Goal: Transaction & Acquisition: Purchase product/service

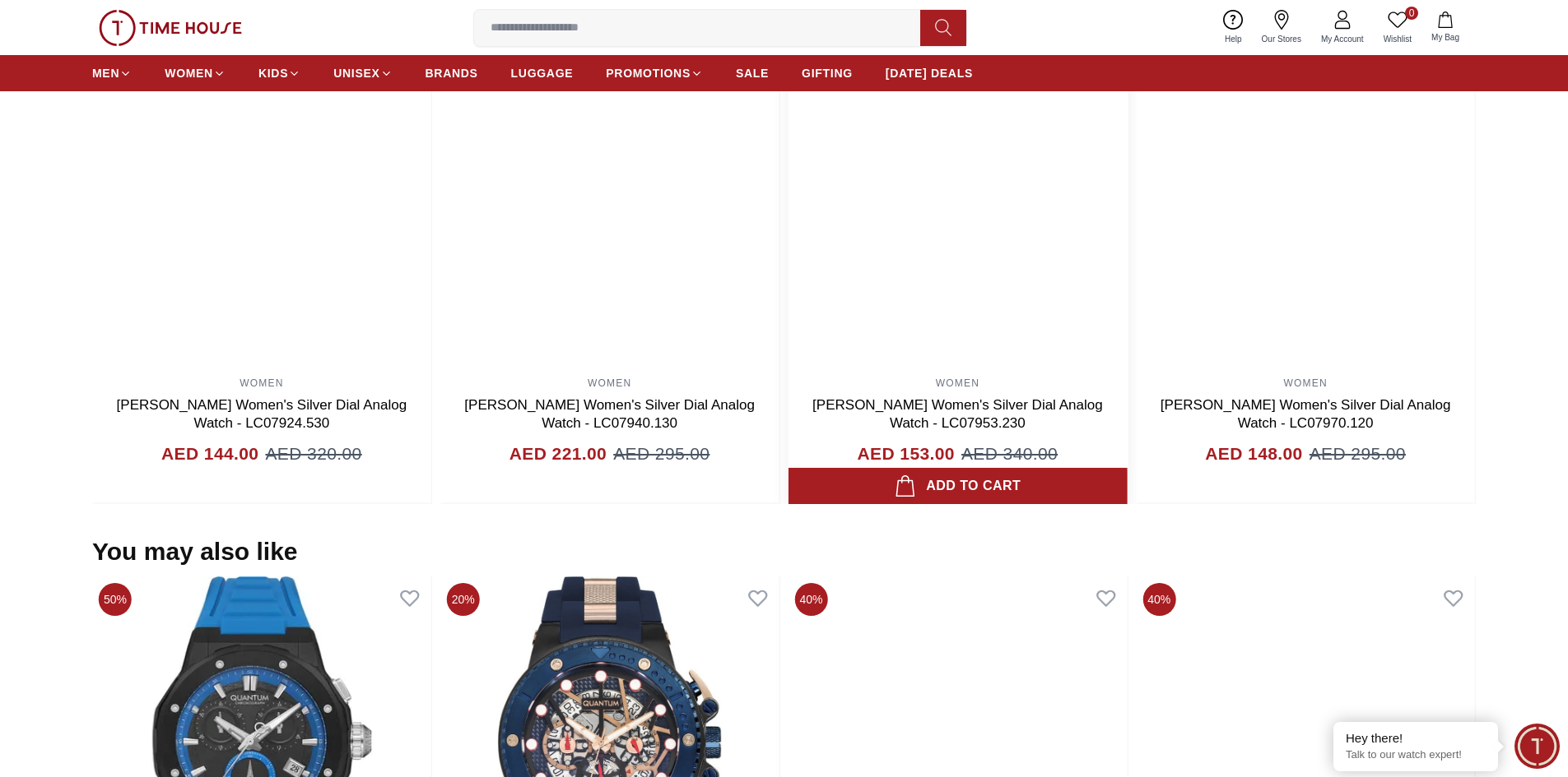
scroll to position [1070, 0]
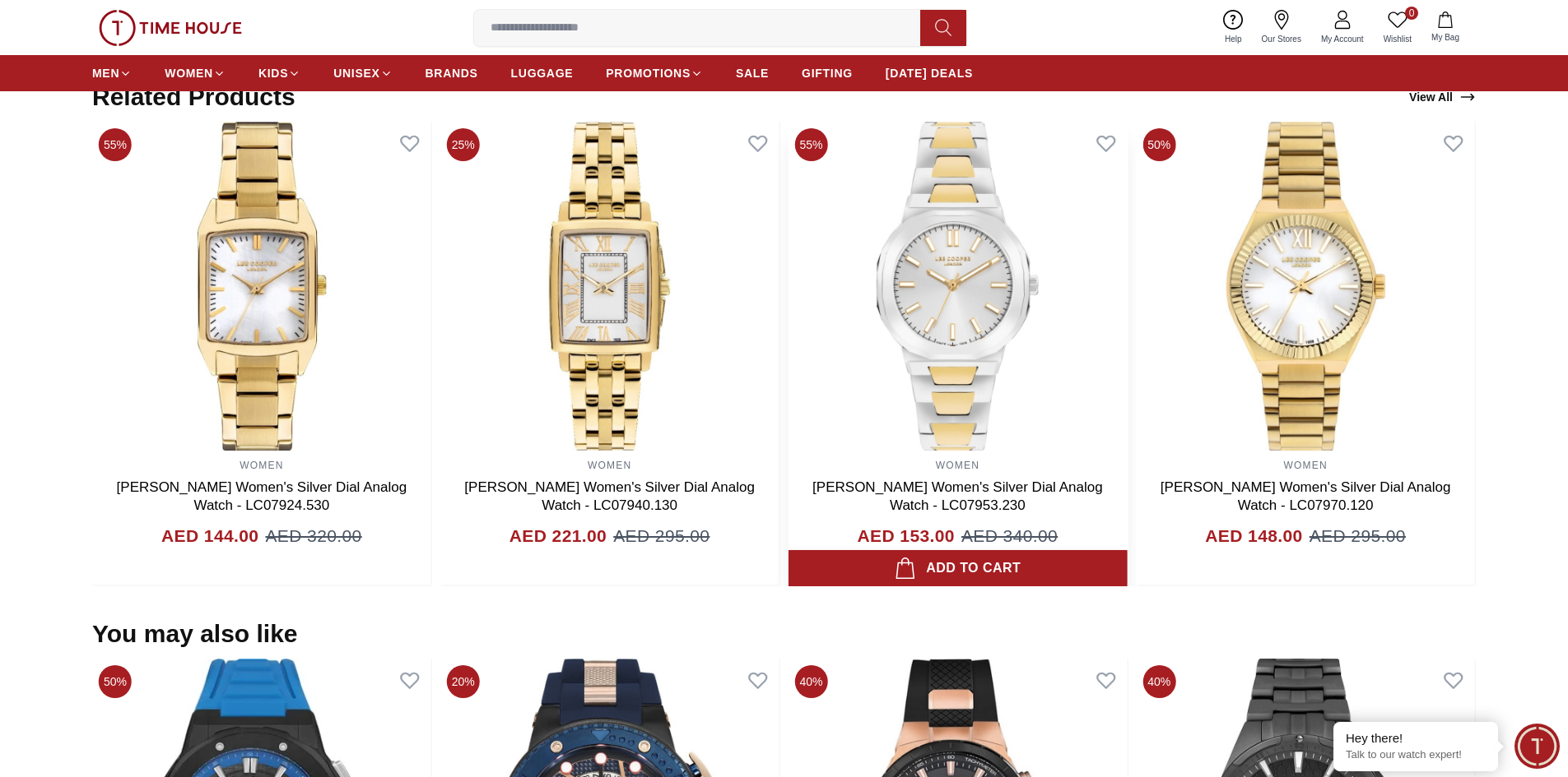
click at [951, 491] on link "[PERSON_NAME] Women's Silver Dial Analog Watch - LC07953.230" at bounding box center [957, 496] width 291 height 34
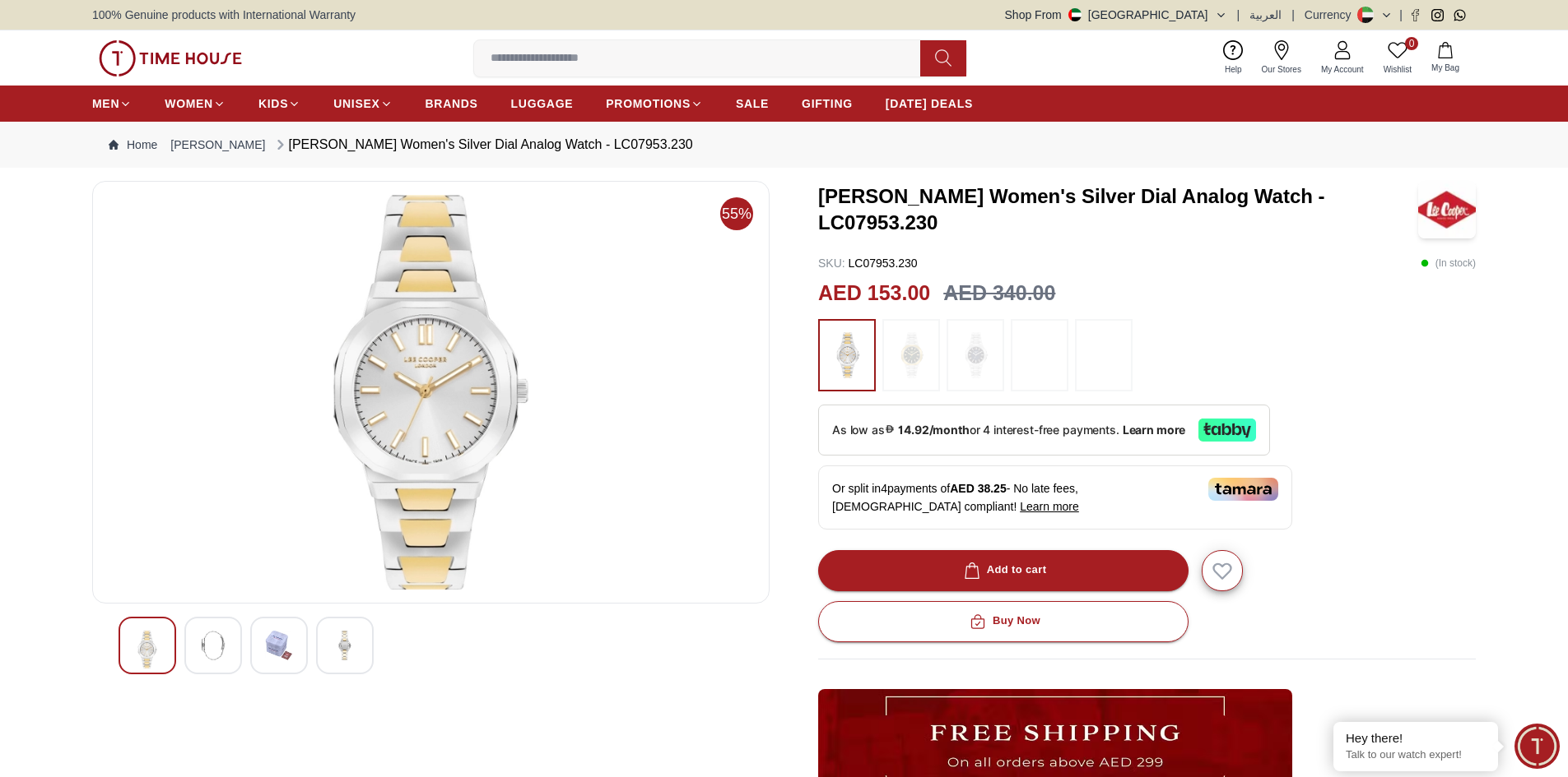
click at [200, 656] on img at bounding box center [213, 646] width 30 height 30
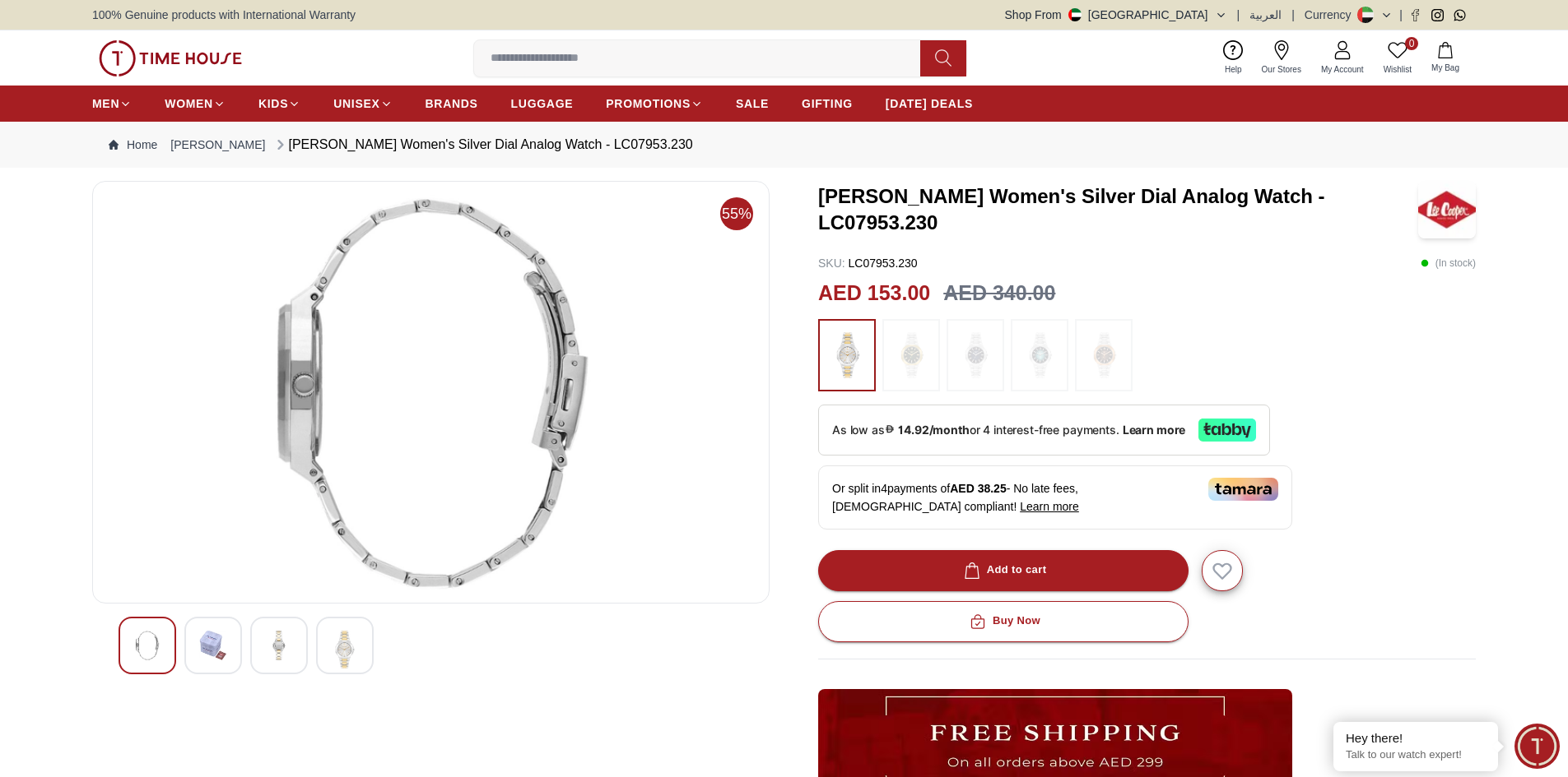
click at [270, 644] on img at bounding box center [279, 646] width 30 height 30
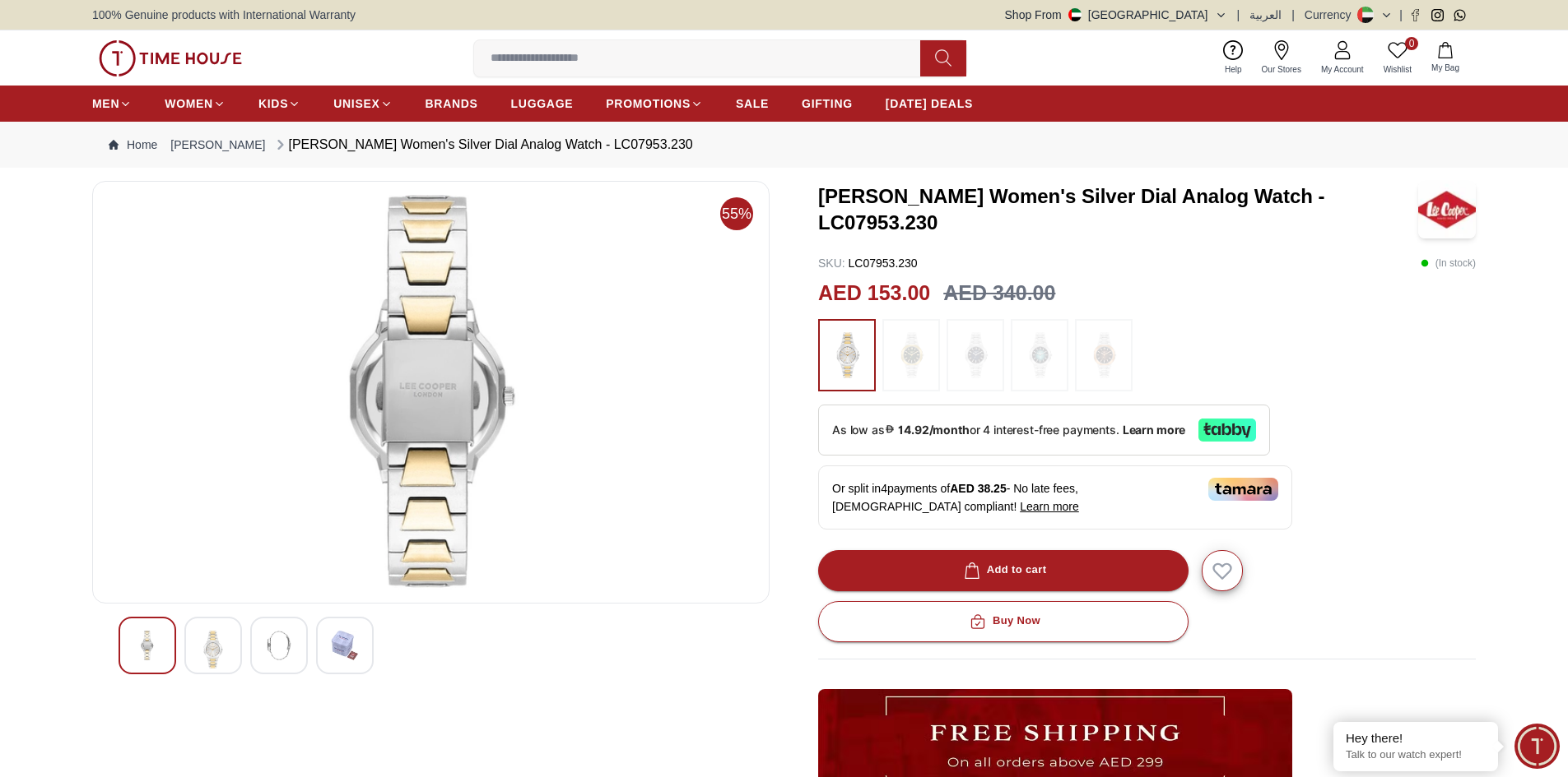
click at [329, 647] on div at bounding box center [345, 646] width 58 height 58
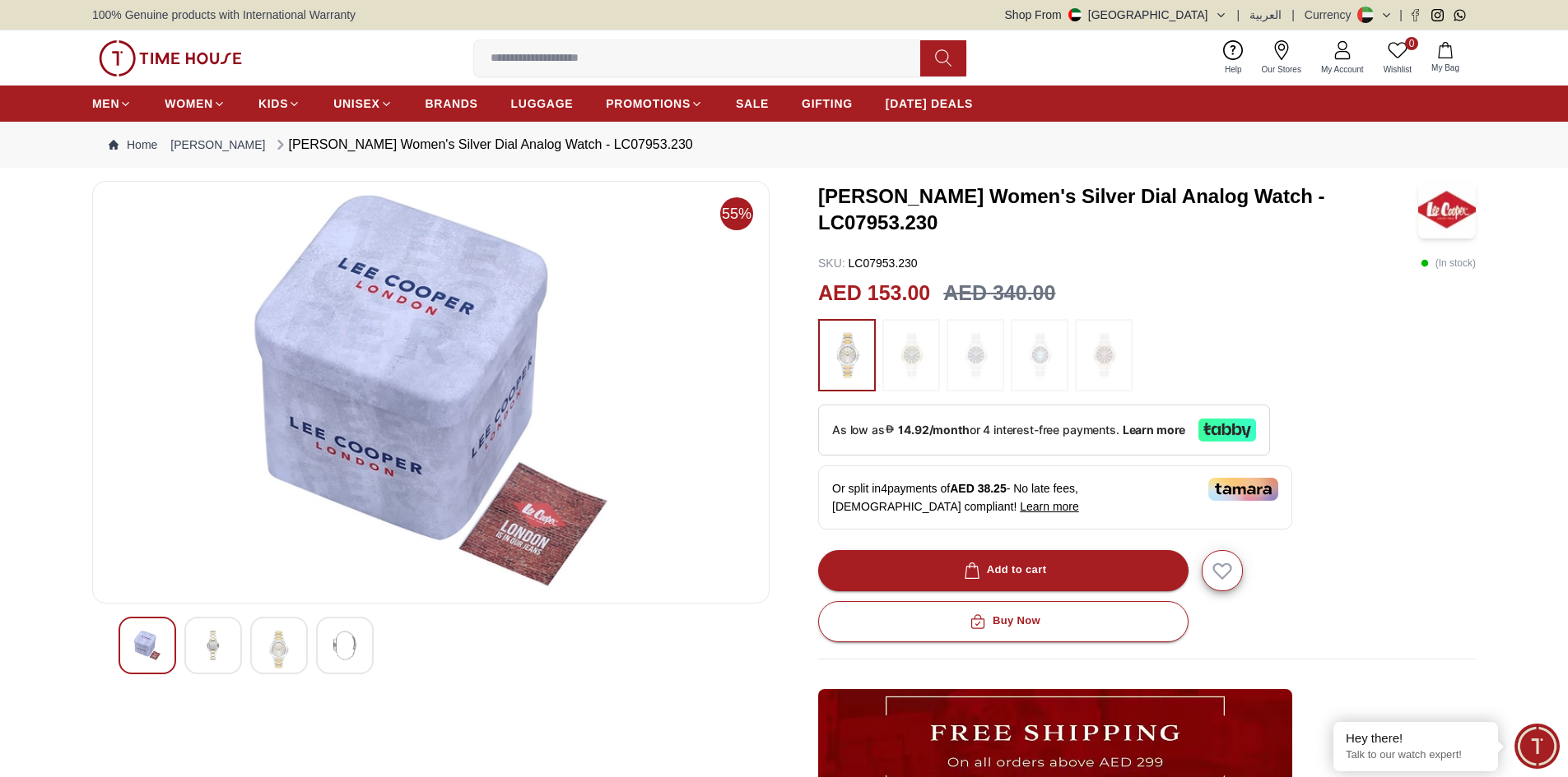
click at [295, 647] on div at bounding box center [279, 646] width 58 height 58
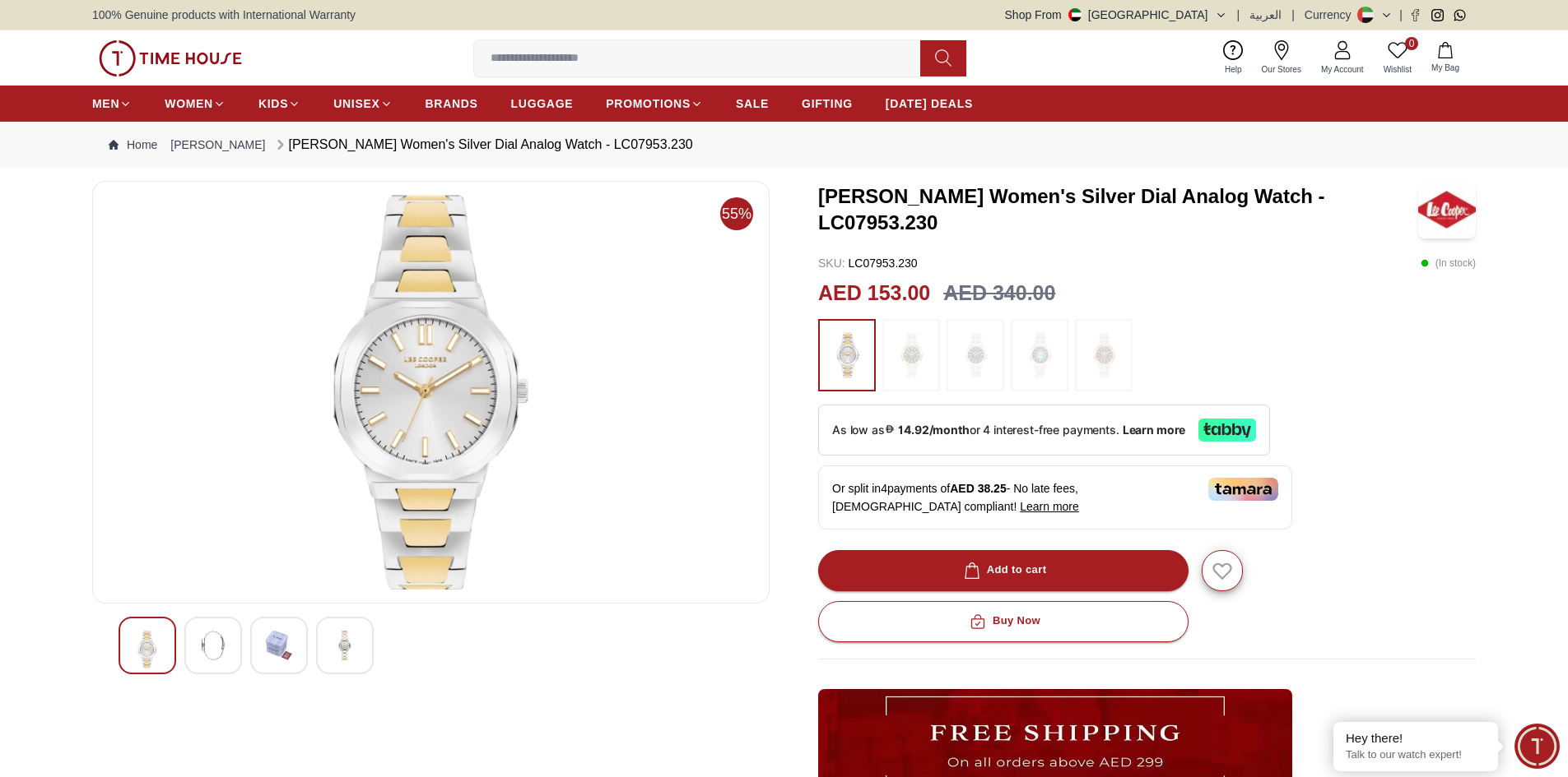
click at [221, 653] on img at bounding box center [213, 646] width 30 height 30
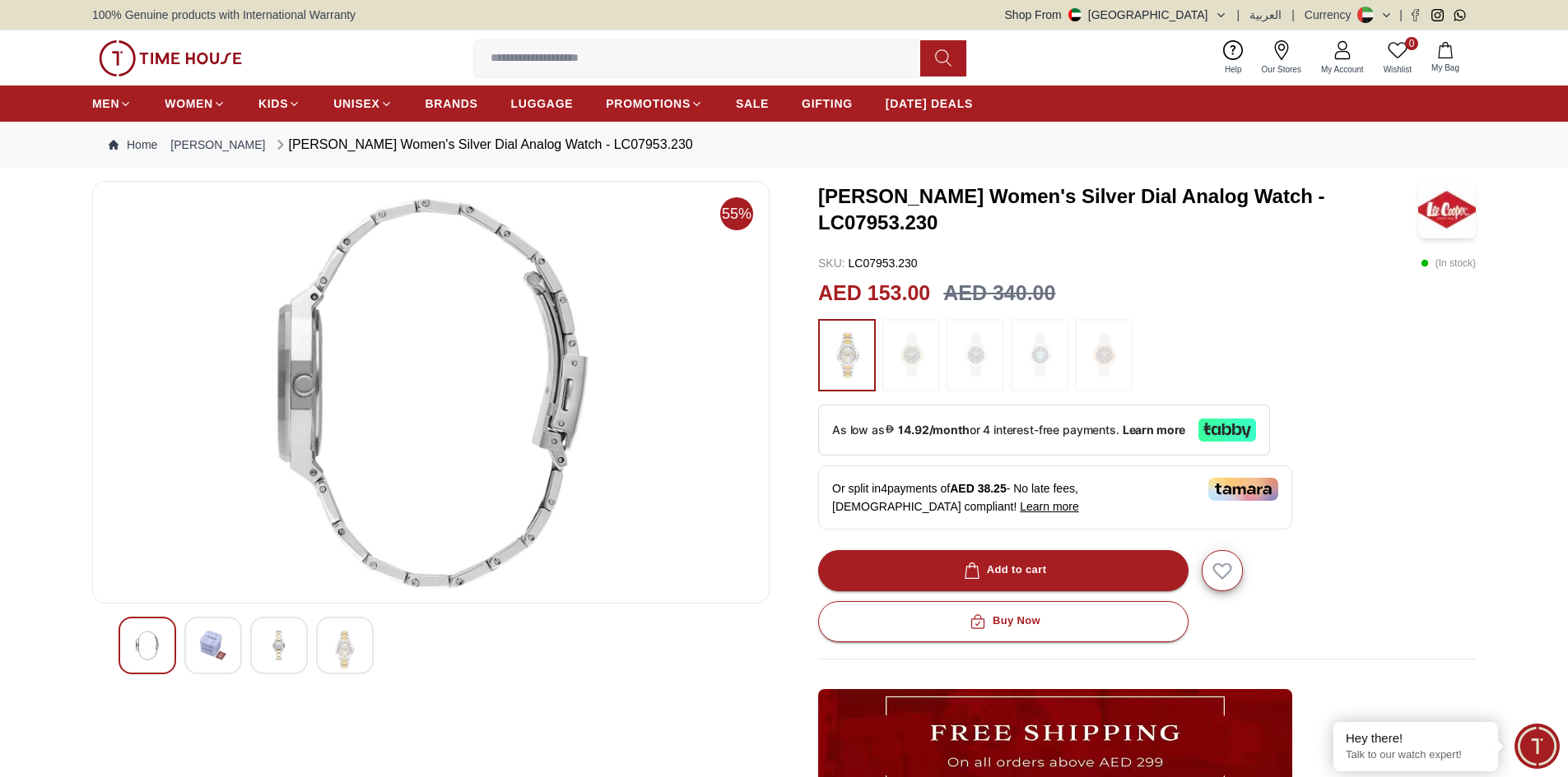
click at [148, 653] on img at bounding box center [148, 646] width 30 height 30
click at [204, 653] on img at bounding box center [213, 646] width 30 height 30
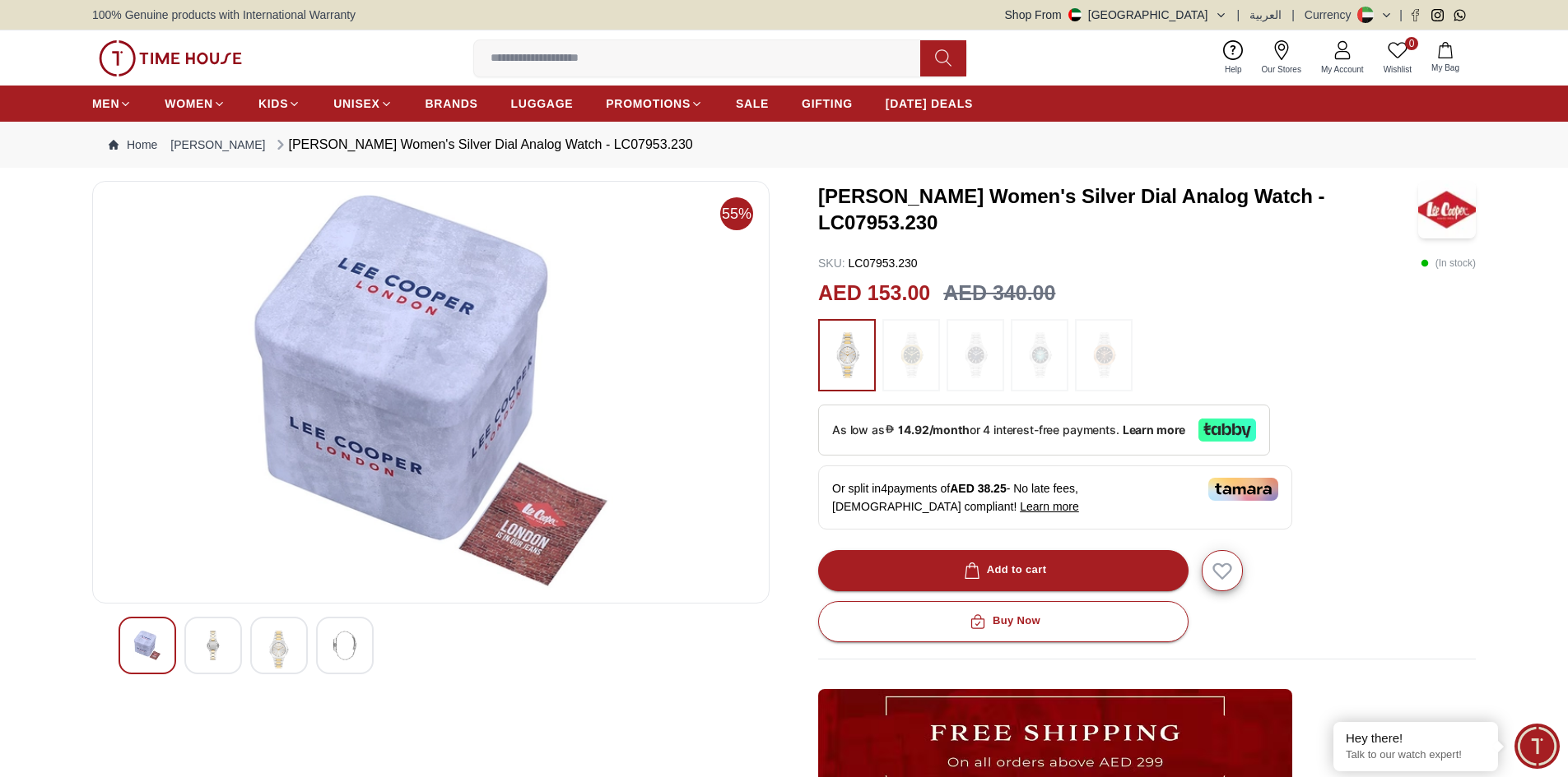
click at [1069, 427] on span "As low as 14.92/month or 4 interest-free payments." at bounding box center [977, 429] width 291 height 14
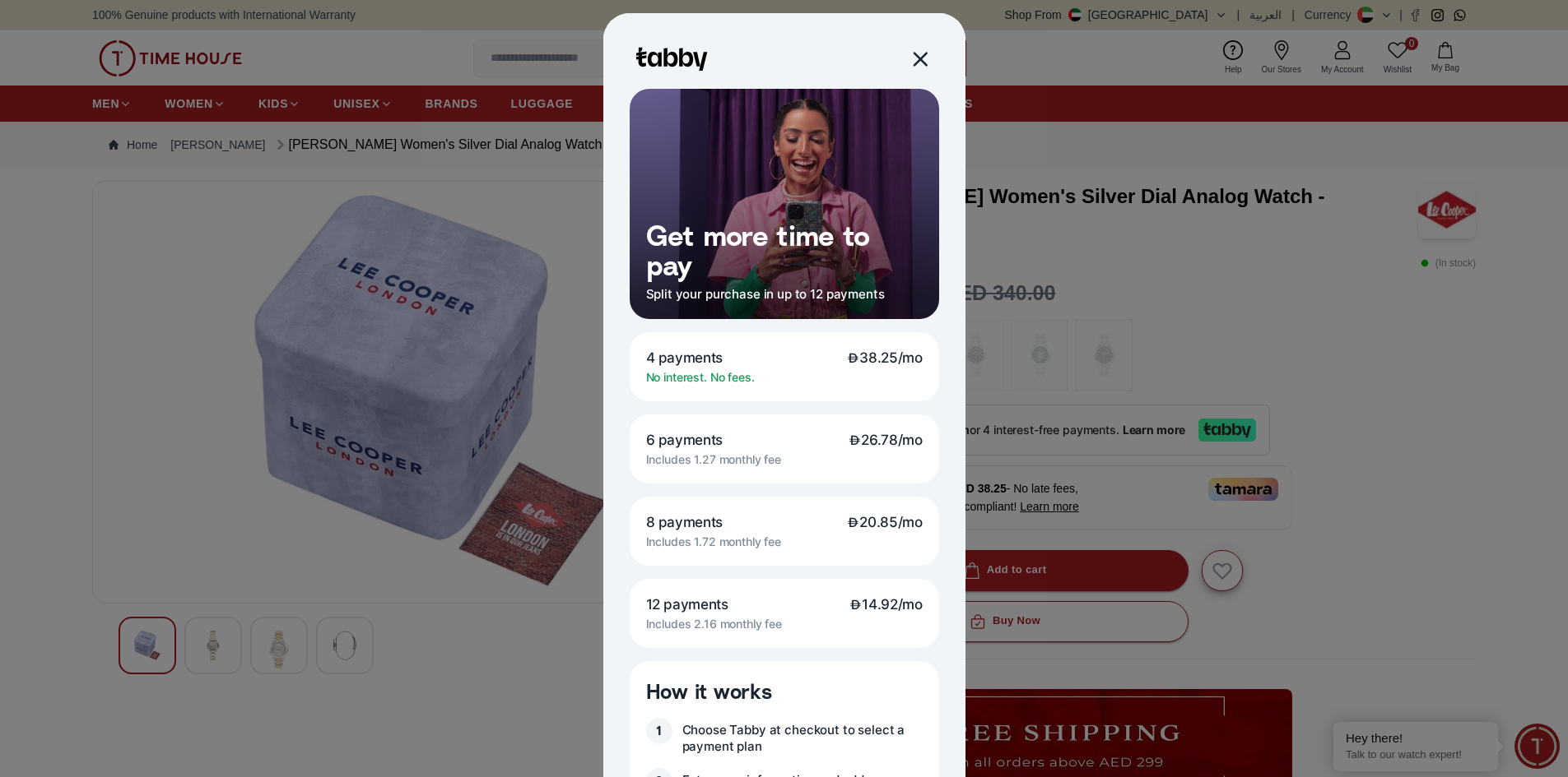
click at [918, 58] on div at bounding box center [919, 59] width 19 height 19
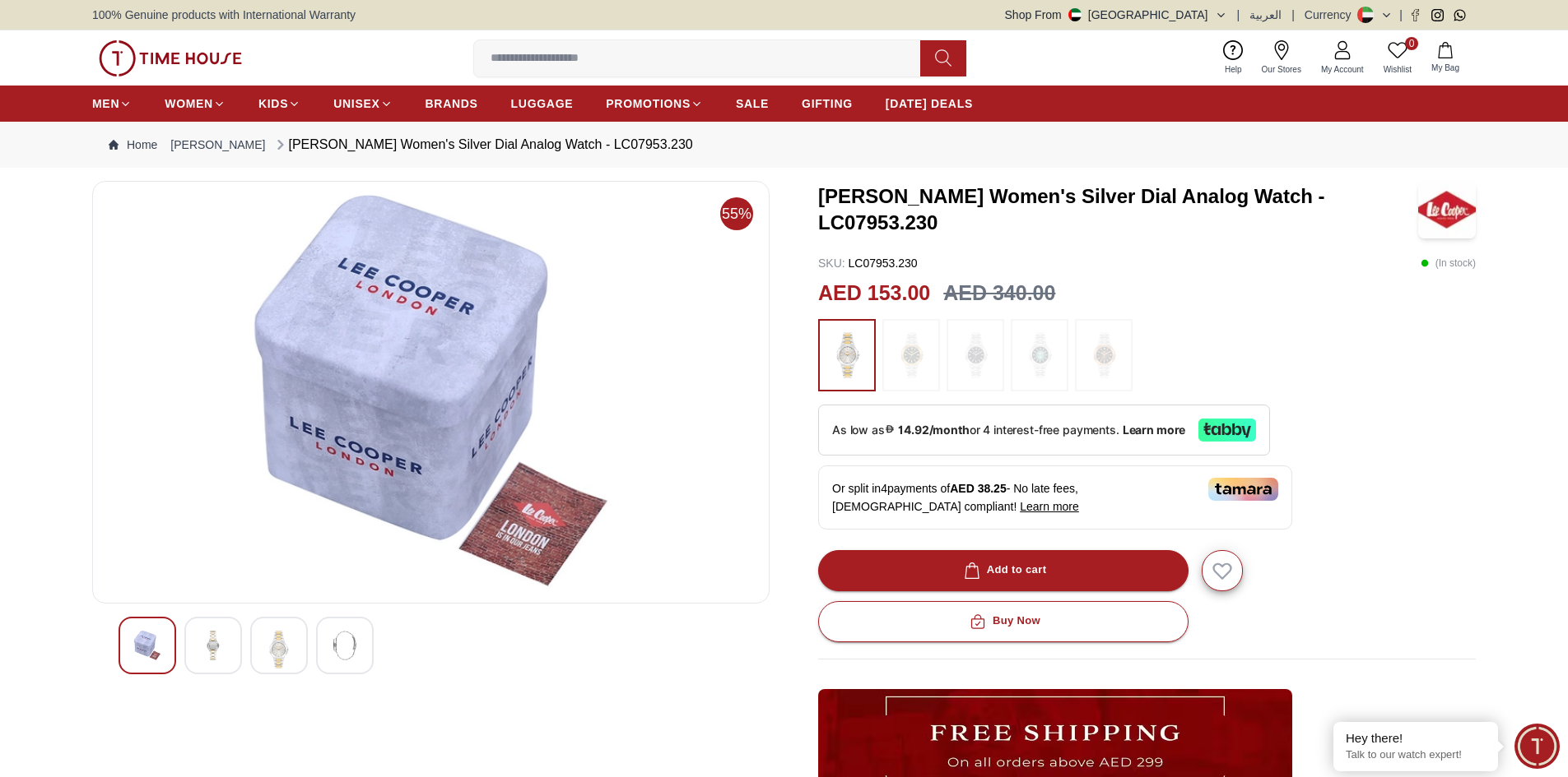
click at [963, 433] on strong "14.92/month" at bounding box center [934, 430] width 71 height 13
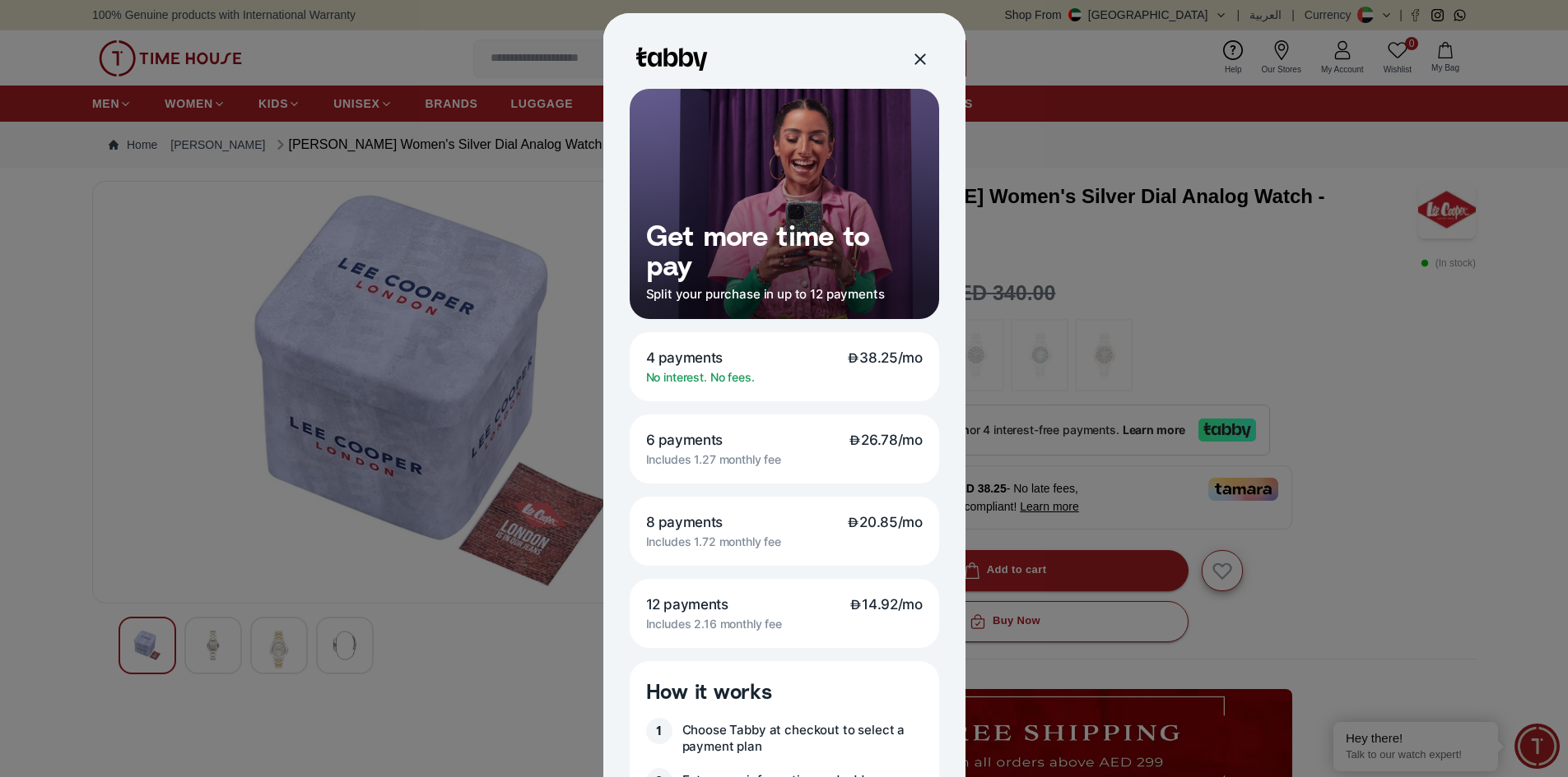
click at [698, 369] on div "4 payments 38.25/mo No interest. No fees." at bounding box center [784, 367] width 310 height 69
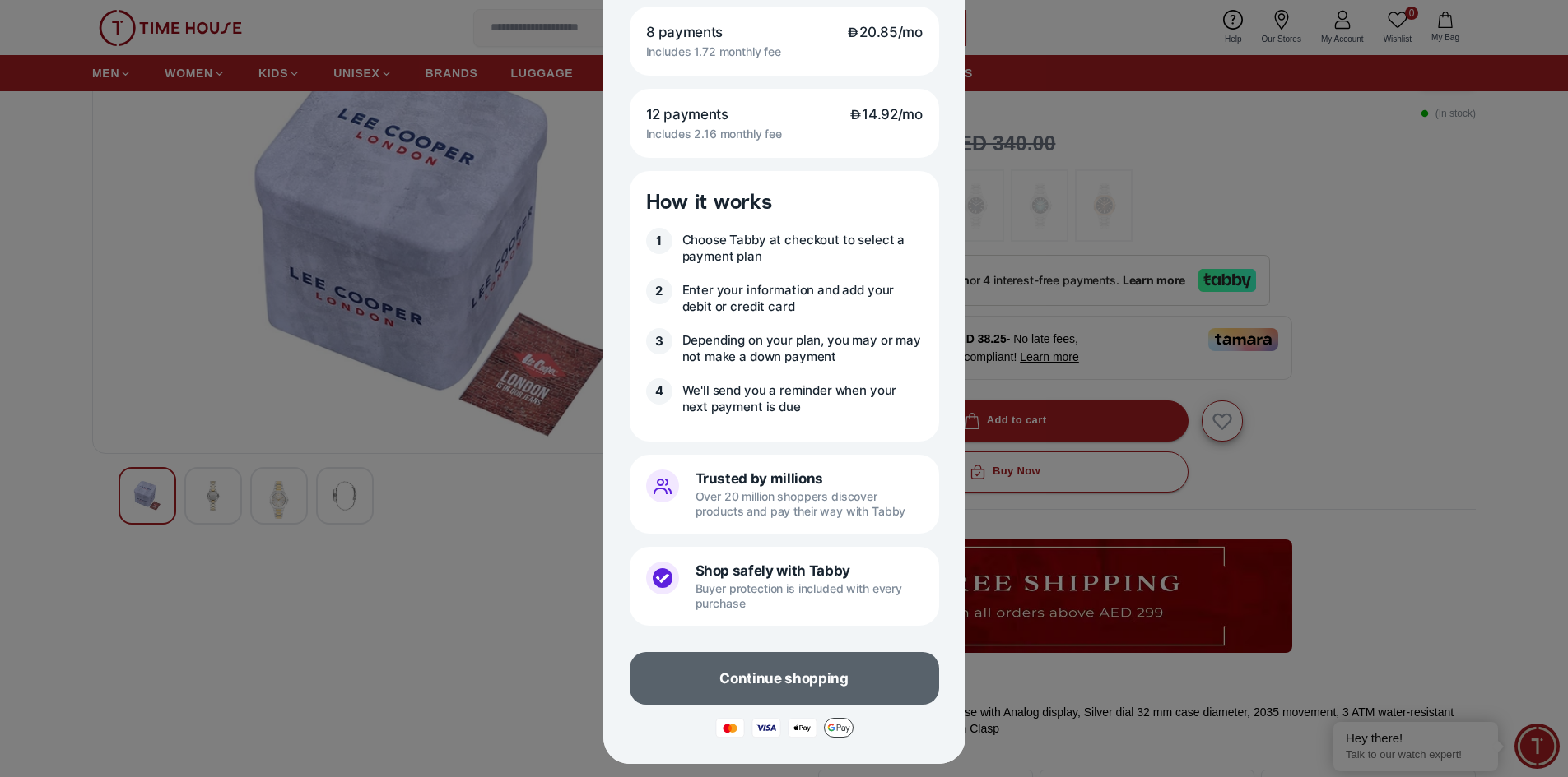
scroll to position [165, 0]
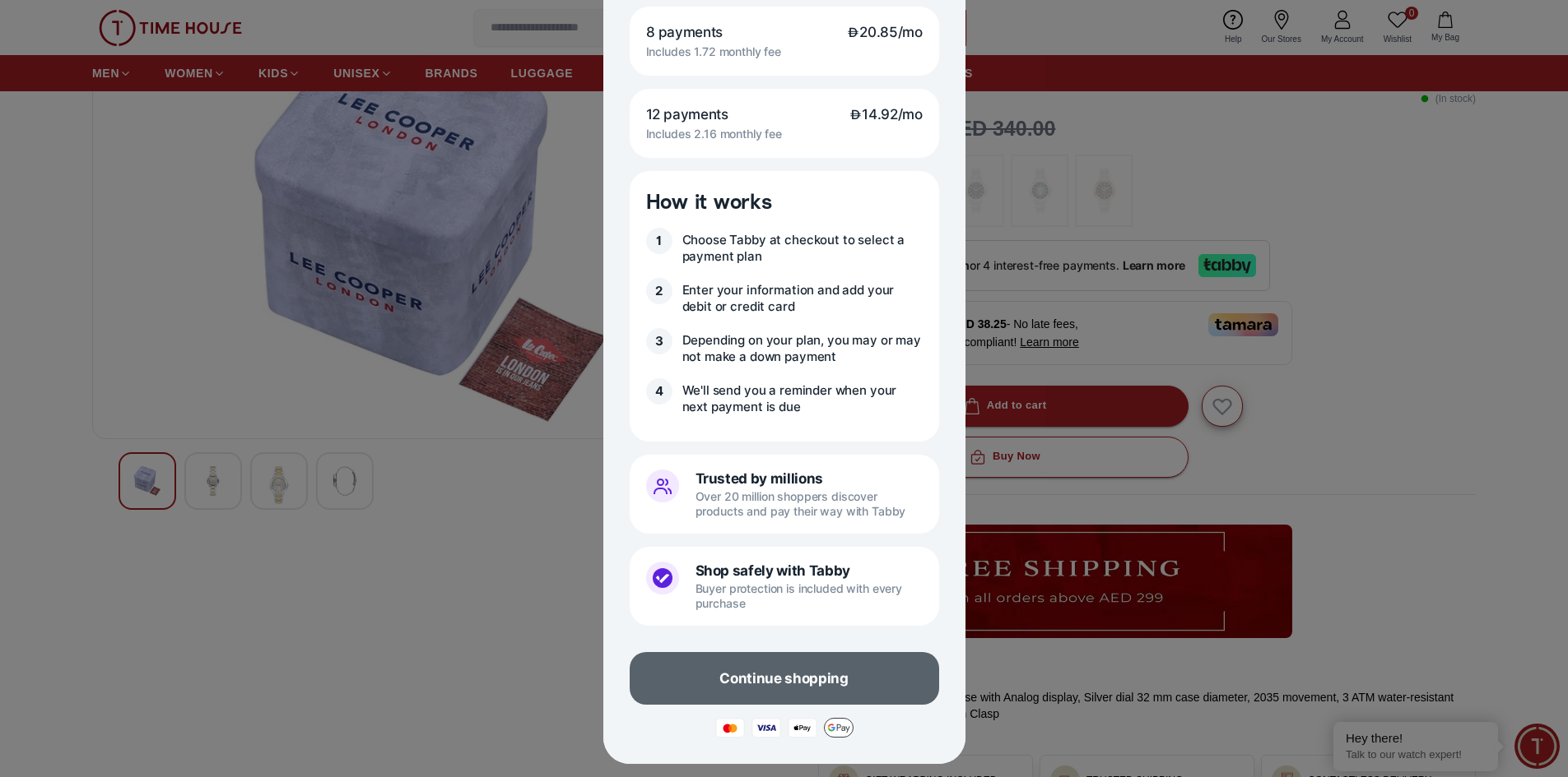
click at [766, 683] on p "Continue shopping" at bounding box center [783, 678] width 128 height 18
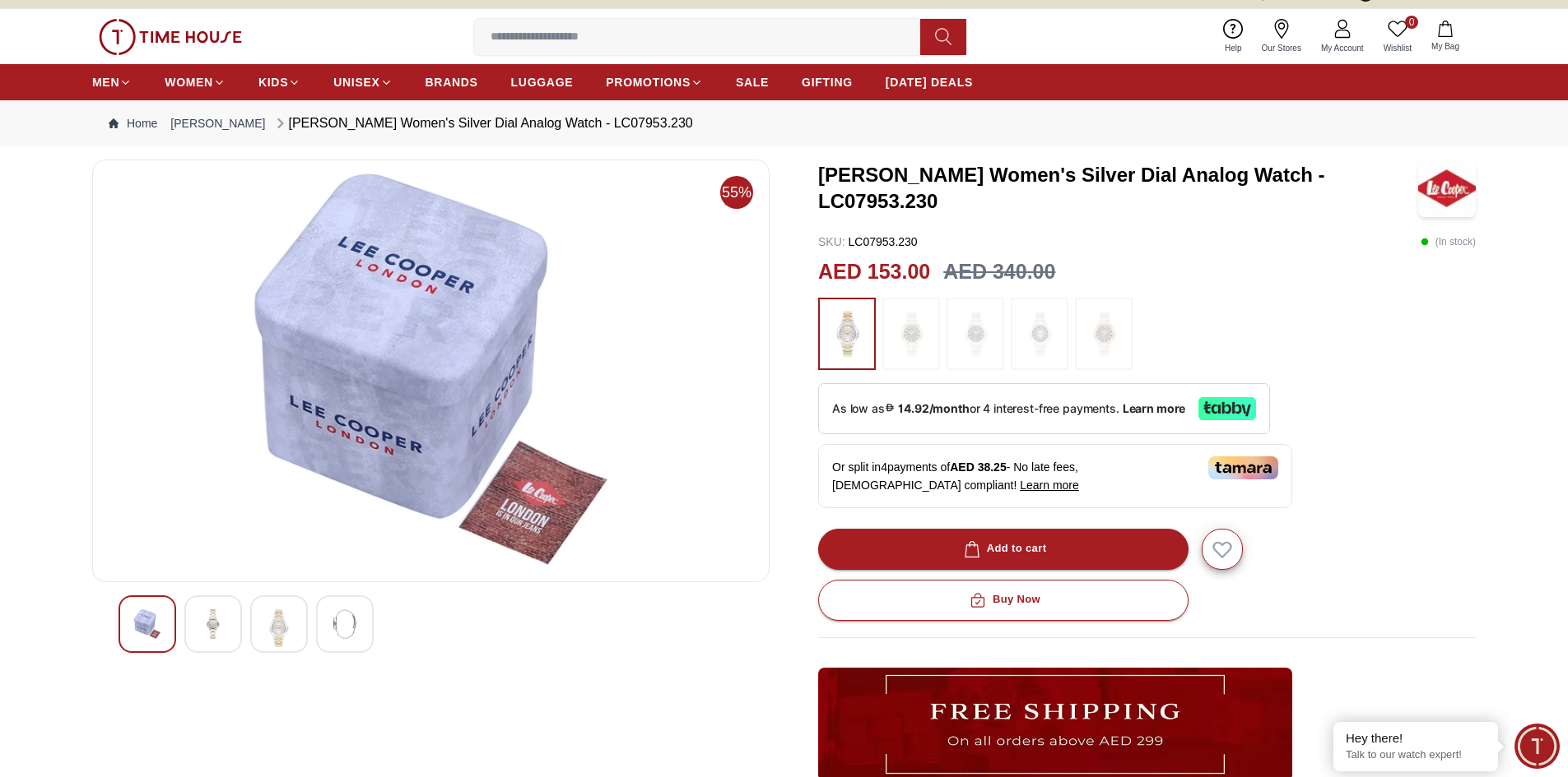
scroll to position [0, 0]
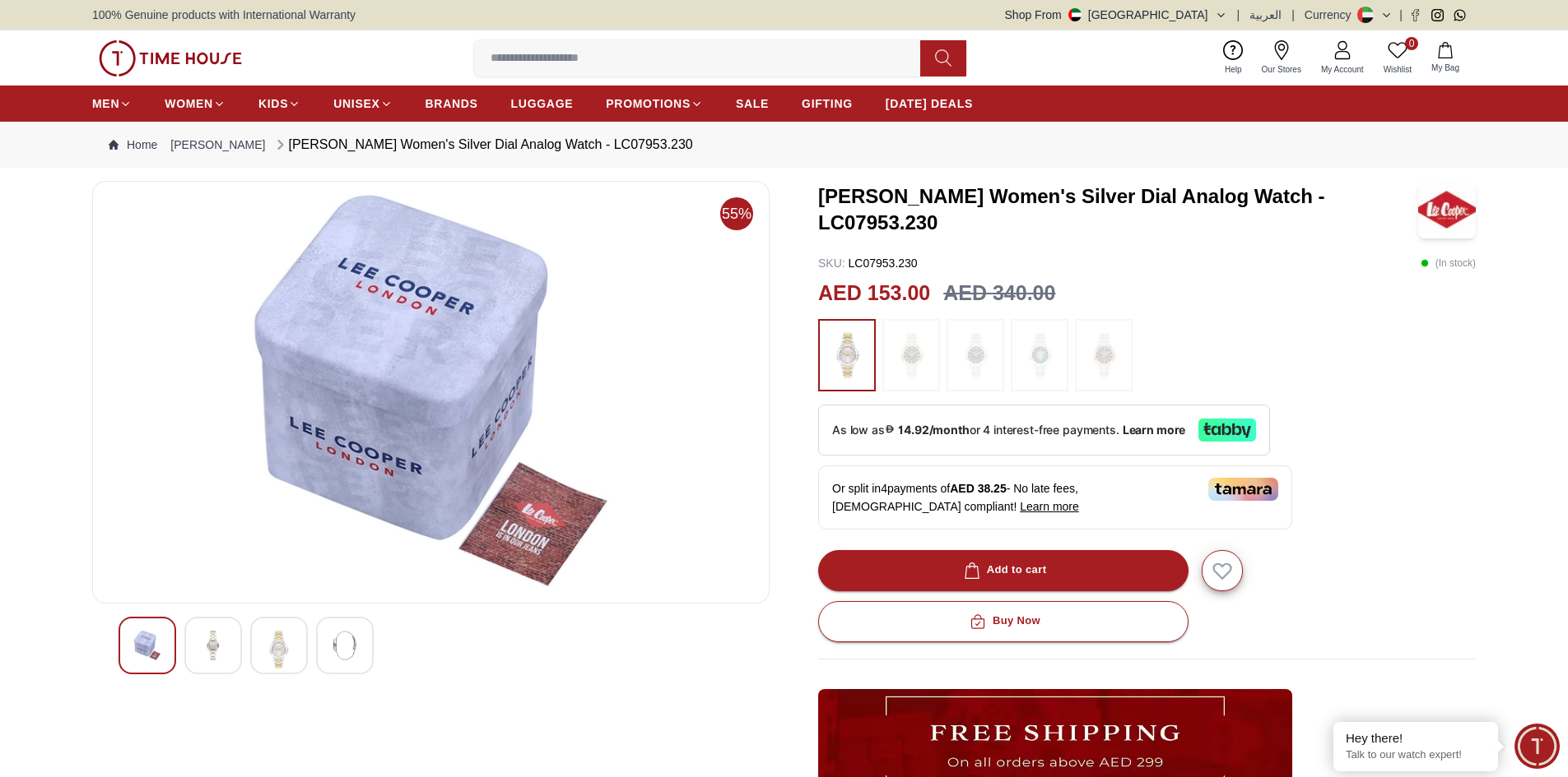
drag, startPoint x: 1024, startPoint y: 582, endPoint x: 1058, endPoint y: 453, distance: 133.4
click at [1044, 500] on div "Lee Cooper Women's Silver Dial Analog Watch - LC07953.230 SKU : LC07953.230 ( I…" at bounding box center [1146, 600] width 658 height 838
click at [1057, 434] on span "As low as 14.92/month or 4 interest-free payments." at bounding box center [977, 429] width 291 height 14
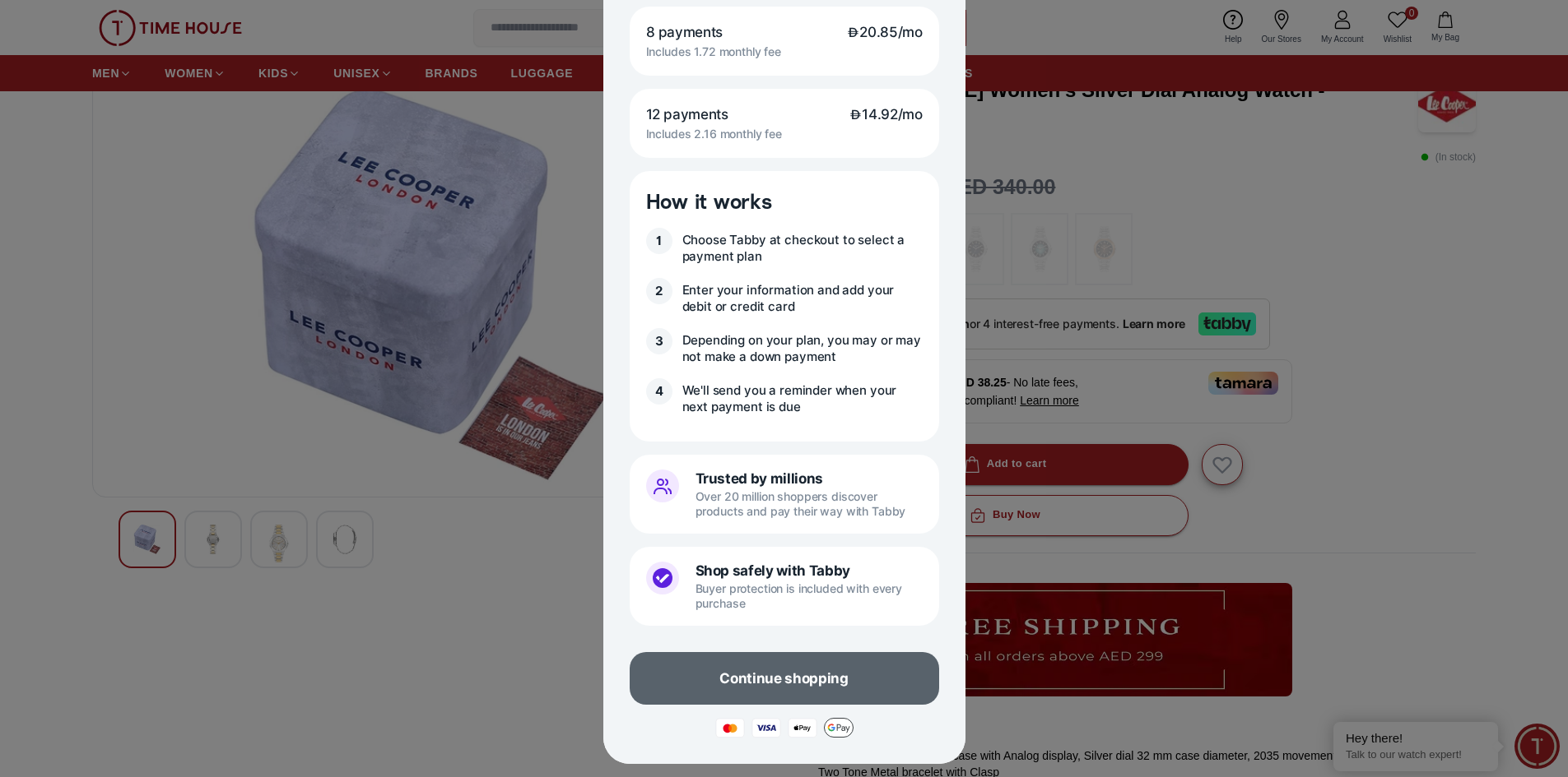
scroll to position [165, 0]
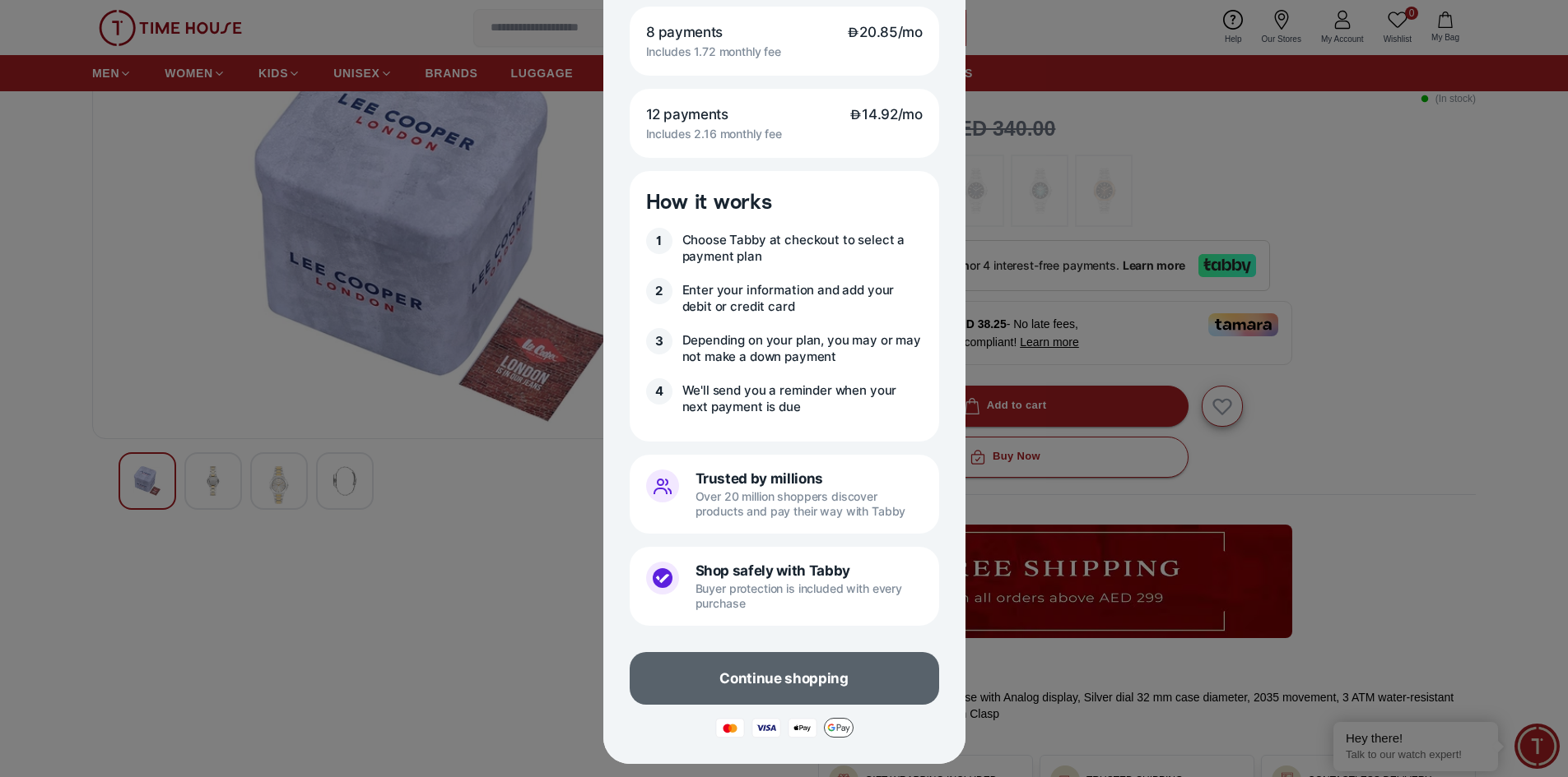
click at [790, 674] on p "Continue shopping" at bounding box center [783, 678] width 128 height 18
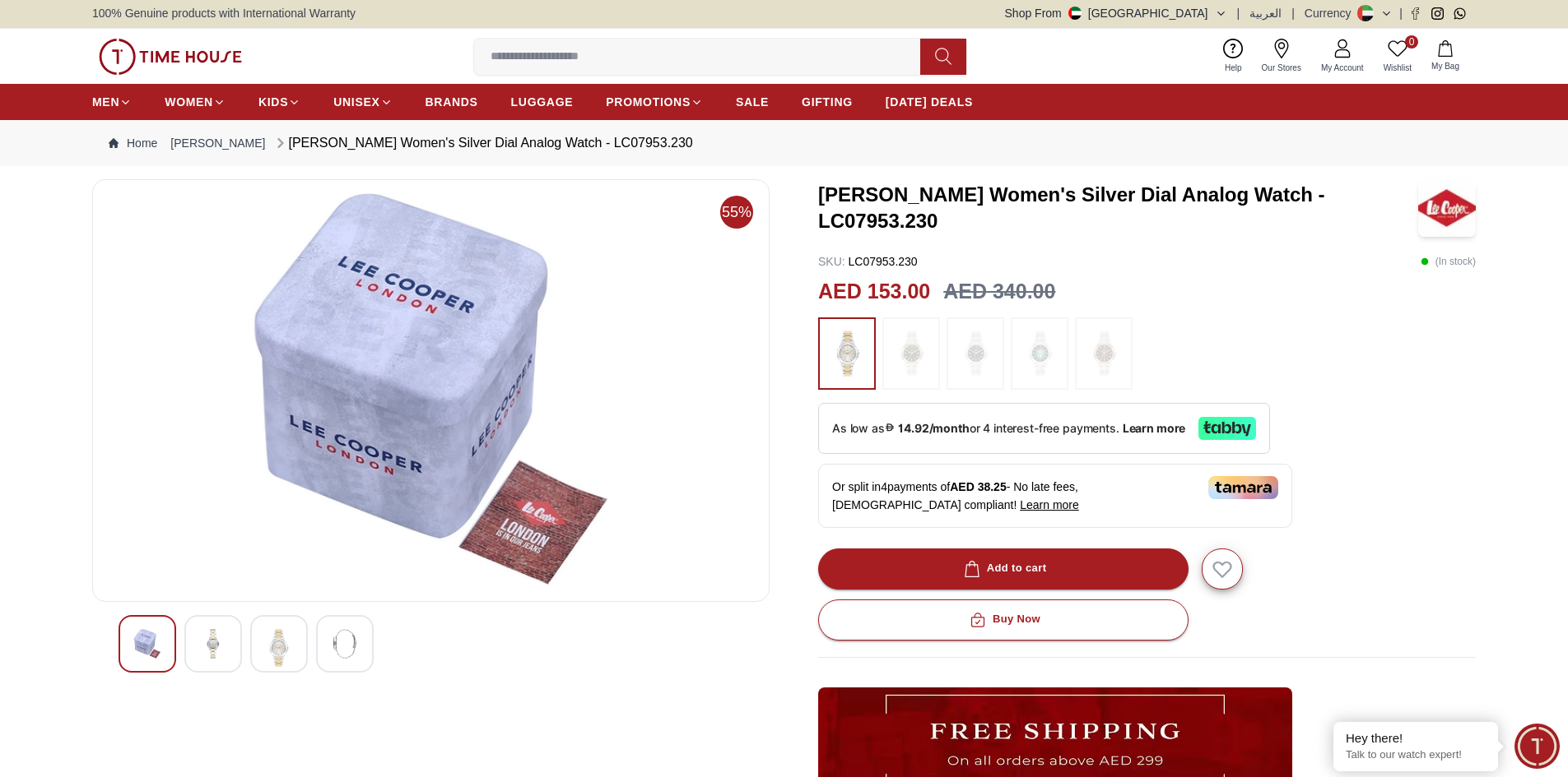
scroll to position [0, 0]
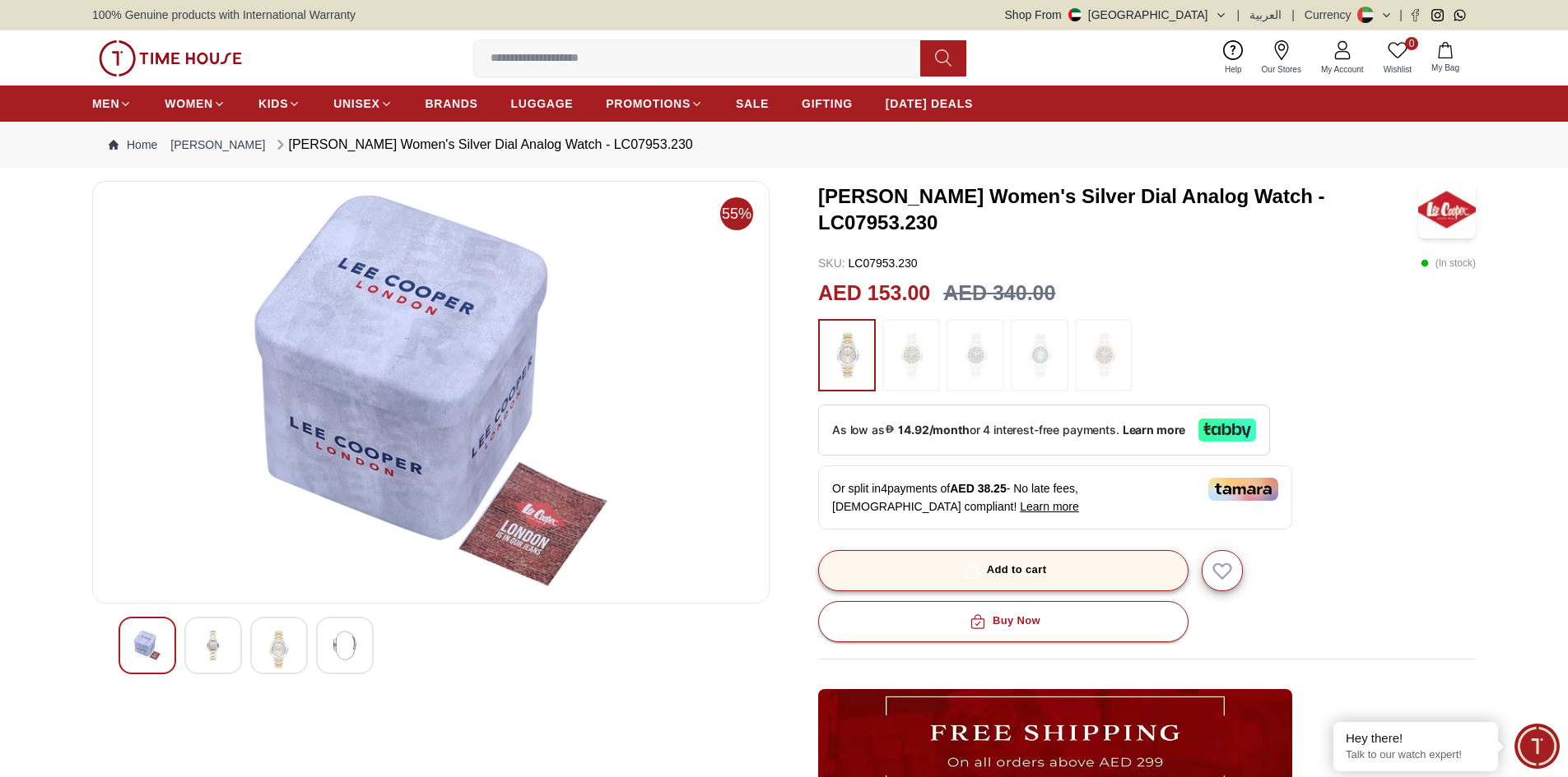
click at [1003, 572] on div "Add to cart" at bounding box center [1004, 570] width 86 height 19
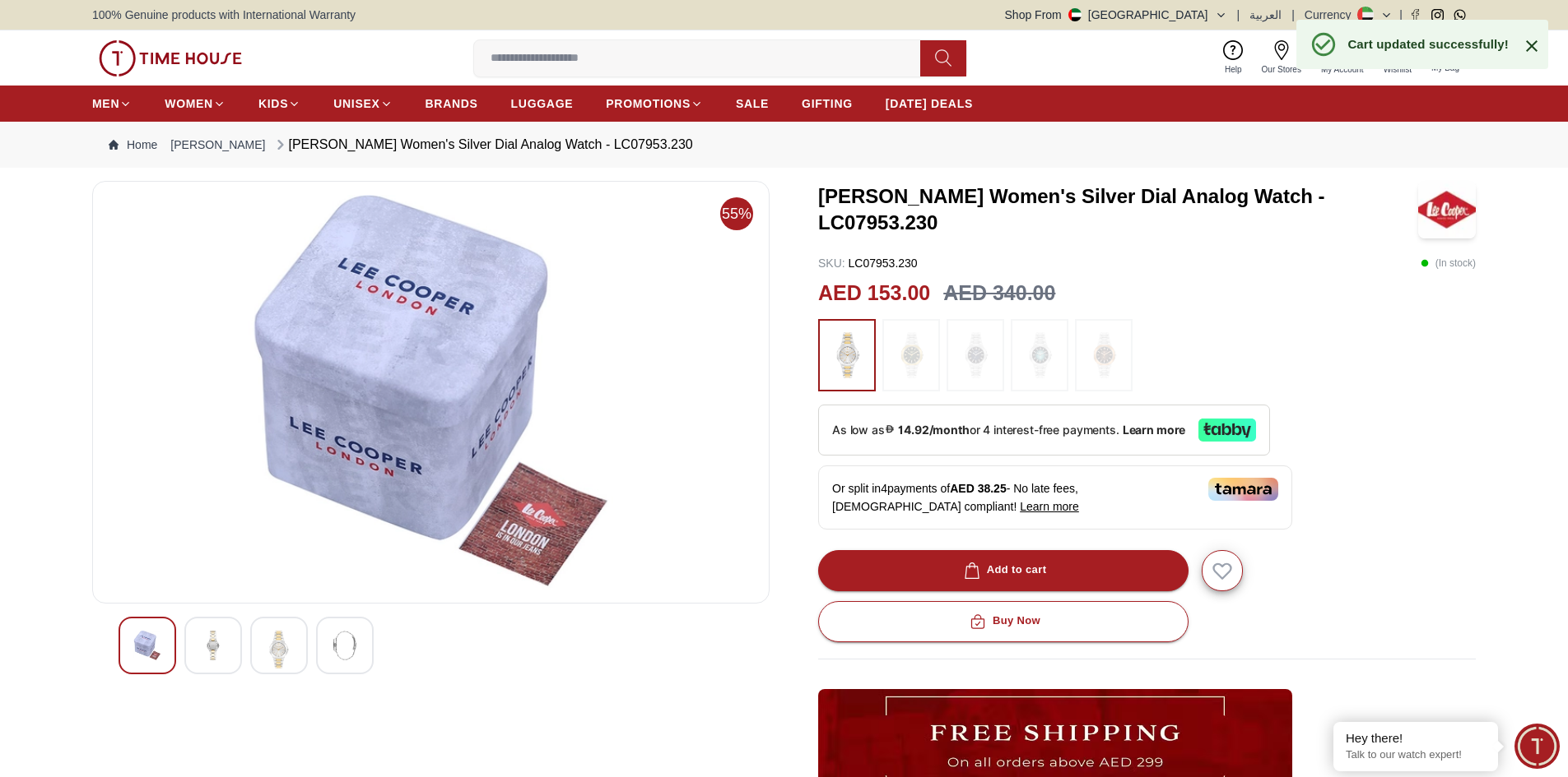
click at [1530, 41] on icon at bounding box center [1532, 46] width 20 height 20
click at [913, 362] on img at bounding box center [911, 355] width 41 height 56
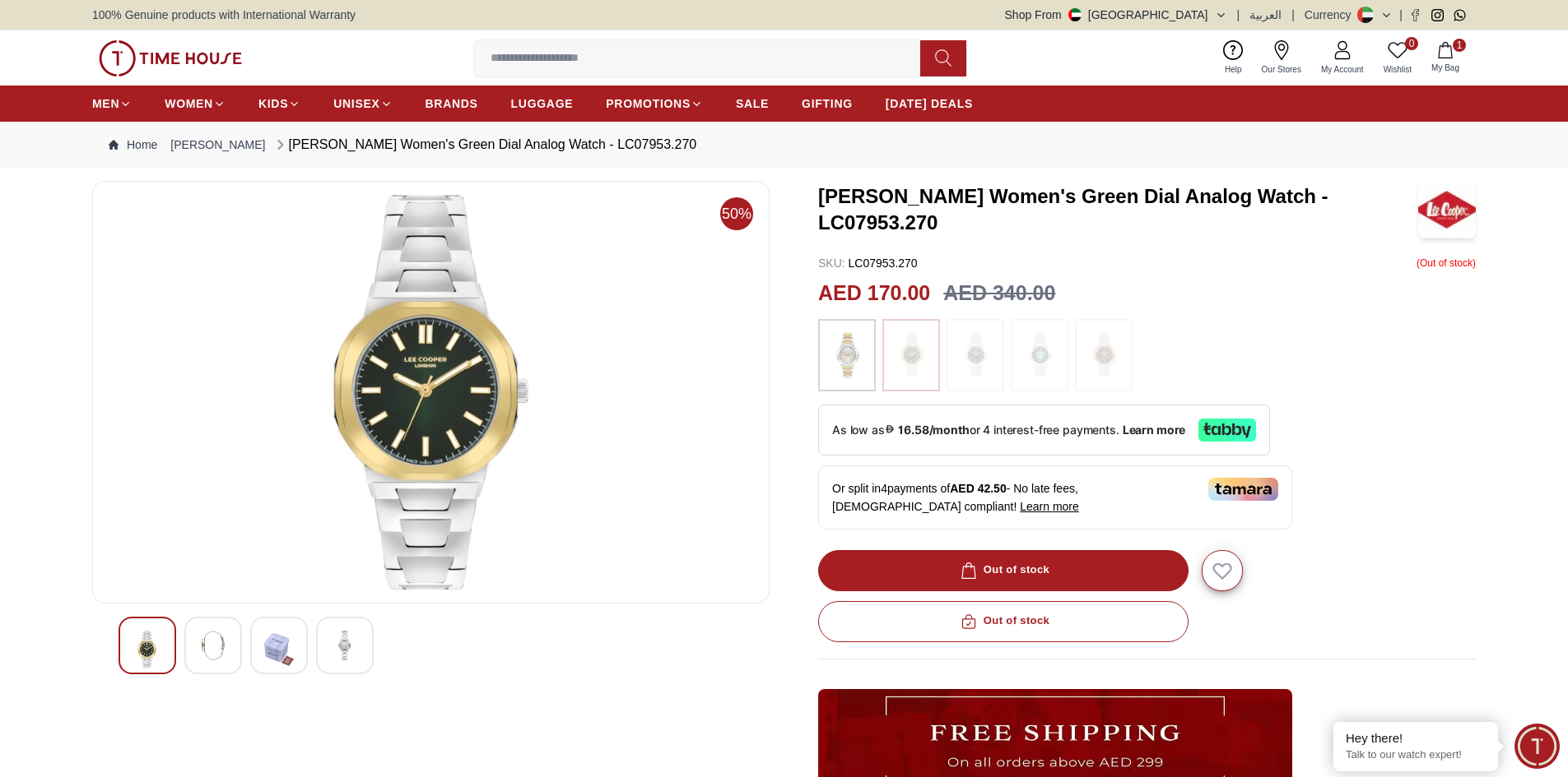
click at [973, 356] on img at bounding box center [975, 355] width 41 height 56
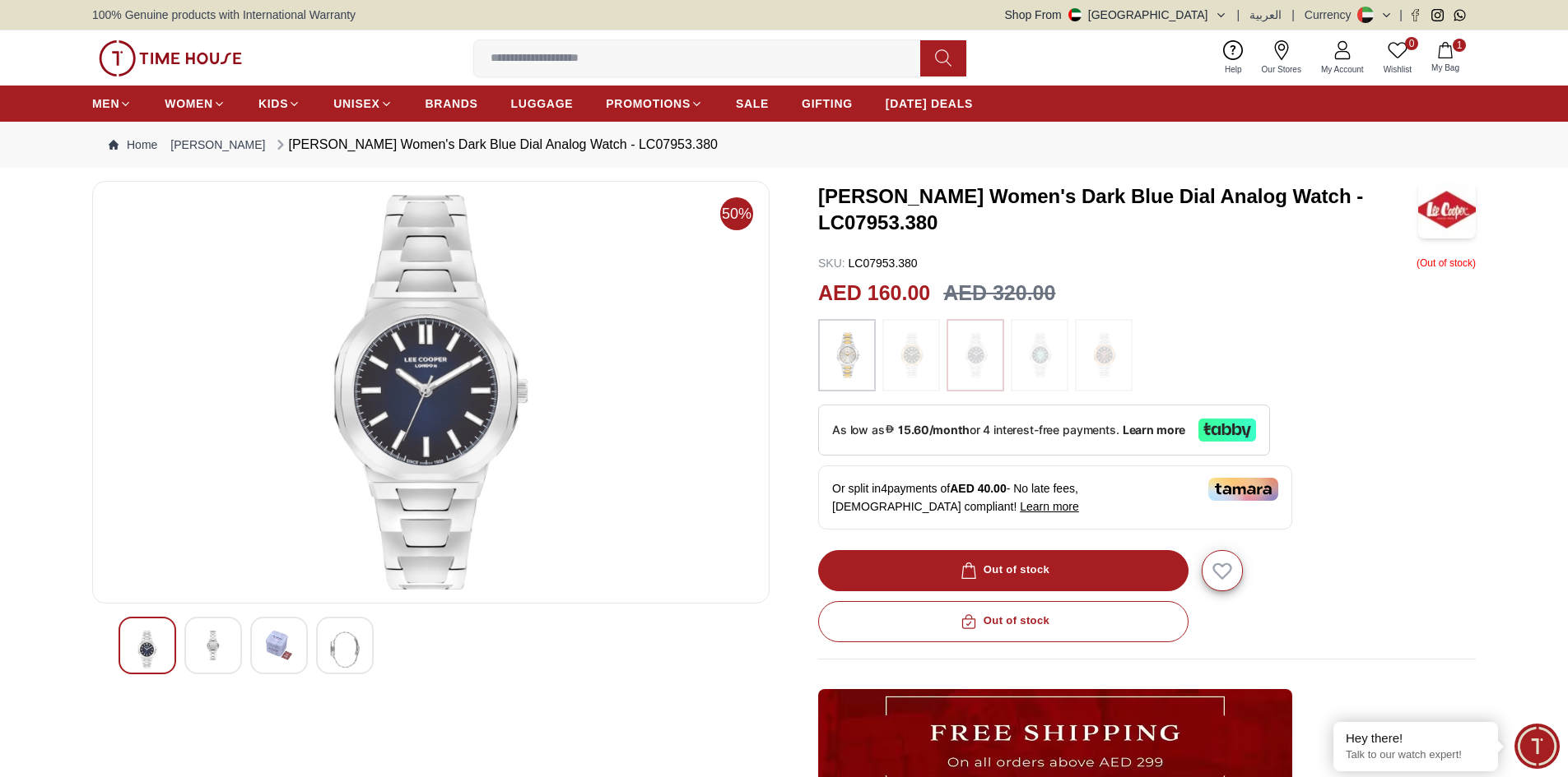
click at [1040, 336] on img at bounding box center [1039, 355] width 41 height 56
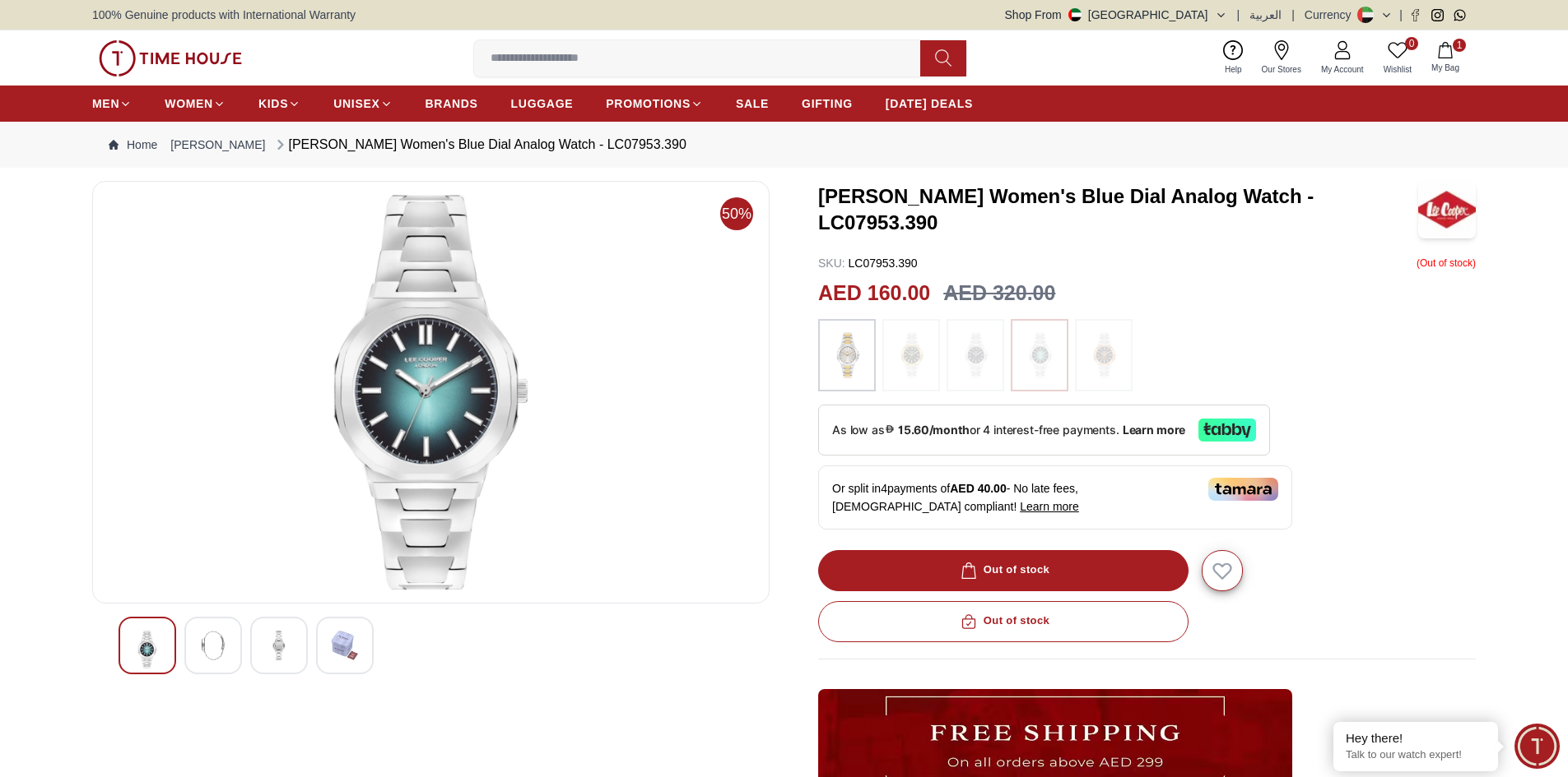
click at [1106, 366] on img at bounding box center [1104, 355] width 41 height 56
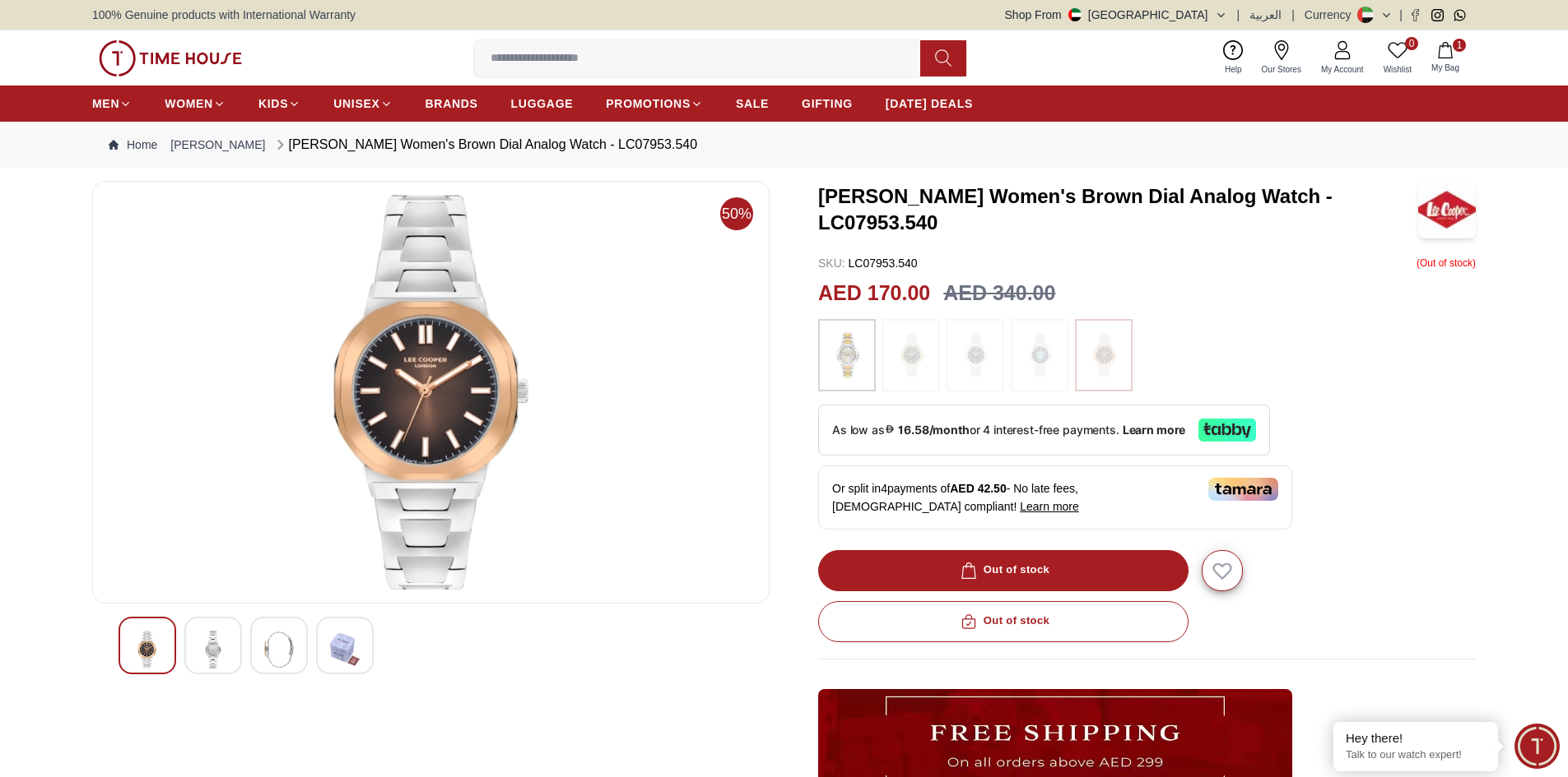
click at [847, 360] on img at bounding box center [847, 355] width 41 height 56
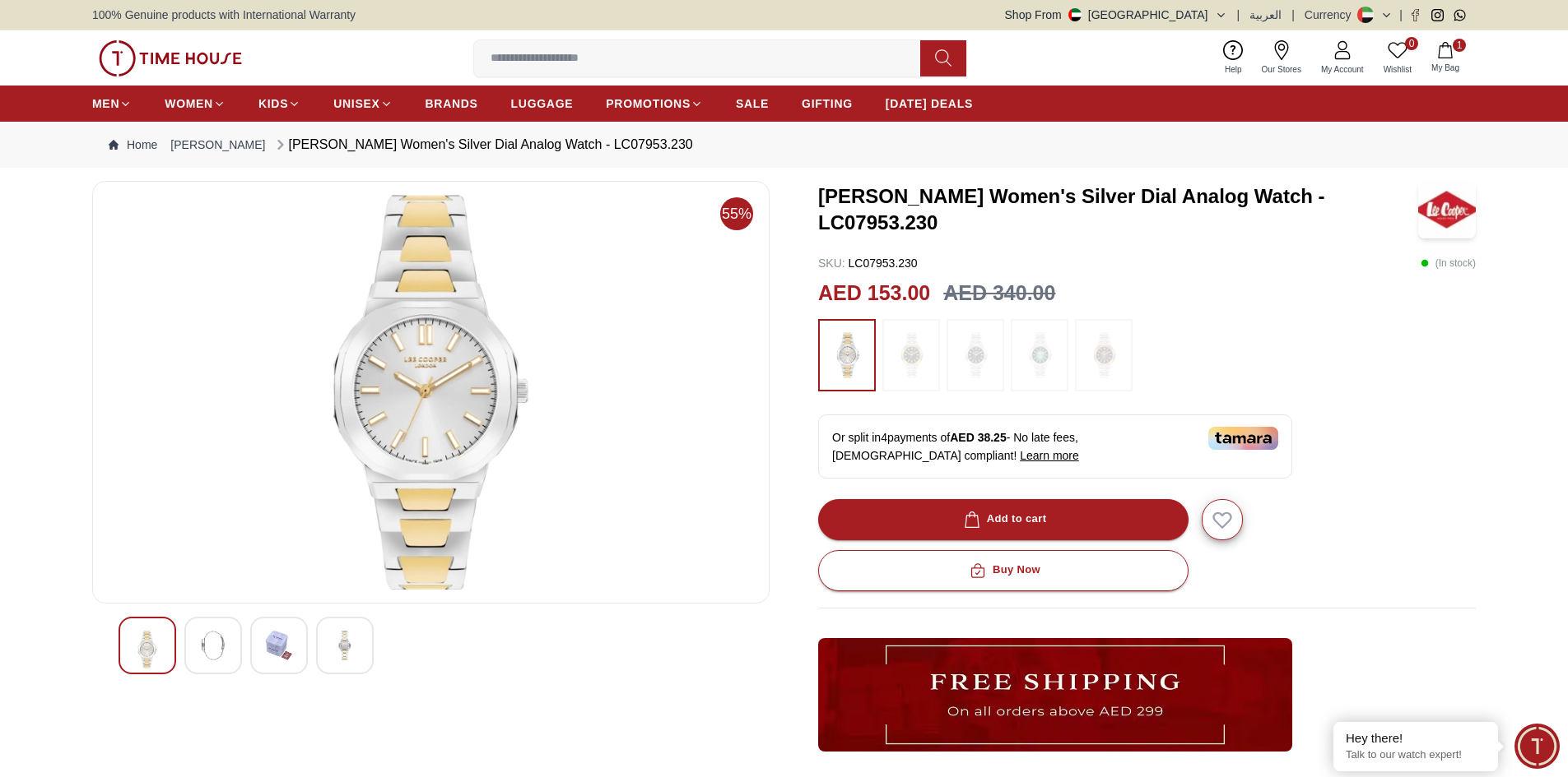
click at [893, 354] on img at bounding box center [911, 355] width 41 height 56
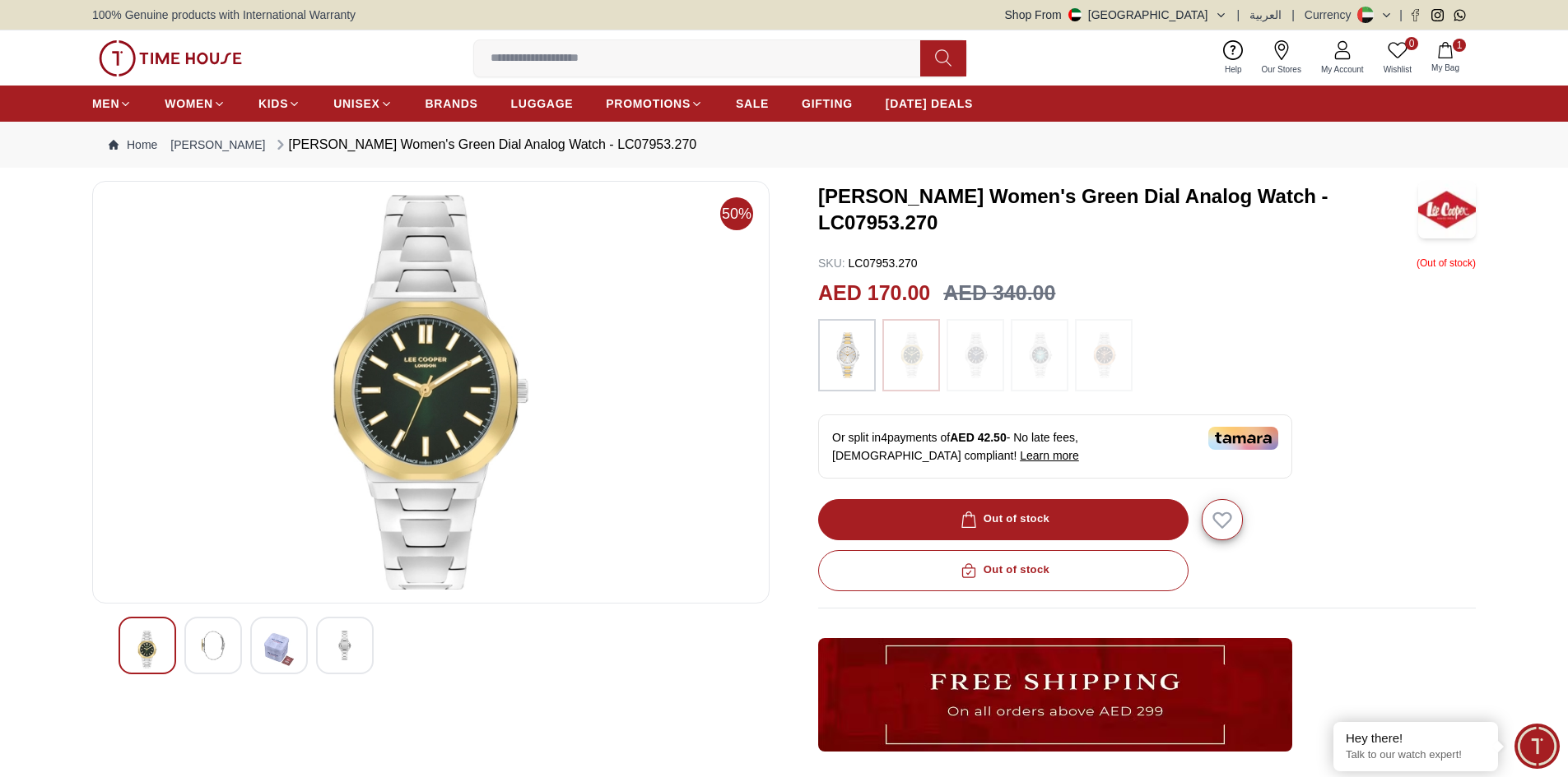
click at [960, 347] on img at bounding box center [975, 355] width 41 height 56
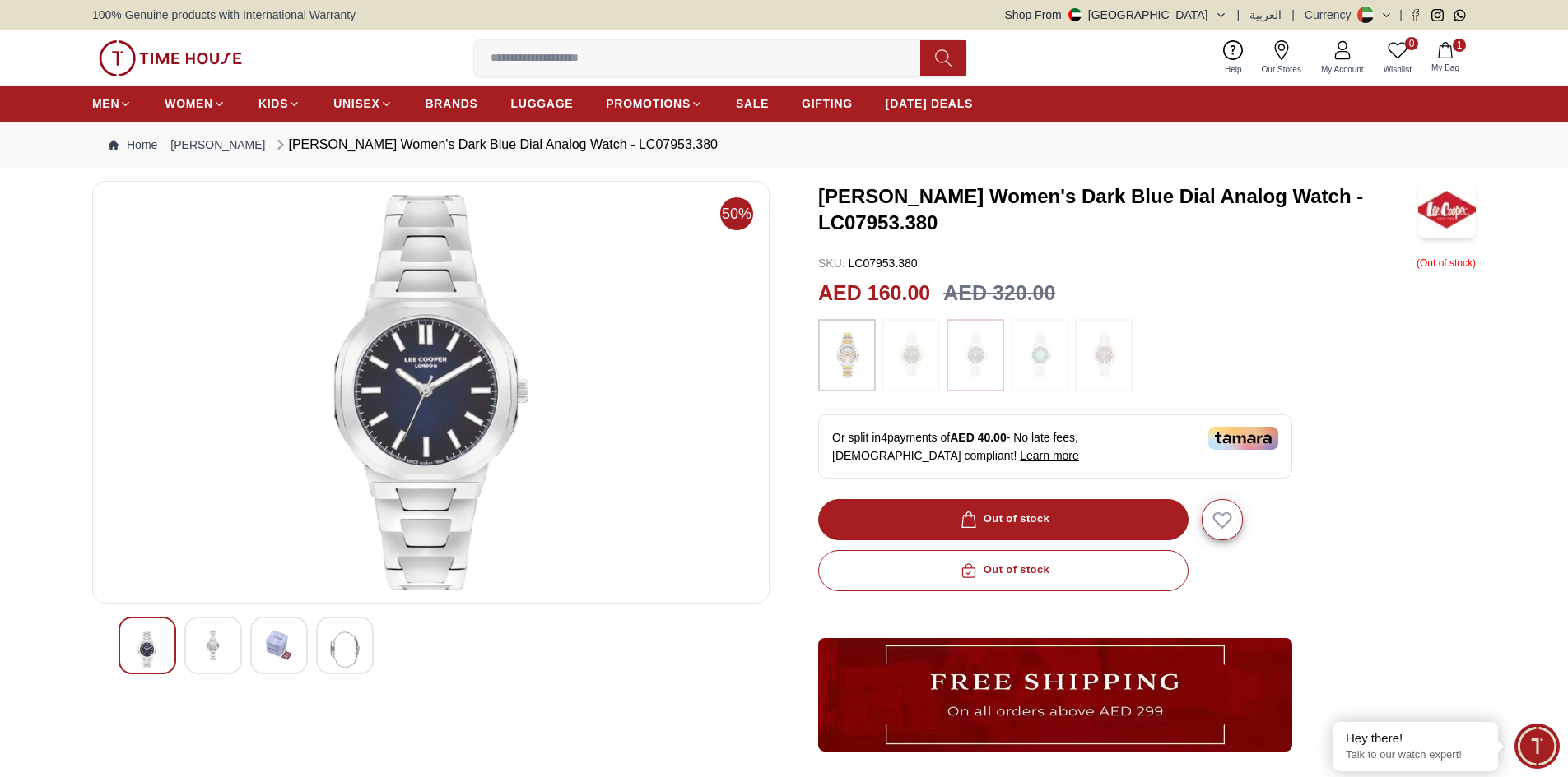
click at [1042, 353] on img at bounding box center [1039, 355] width 41 height 56
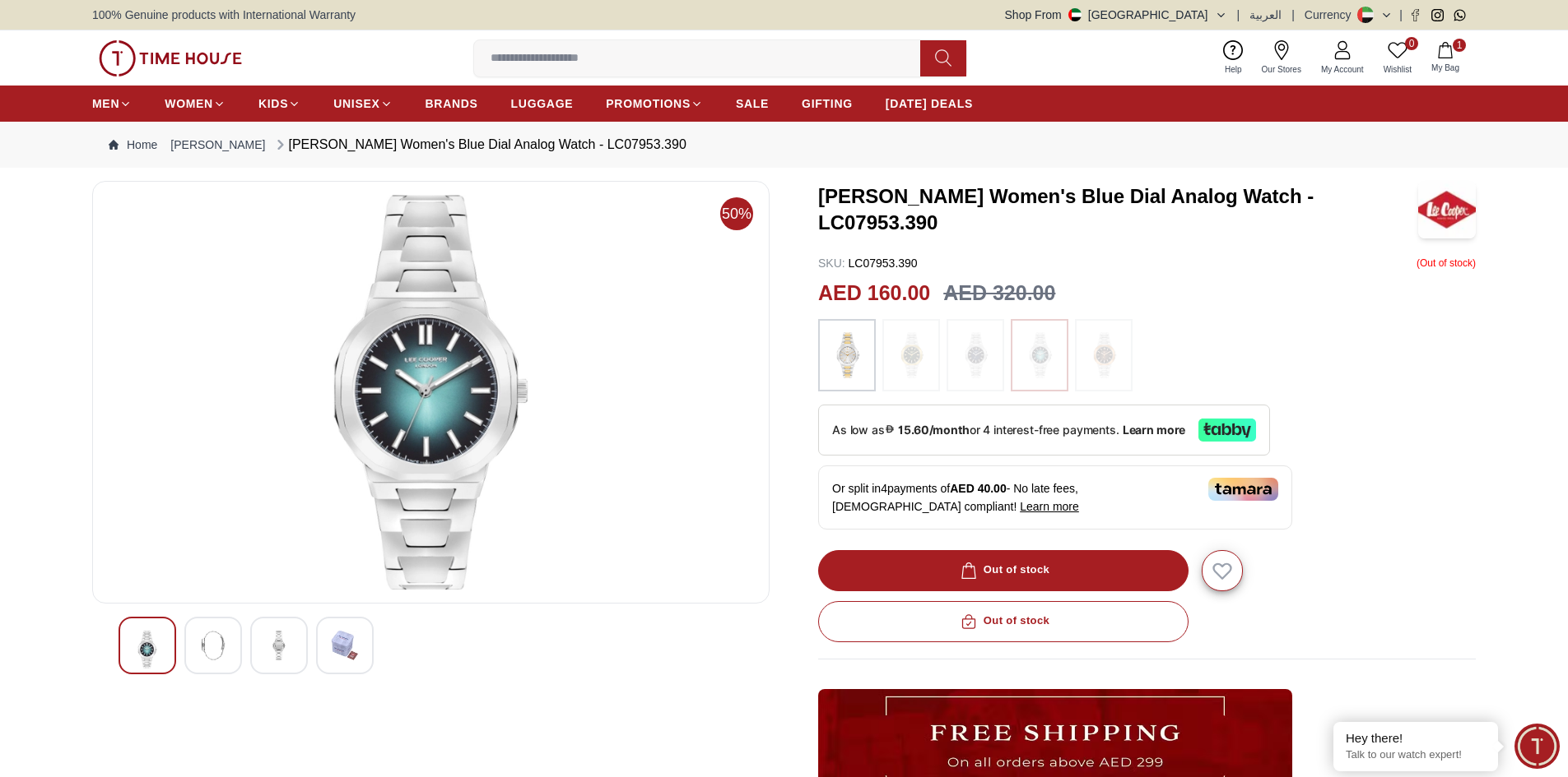
click at [1091, 353] on img at bounding box center [1104, 355] width 41 height 56
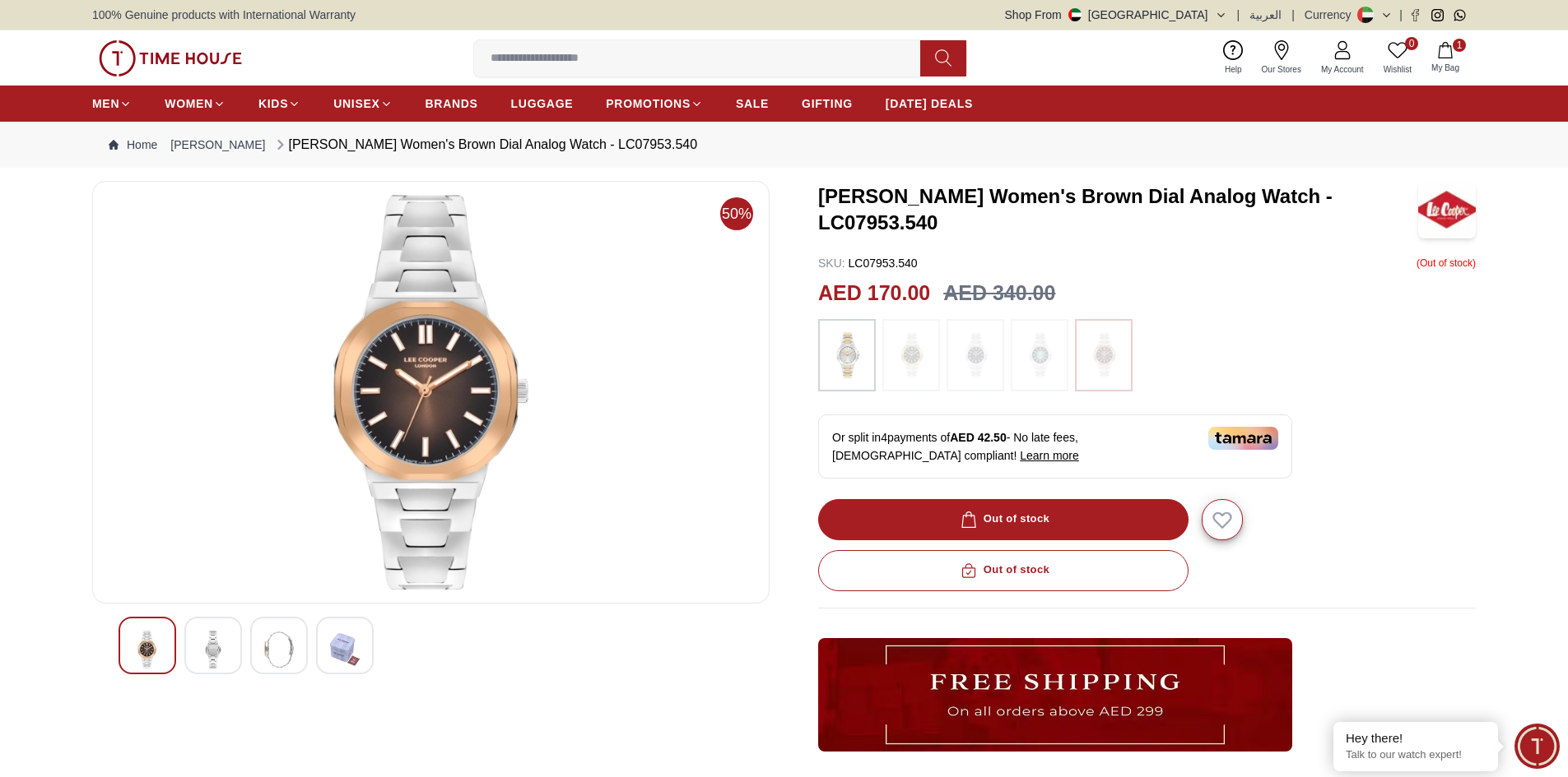
click at [1044, 354] on img at bounding box center [1039, 355] width 41 height 56
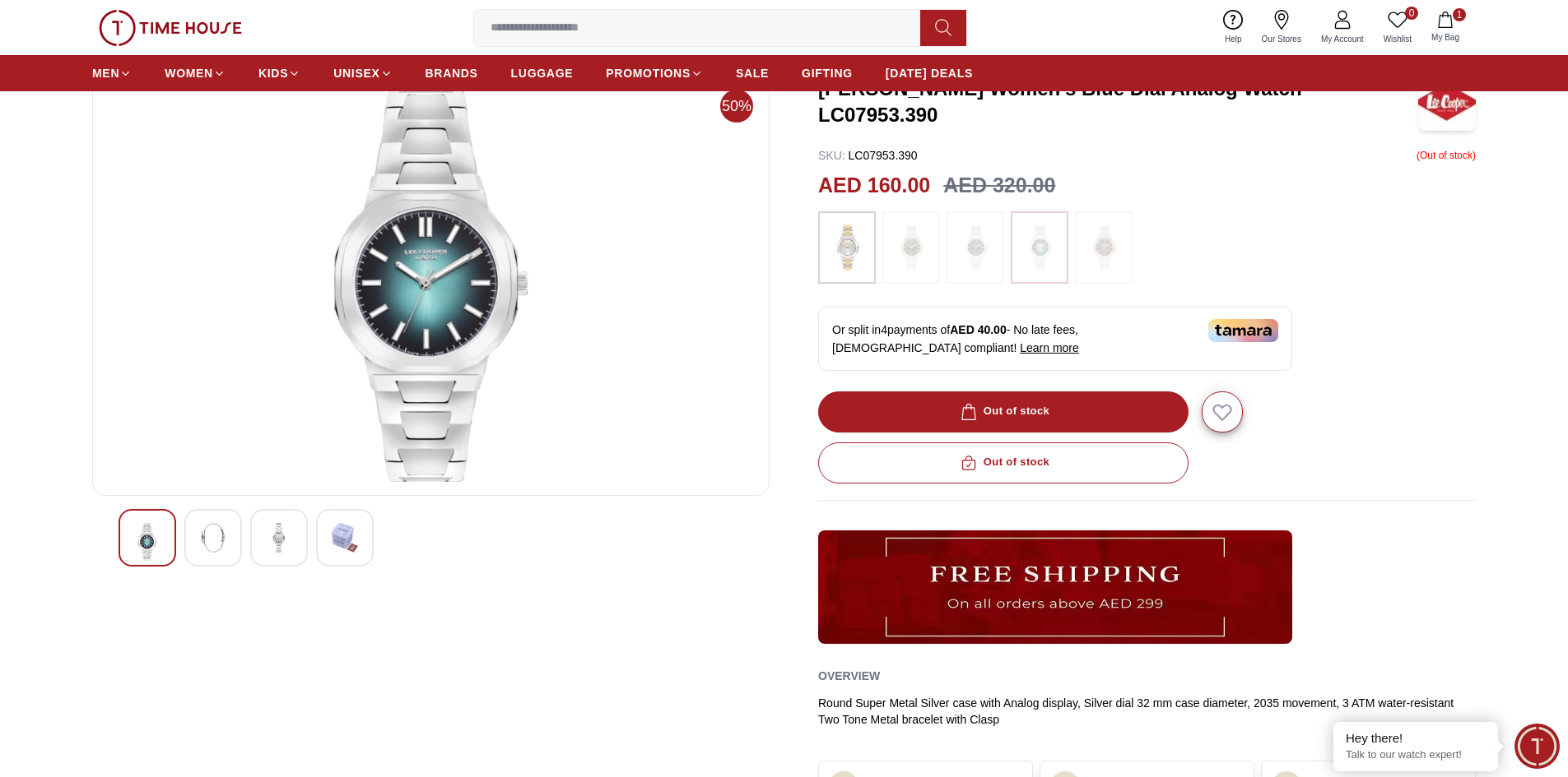
scroll to position [82, 0]
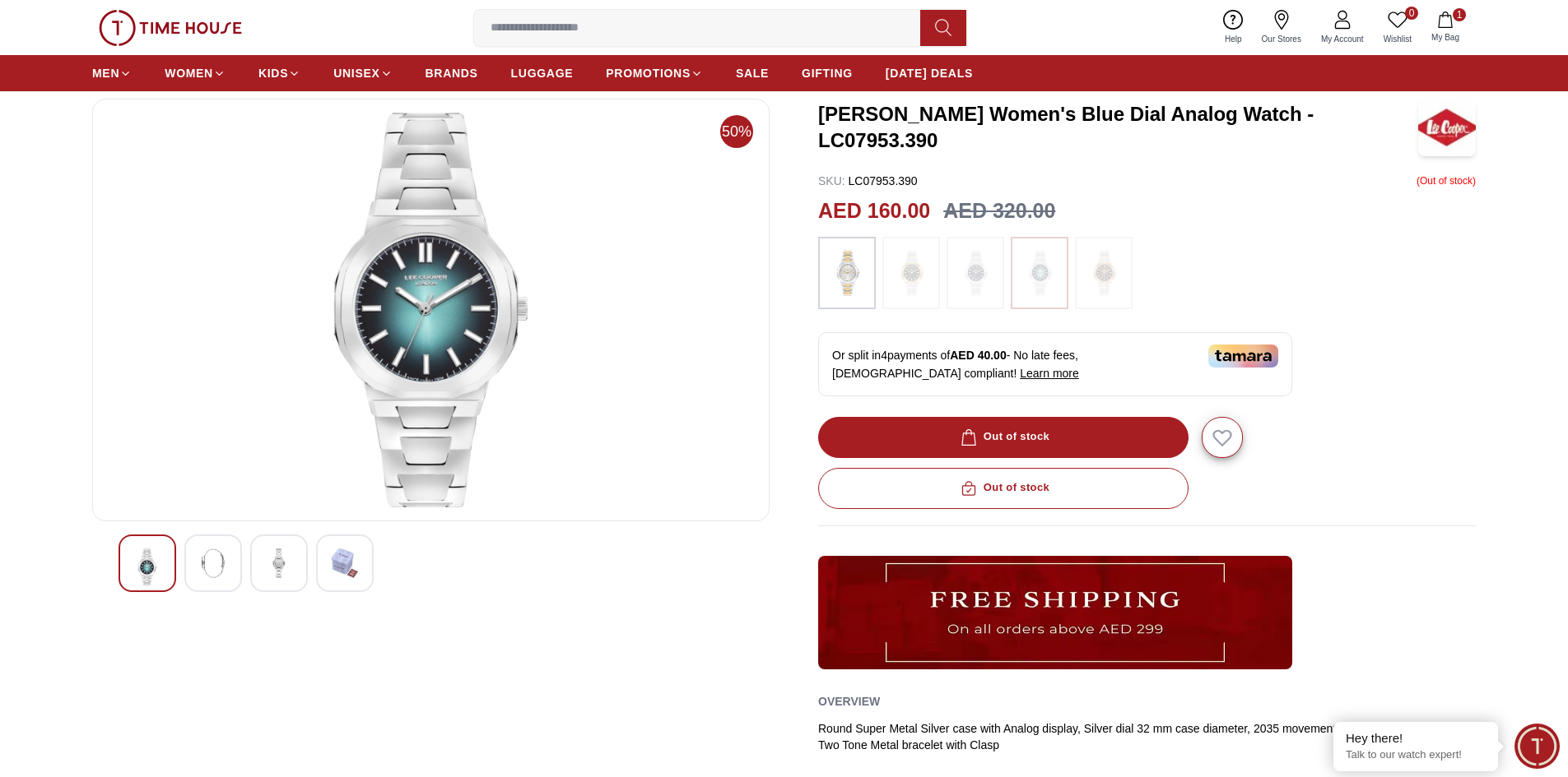
click at [852, 262] on img at bounding box center [847, 273] width 41 height 56
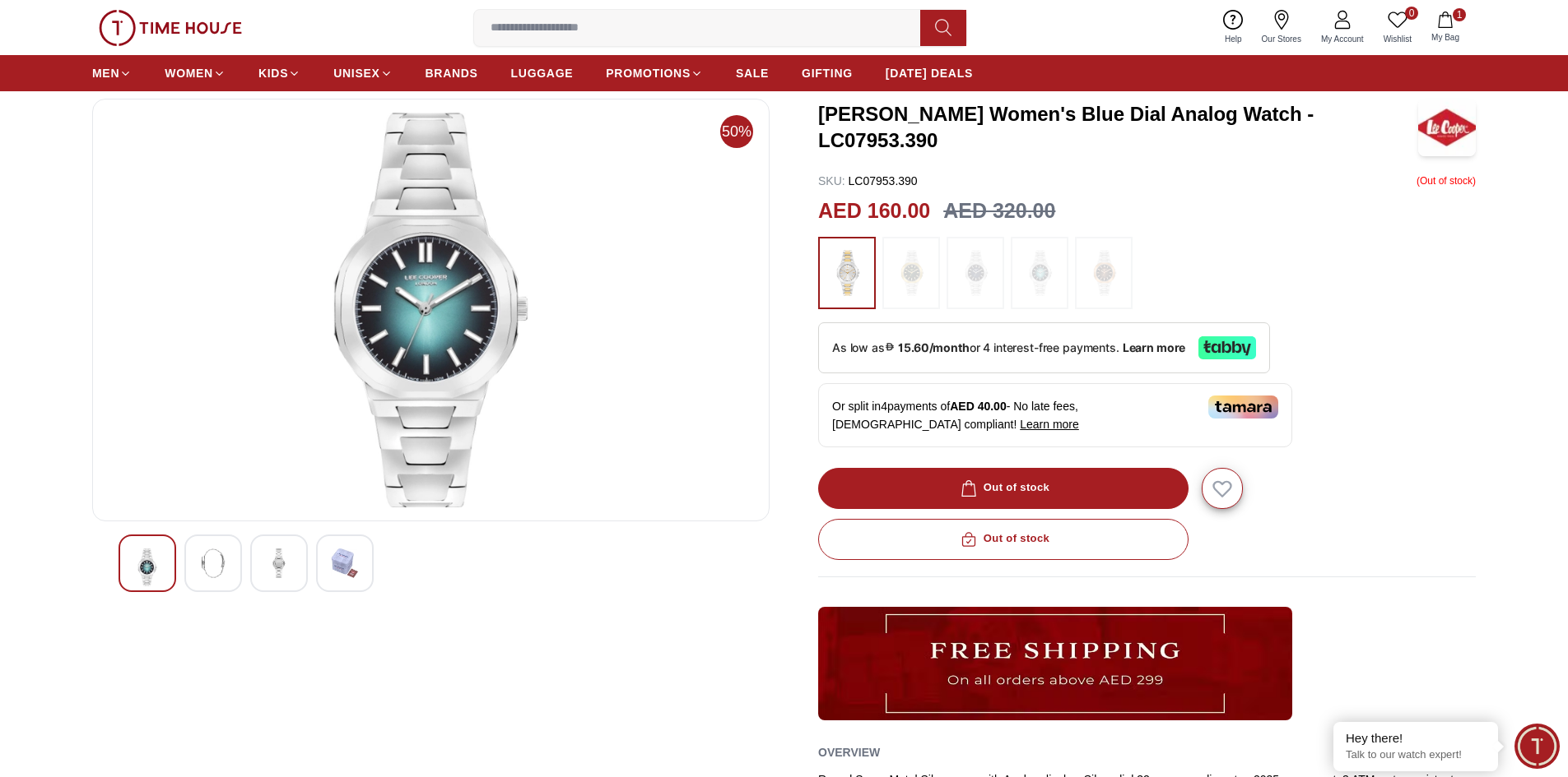
click at [1047, 272] on img at bounding box center [1039, 273] width 41 height 56
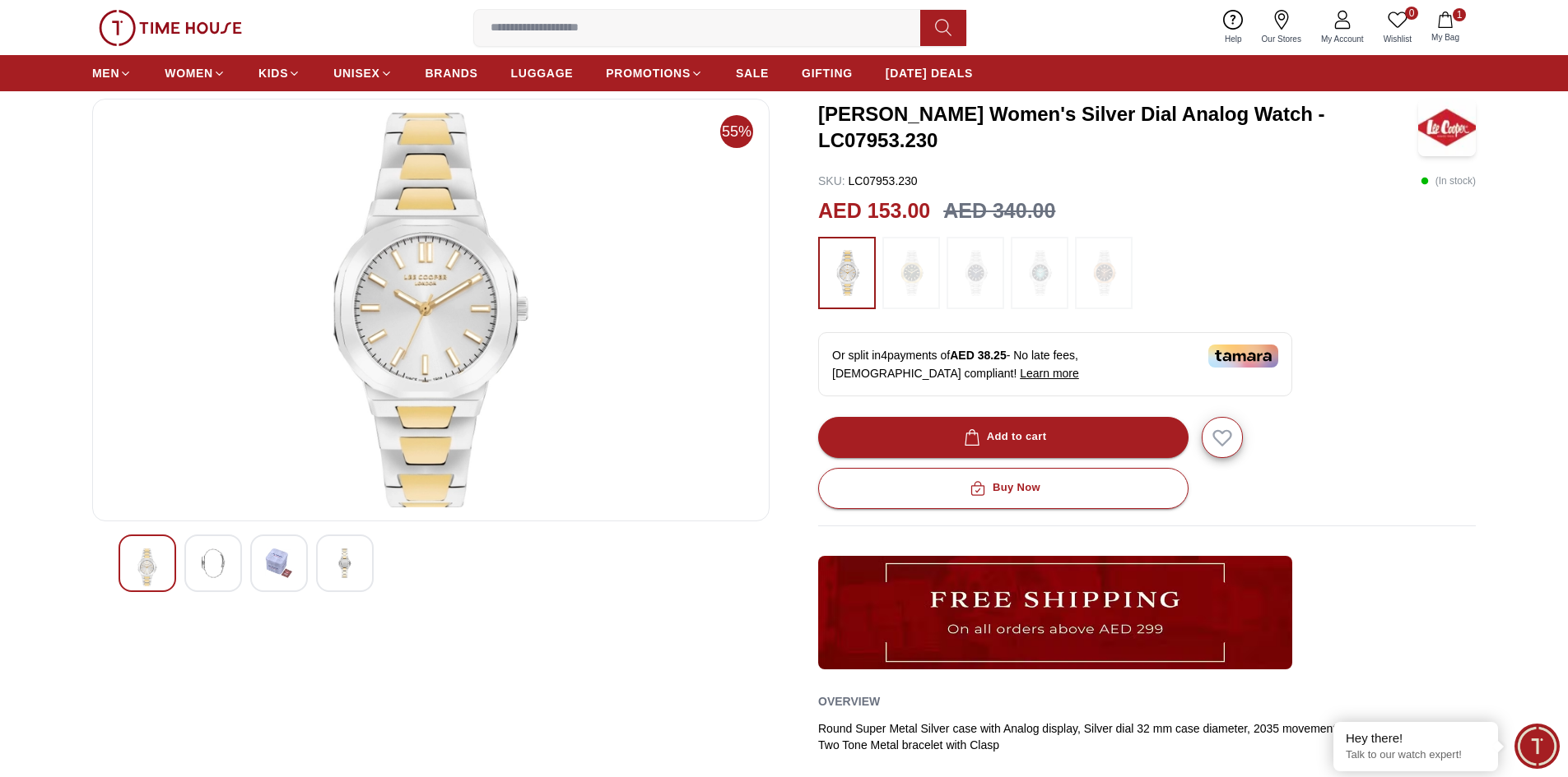
click at [1049, 278] on img at bounding box center [1039, 273] width 41 height 56
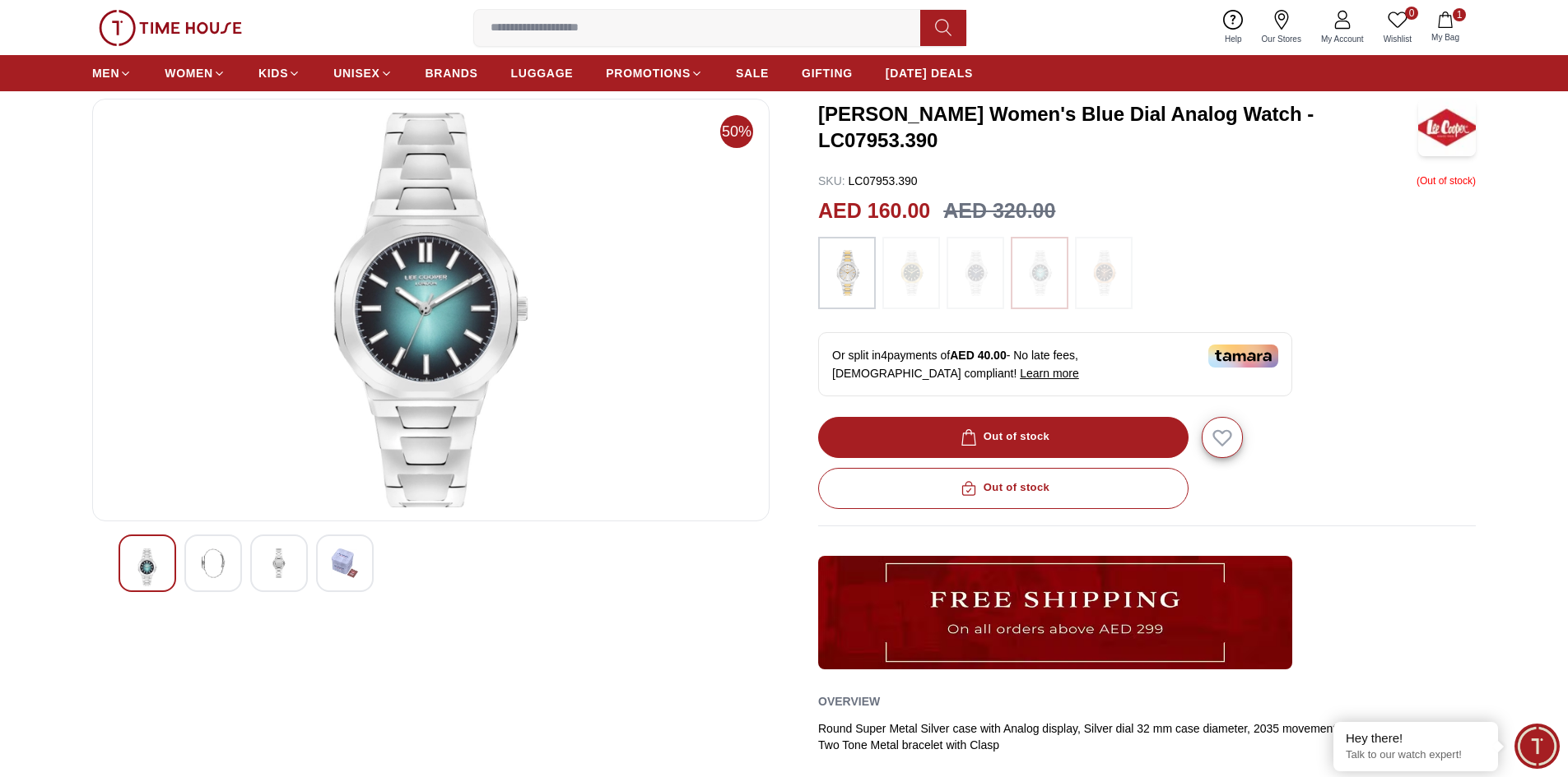
click at [1030, 484] on div "Out of stock" at bounding box center [1146, 489] width 658 height 41
click at [972, 281] on img at bounding box center [975, 273] width 41 height 56
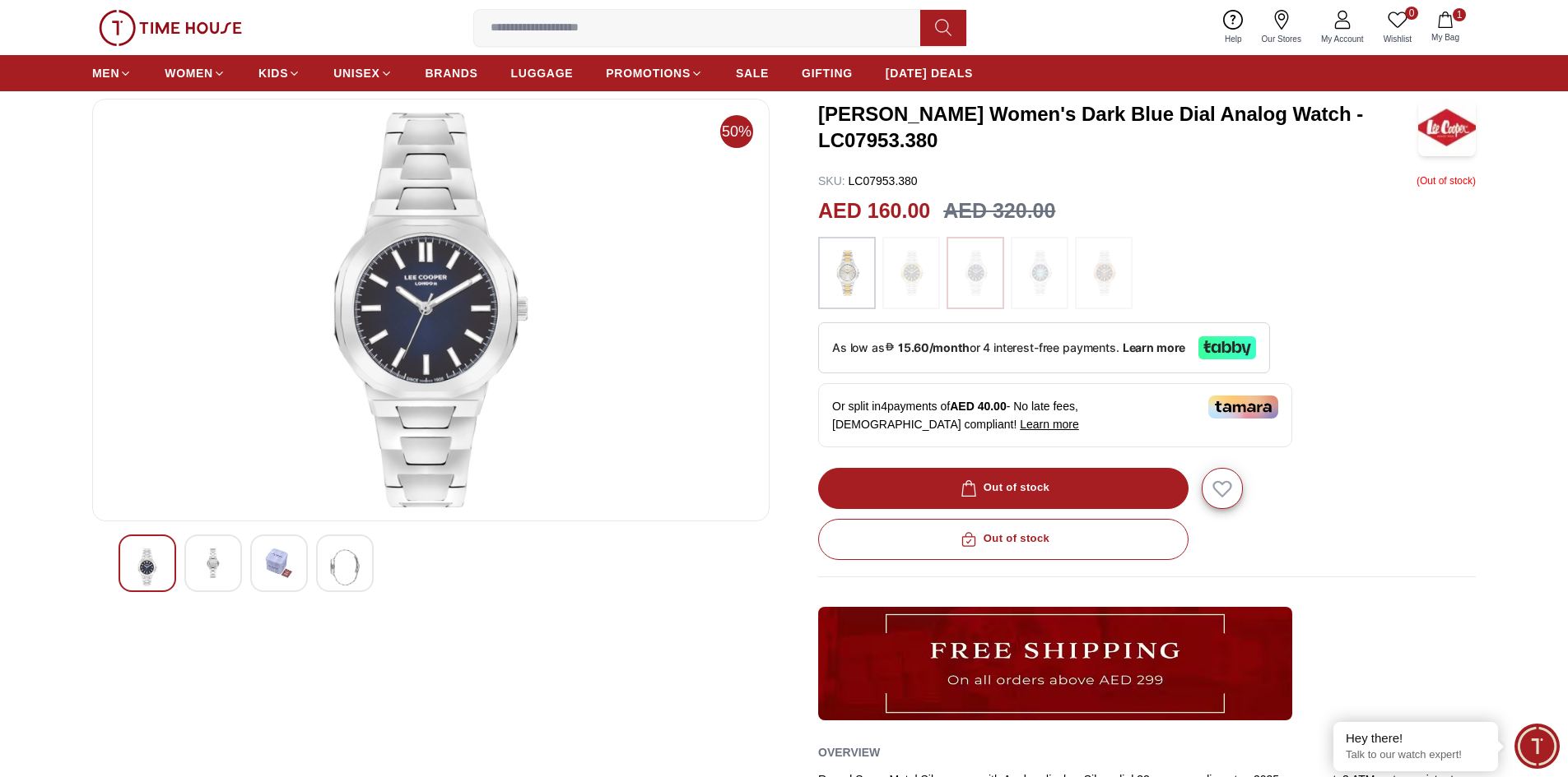
click at [925, 268] on img at bounding box center [911, 273] width 41 height 56
click at [1082, 279] on div at bounding box center [1104, 272] width 58 height 72
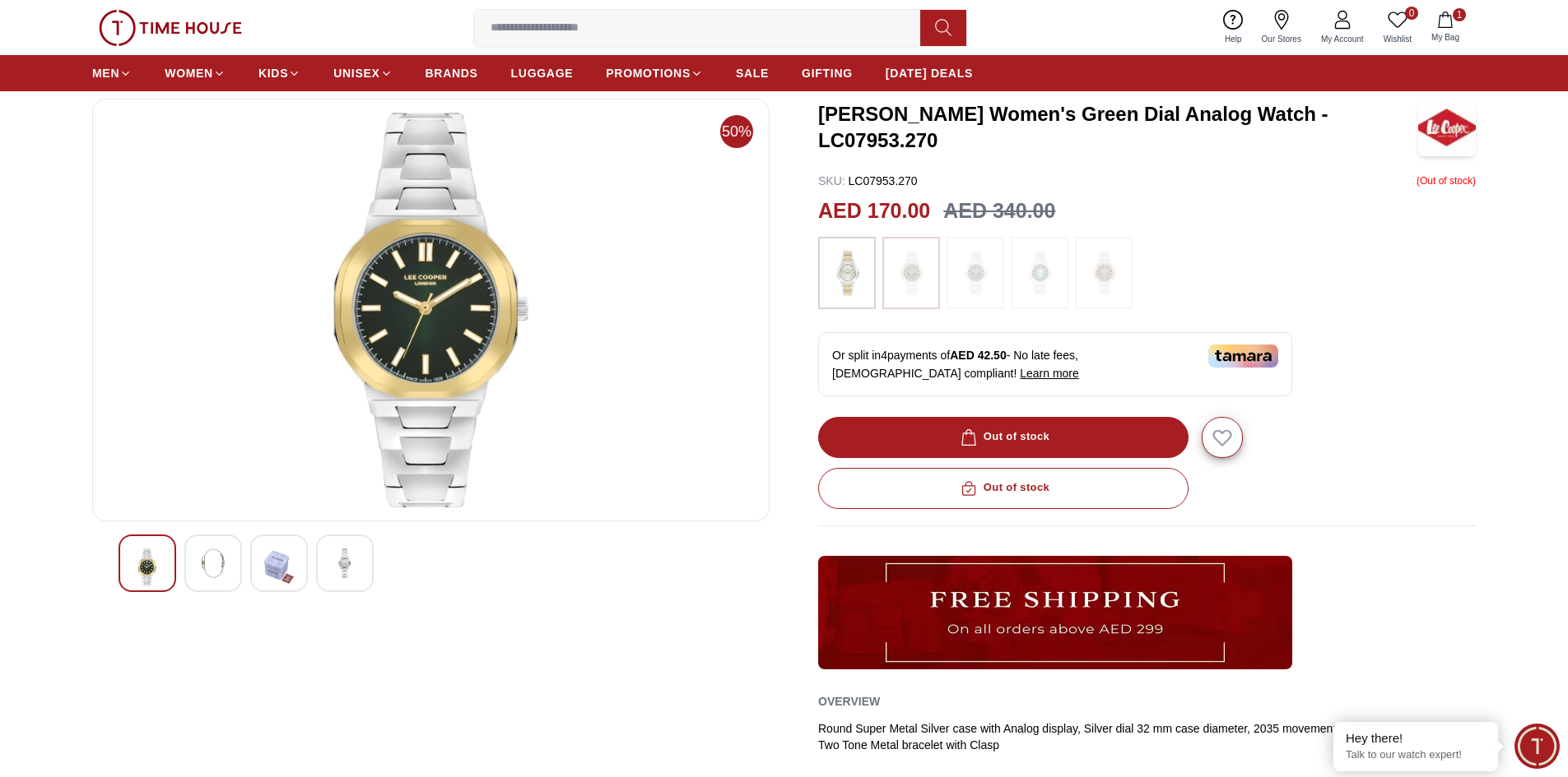
click at [1044, 281] on img at bounding box center [1039, 273] width 41 height 56
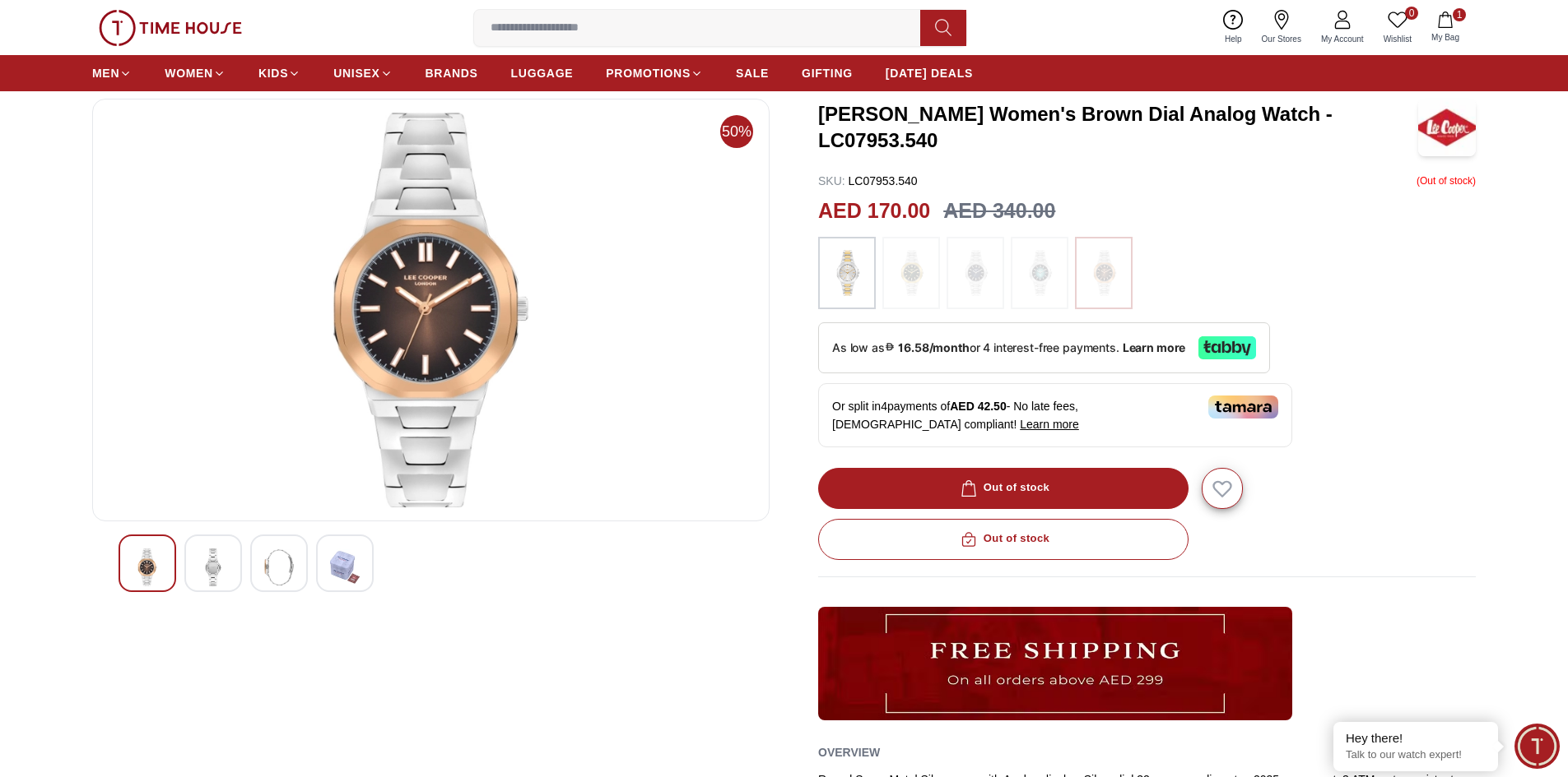
click at [1007, 482] on div "Out of stock" at bounding box center [1146, 489] width 658 height 41
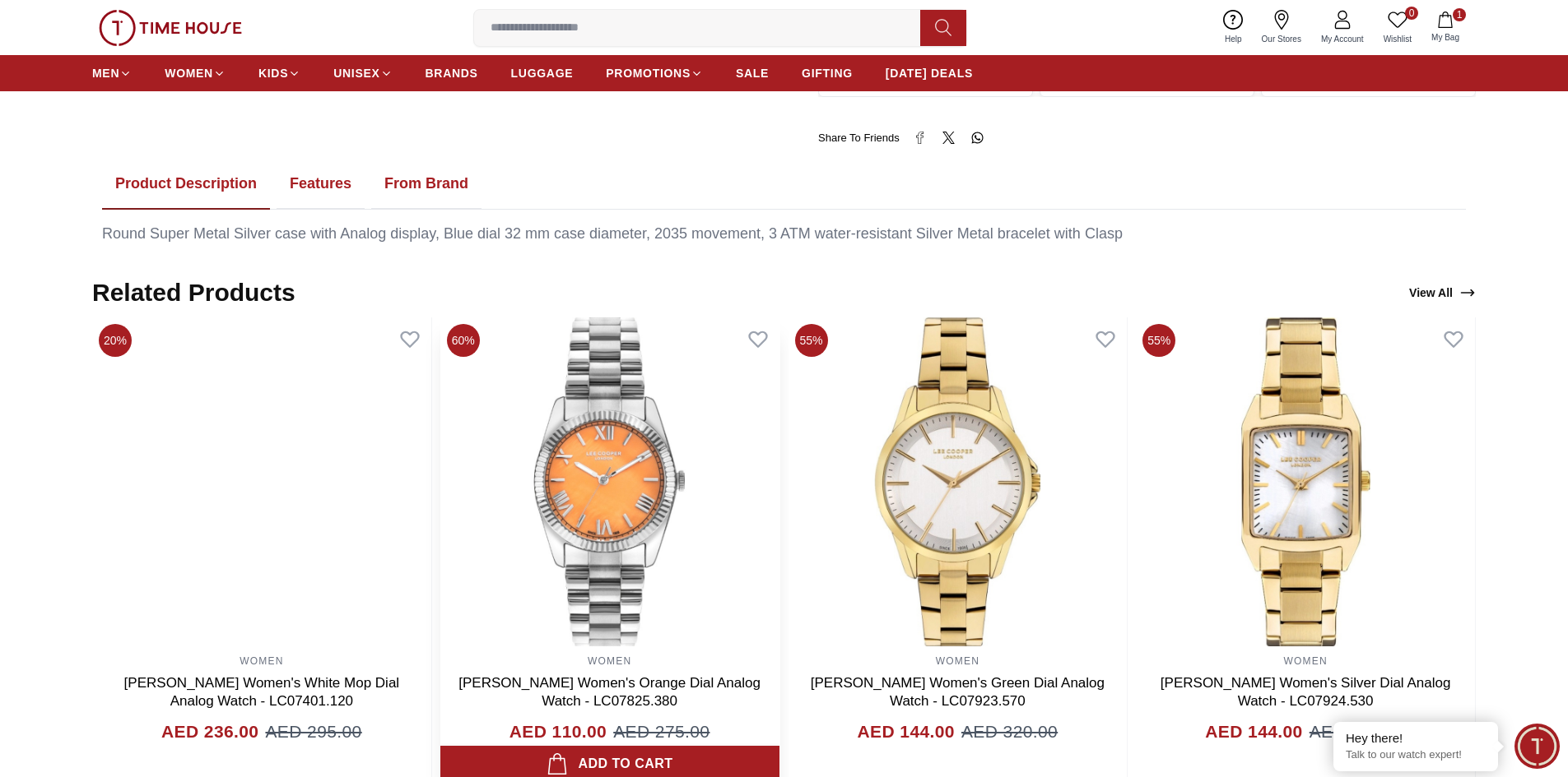
scroll to position [905, 0]
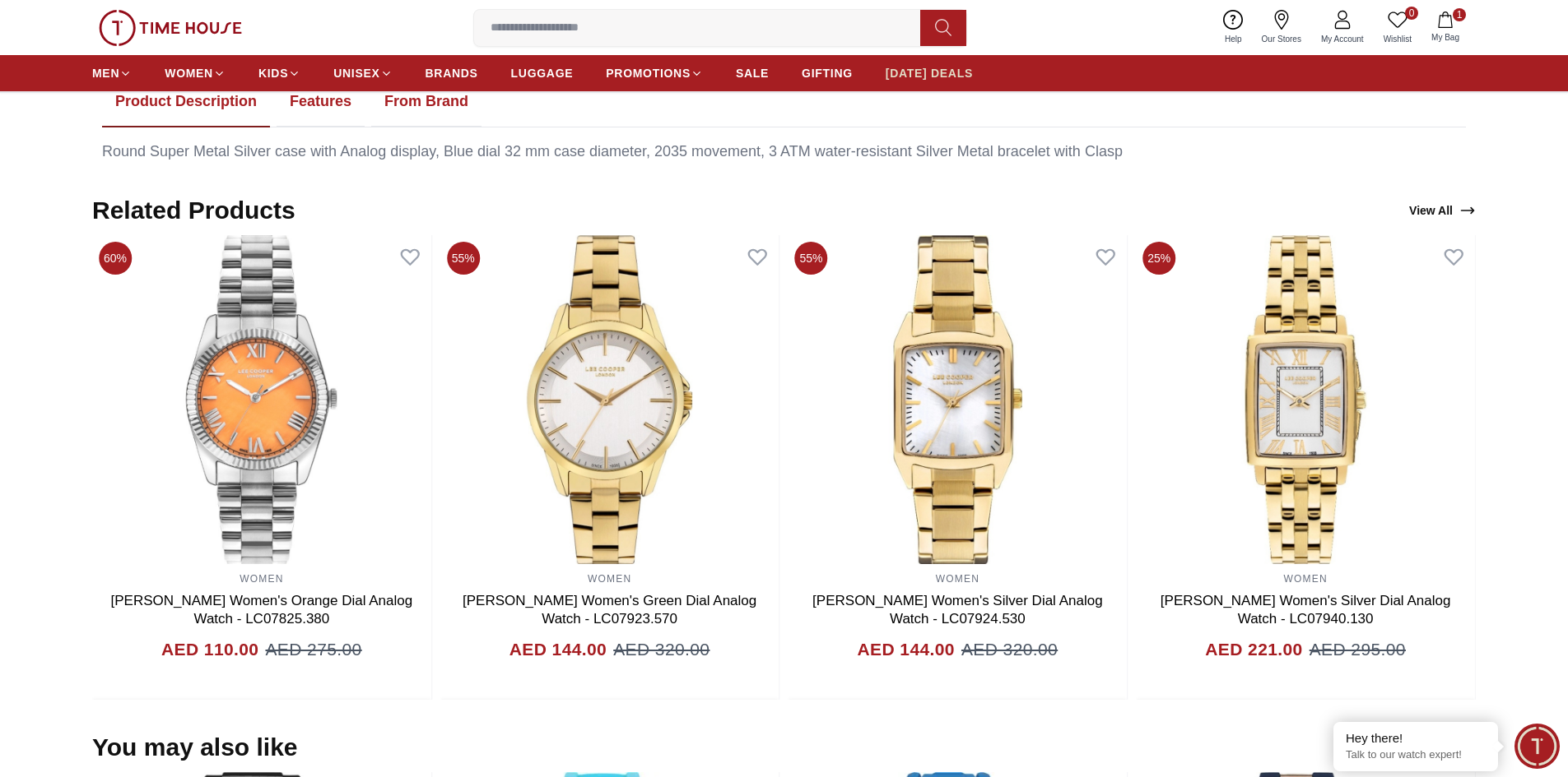
click at [946, 71] on span "[DATE] DEALS" at bounding box center [929, 73] width 87 height 17
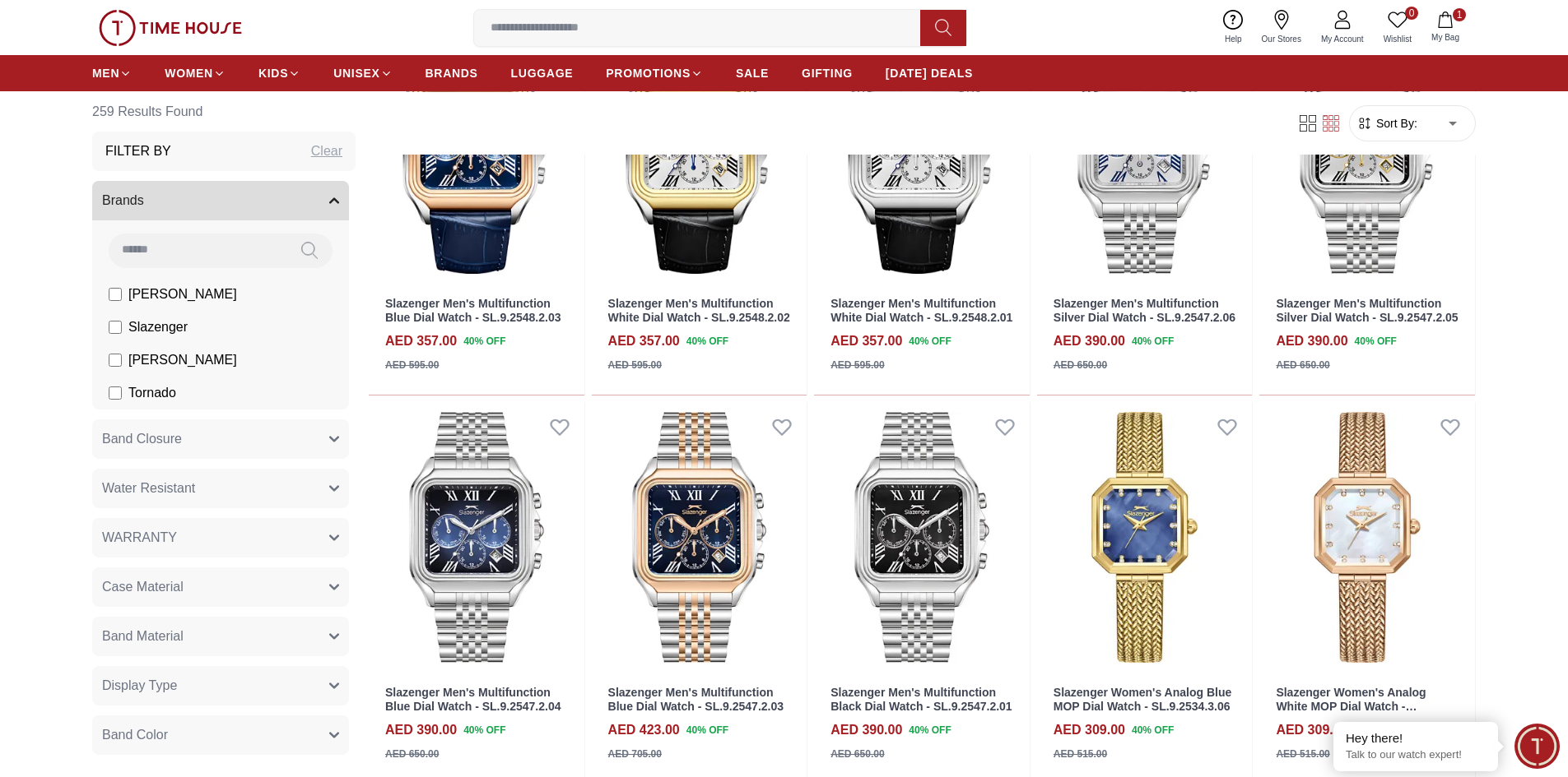
scroll to position [1562, 0]
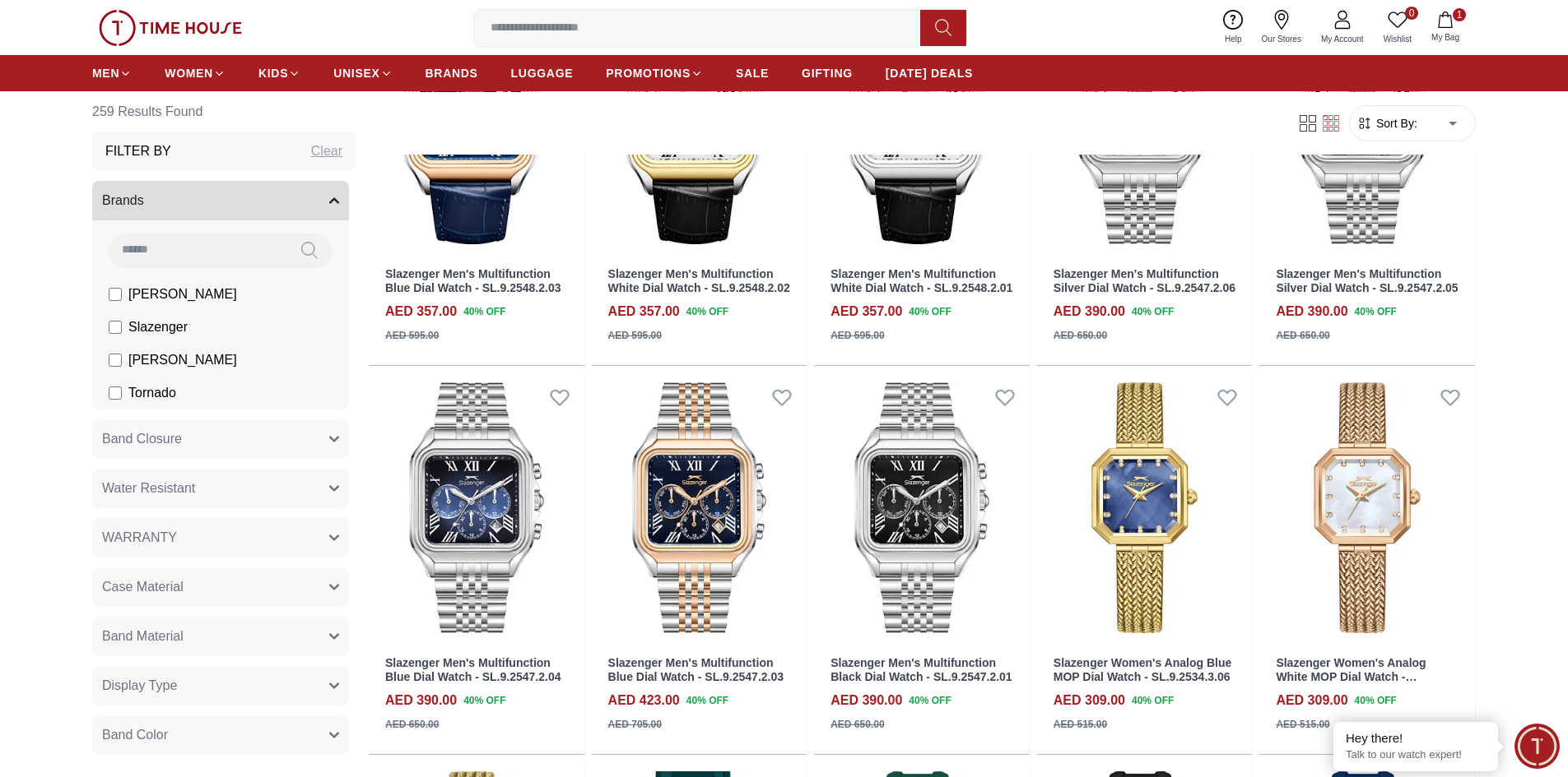
scroll to position [1206, 0]
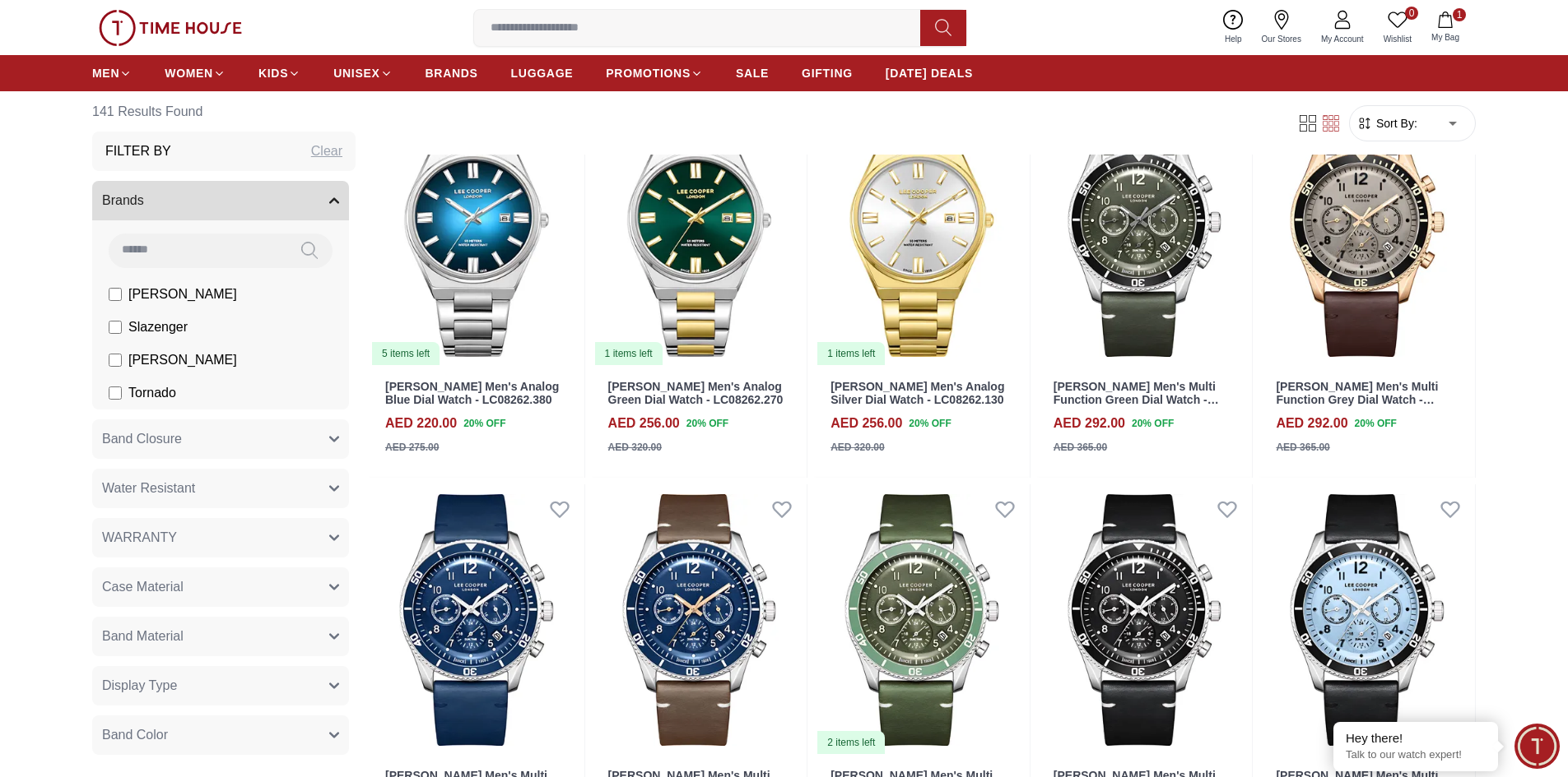
scroll to position [1070, 0]
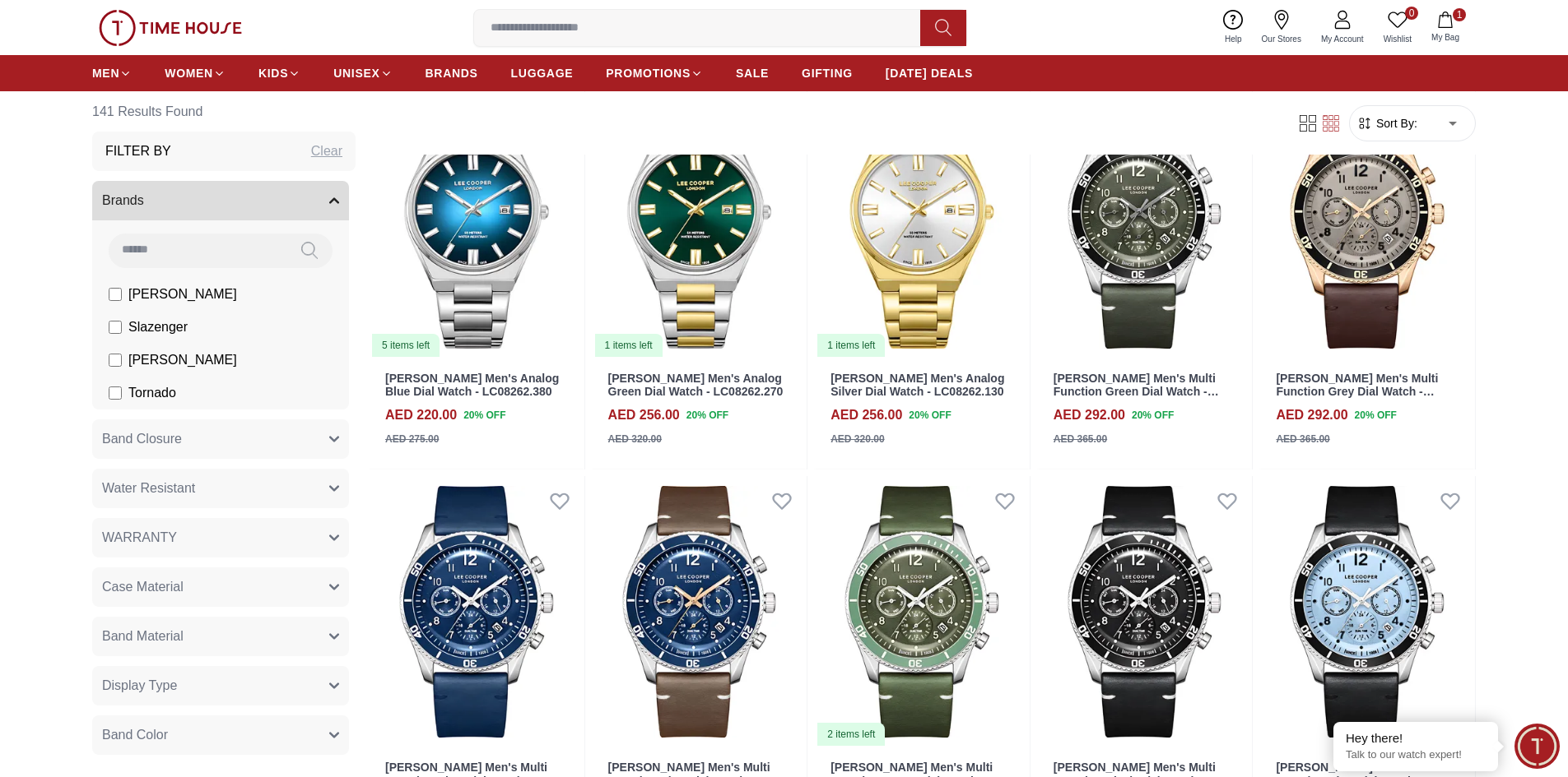
click at [156, 635] on span "Band Material" at bounding box center [142, 636] width 81 height 20
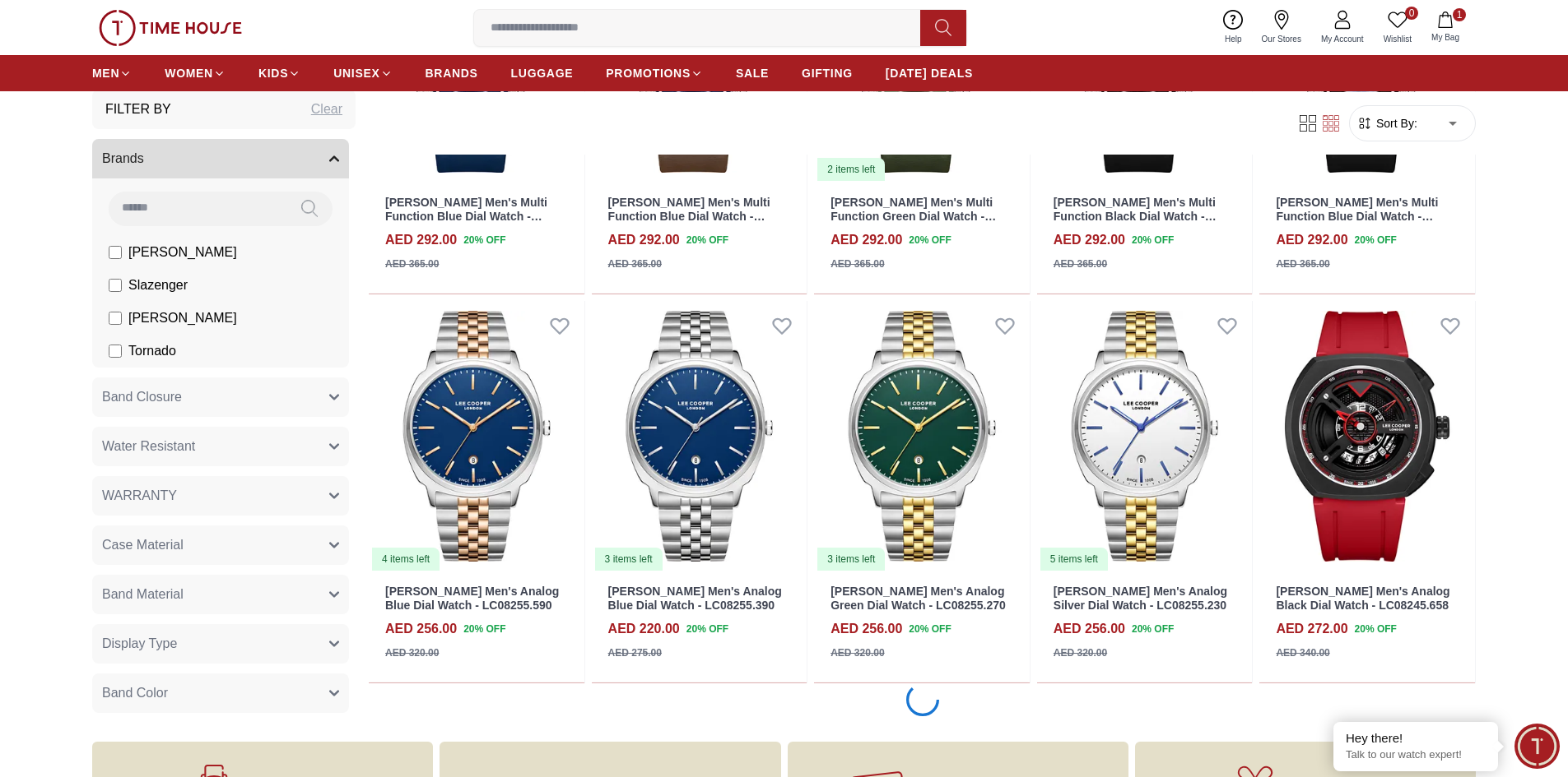
scroll to position [1892, 0]
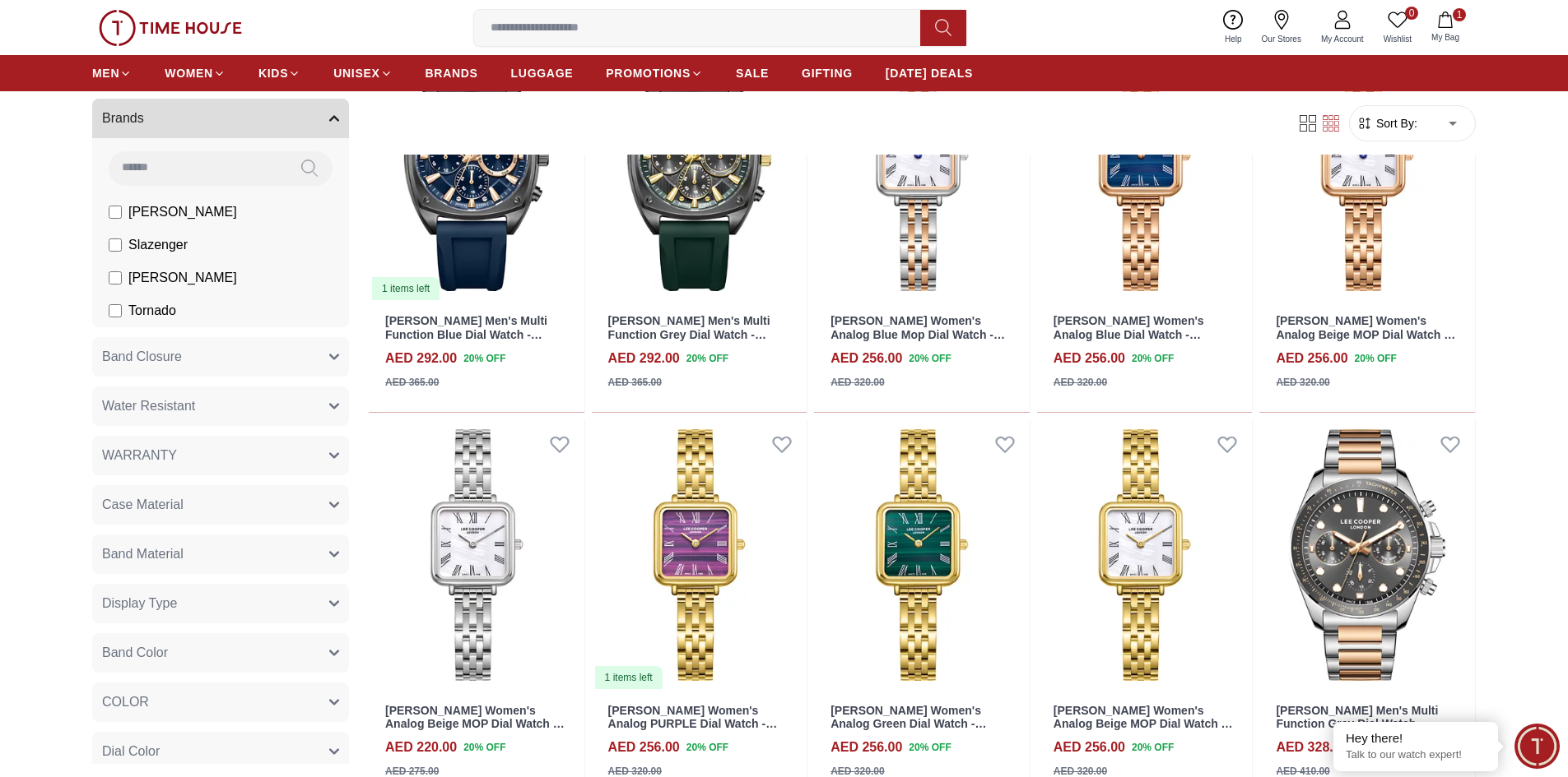
scroll to position [3126, 0]
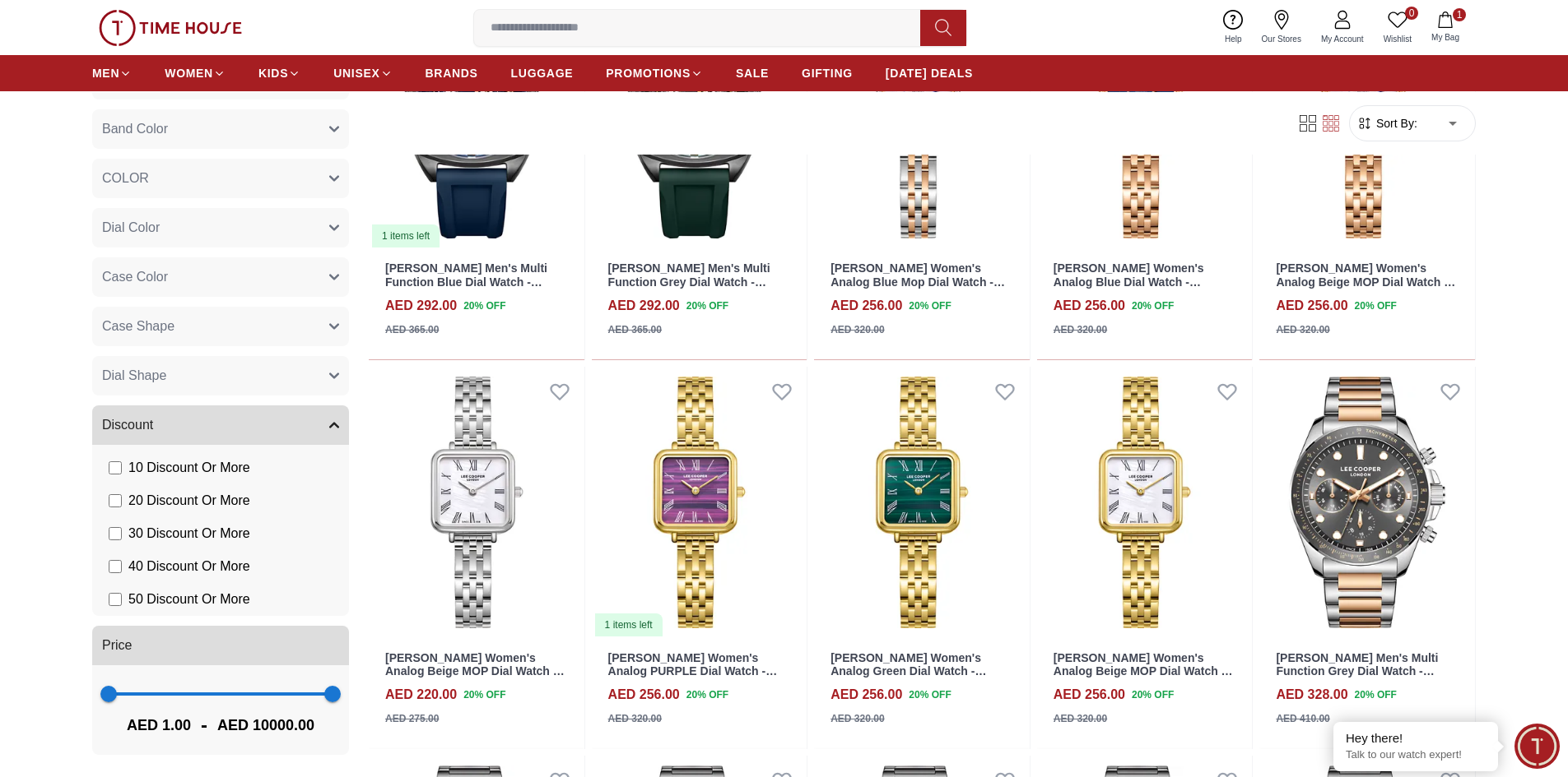
scroll to position [607, 0]
type input "***"
drag, startPoint x: 315, startPoint y: 692, endPoint x: 113, endPoint y: 698, distance: 202.1
click at [113, 698] on span "196" at bounding box center [113, 694] width 17 height 17
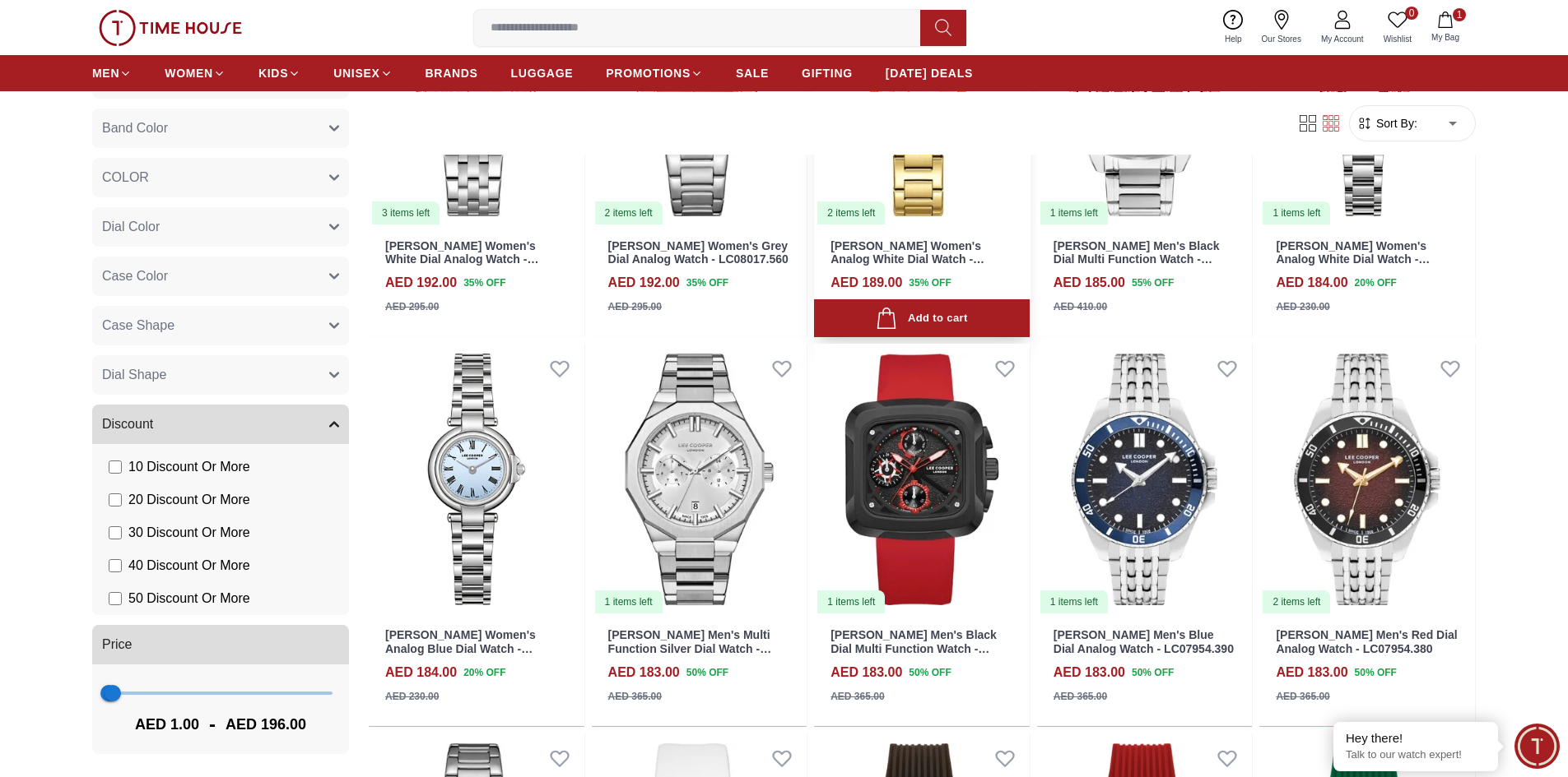
scroll to position [1234, 0]
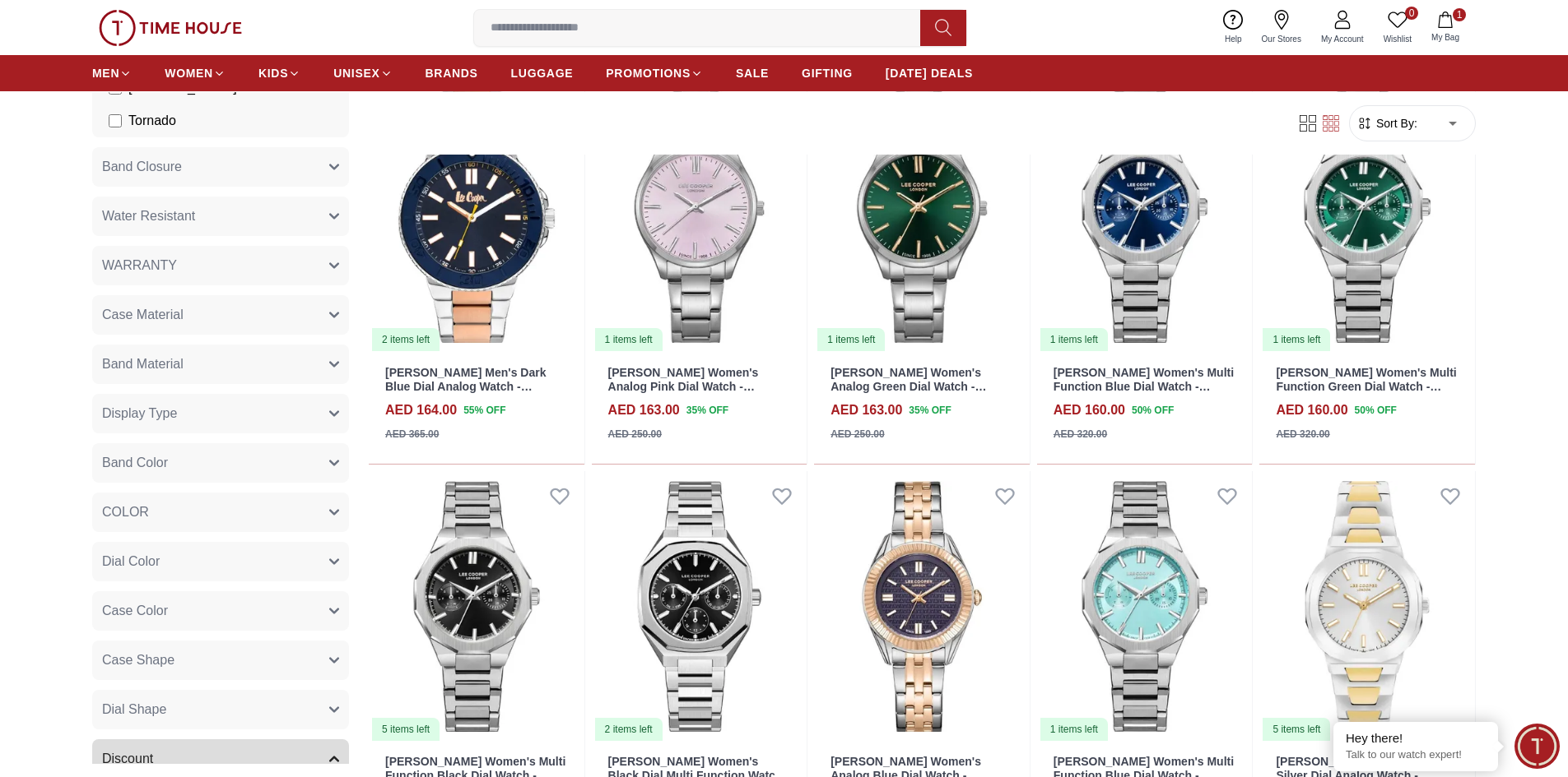
scroll to position [607, 0]
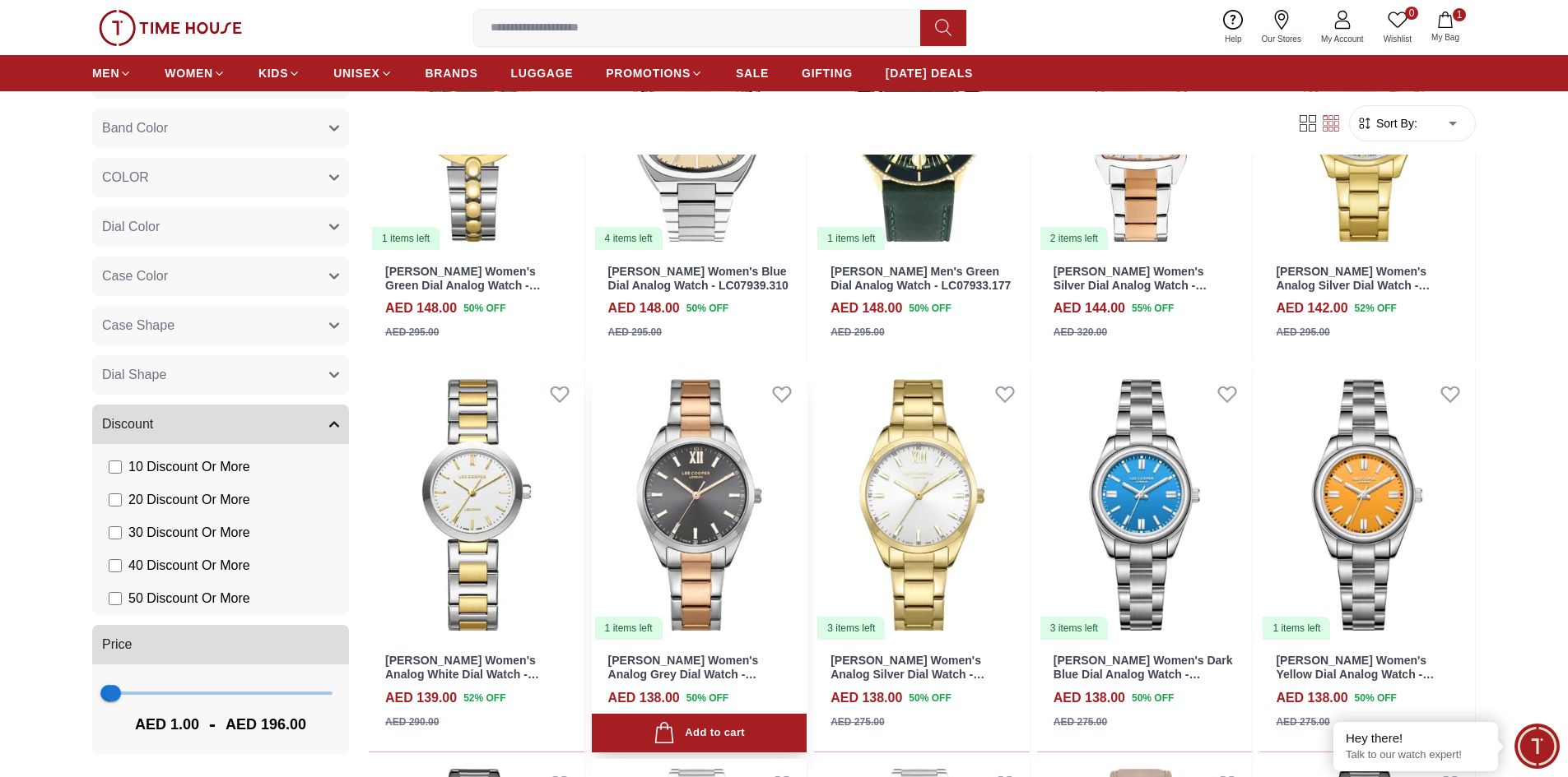
scroll to position [4016, 0]
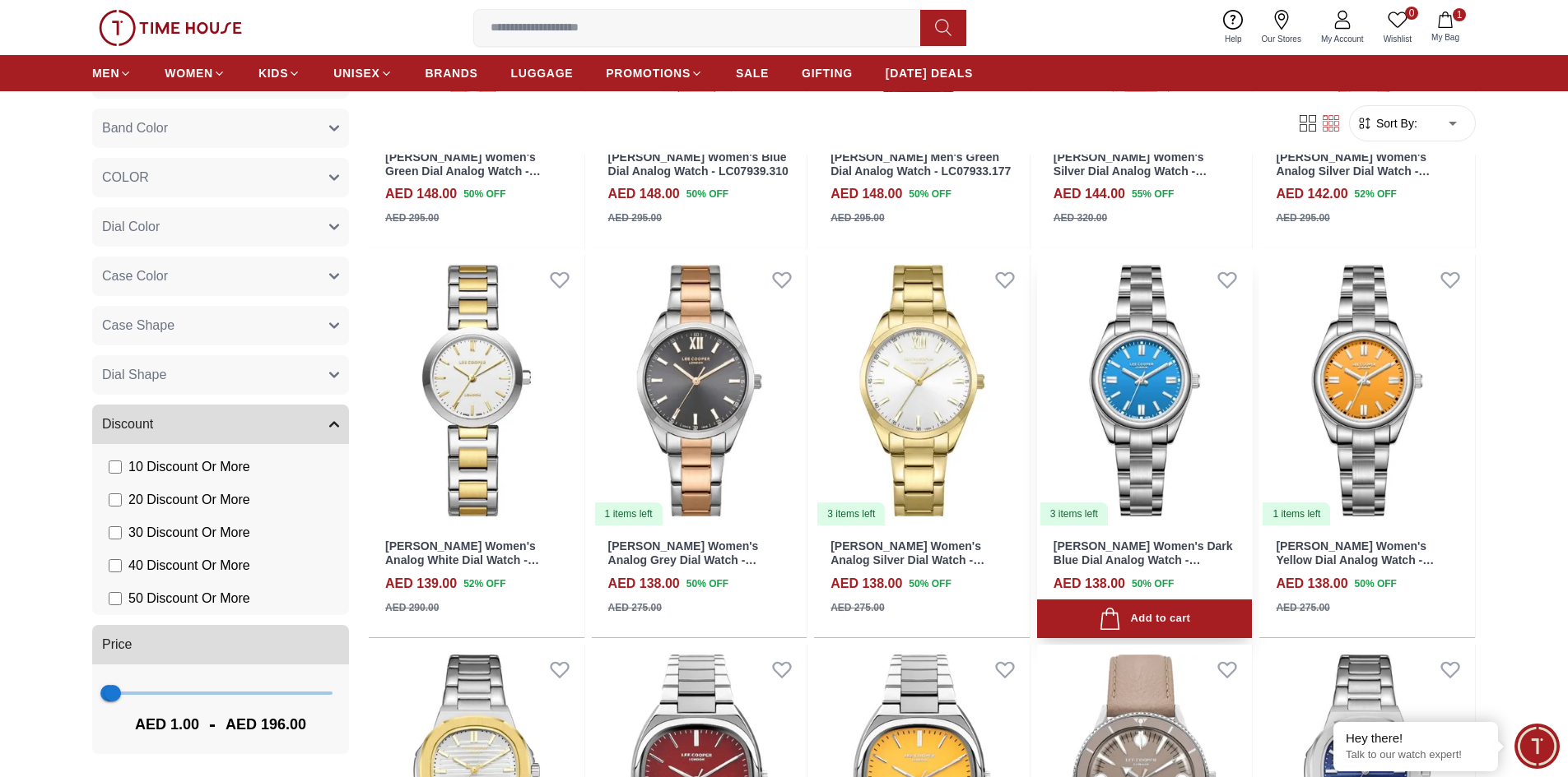
click at [1125, 381] on img at bounding box center [1144, 391] width 215 height 271
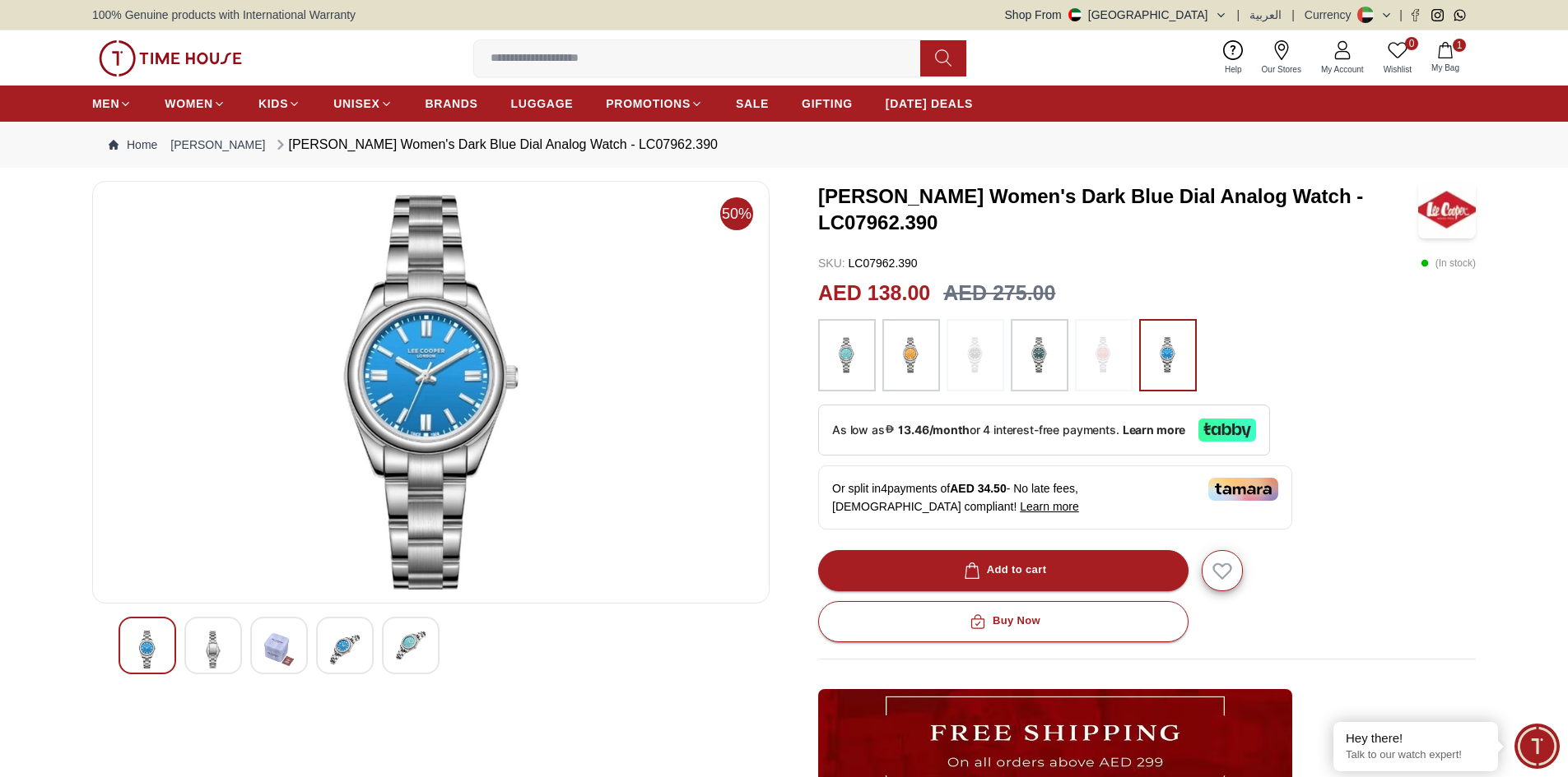
click at [884, 355] on div at bounding box center [911, 354] width 58 height 72
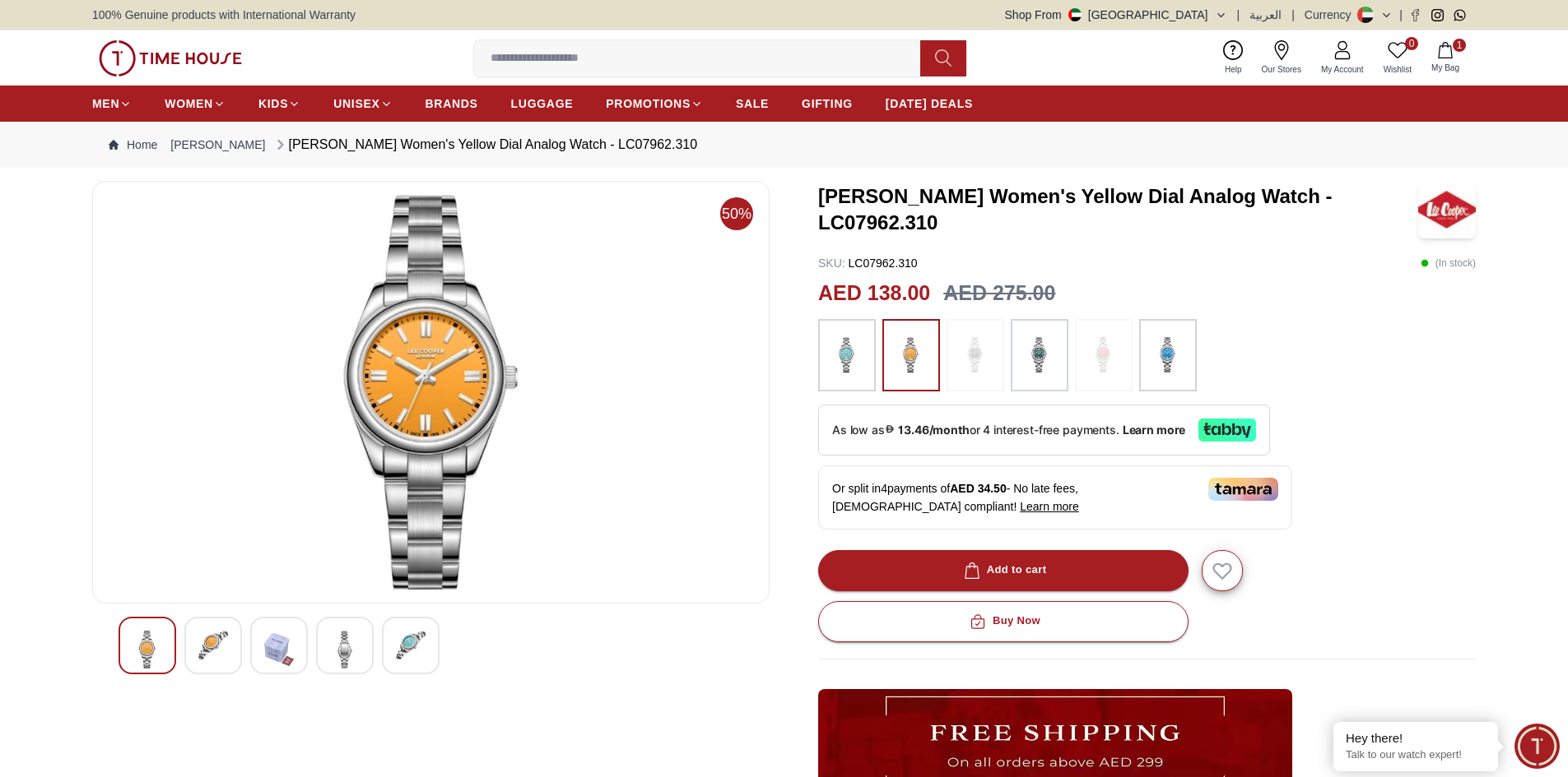
click at [975, 378] on img at bounding box center [975, 355] width 41 height 56
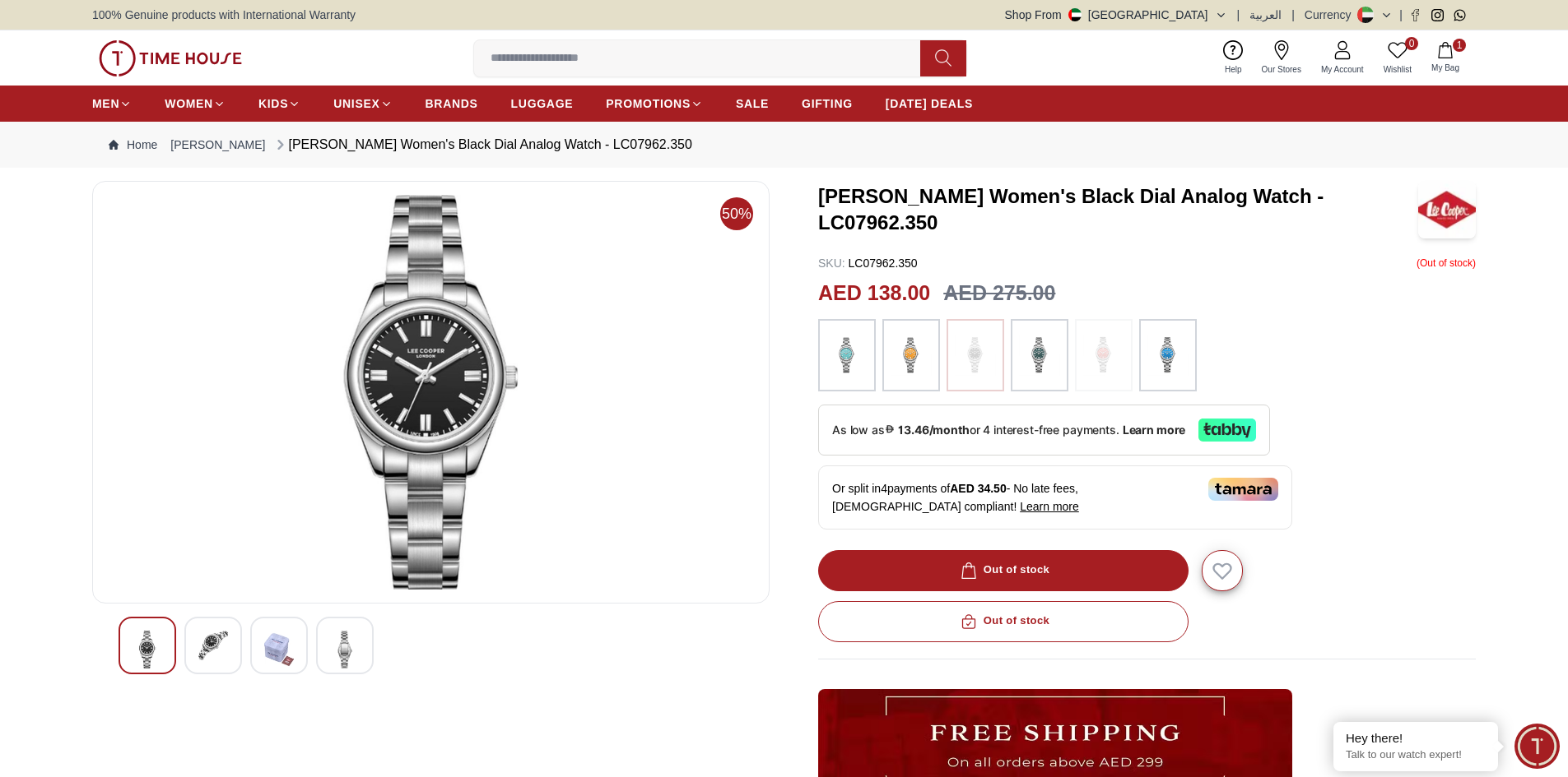
click at [1149, 353] on img at bounding box center [1168, 355] width 41 height 56
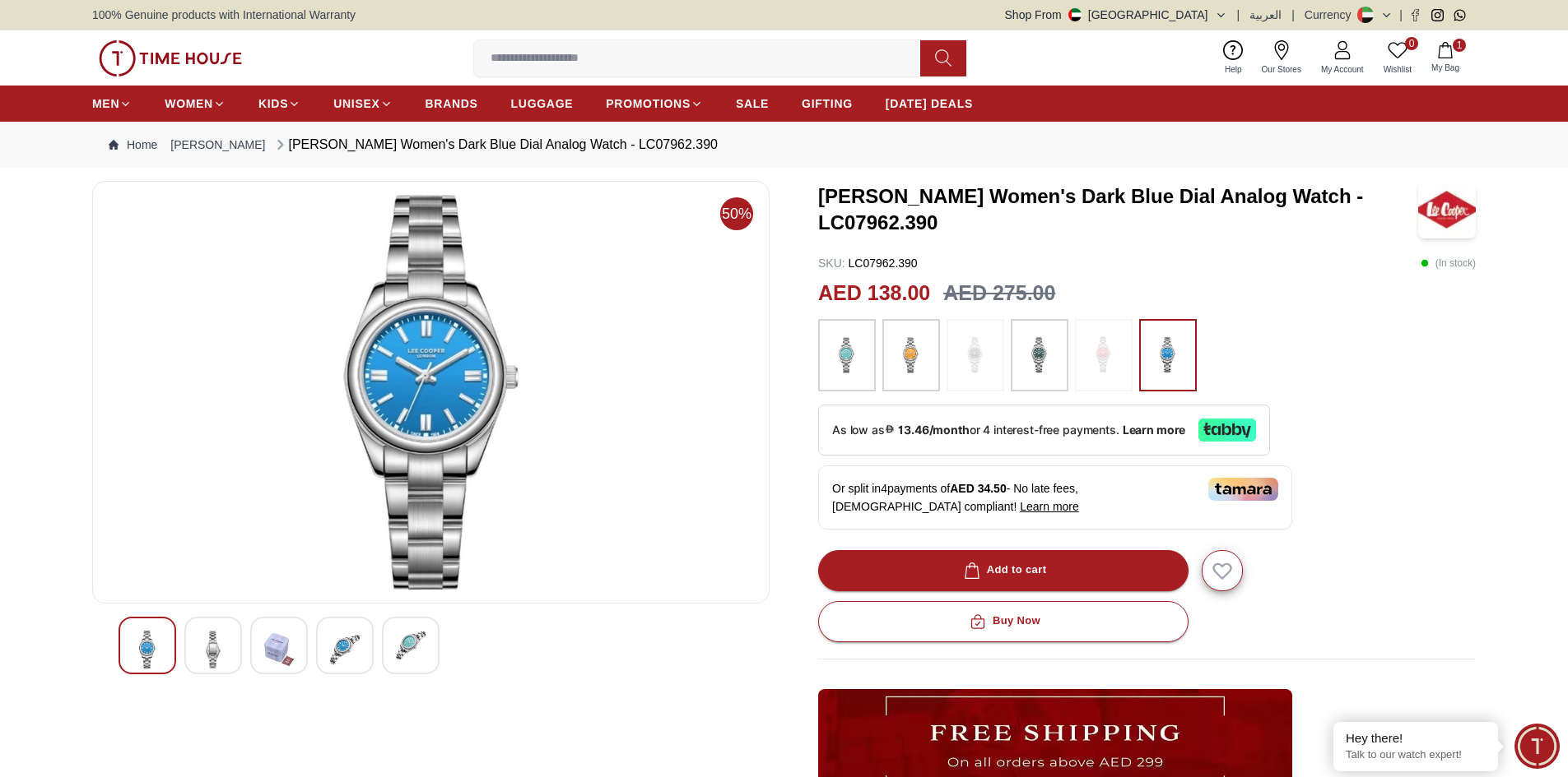
click at [1045, 375] on img at bounding box center [1039, 355] width 41 height 56
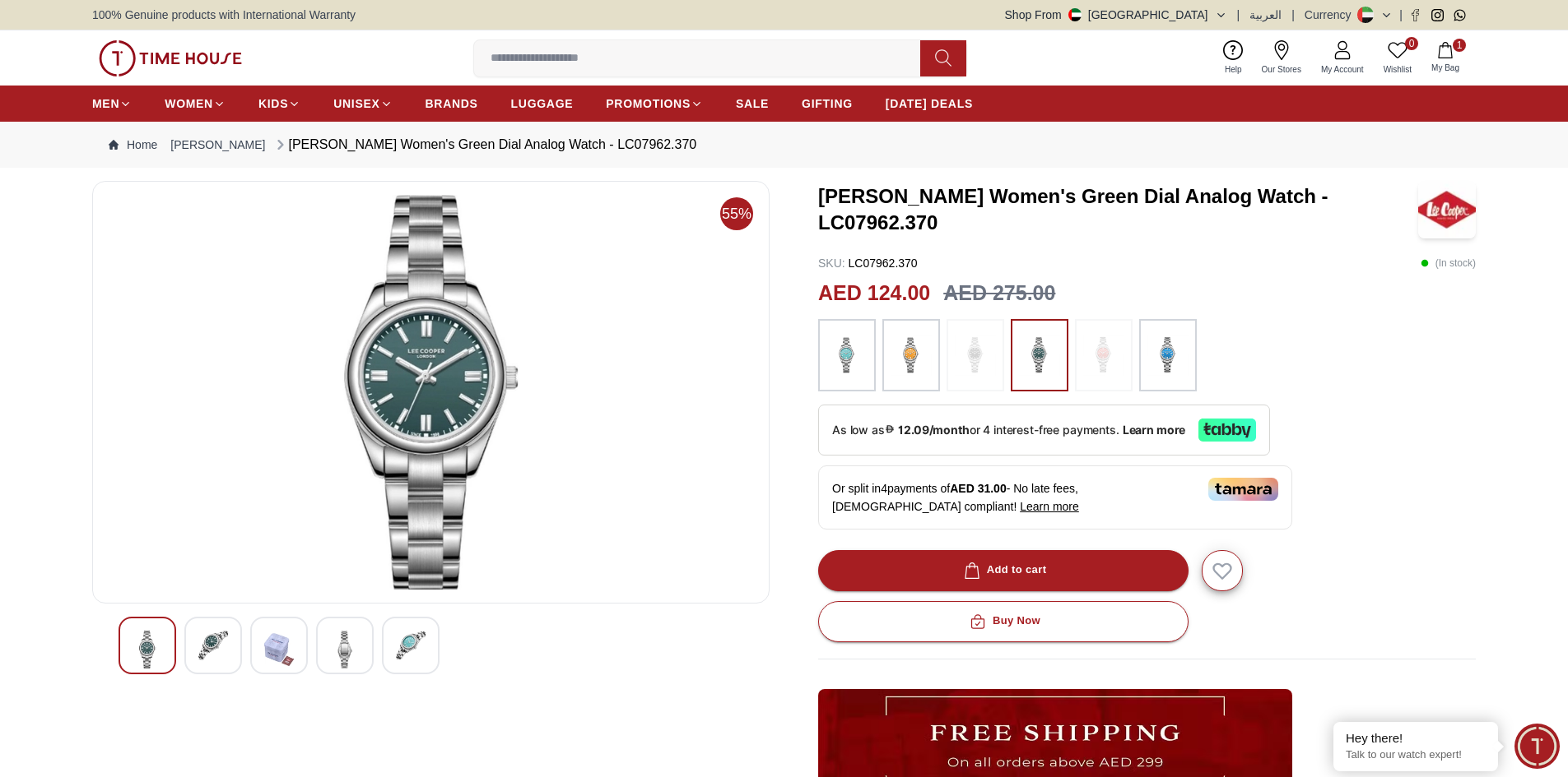
click at [834, 359] on img at bounding box center [847, 355] width 41 height 56
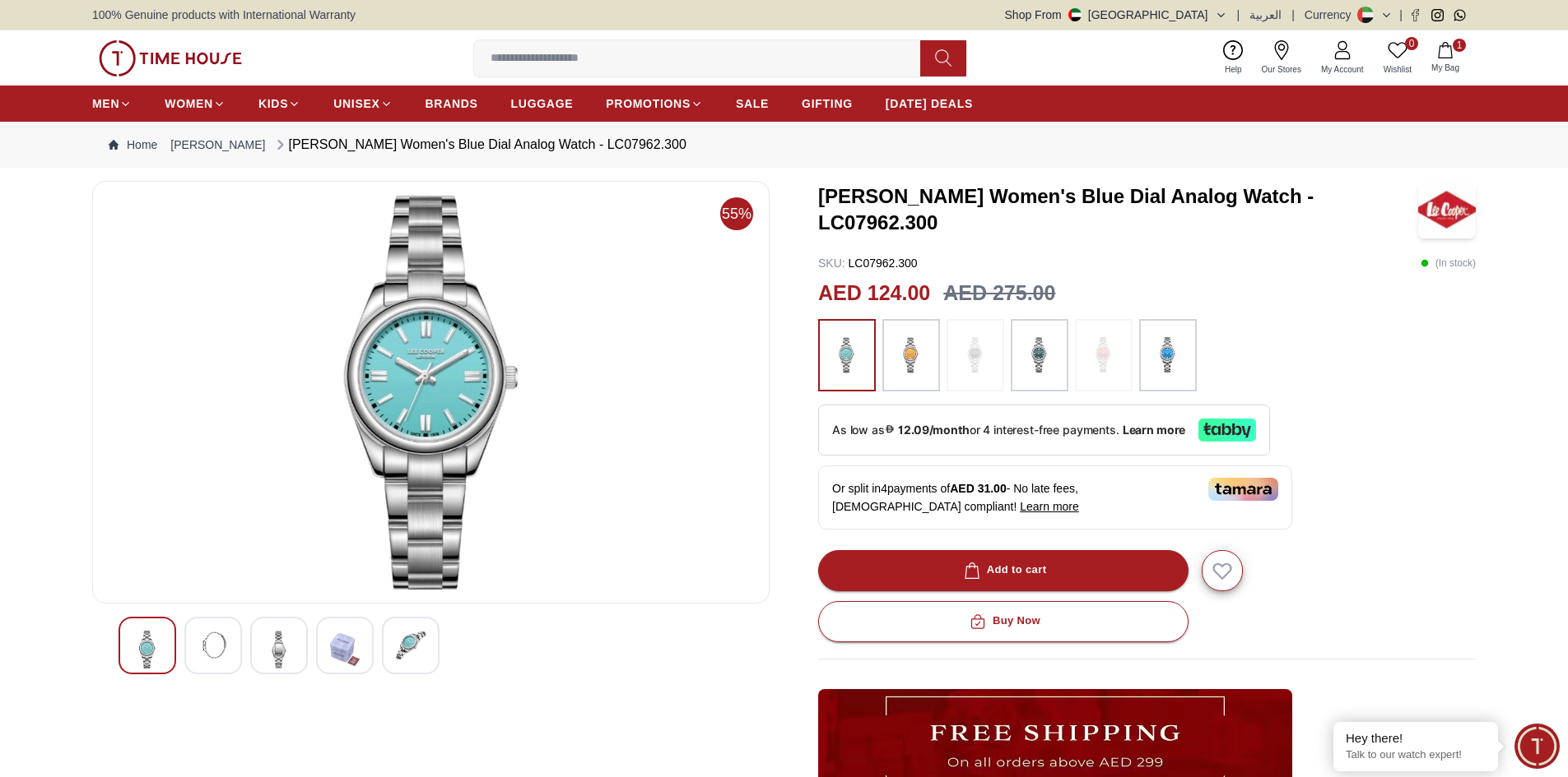
click at [1436, 72] on span "My Bag" at bounding box center [1445, 67] width 41 height 12
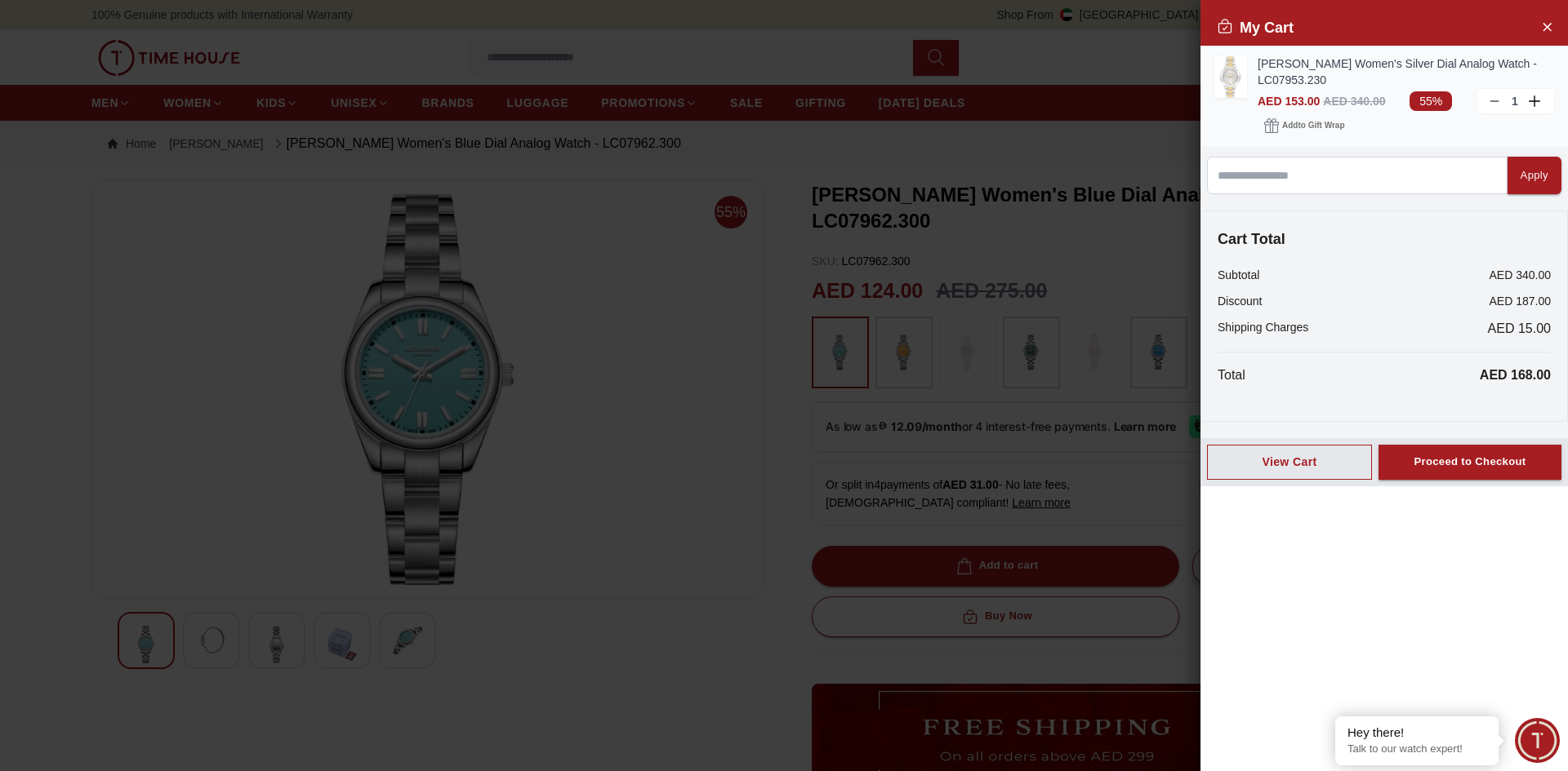
click at [1285, 63] on link "[PERSON_NAME] Women's Silver Dial Analog Watch - LC07953.230" at bounding box center [1406, 71] width 297 height 32
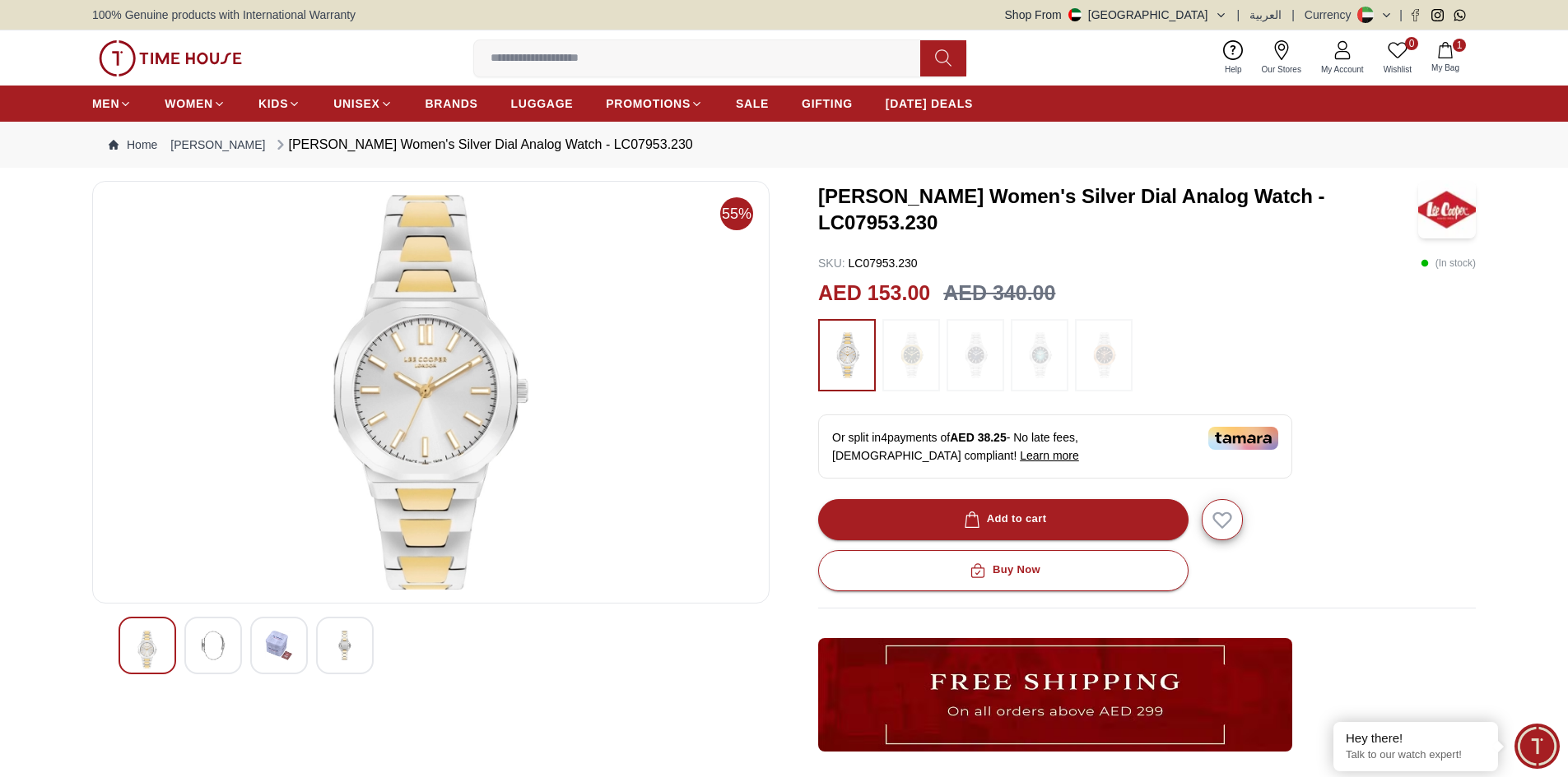
click at [1443, 51] on icon "button" at bounding box center [1445, 50] width 17 height 17
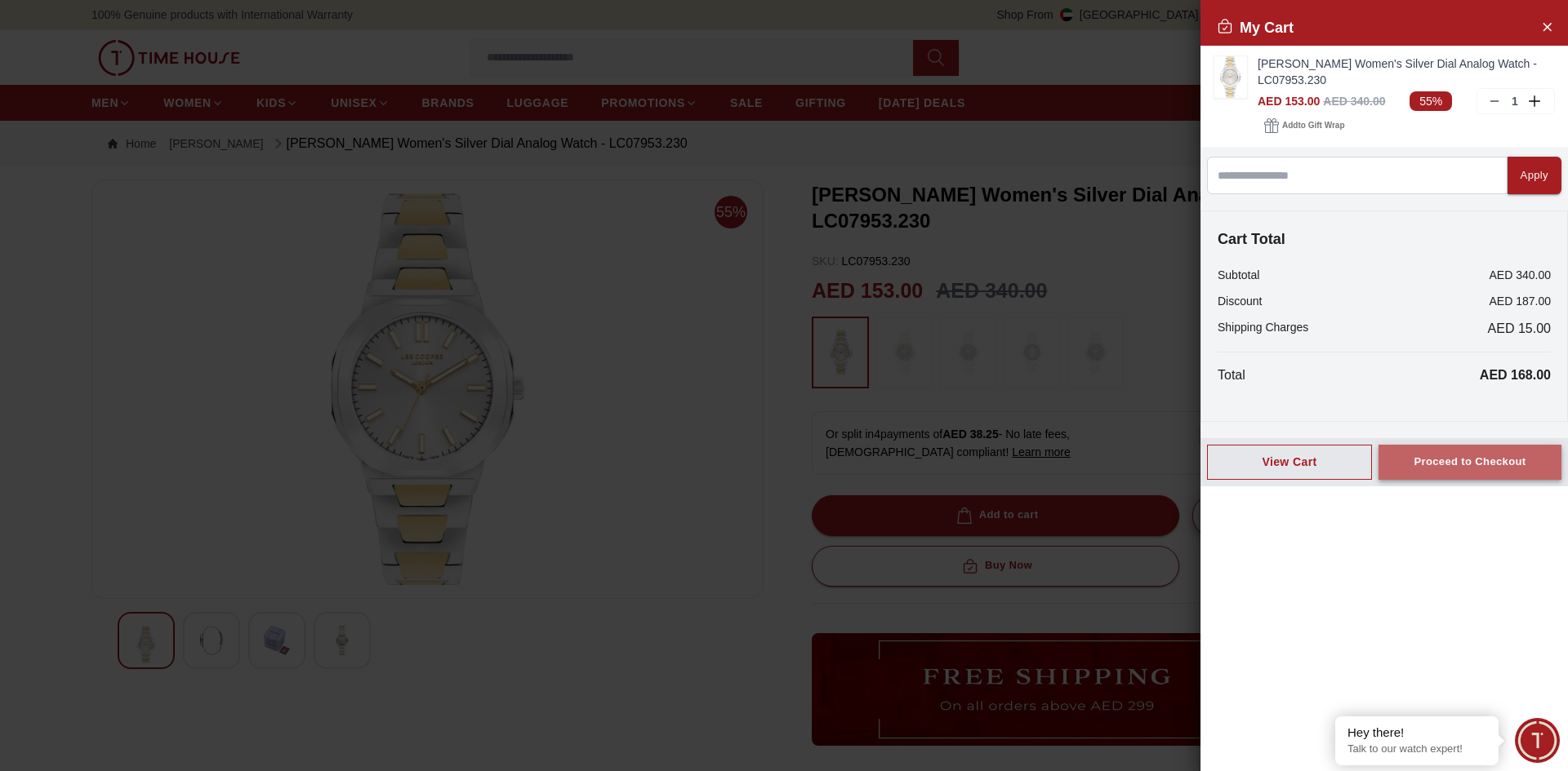
click at [1424, 469] on div "Proceed to Checkout" at bounding box center [1470, 462] width 112 height 19
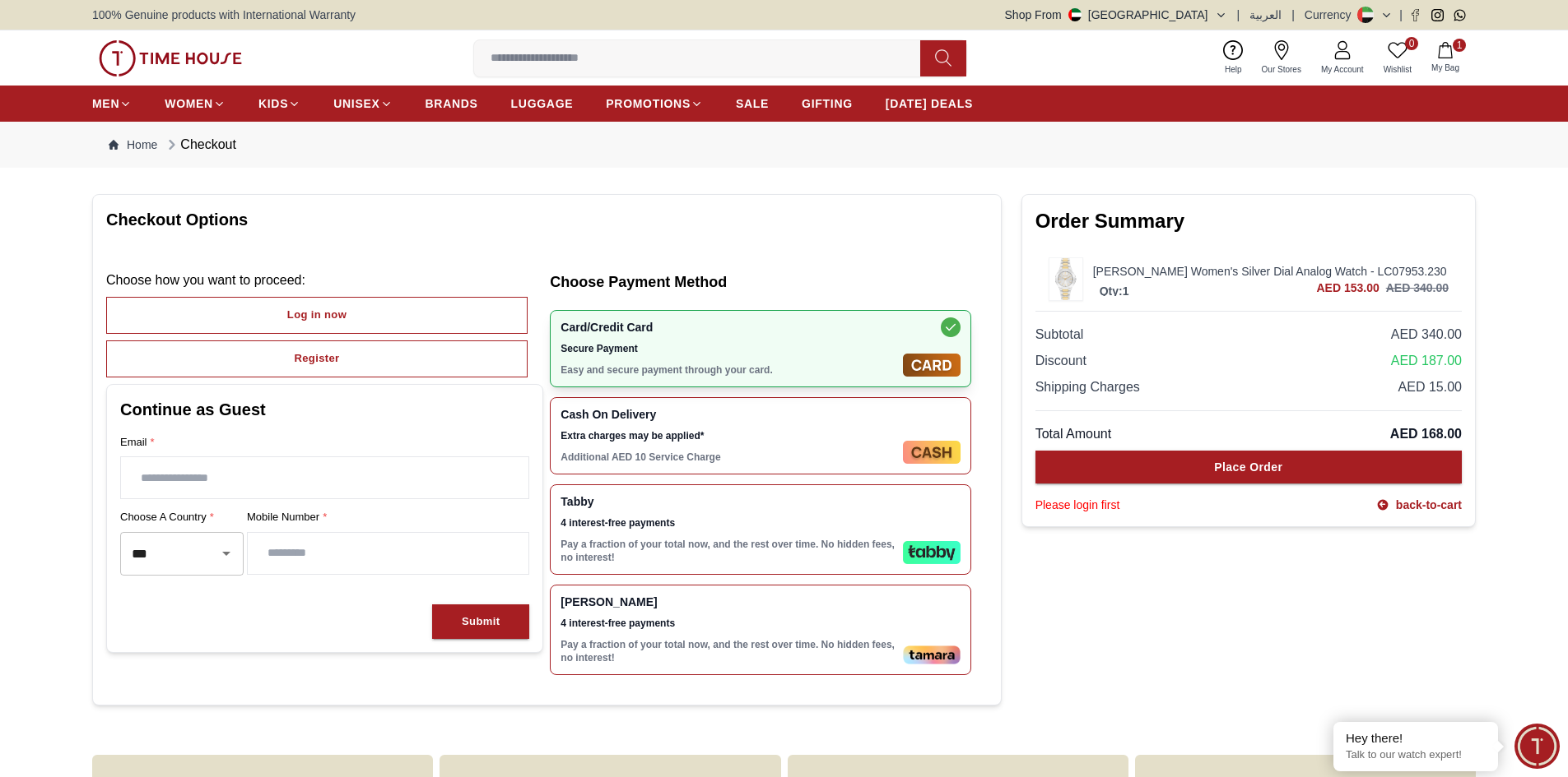
click at [825, 547] on p "Pay a fraction of your total now, and the rest over time. No hidden fees, no in…" at bounding box center [728, 551] width 336 height 26
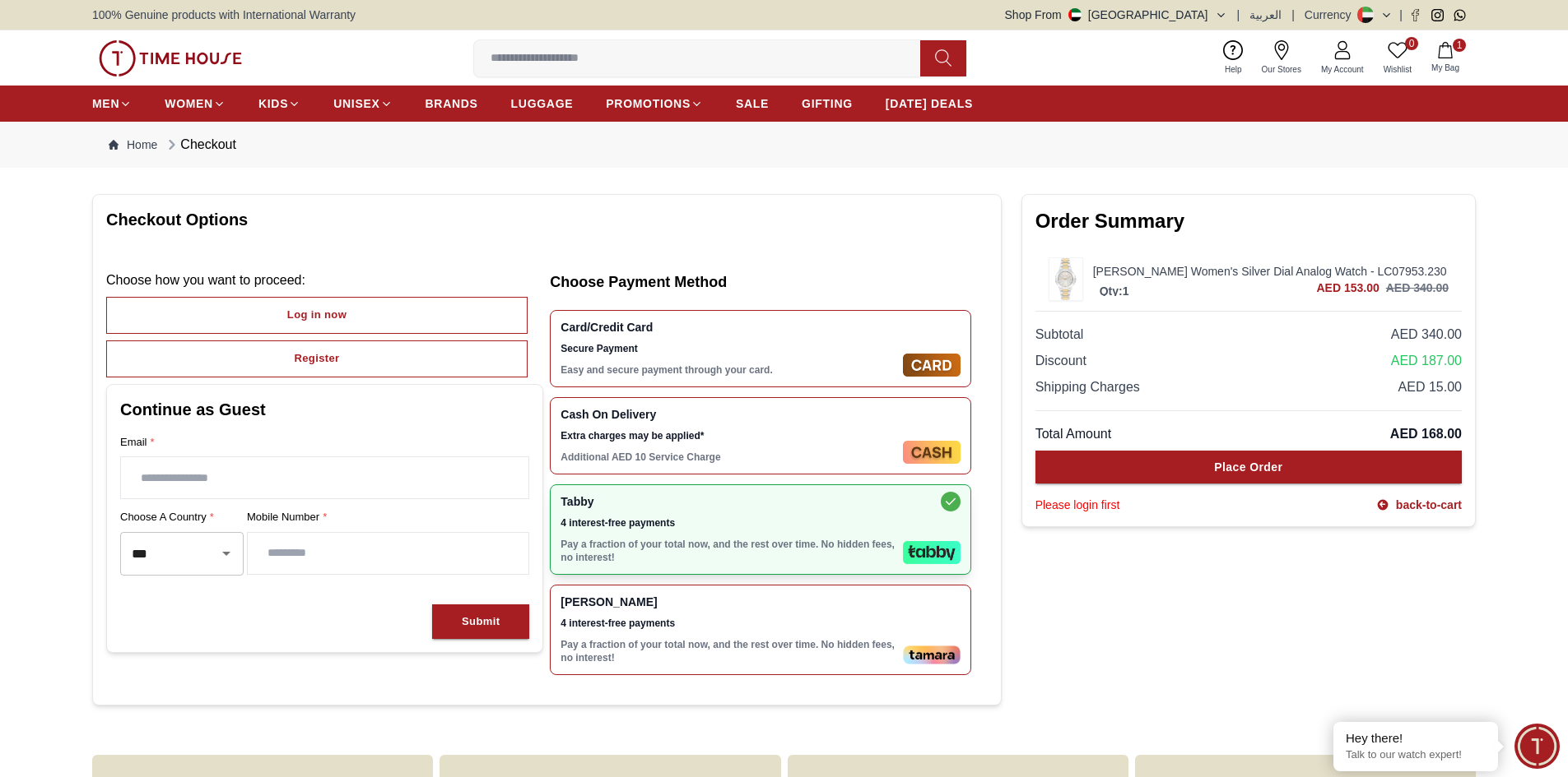
click at [183, 494] on input "text" at bounding box center [324, 478] width 407 height 41
click at [216, 486] on input "text" at bounding box center [324, 478] width 407 height 41
type input "**********"
click at [275, 536] on input "number" at bounding box center [388, 554] width 281 height 41
type input "*********"
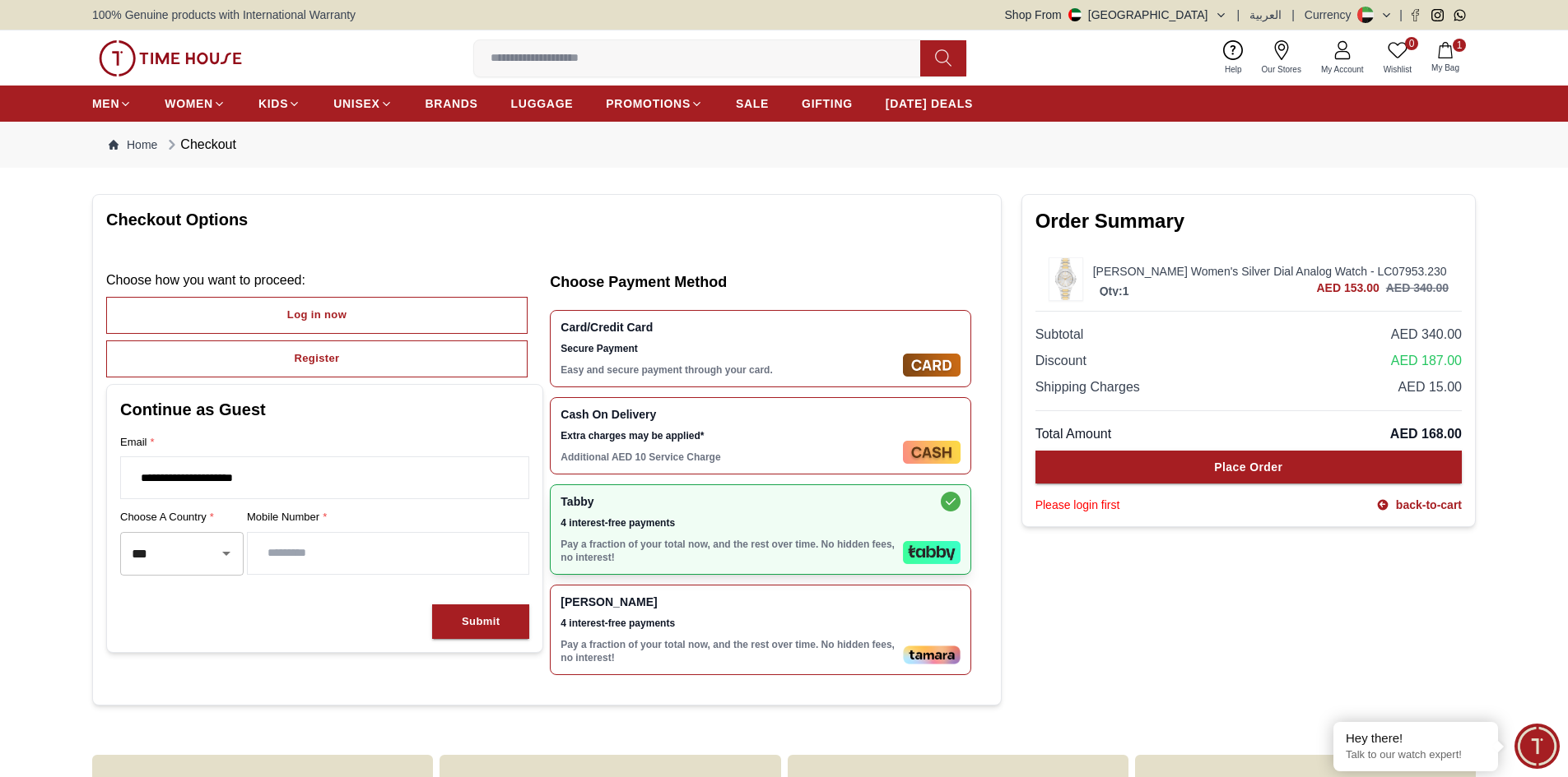
drag, startPoint x: 244, startPoint y: 54, endPoint x: 114, endPoint y: 62, distance: 130.2
click at [114, 62] on div "0 Wishlist 1 My Bag Help Our Stores My Account 0 Wishlist 1 My Bag" at bounding box center [784, 58] width 1384 height 55
click at [462, 623] on div "Submit" at bounding box center [481, 622] width 37 height 19
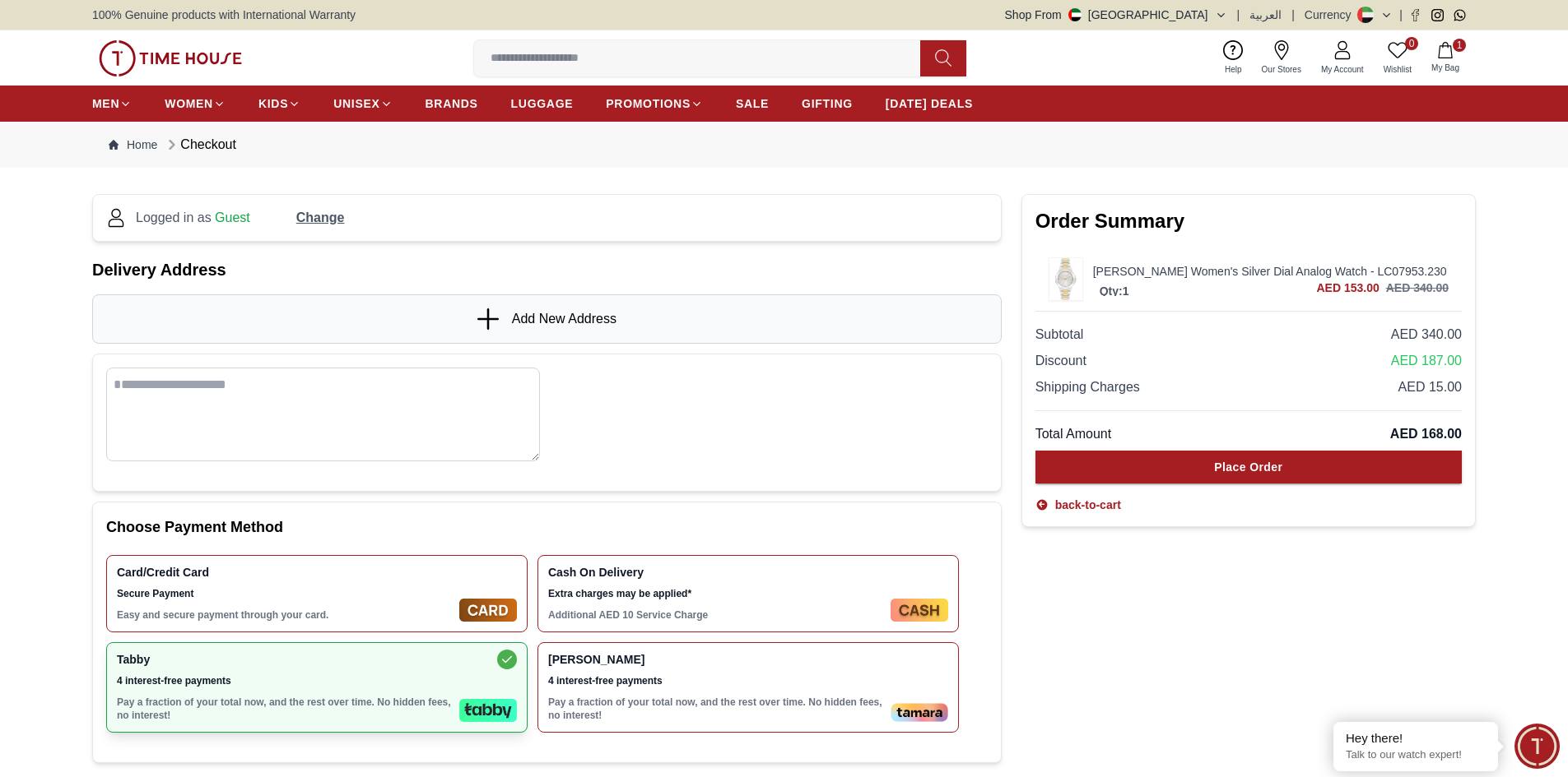
click at [509, 311] on link "Add New Address" at bounding box center [546, 319] width 139 height 22
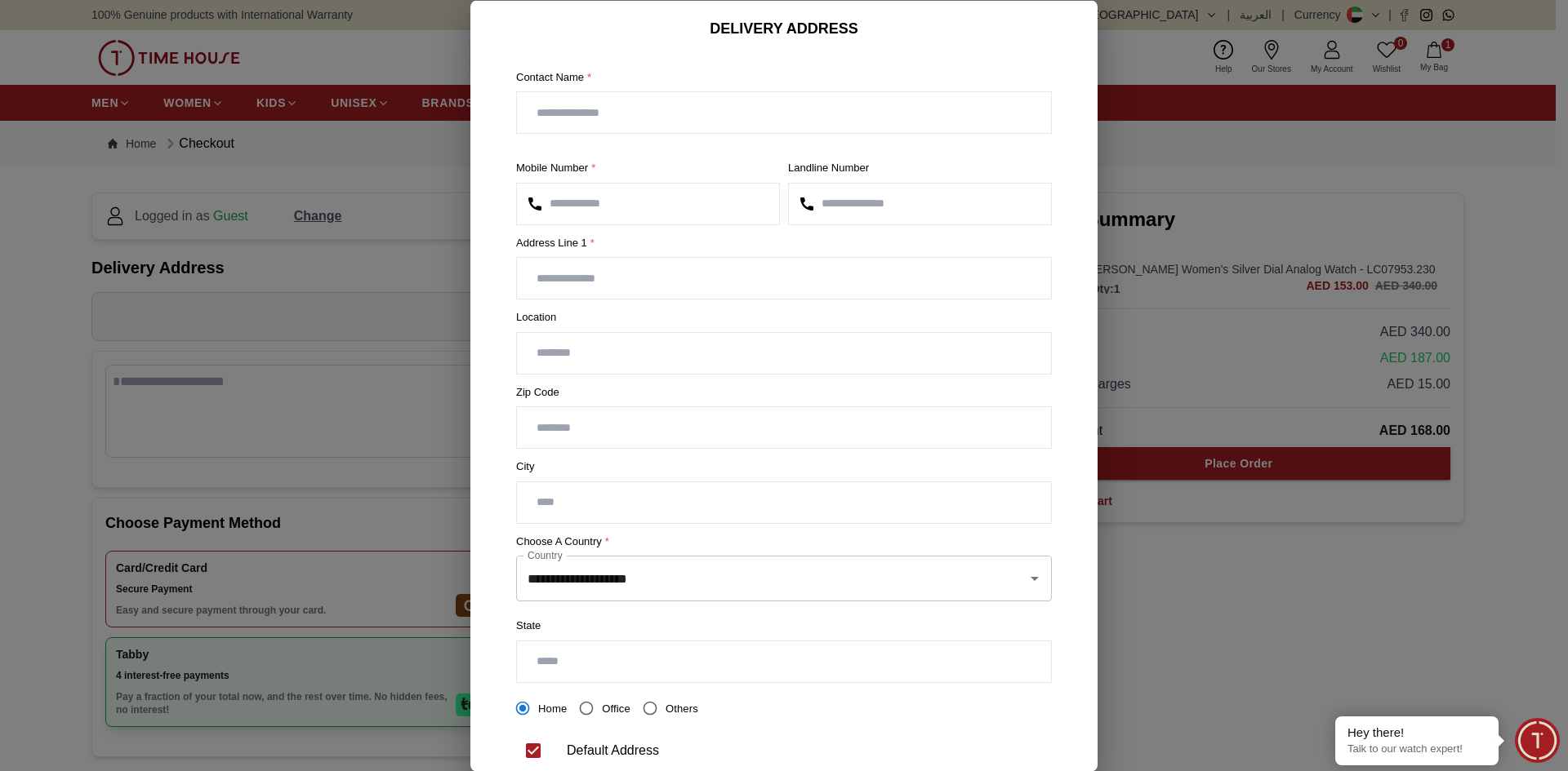
click at [626, 109] on input "text" at bounding box center [784, 112] width 534 height 41
type input "**********"
click at [646, 281] on input "text" at bounding box center [784, 278] width 534 height 41
type input "*"
type input "**********"
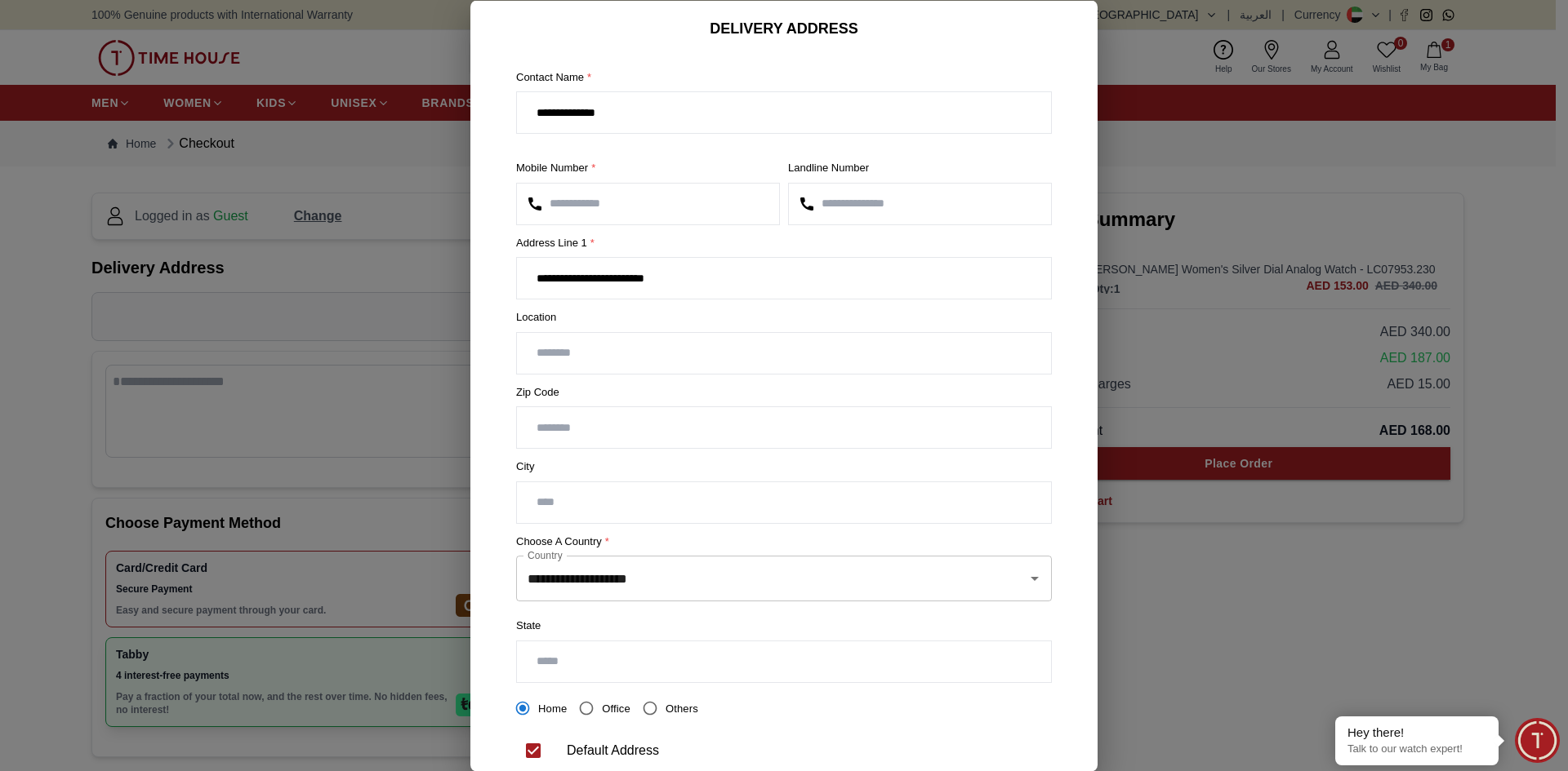
click at [621, 340] on input "text" at bounding box center [784, 353] width 534 height 41
type input "**********"
click at [623, 506] on input "text" at bounding box center [784, 502] width 534 height 41
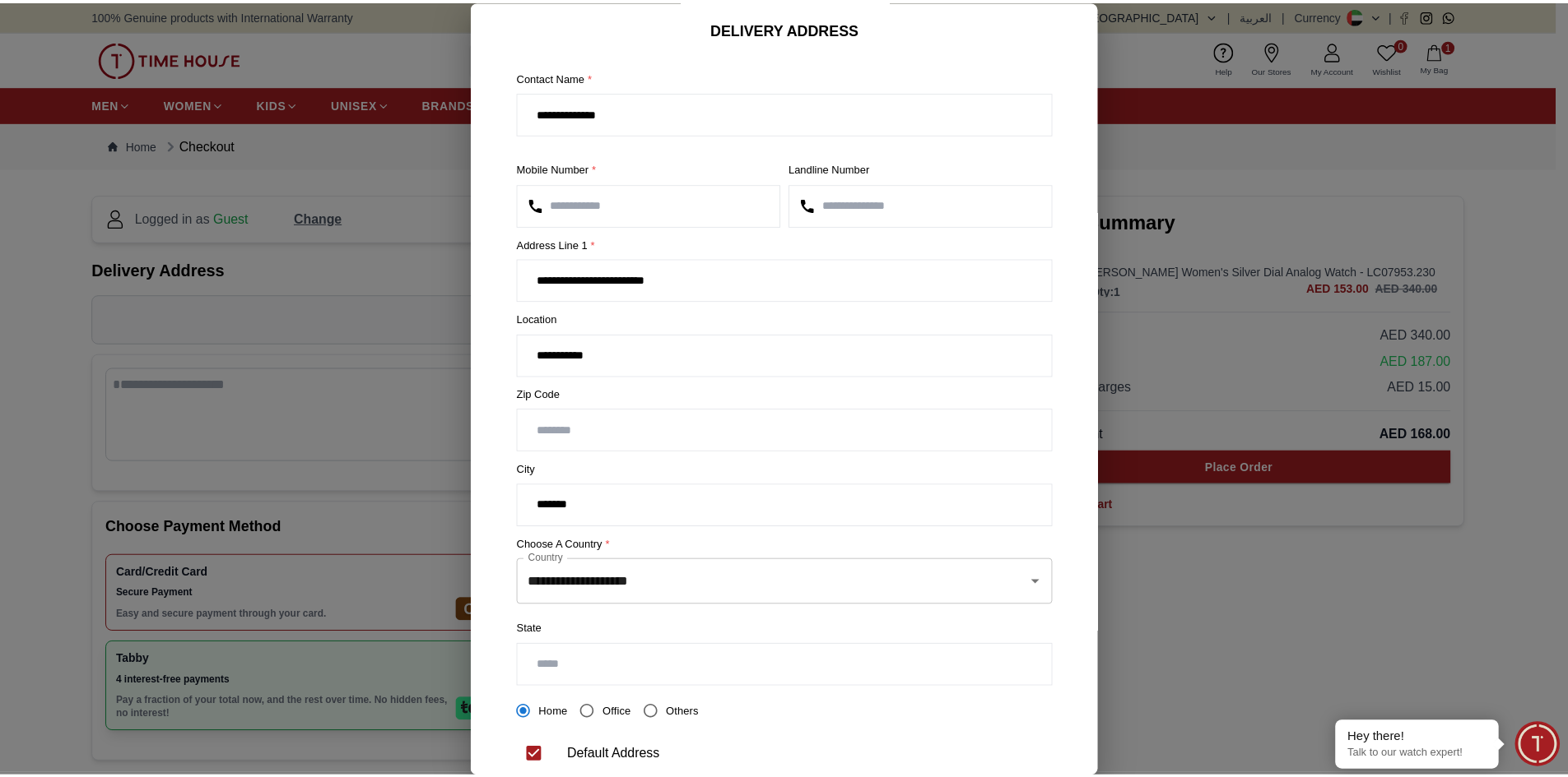
scroll to position [82, 0]
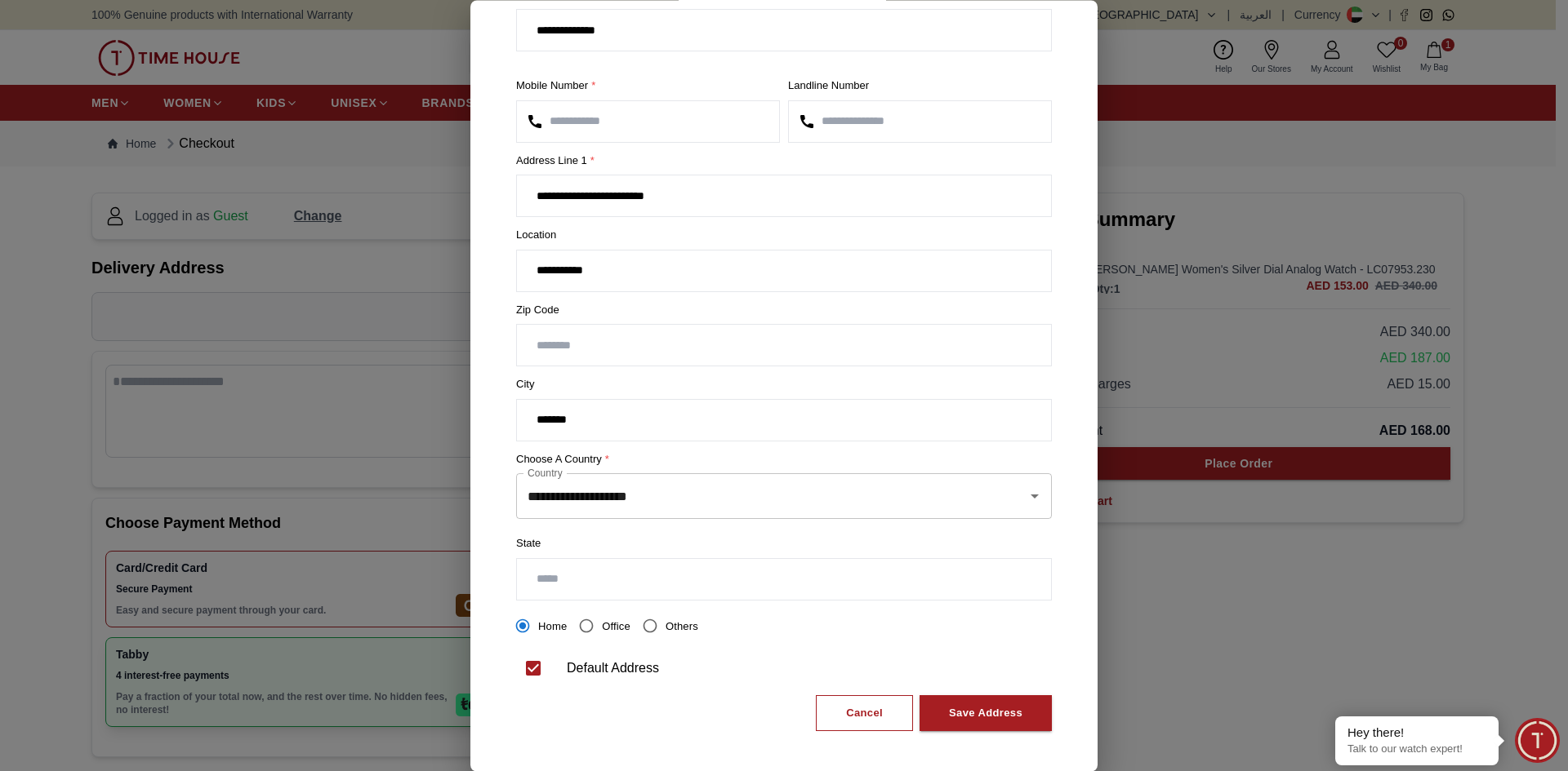
type input "*******"
click at [582, 586] on input "text" at bounding box center [784, 580] width 534 height 41
type input "*******"
click at [538, 426] on input "*******" at bounding box center [784, 420] width 534 height 41
type input "**********"
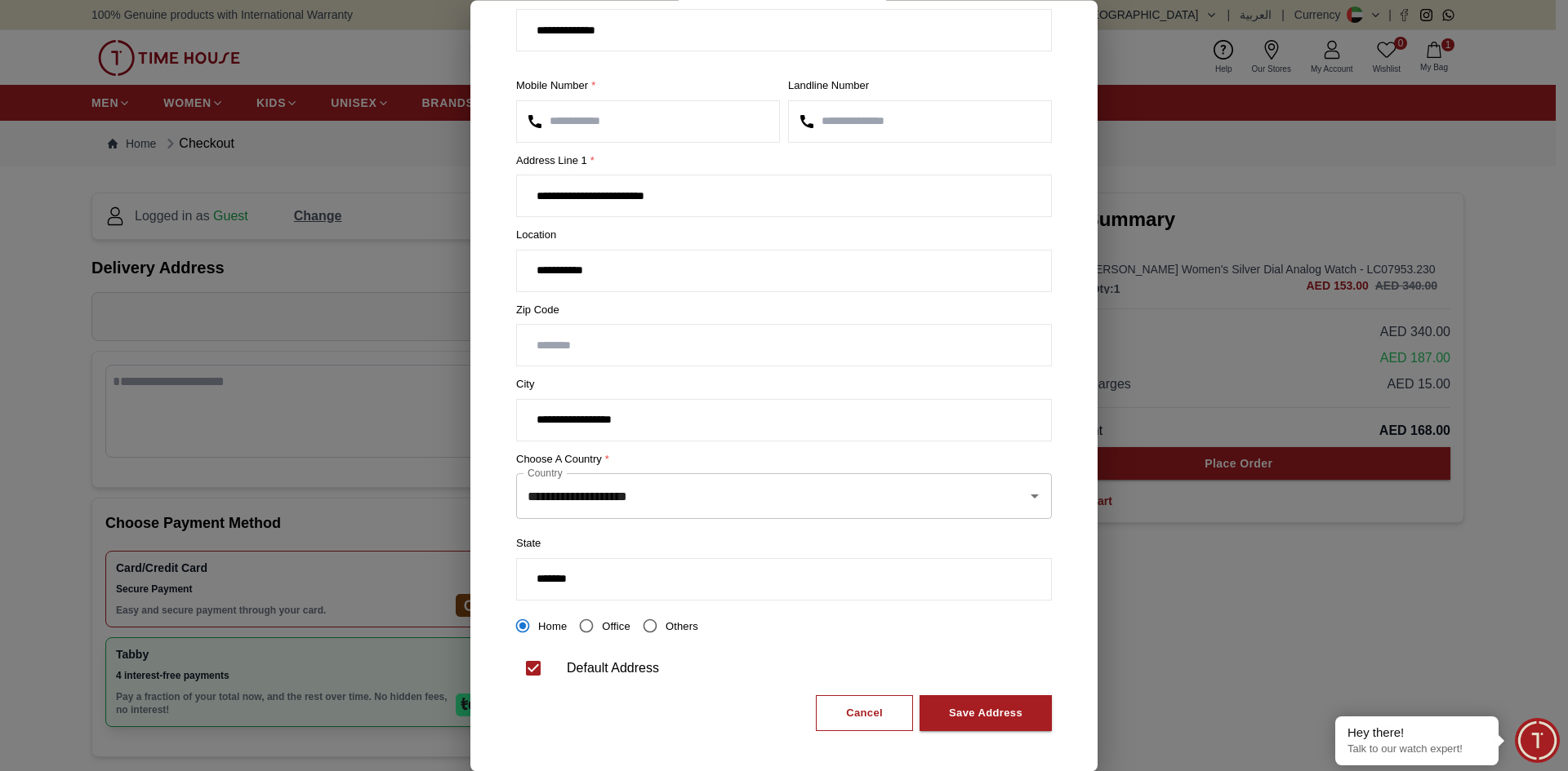
click at [620, 623] on span "Office" at bounding box center [616, 626] width 29 height 12
click at [959, 708] on div "Save Address" at bounding box center [985, 713] width 73 height 19
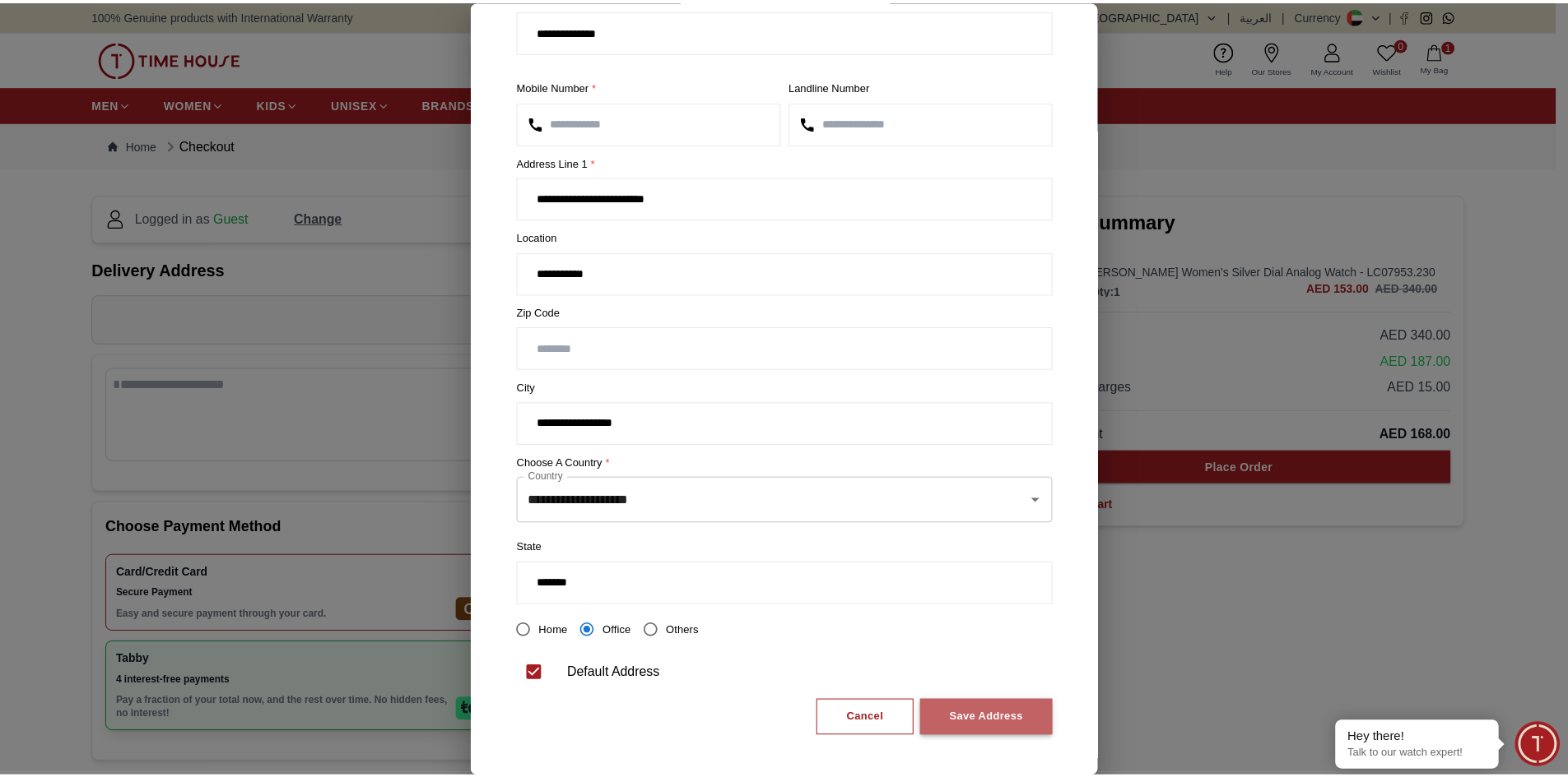
scroll to position [0, 0]
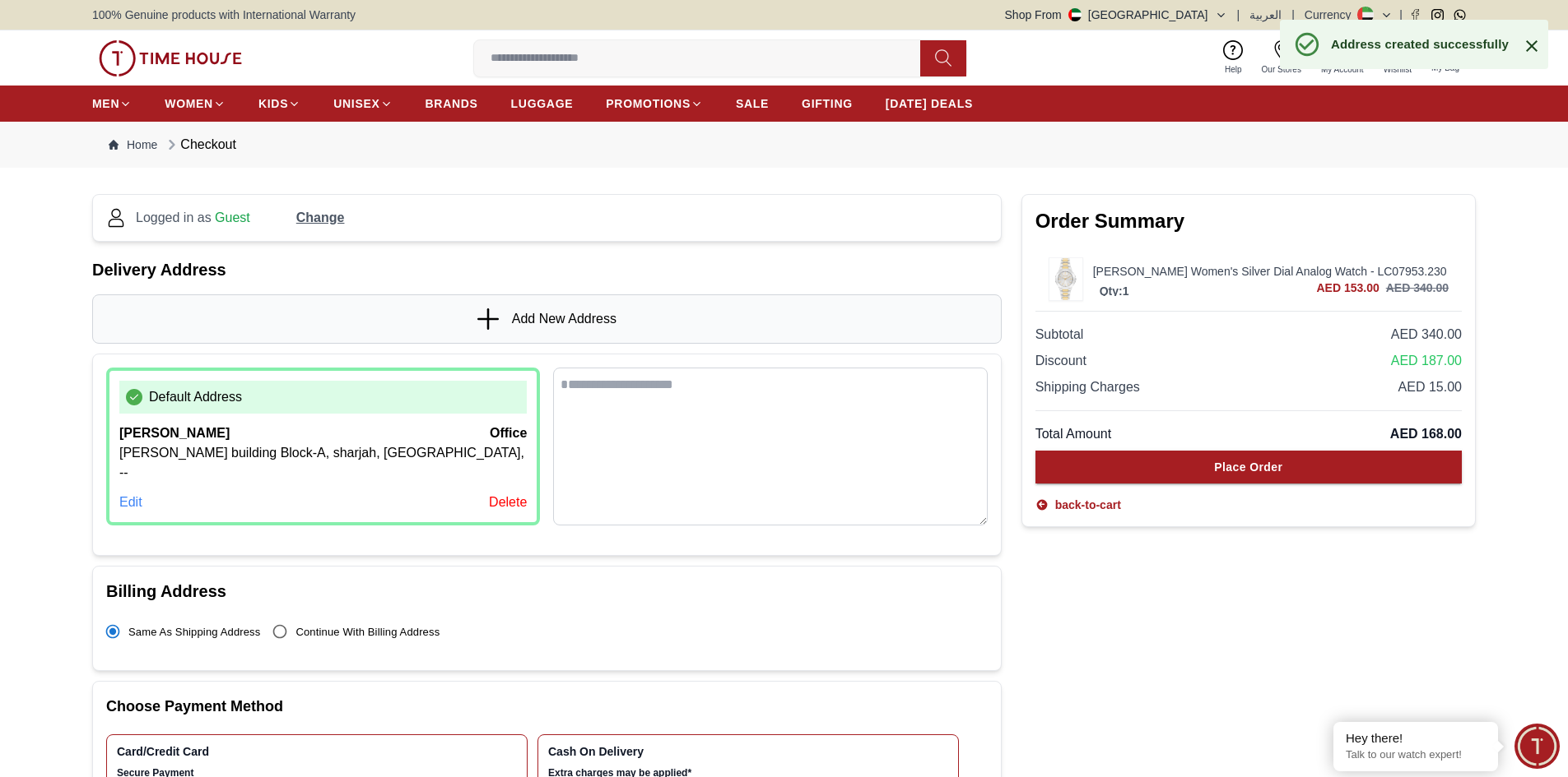
click at [37, 434] on section "Logged in as Guest Change Delivery Address Add New Address Default Address ansi…" at bounding box center [784, 568] width 1568 height 769
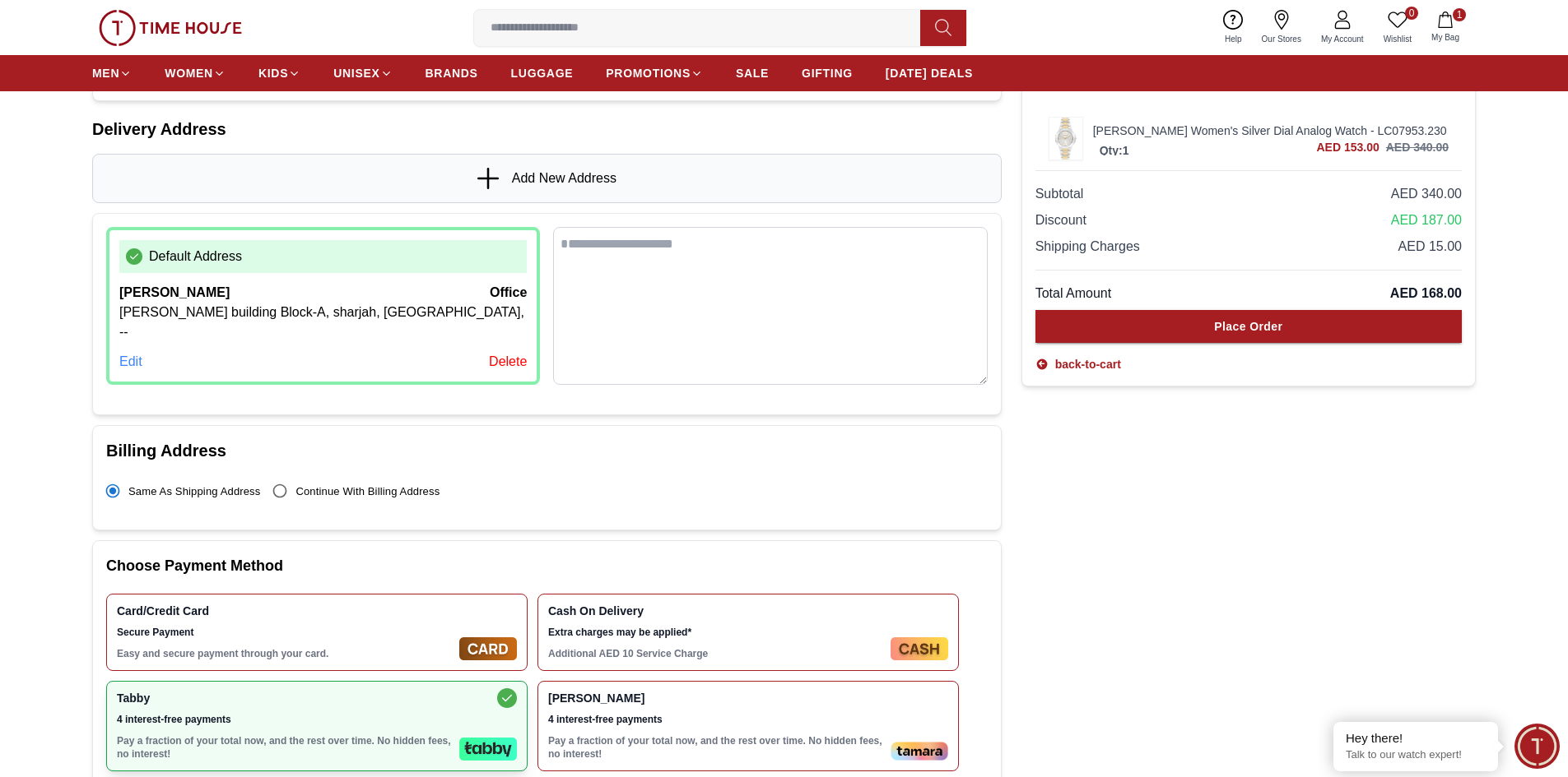
scroll to position [165, 0]
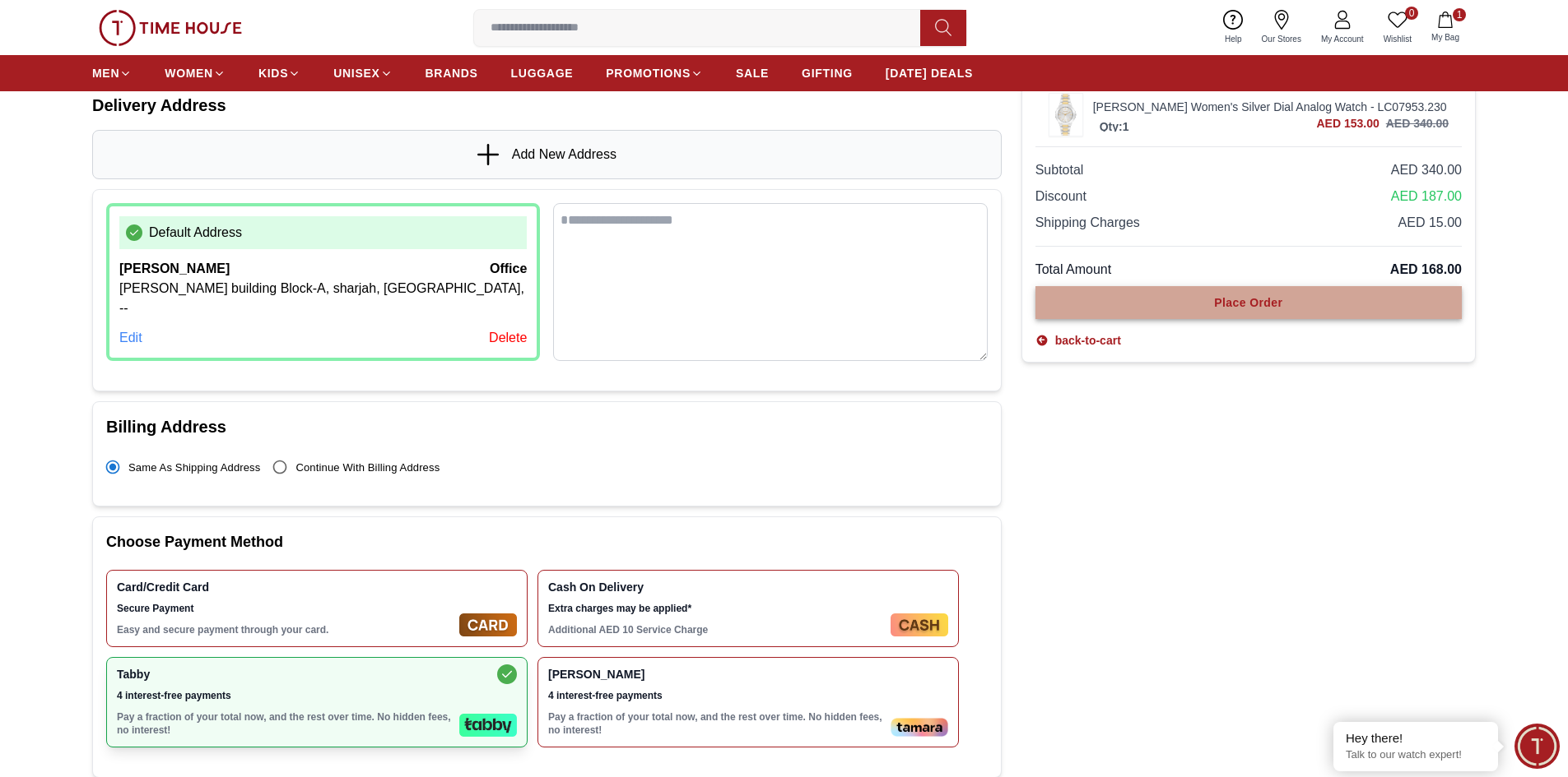
click at [1203, 295] on button "Place Order" at bounding box center [1249, 302] width 427 height 33
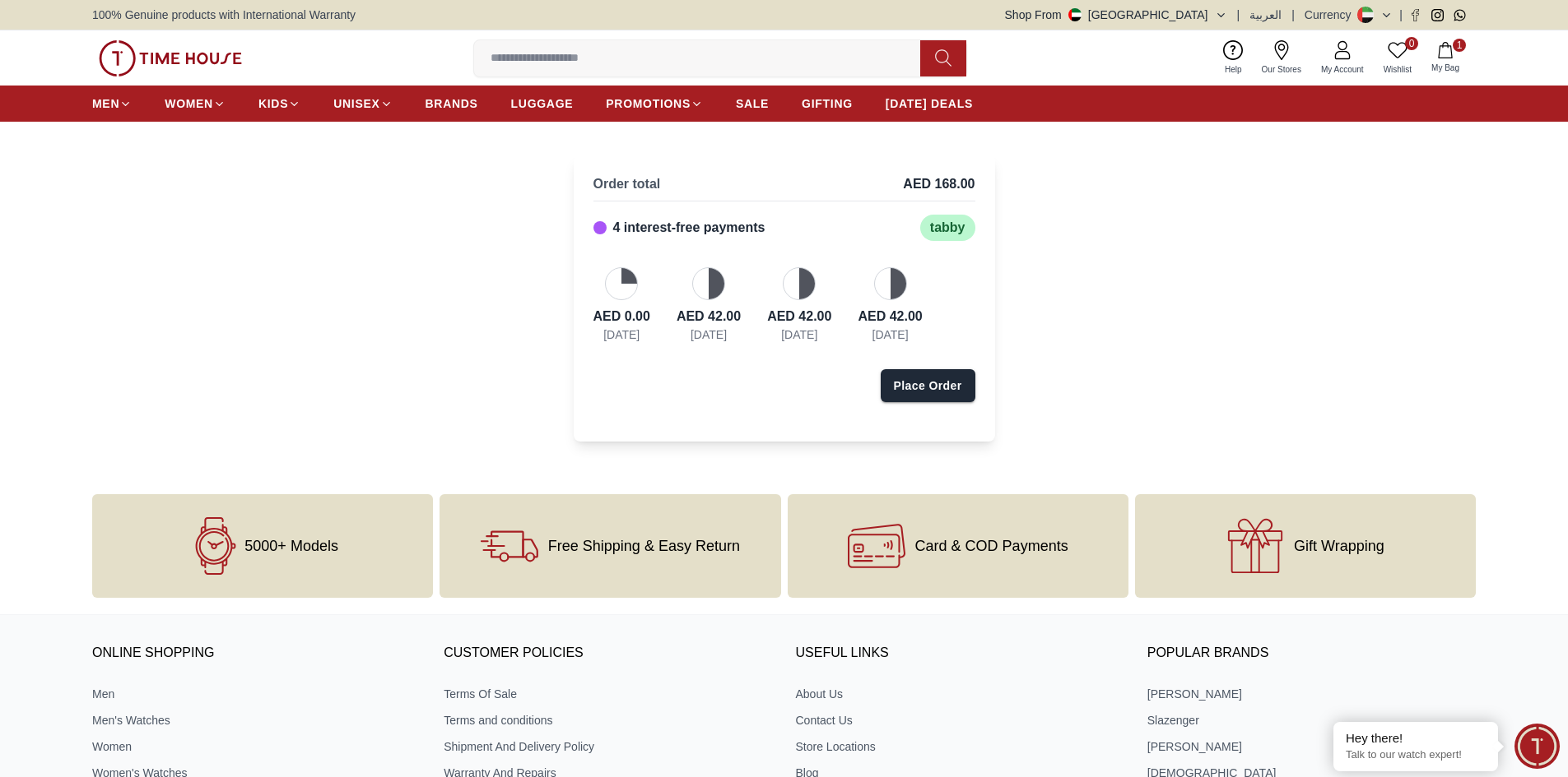
click at [892, 286] on div at bounding box center [890, 283] width 33 height 33
click at [761, 304] on div "AED 0.00 Today AED 42.00 14-Nov-2025 AED 42.00 14-Dec-2025 AED 42.00 14-Jan-2026" at bounding box center [784, 305] width 382 height 76
click at [694, 291] on div at bounding box center [708, 283] width 33 height 33
click at [613, 278] on div at bounding box center [621, 283] width 33 height 33
click at [628, 285] on div at bounding box center [621, 283] width 33 height 33
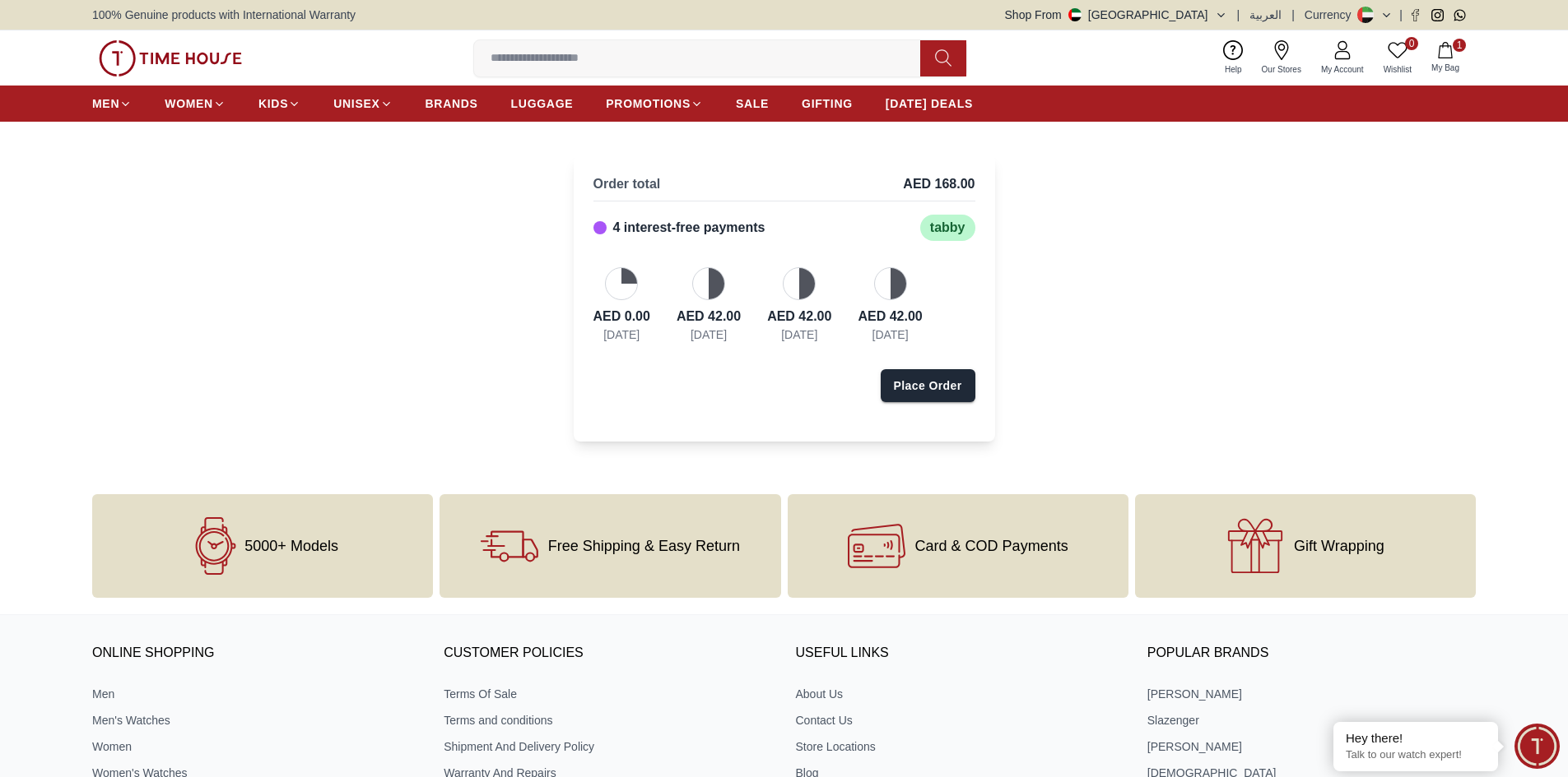
click at [698, 291] on div at bounding box center [708, 283] width 33 height 33
click at [766, 283] on div "AED 0.00 [DATE] AED 42.00 [DATE] AED 42.00 [DATE] AED 42.00 [DATE]" at bounding box center [784, 305] width 382 height 76
click at [837, 274] on div "AED 0.00 [DATE] AED 42.00 [DATE] AED 42.00 [DATE] AED 42.00 [DATE]" at bounding box center [784, 305] width 382 height 76
click at [895, 283] on div at bounding box center [890, 283] width 33 height 33
click at [884, 283] on div at bounding box center [890, 283] width 33 height 33
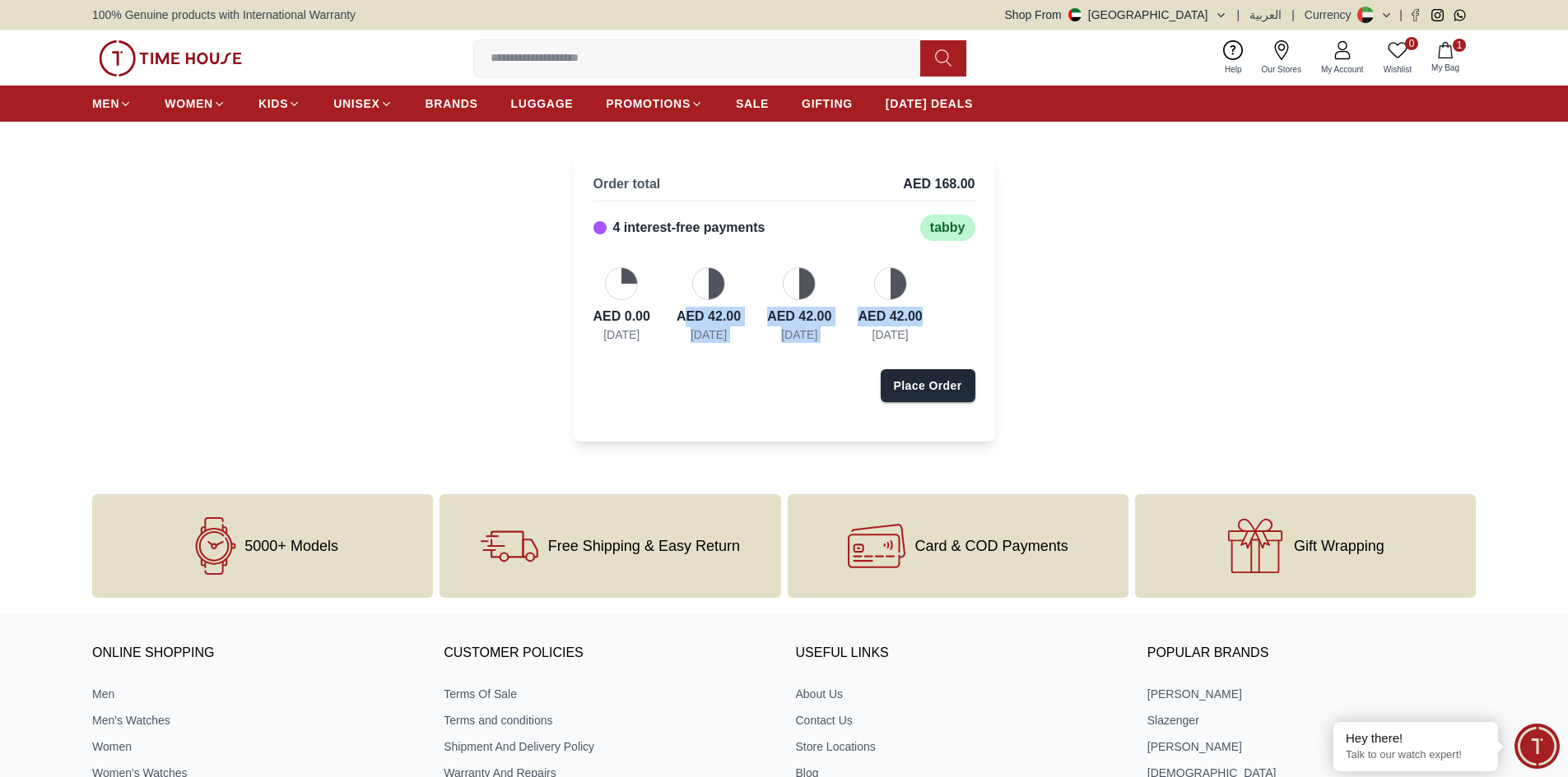
drag, startPoint x: 690, startPoint y: 311, endPoint x: 926, endPoint y: 295, distance: 236.5
click at [930, 295] on div "AED 0.00 [DATE] AED 42.00 [DATE] AED 42.00 [DATE] AED 42.00 [DATE]" at bounding box center [784, 305] width 382 height 76
click at [905, 291] on div at bounding box center [890, 283] width 33 height 33
click at [893, 286] on div at bounding box center [890, 283] width 33 height 33
click at [631, 295] on div at bounding box center [621, 283] width 33 height 33
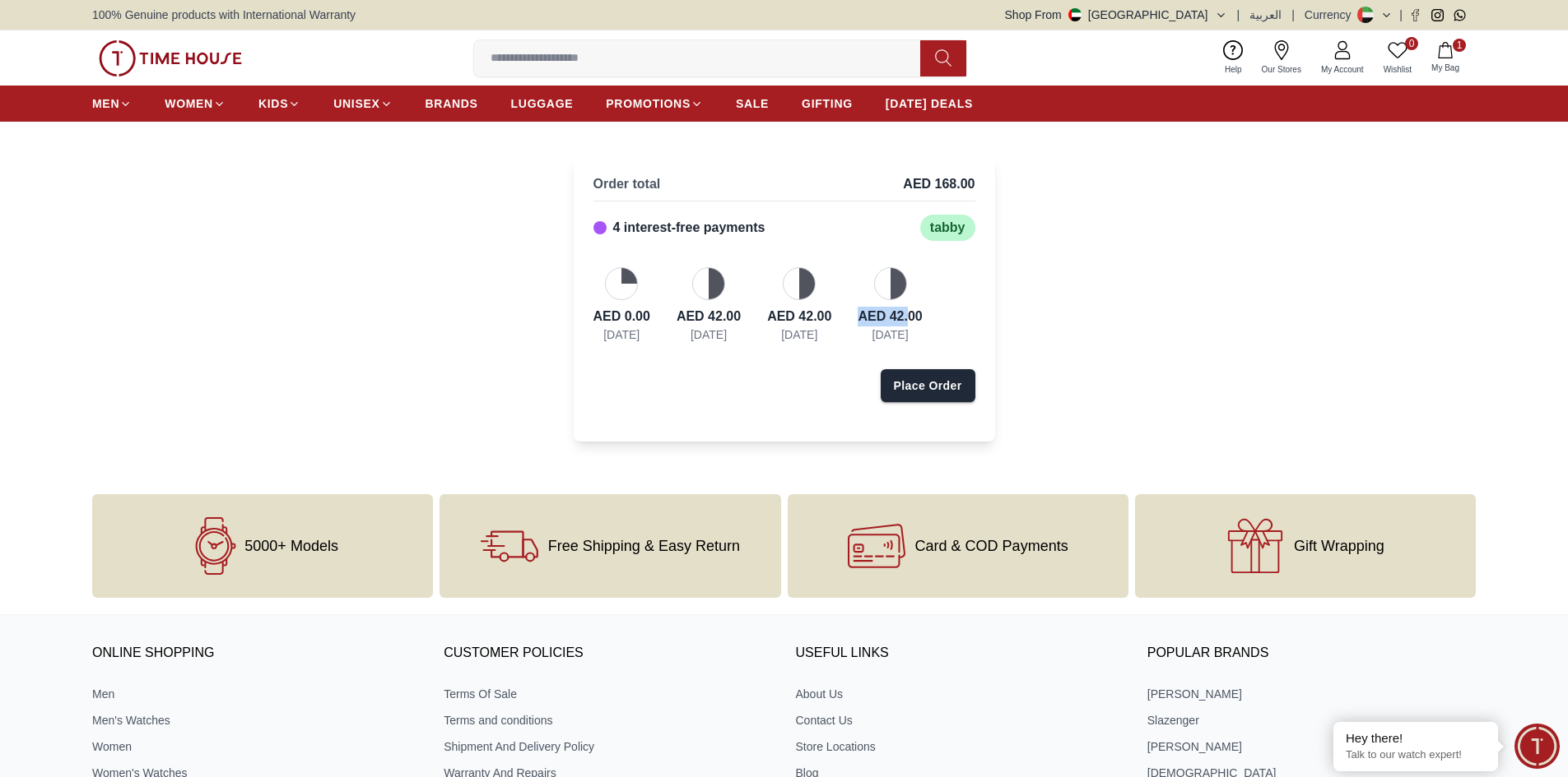
drag, startPoint x: 874, startPoint y: 321, endPoint x: 913, endPoint y: 321, distance: 39.0
click at [913, 321] on div "AED 0.00 [DATE] AED 42.00 [DATE] AED 42.00 [DATE] AED 42.00 [DATE]" at bounding box center [784, 305] width 382 height 76
click at [905, 285] on div at bounding box center [890, 283] width 33 height 33
click at [938, 229] on div "tabby" at bounding box center [947, 228] width 55 height 26
click at [915, 384] on div "Place Order" at bounding box center [927, 386] width 68 height 17
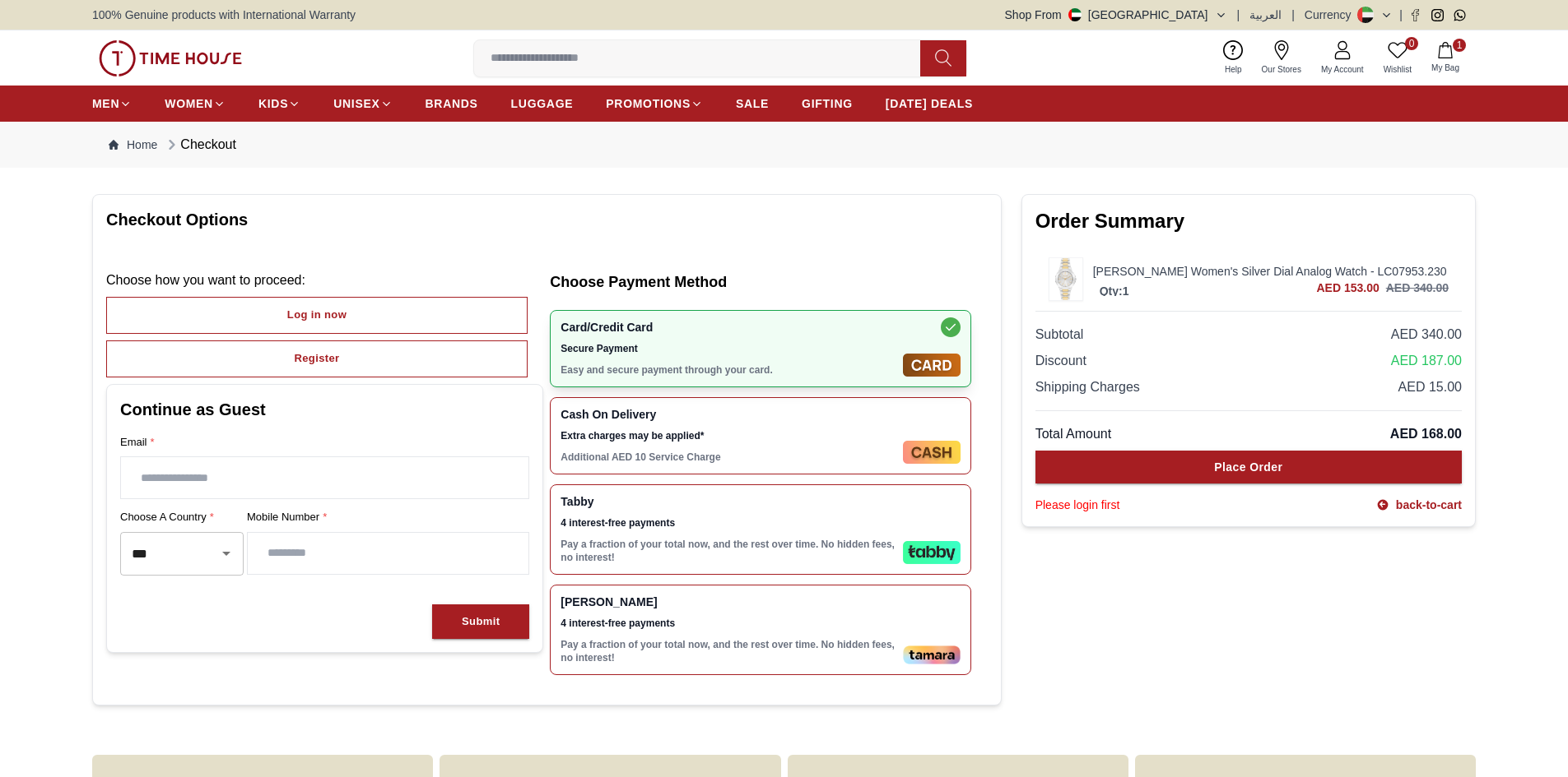
click at [234, 58] on img at bounding box center [170, 58] width 143 height 36
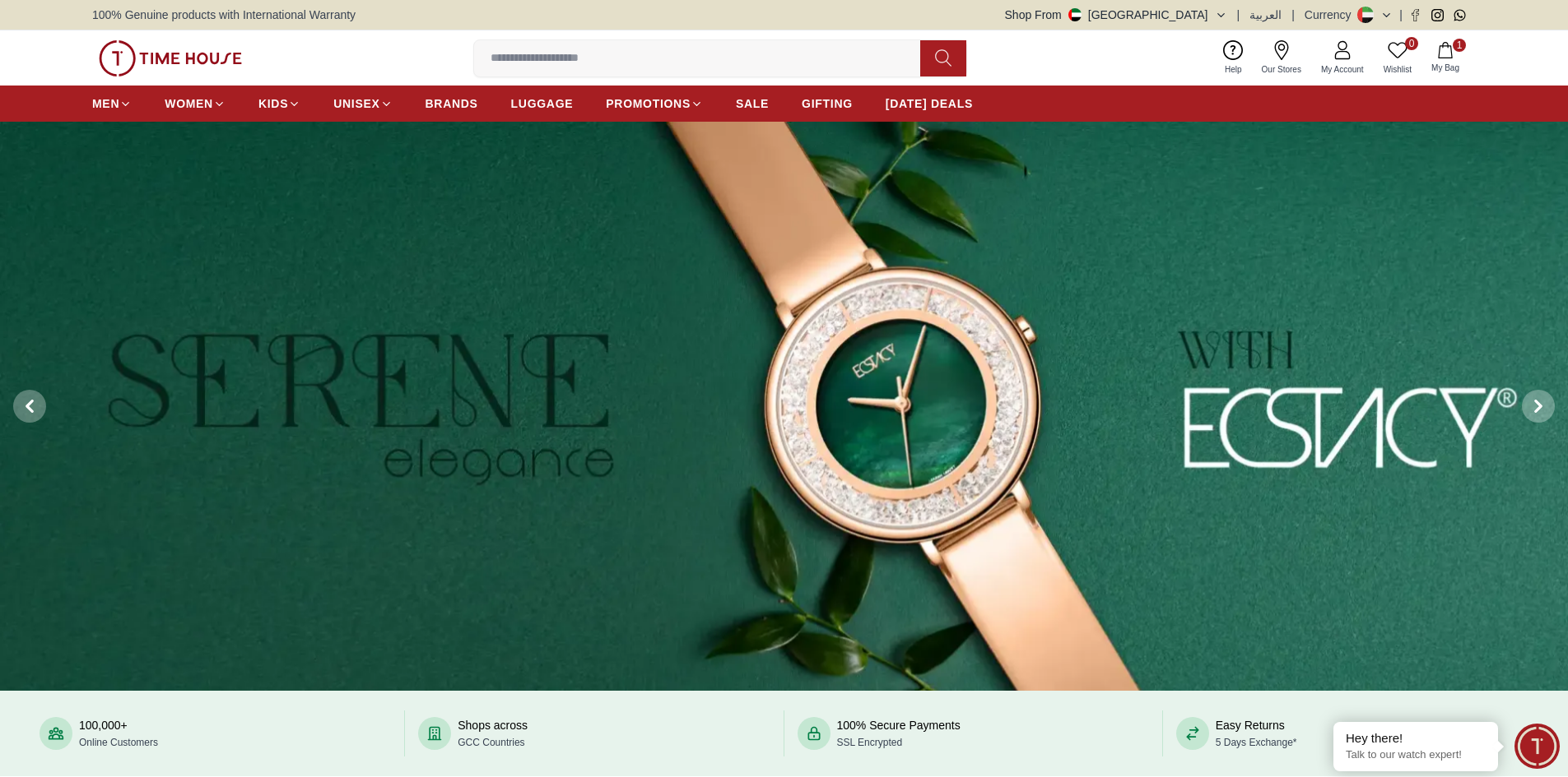
click at [1437, 51] on icon "button" at bounding box center [1445, 50] width 17 height 17
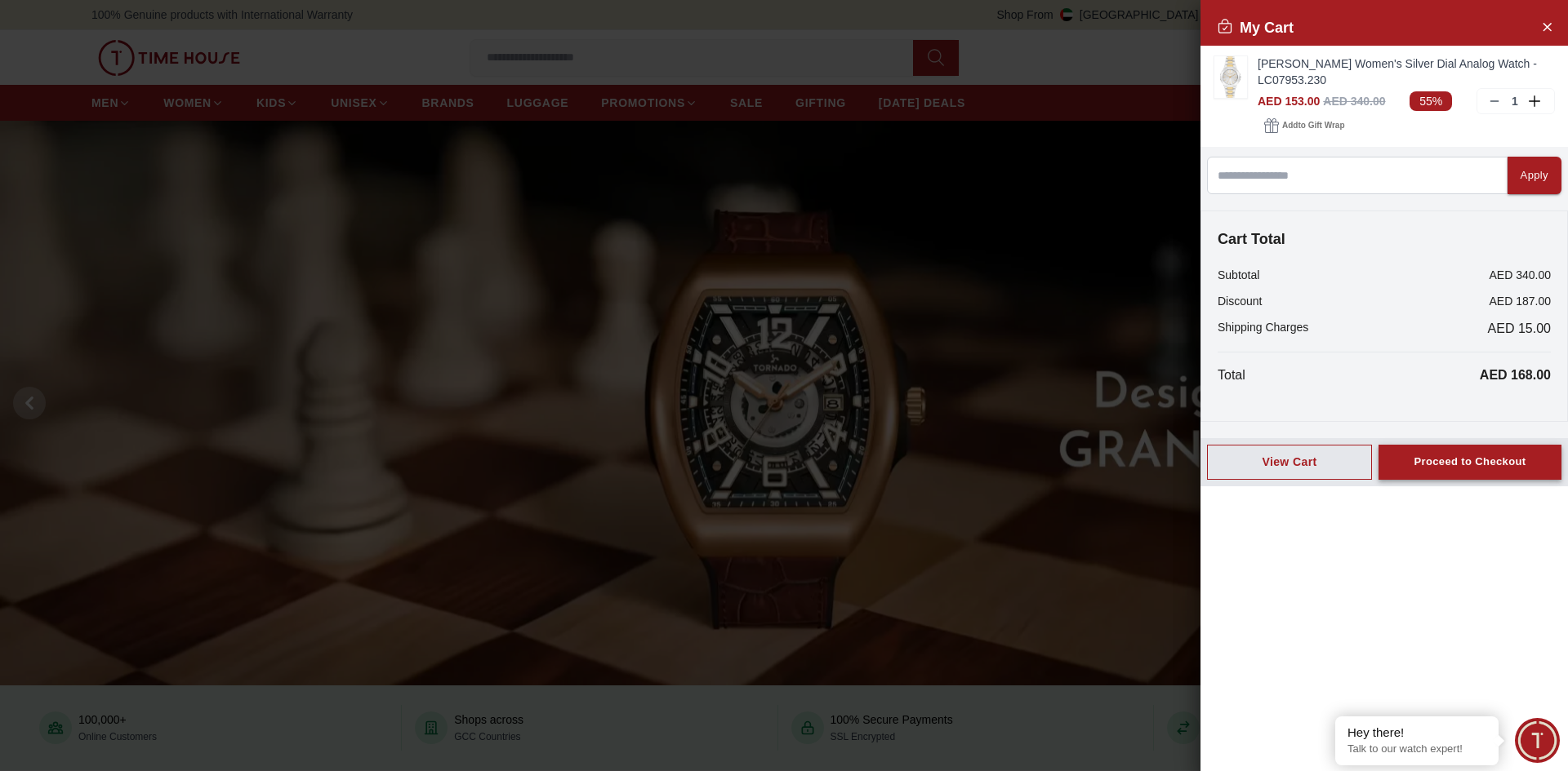
click at [1432, 463] on div "Proceed to Checkout" at bounding box center [1470, 462] width 112 height 19
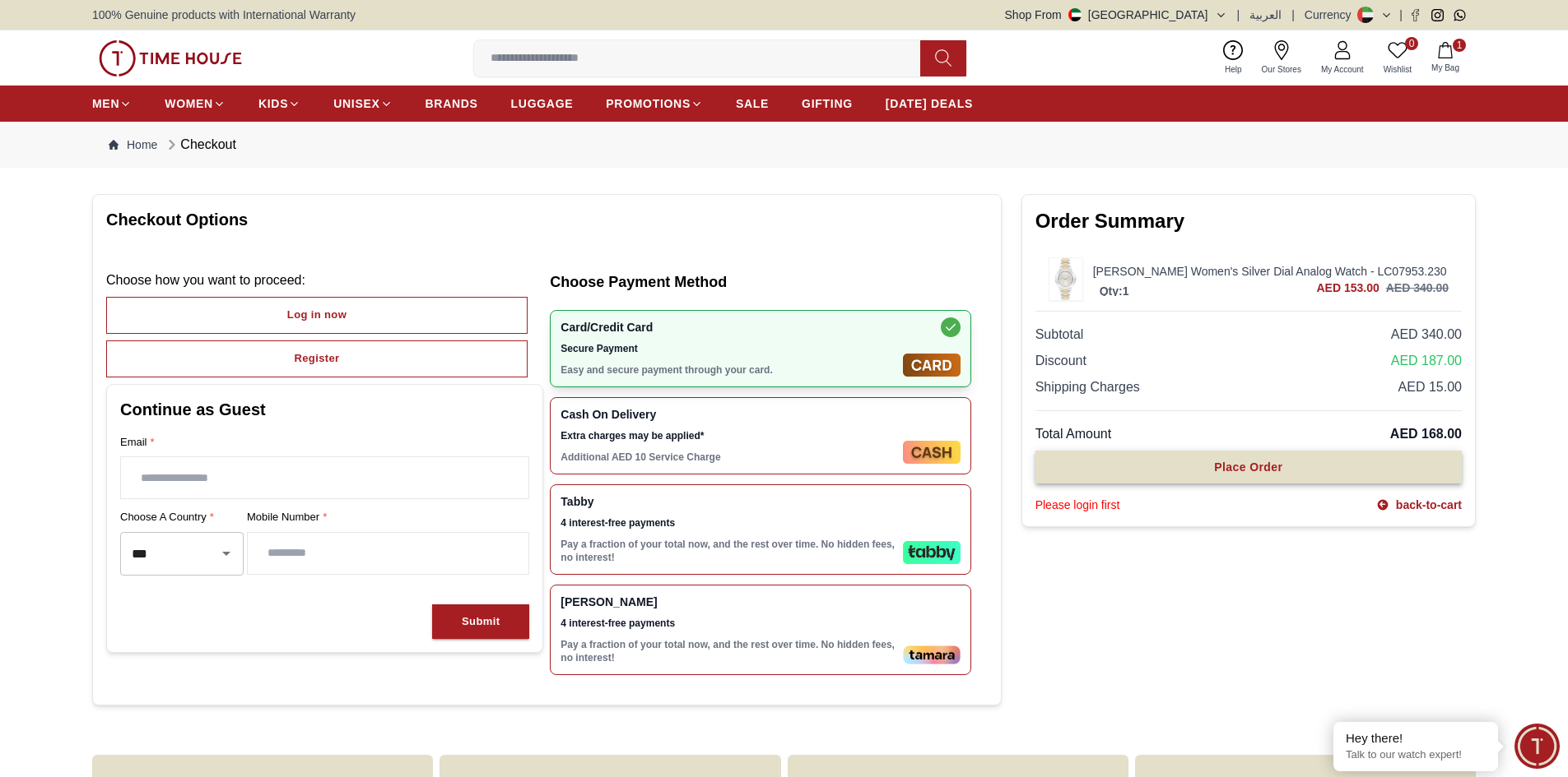
click at [1262, 478] on button "Place Order" at bounding box center [1249, 467] width 427 height 33
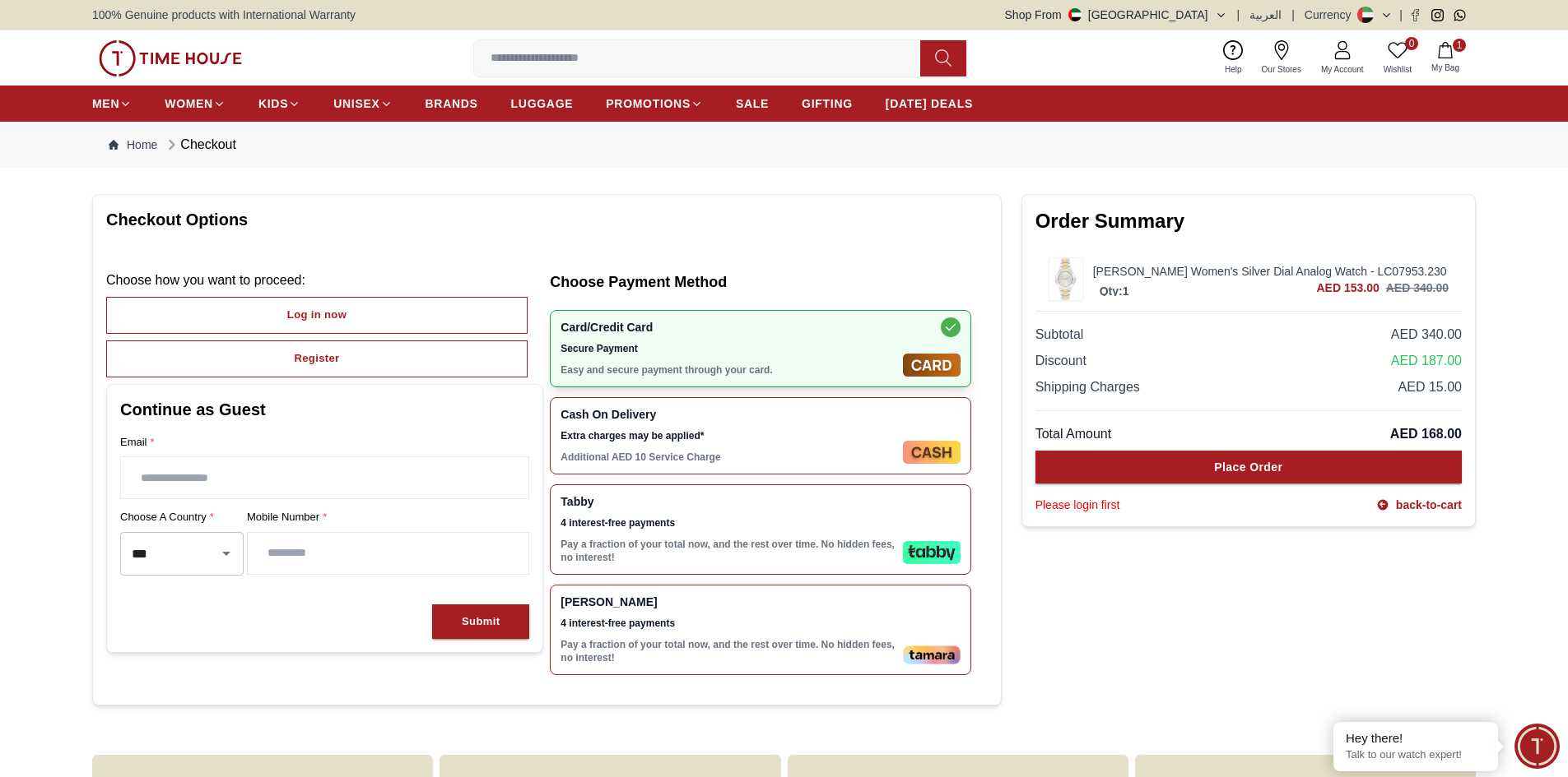
click at [276, 473] on input "text" at bounding box center [324, 478] width 407 height 41
type input "**********"
click at [402, 554] on input "number" at bounding box center [388, 554] width 281 height 41
type input "*********"
click at [481, 635] on button "Submit" at bounding box center [481, 623] width 97 height 36
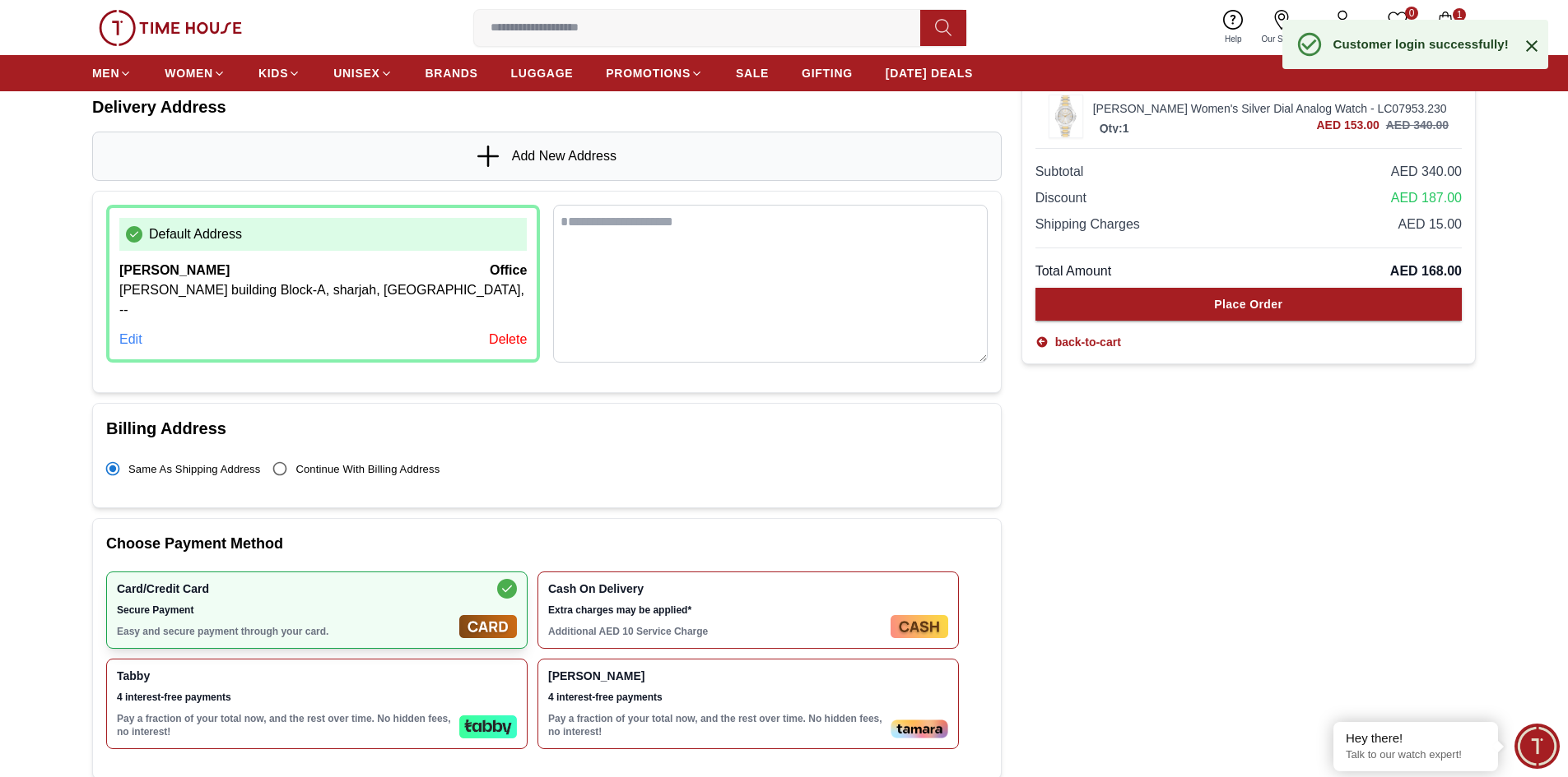
scroll to position [165, 0]
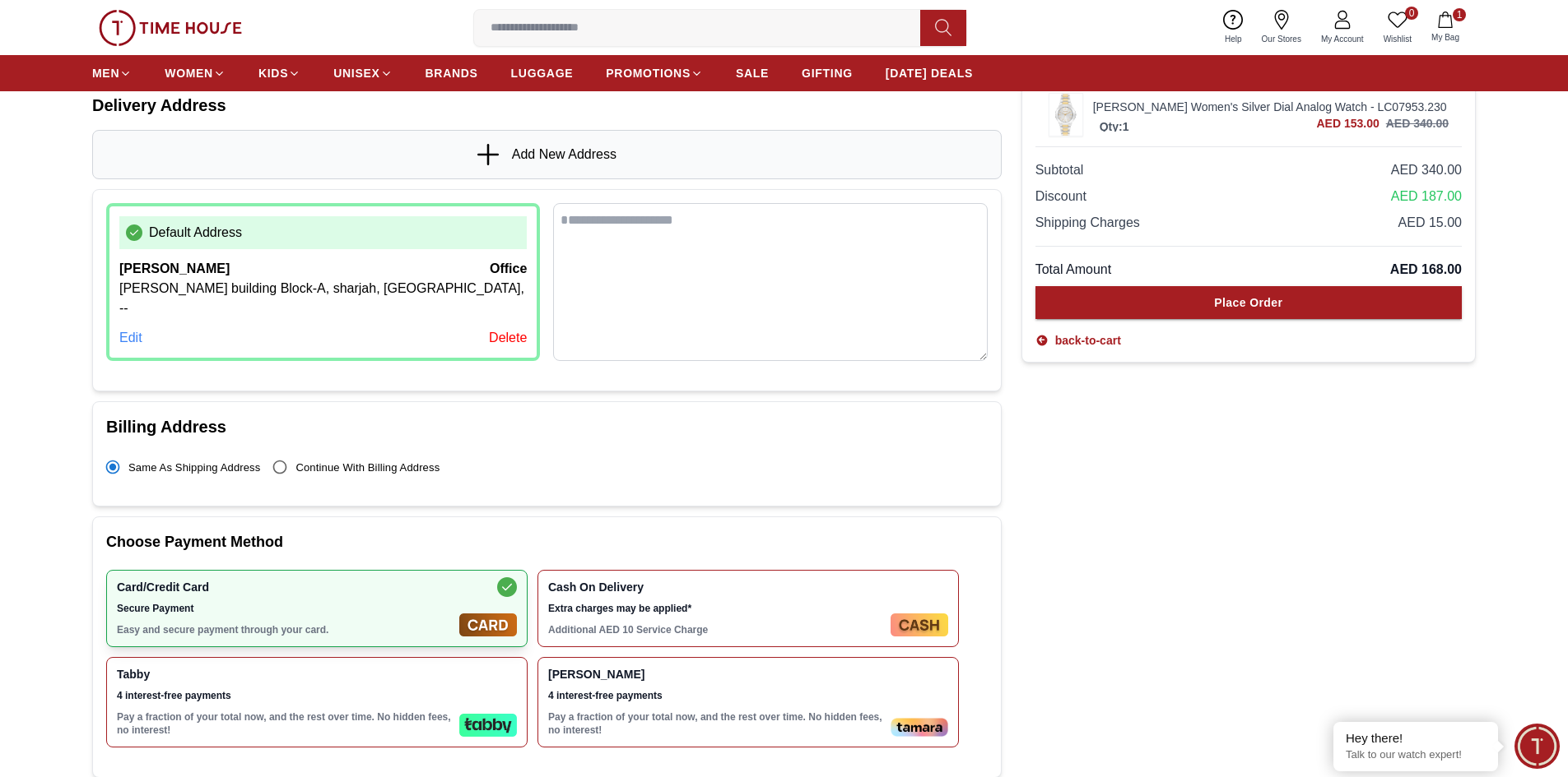
click at [382, 687] on div "Tabby 4 interest-free payments Pay a fraction of your total now, and the rest o…" at bounding box center [284, 702] width 336 height 69
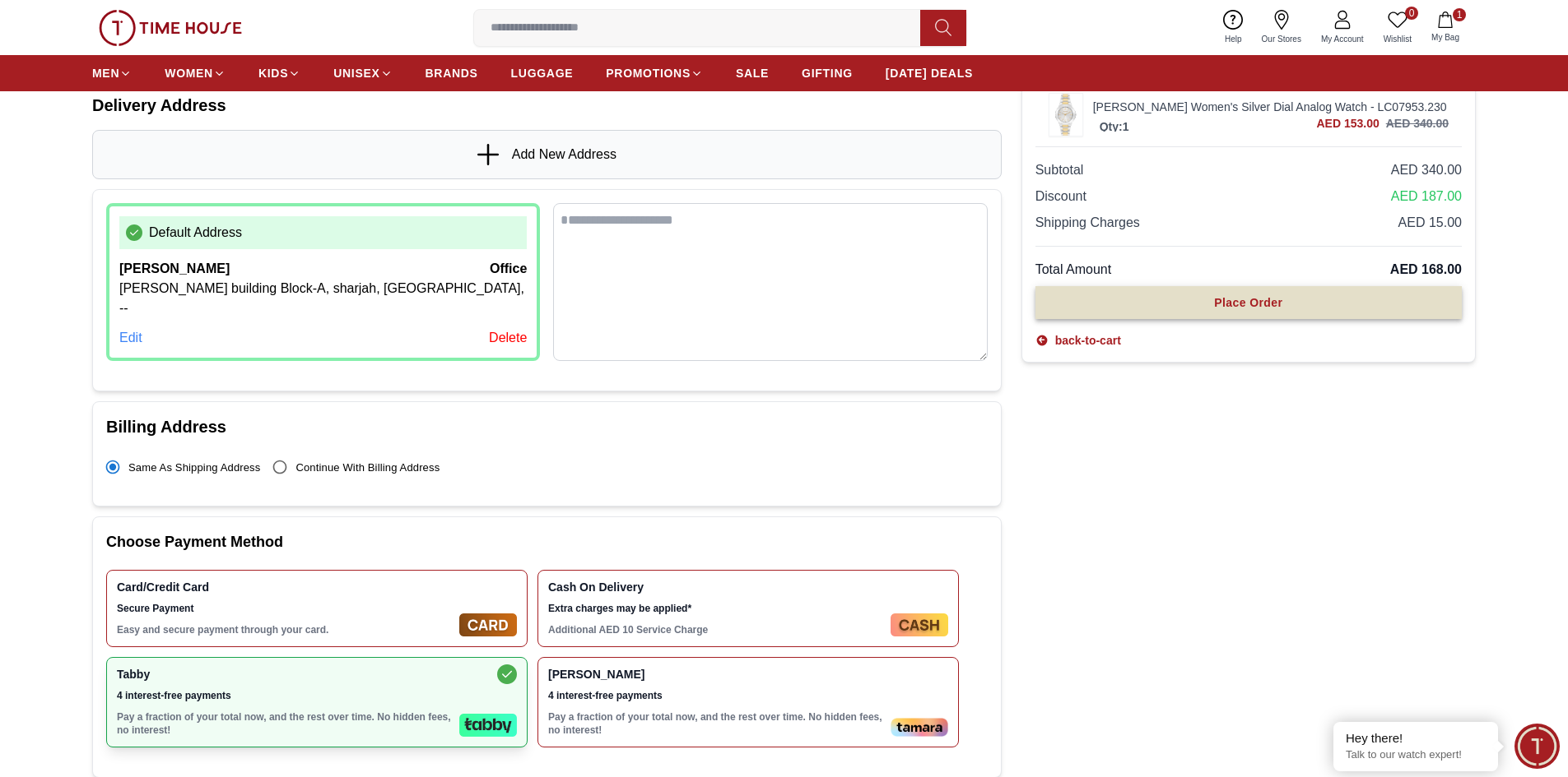
click at [1238, 318] on button "Place Order" at bounding box center [1249, 302] width 427 height 33
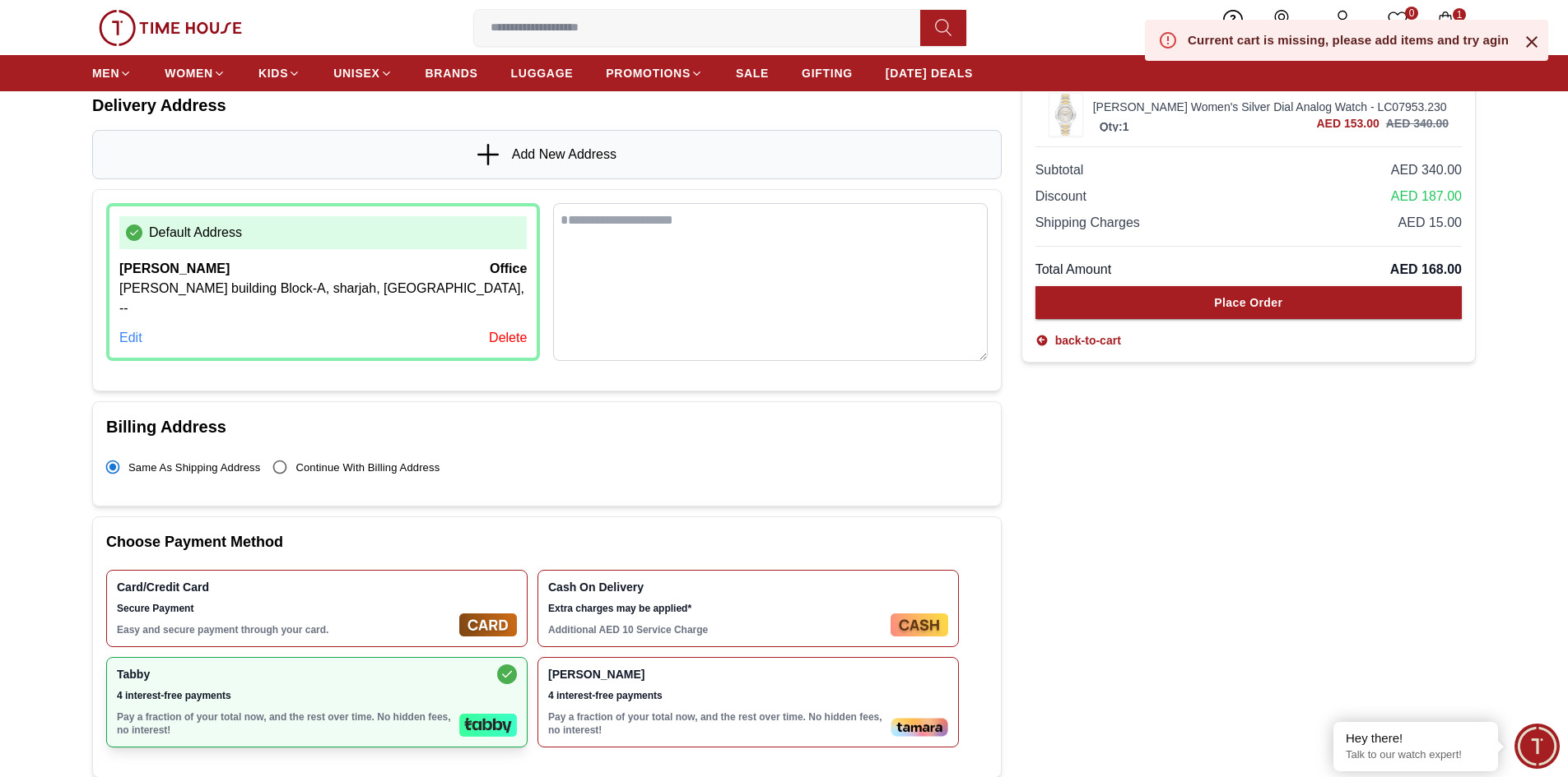
click at [1351, 39] on div "Current cart is missing, please add items and try agin" at bounding box center [1347, 39] width 321 height 17
click at [1264, 284] on div "Subtotal AED 340.00 Discount AED 187.00 Shipping Charges AED 15.00 Total Amount…" at bounding box center [1249, 248] width 427 height 202
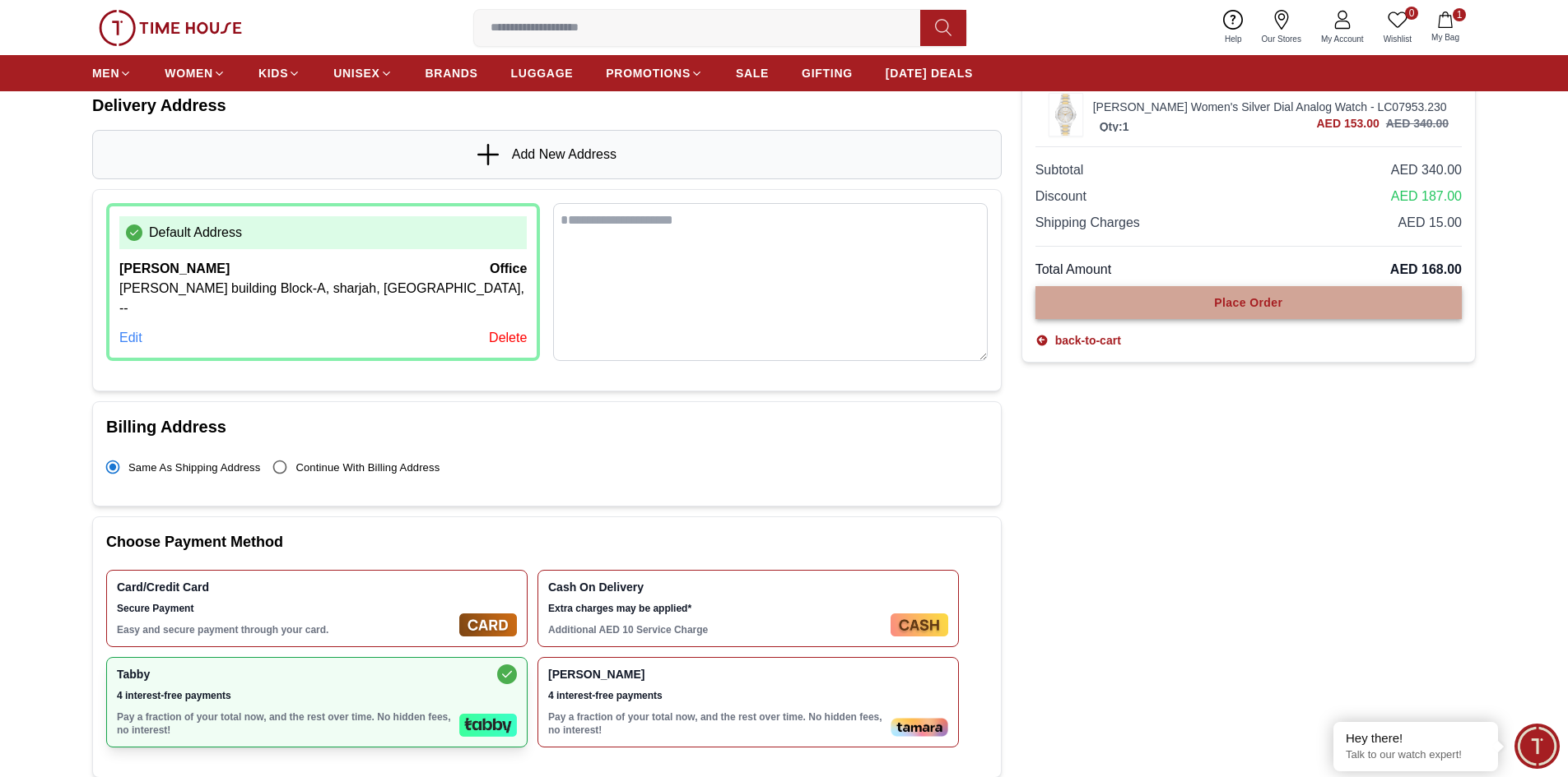
click at [1257, 314] on button "Place Order" at bounding box center [1249, 302] width 427 height 33
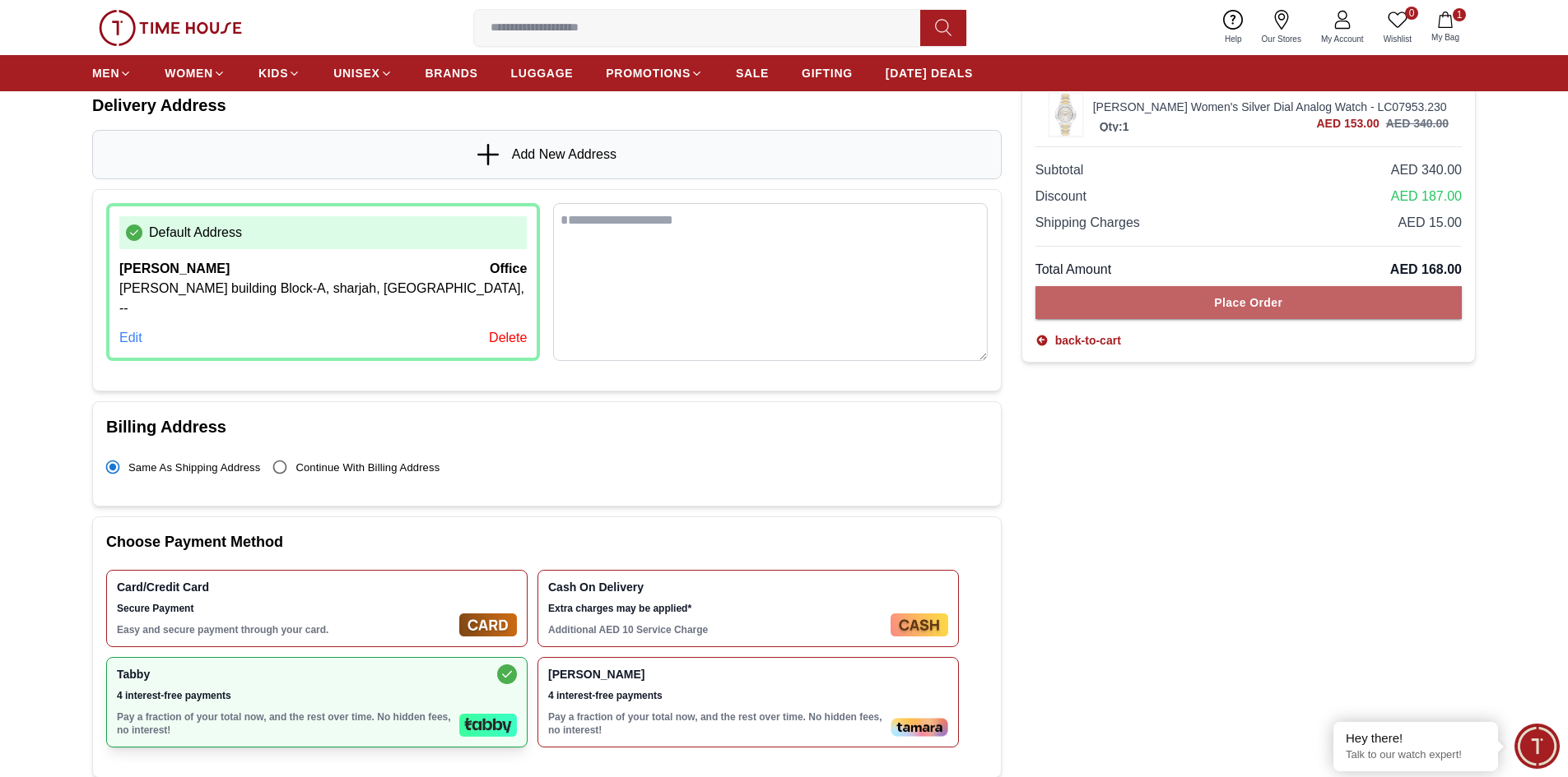
click at [1257, 314] on button "Place Order" at bounding box center [1249, 302] width 427 height 33
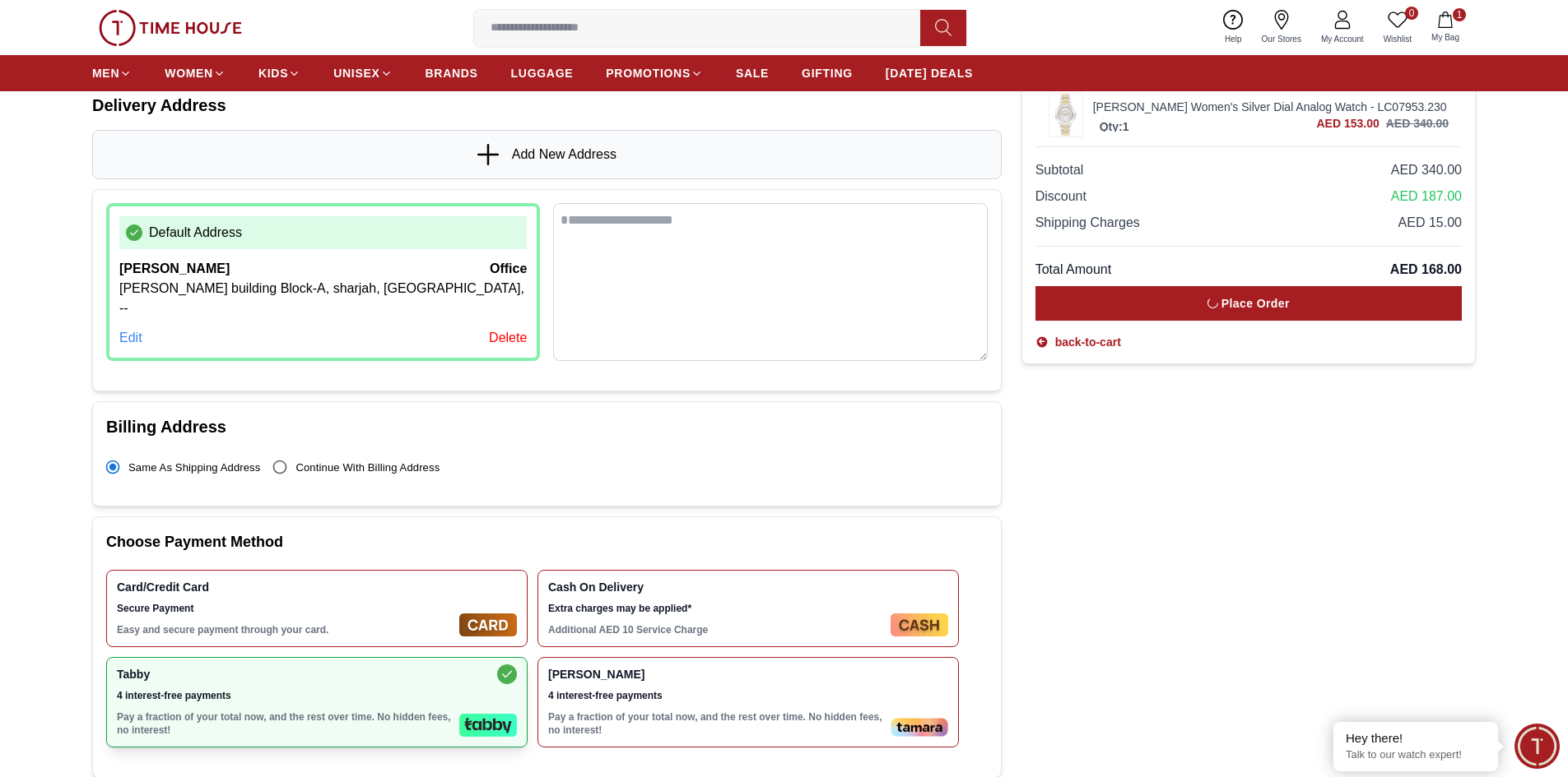
click at [1257, 314] on button "Place Order" at bounding box center [1249, 303] width 427 height 35
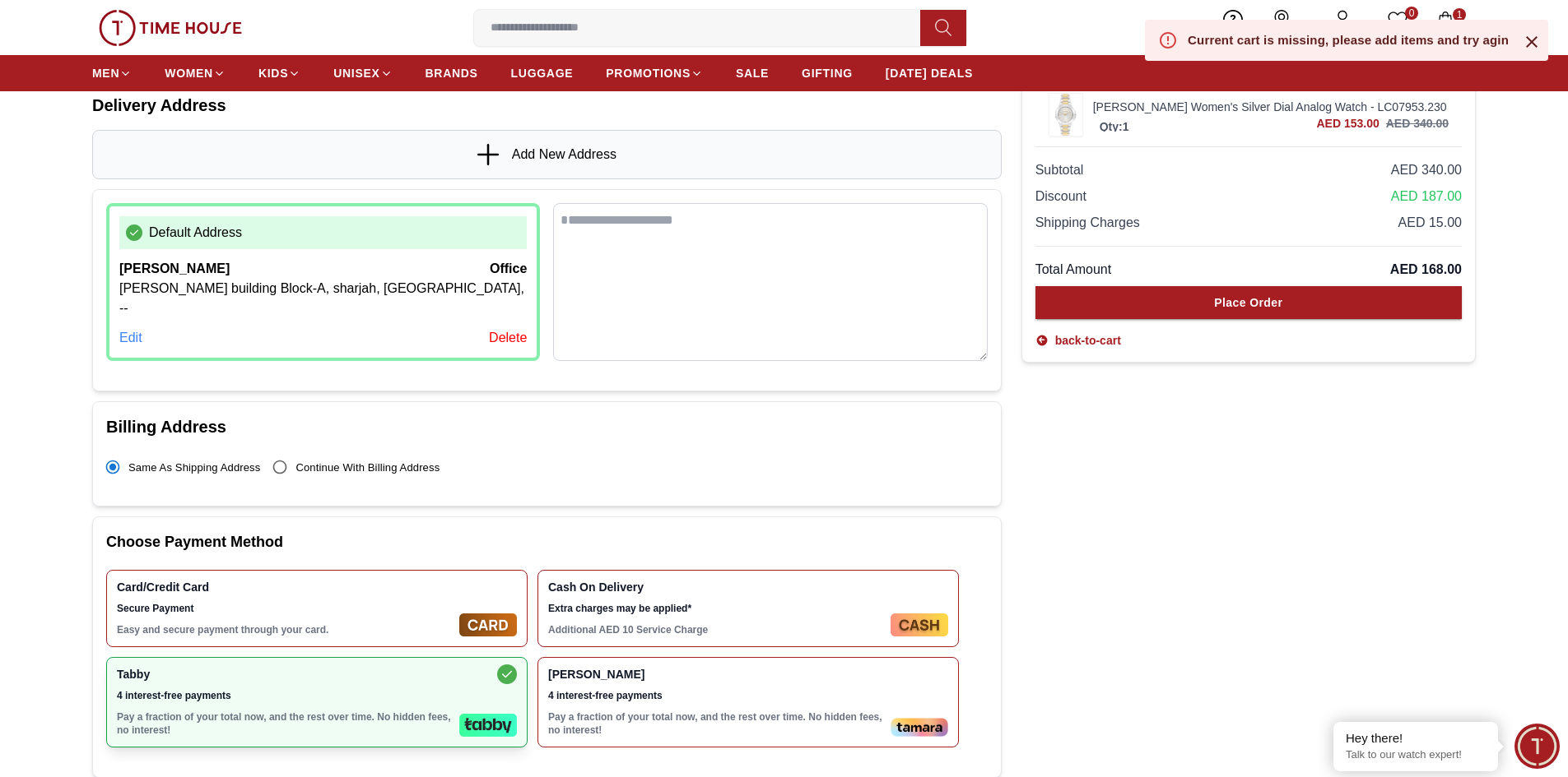
click at [1530, 42] on icon at bounding box center [1532, 41] width 20 height 20
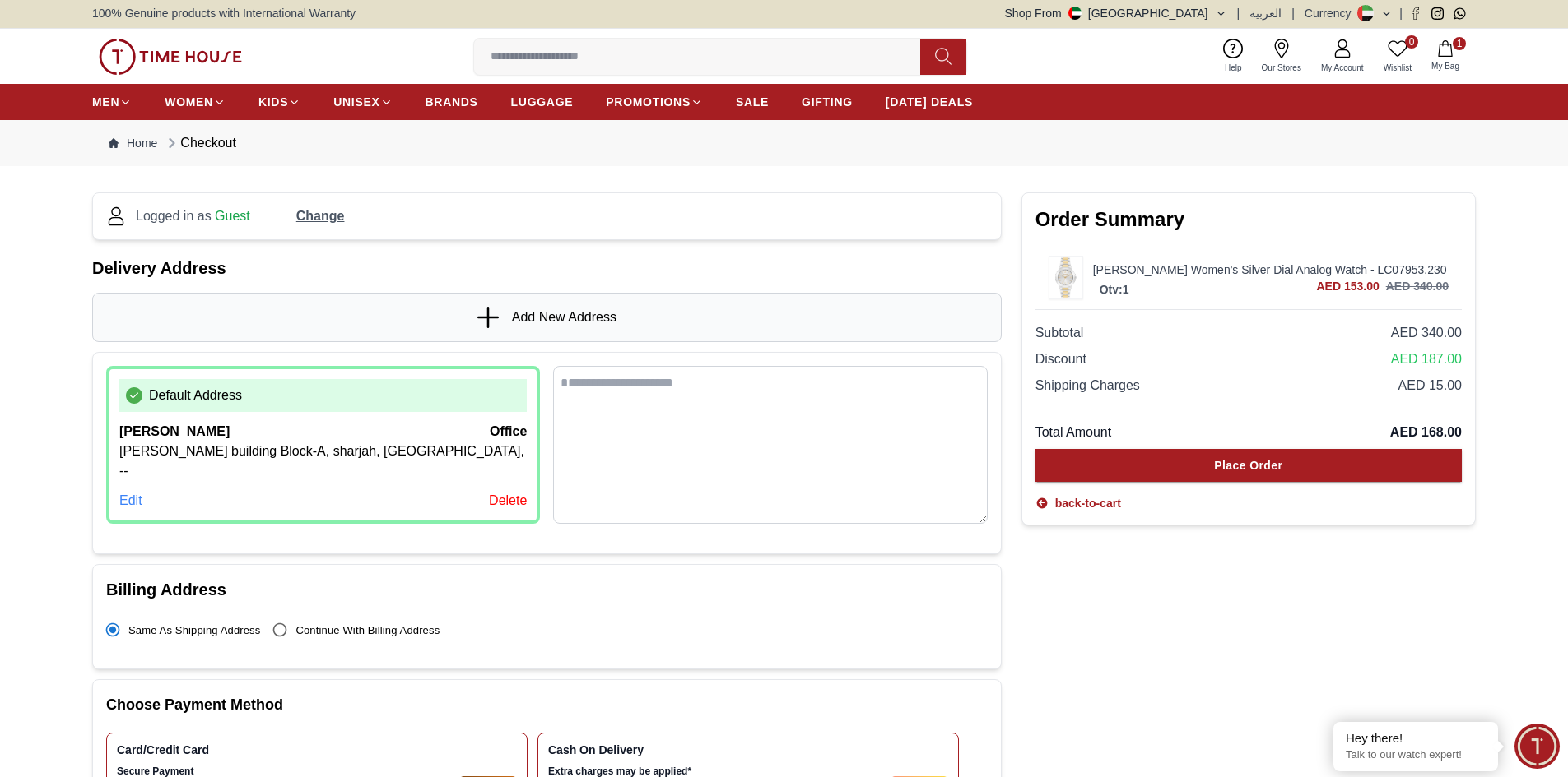
scroll to position [0, 0]
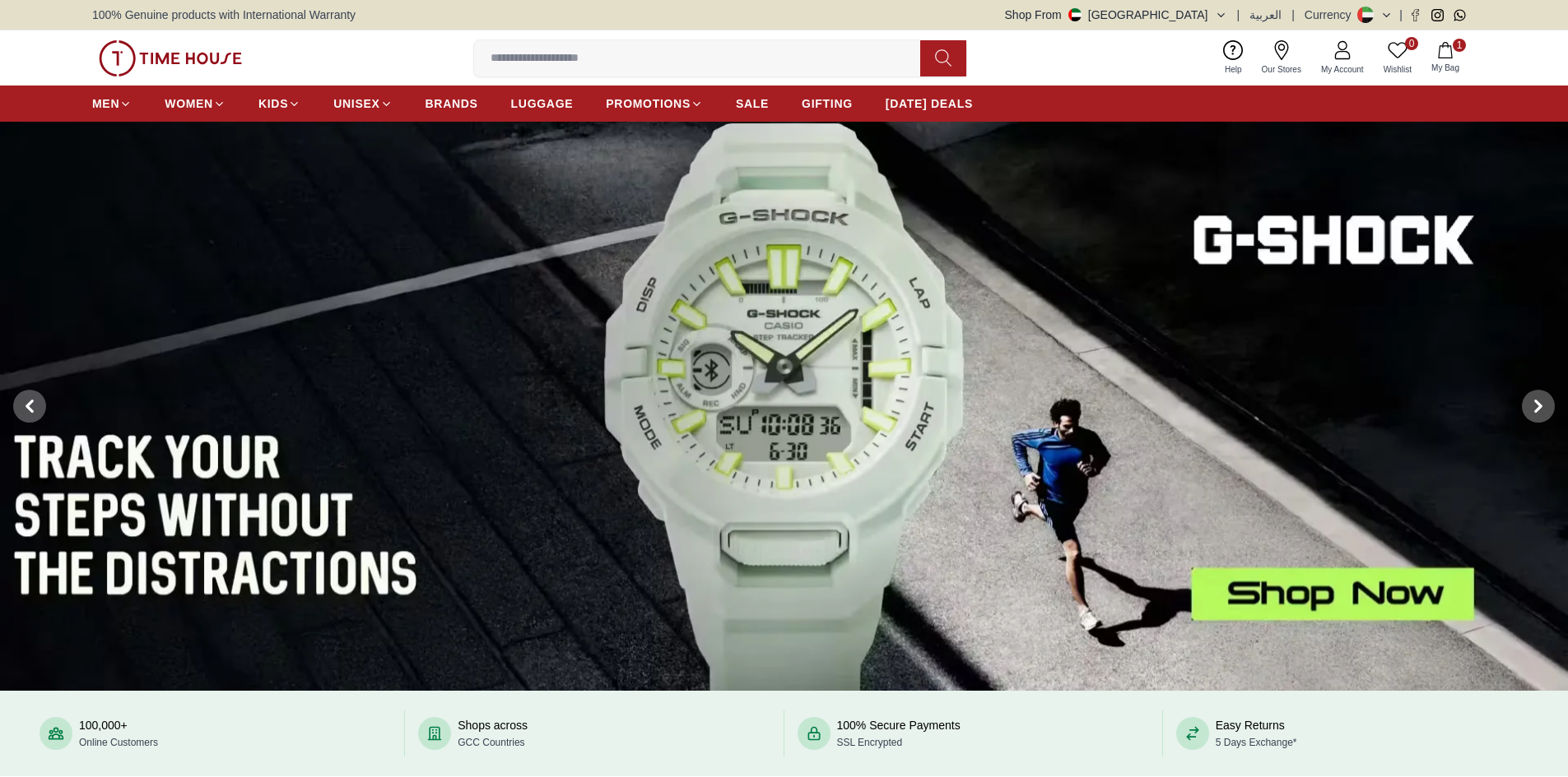
click at [1450, 53] on icon "button" at bounding box center [1445, 50] width 17 height 17
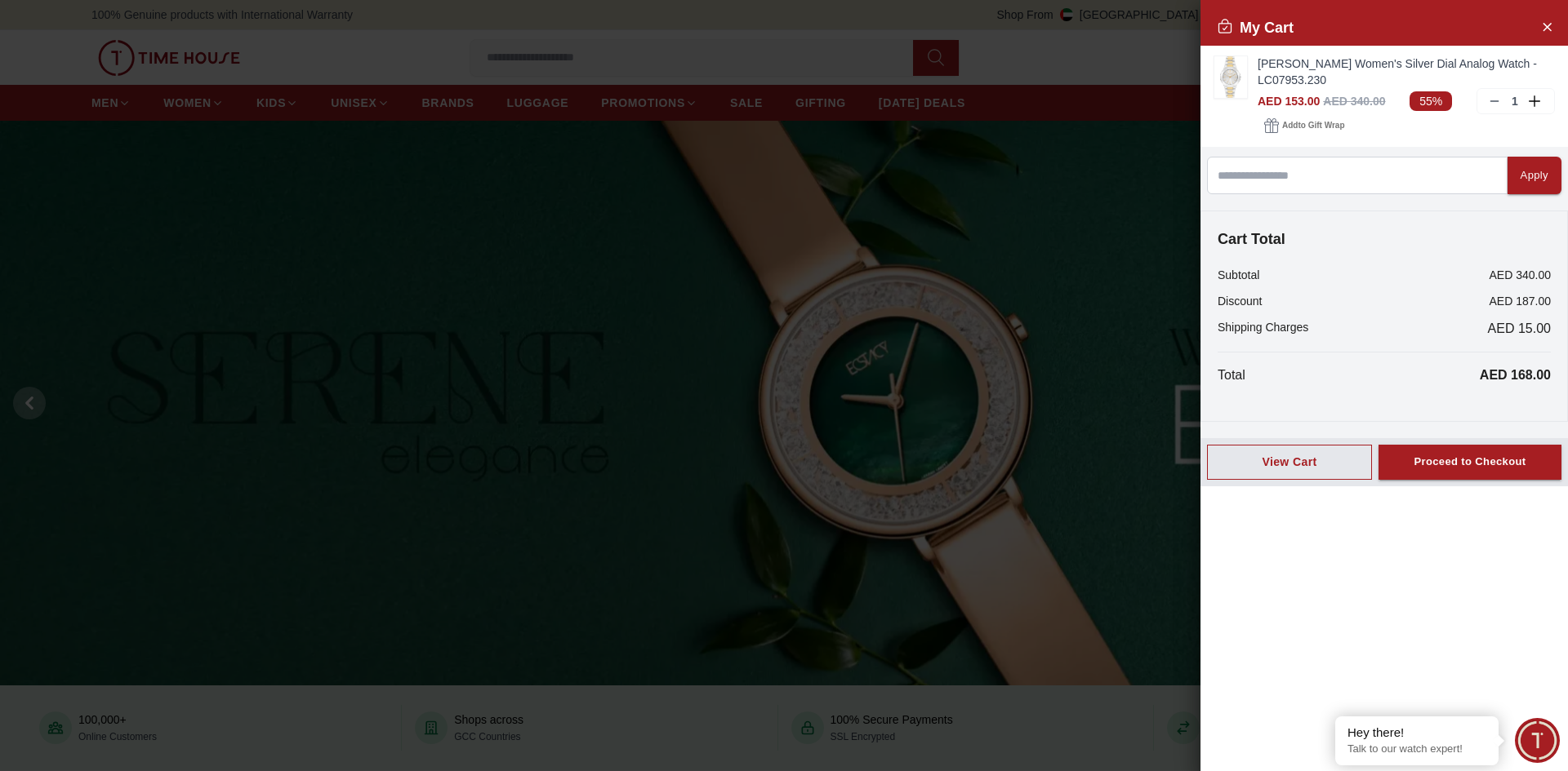
click at [1466, 484] on div "View Cart Proceed to Checkout" at bounding box center [1384, 462] width 368 height 48
click at [1426, 456] on div "Proceed to Checkout" at bounding box center [1470, 462] width 112 height 19
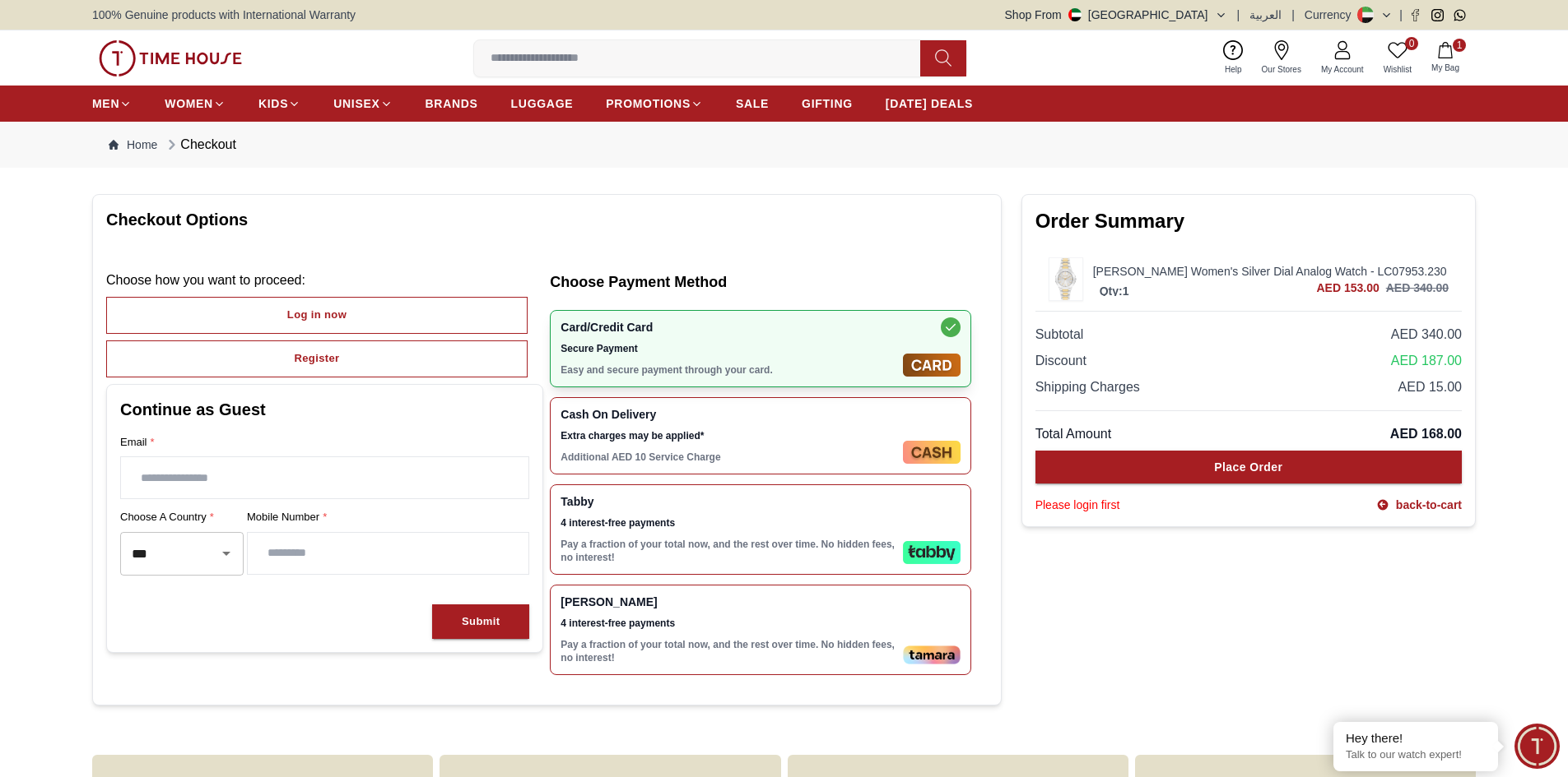
click at [207, 476] on input "text" at bounding box center [324, 478] width 407 height 41
click at [240, 483] on input "text" at bounding box center [324, 478] width 407 height 41
type input "*****"
click at [305, 554] on input "number" at bounding box center [388, 554] width 281 height 41
click at [211, 477] on input "text" at bounding box center [324, 478] width 407 height 41
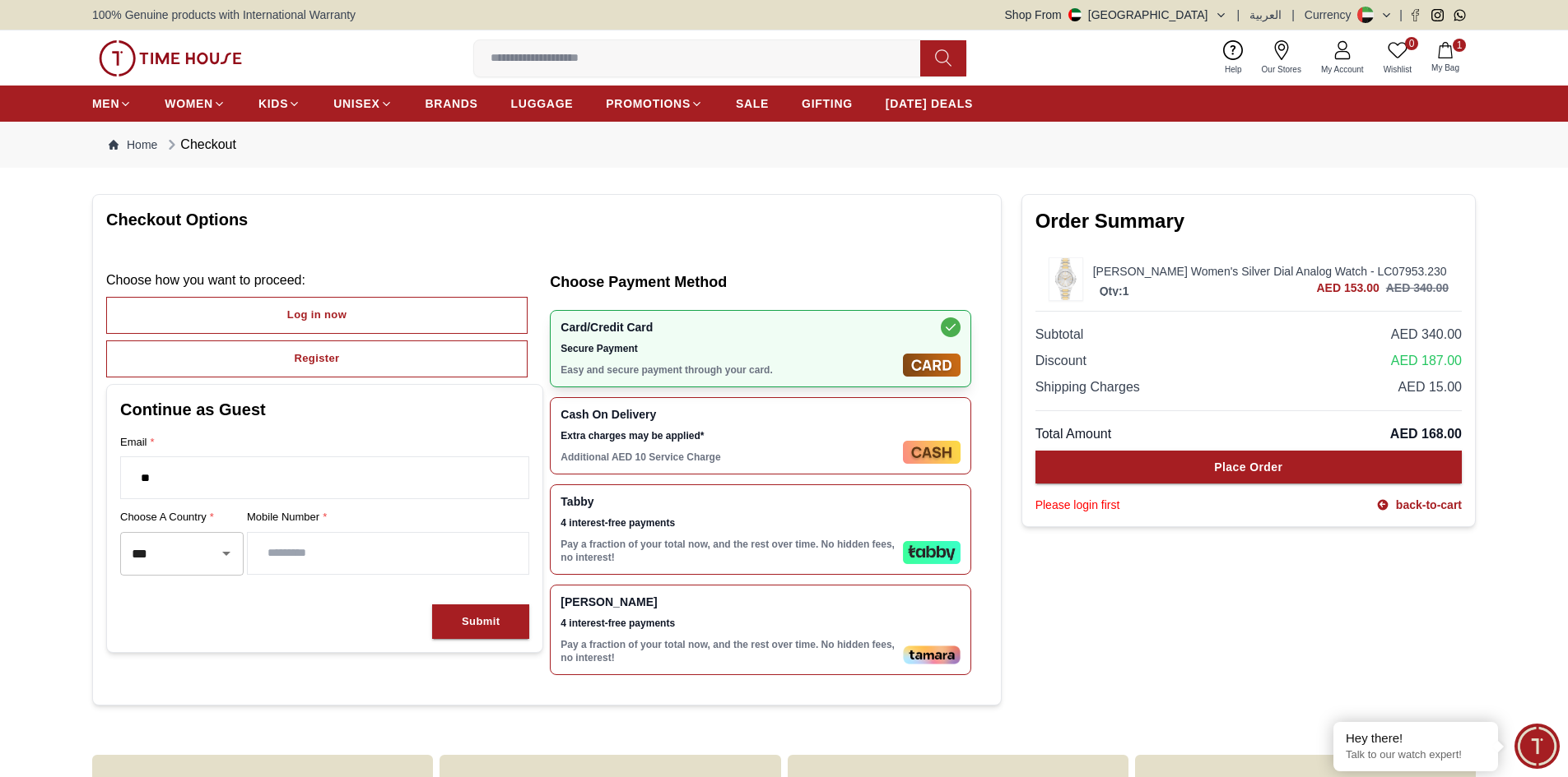
type input "*"
type input "**********"
click at [359, 551] on input "number" at bounding box center [388, 554] width 281 height 41
type input "*********"
click at [723, 536] on div "Tabby 4 interest-free payments Pay a fraction of your total now, and the rest o…" at bounding box center [728, 530] width 336 height 69
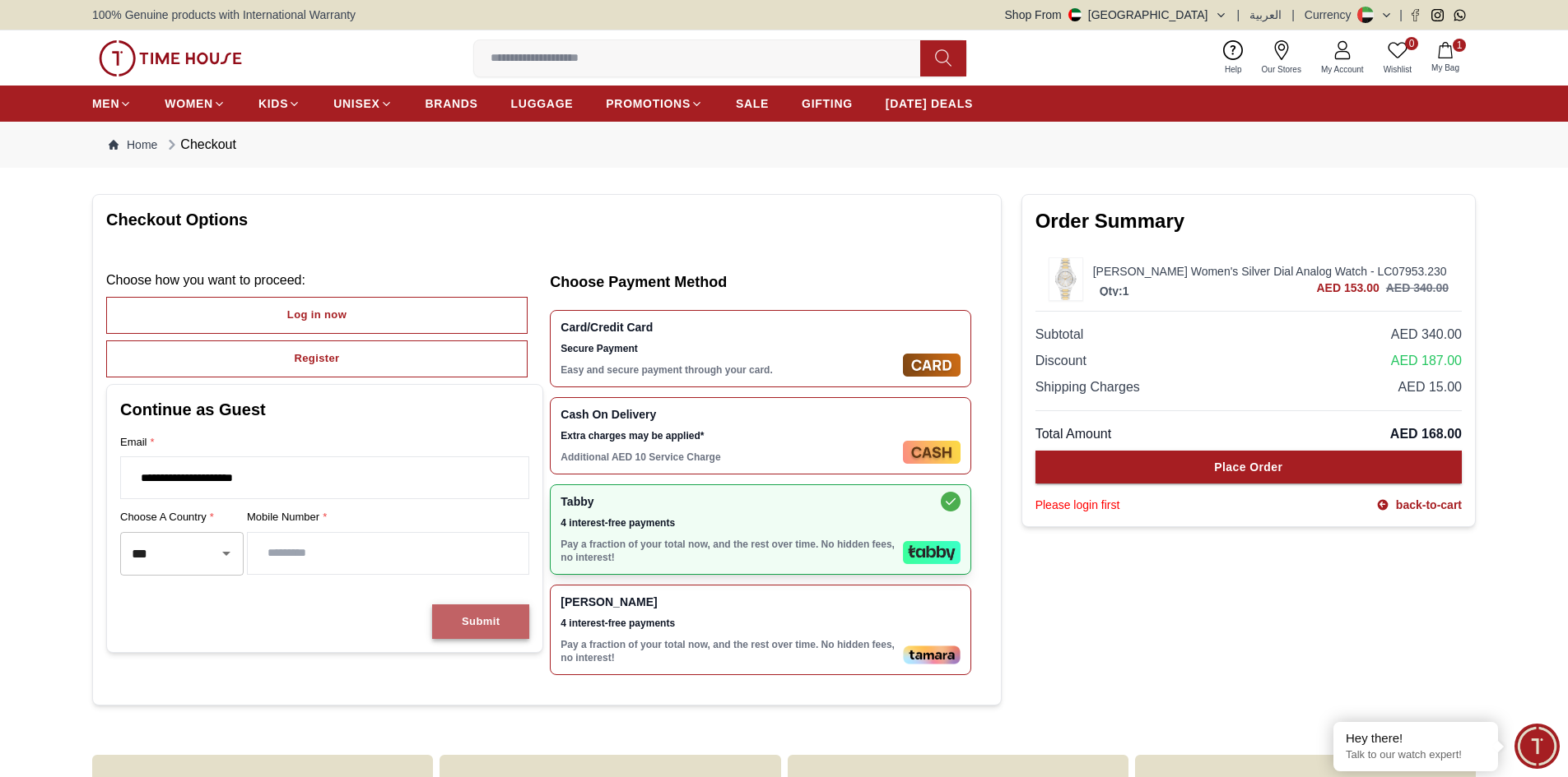
click at [486, 626] on div "Submit" at bounding box center [481, 622] width 37 height 19
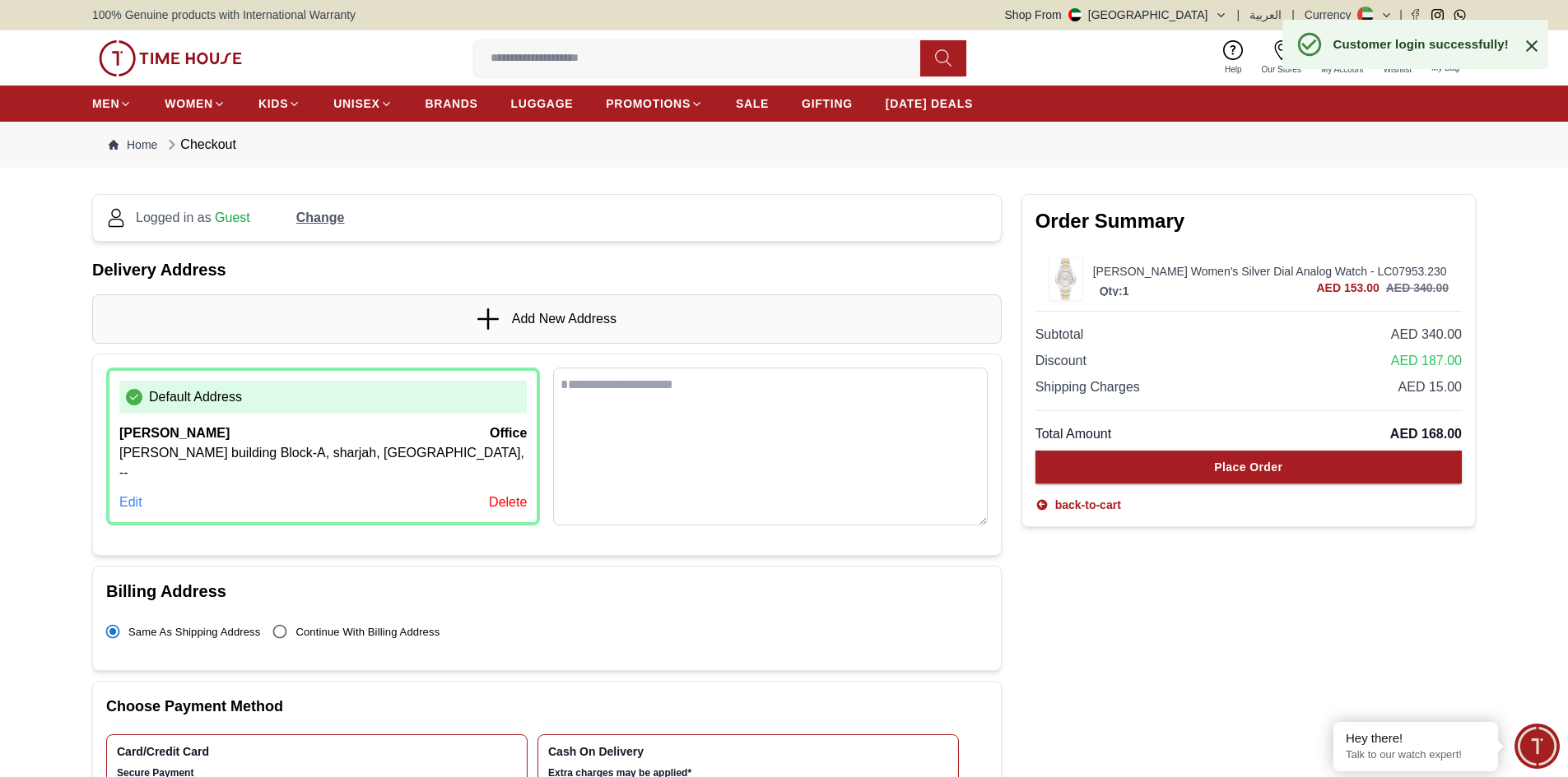
scroll to position [165, 0]
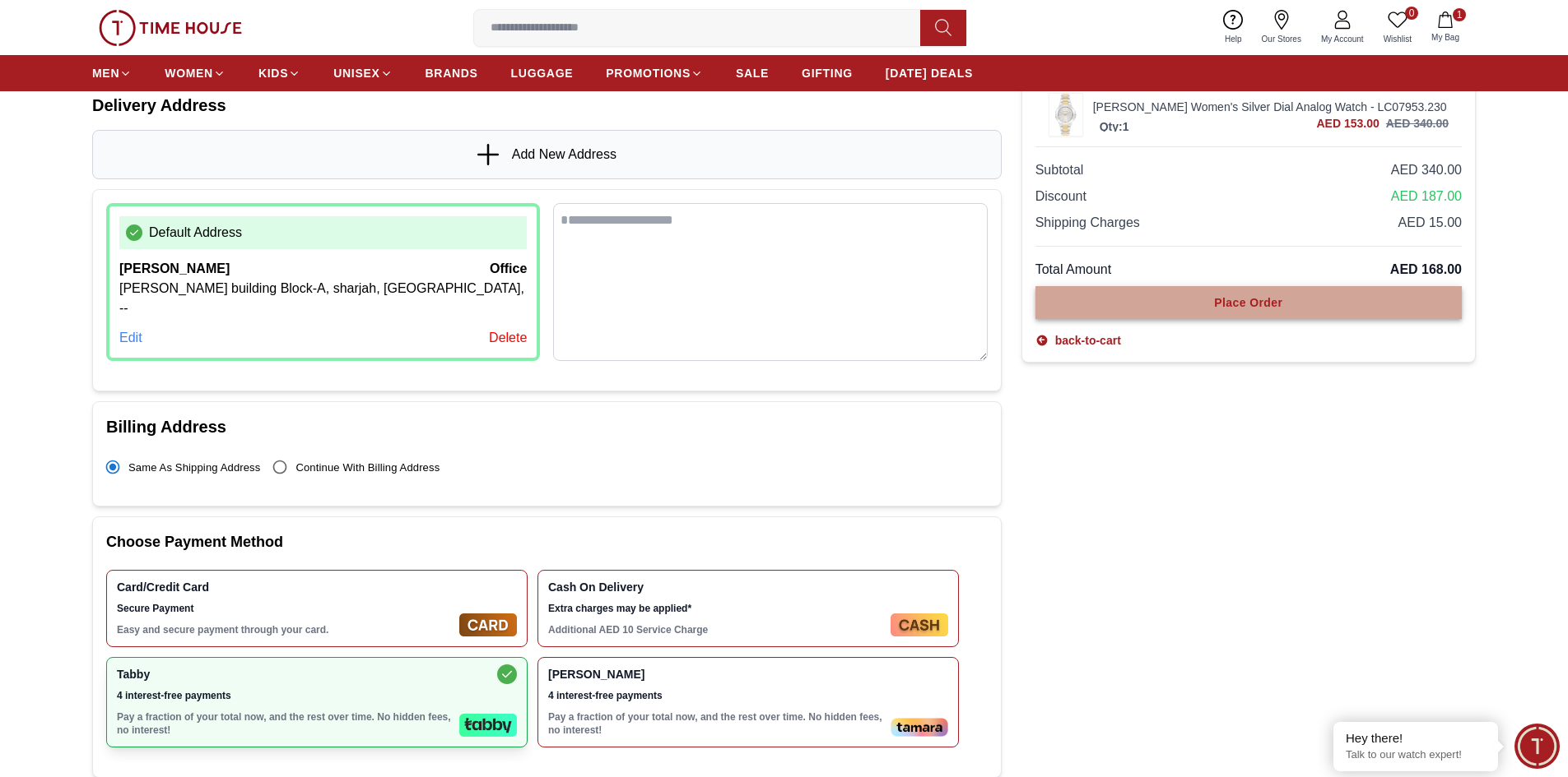
click at [1264, 308] on div "Place Order" at bounding box center [1248, 303] width 68 height 17
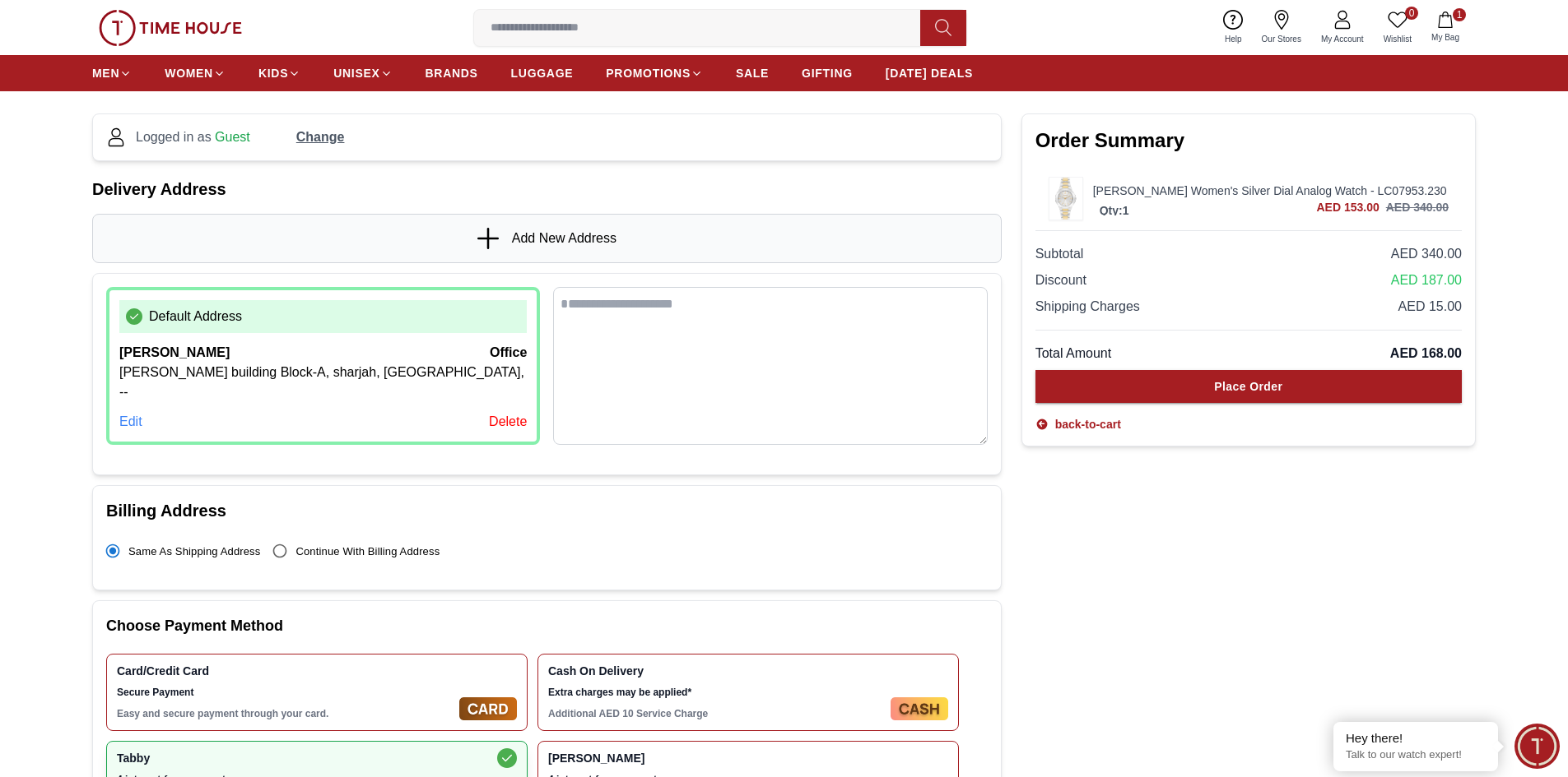
scroll to position [0, 0]
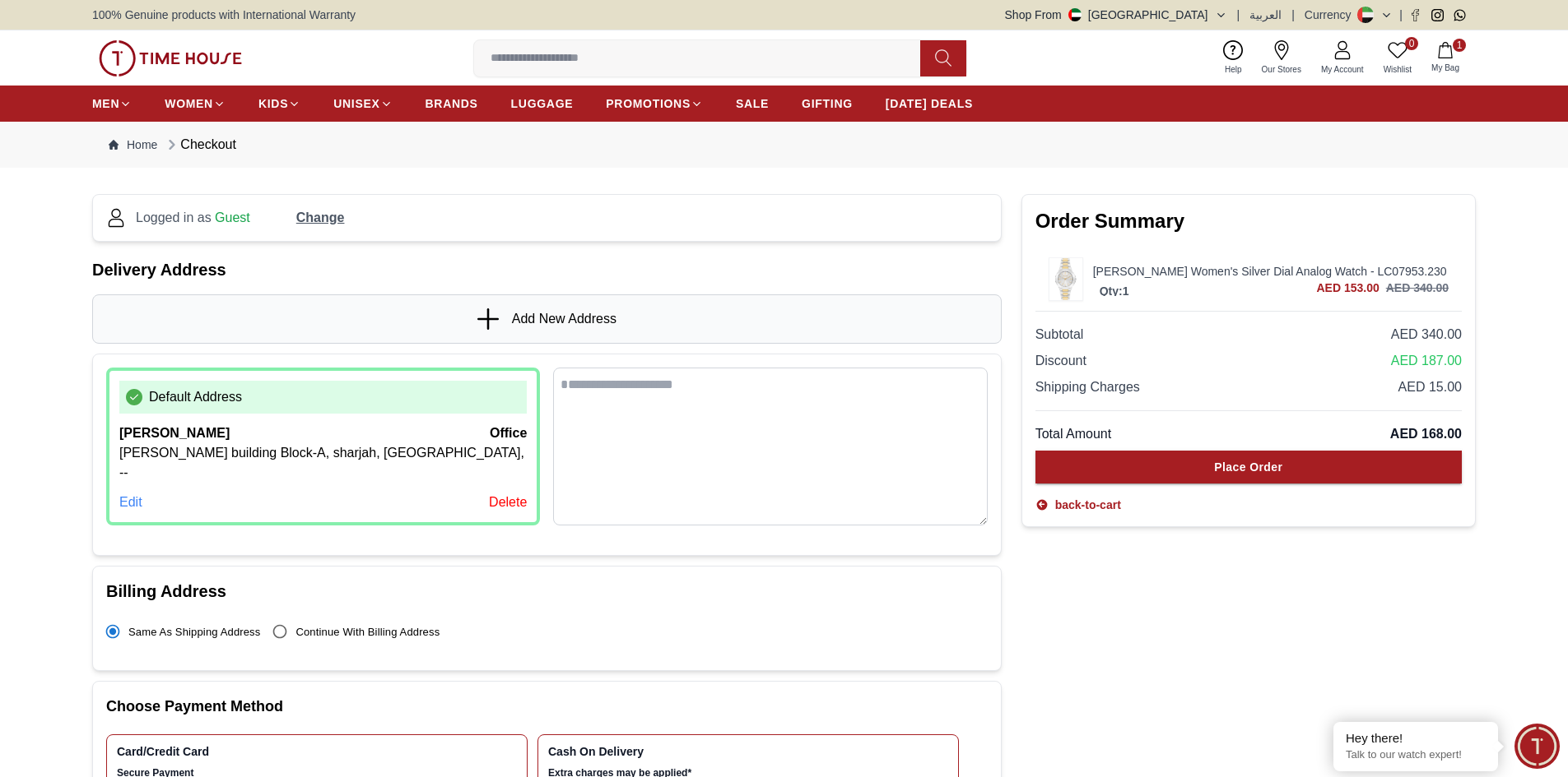
click at [400, 439] on div "ansiya parveen office" at bounding box center [323, 433] width 407 height 20
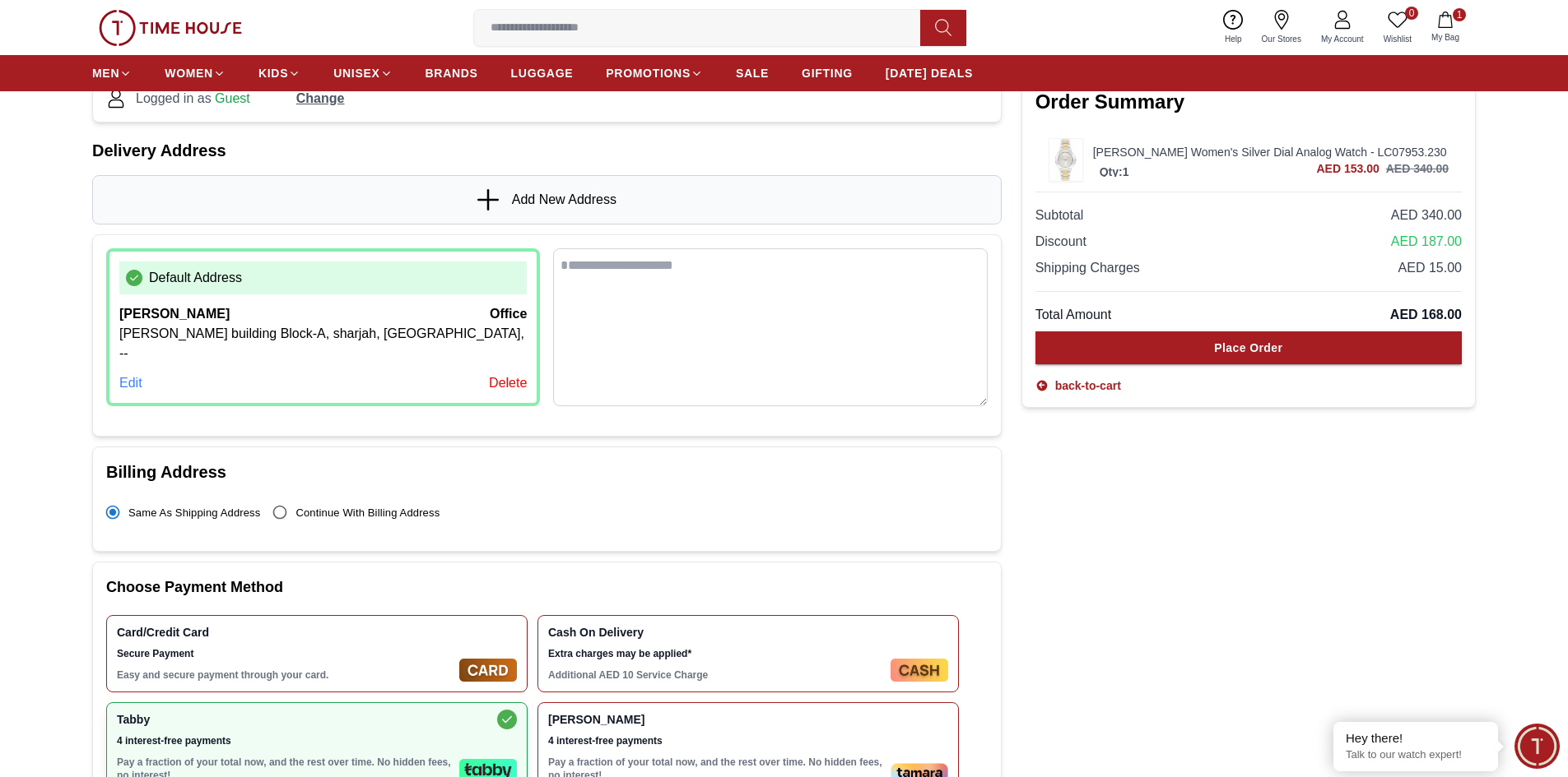
scroll to position [165, 0]
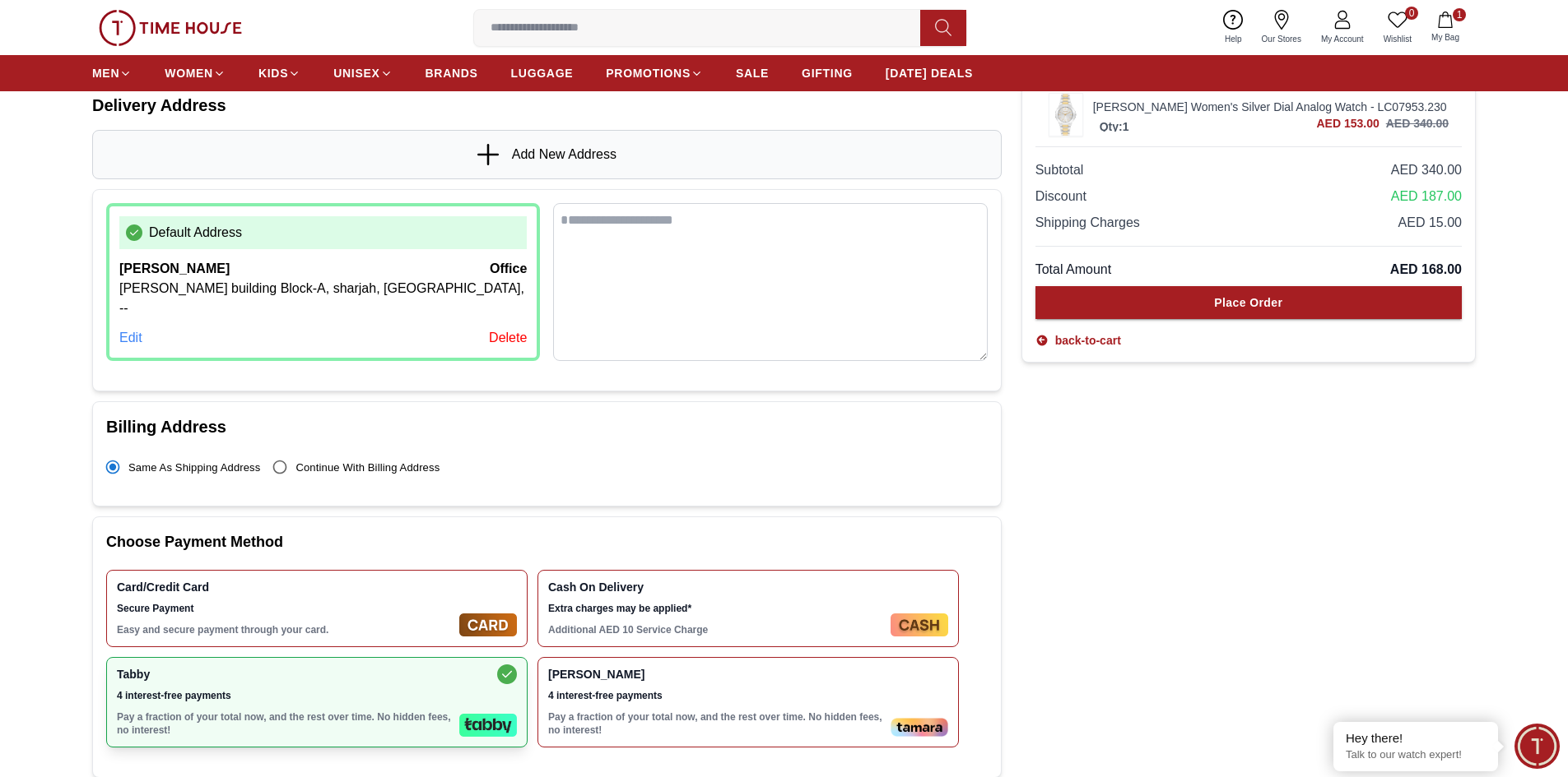
click at [452, 689] on span "4 interest-free payments" at bounding box center [284, 696] width 336 height 13
click at [404, 600] on div "Card/Credit Card Secure Payment Easy and secure payment through your card." at bounding box center [284, 609] width 336 height 56
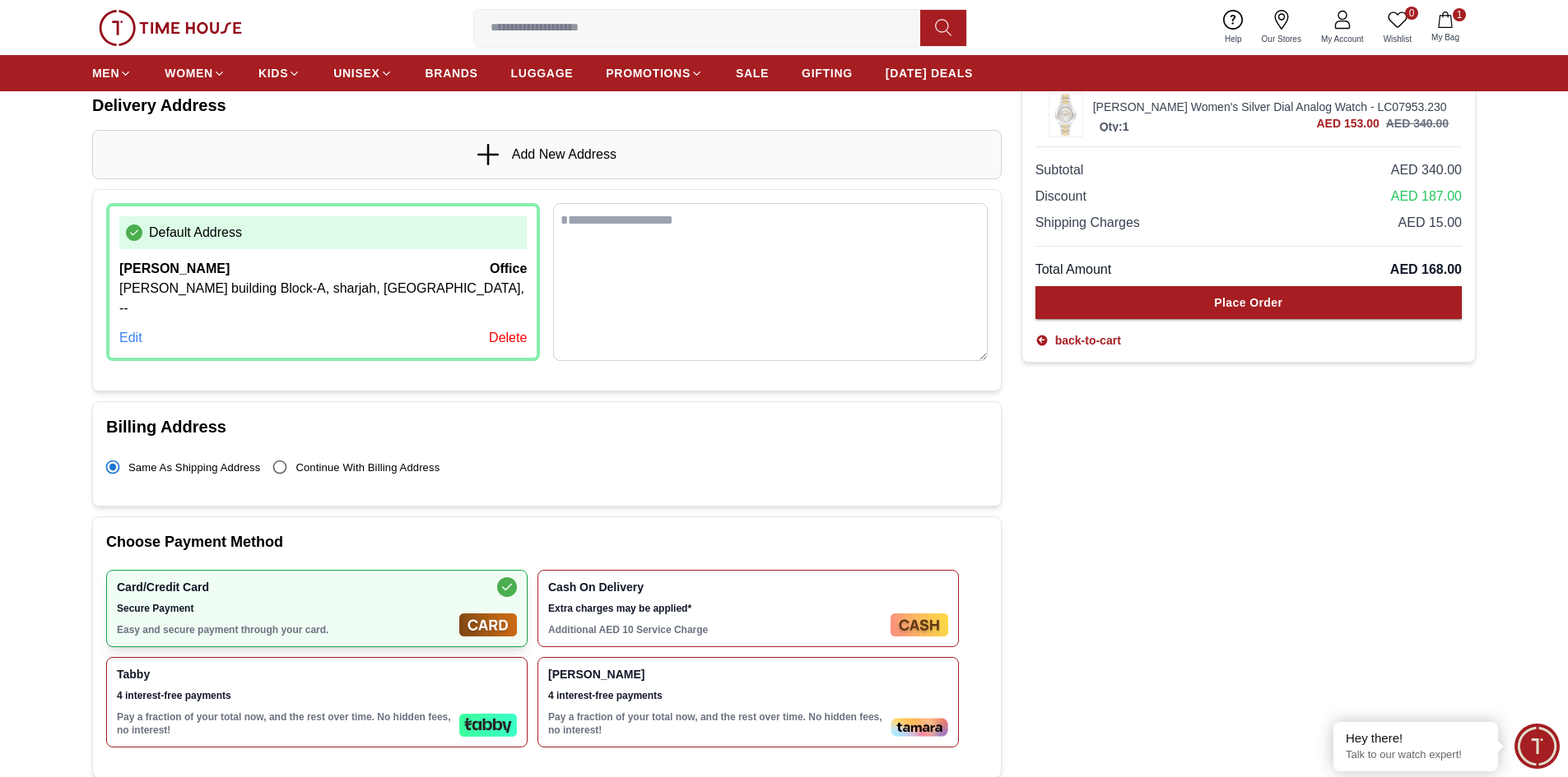
click at [403, 668] on div "Tabby 4 interest-free payments Pay a fraction of your total now, and the rest o…" at bounding box center [284, 702] width 336 height 69
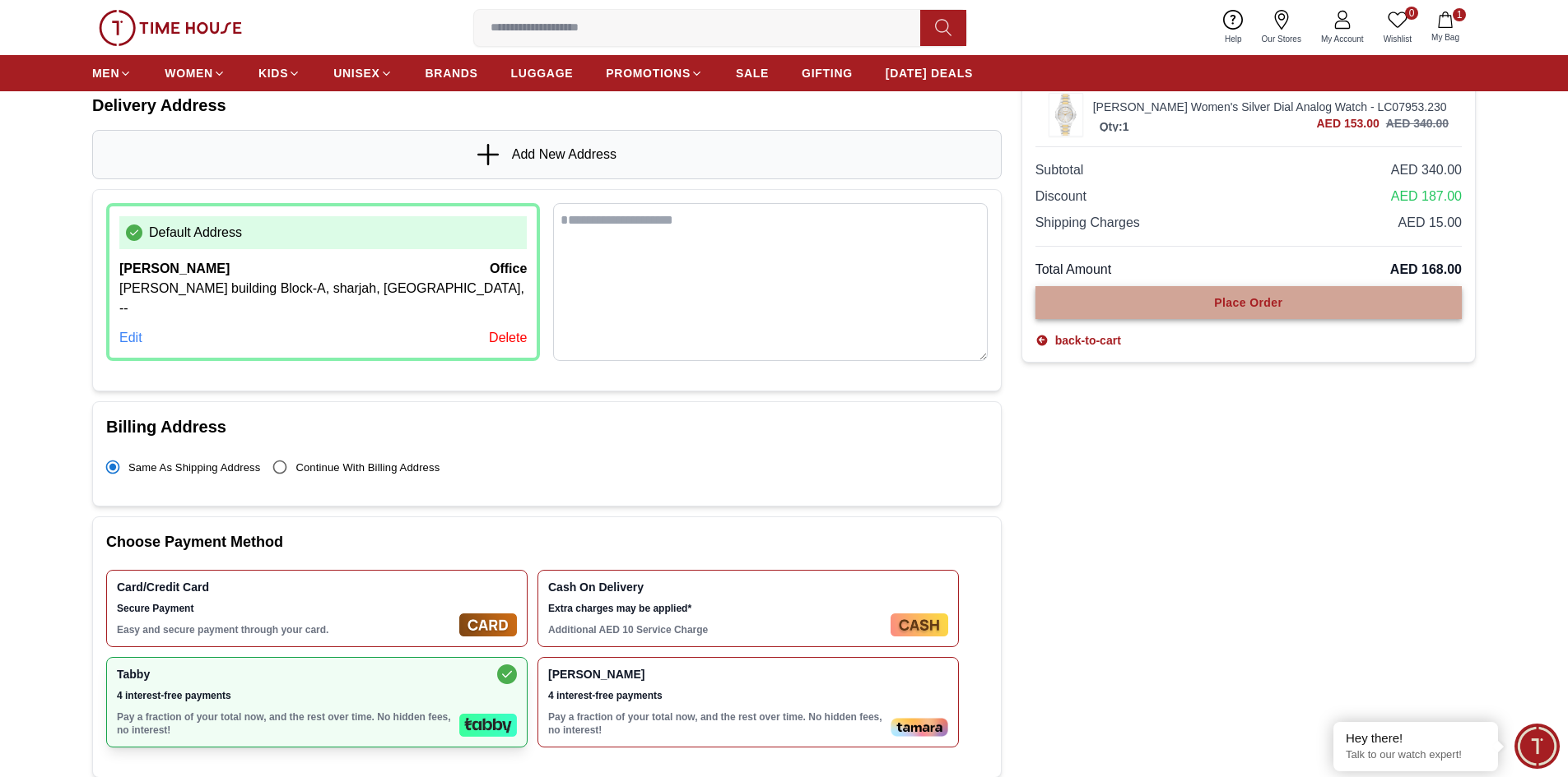
click at [1289, 311] on button "Place Order" at bounding box center [1249, 302] width 427 height 33
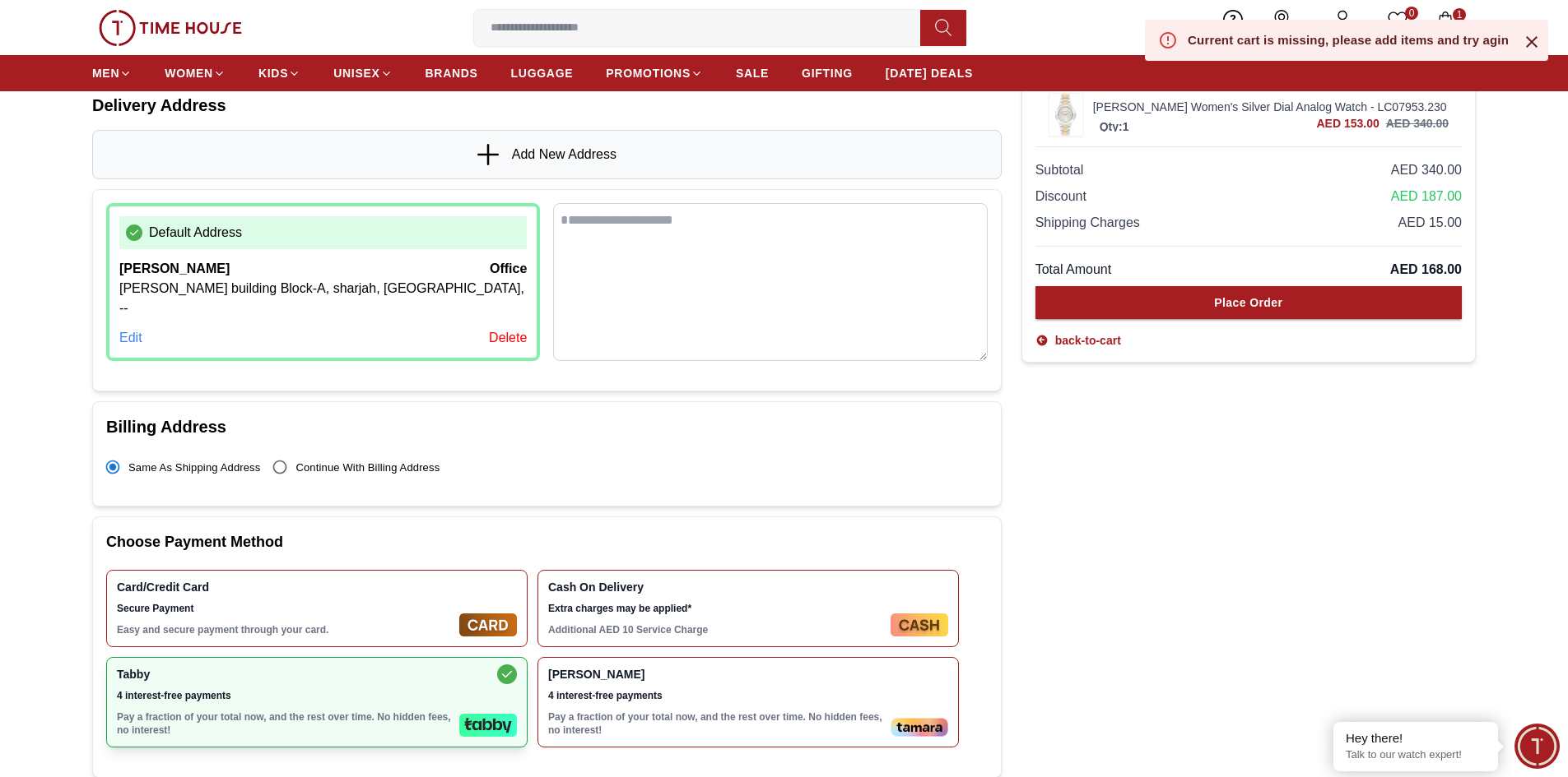
click at [1534, 43] on icon at bounding box center [1532, 41] width 20 height 20
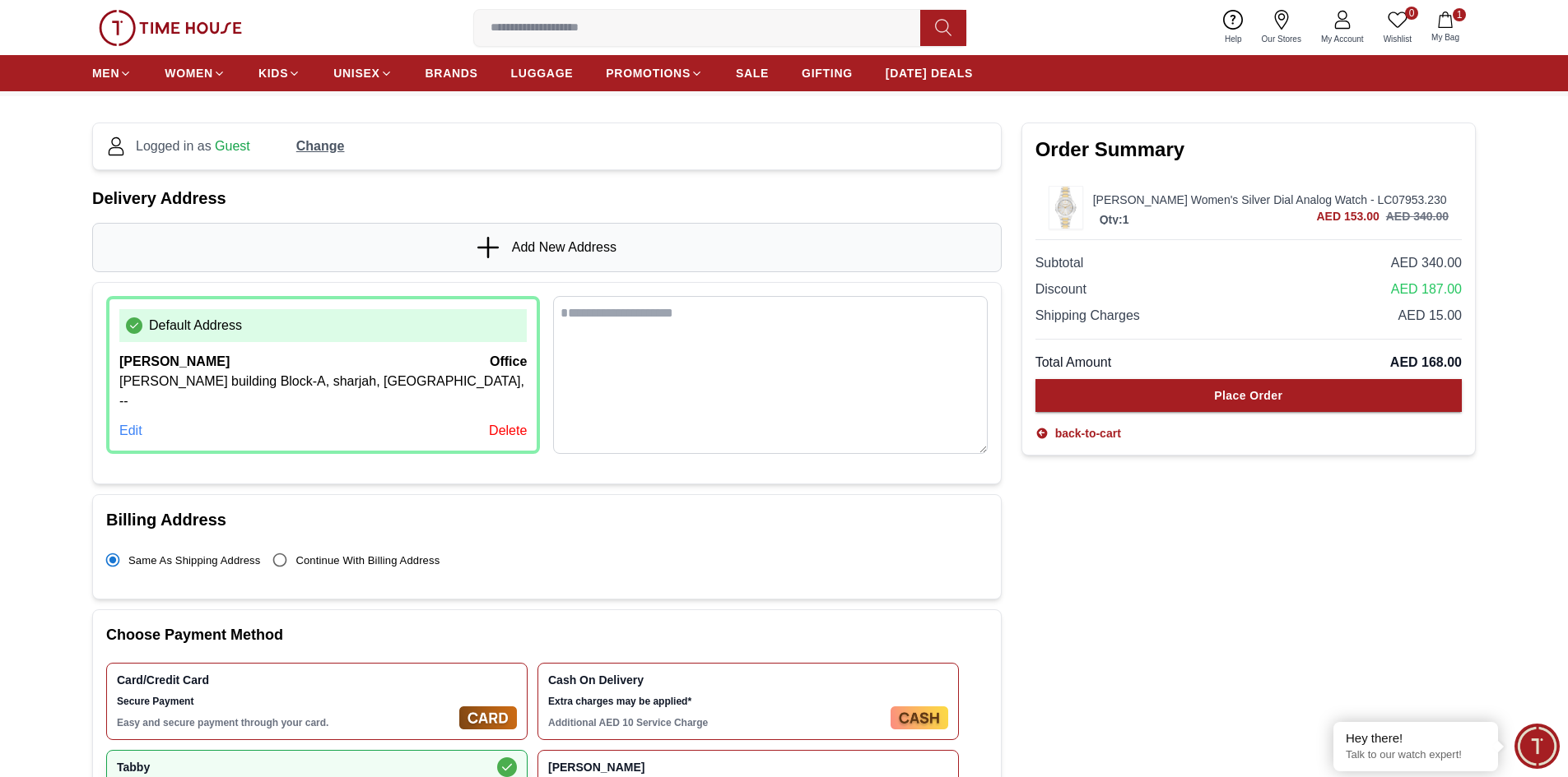
scroll to position [0, 0]
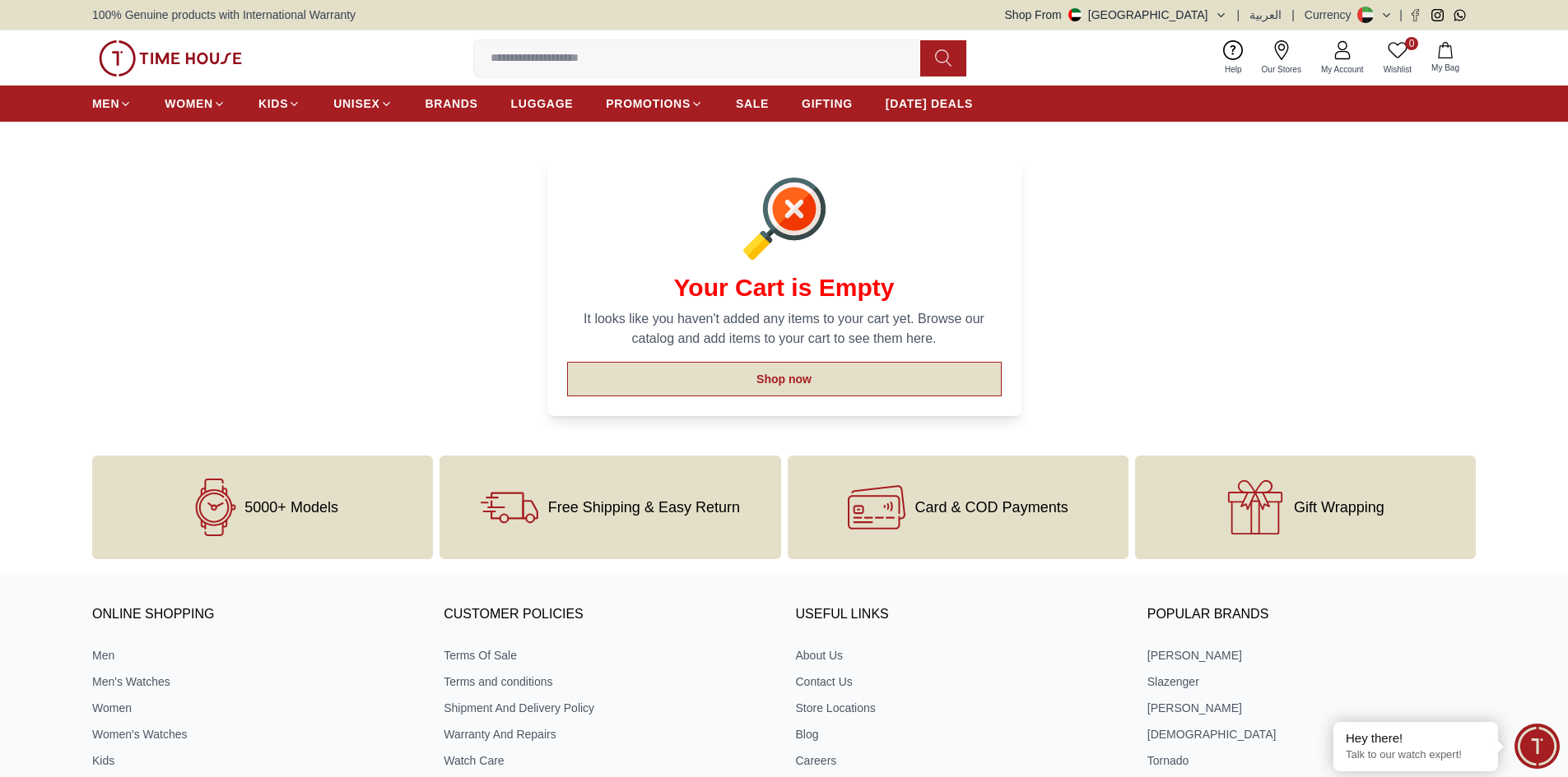
click at [753, 386] on button "Shop now" at bounding box center [784, 379] width 434 height 35
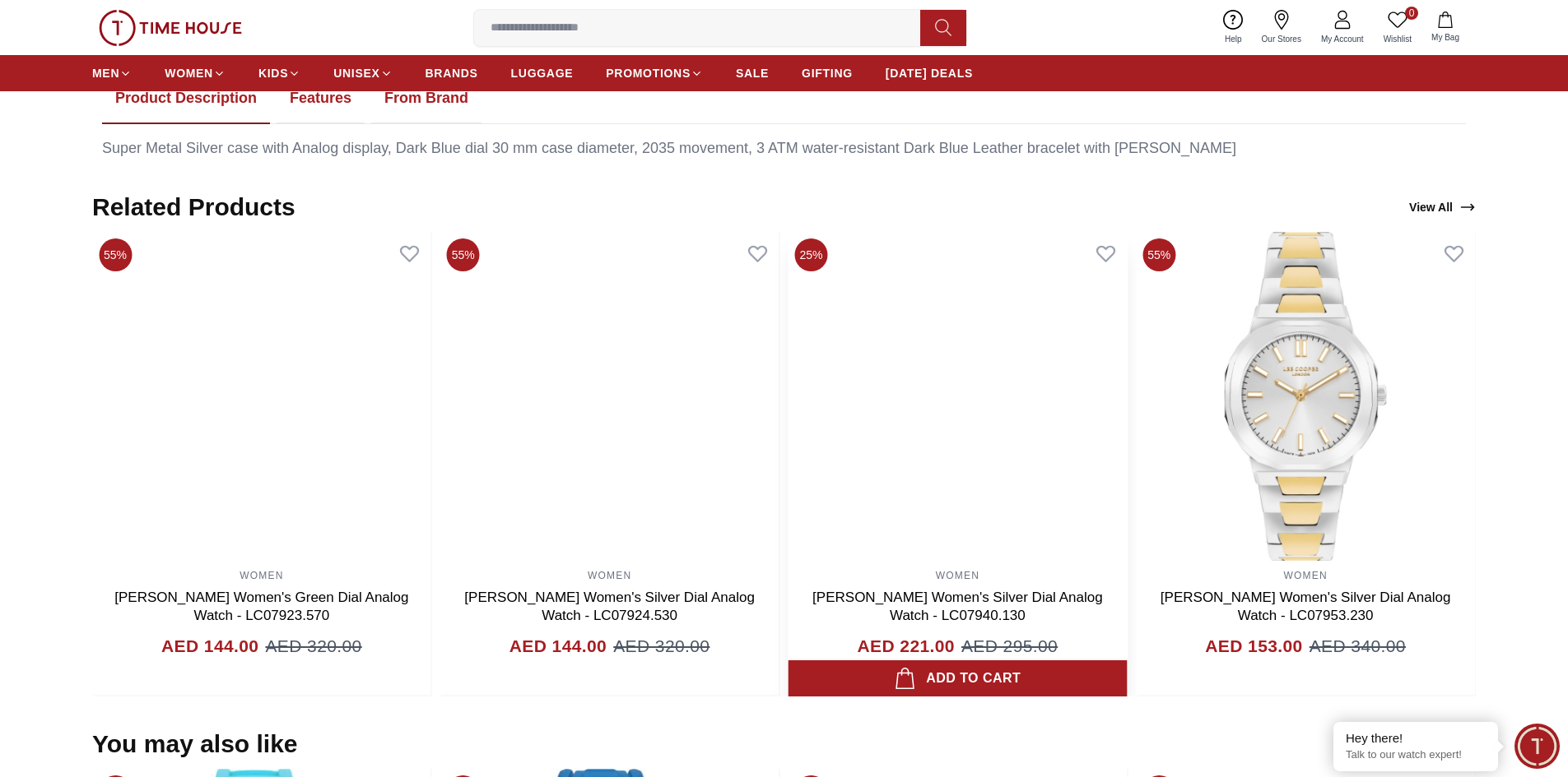
scroll to position [987, 0]
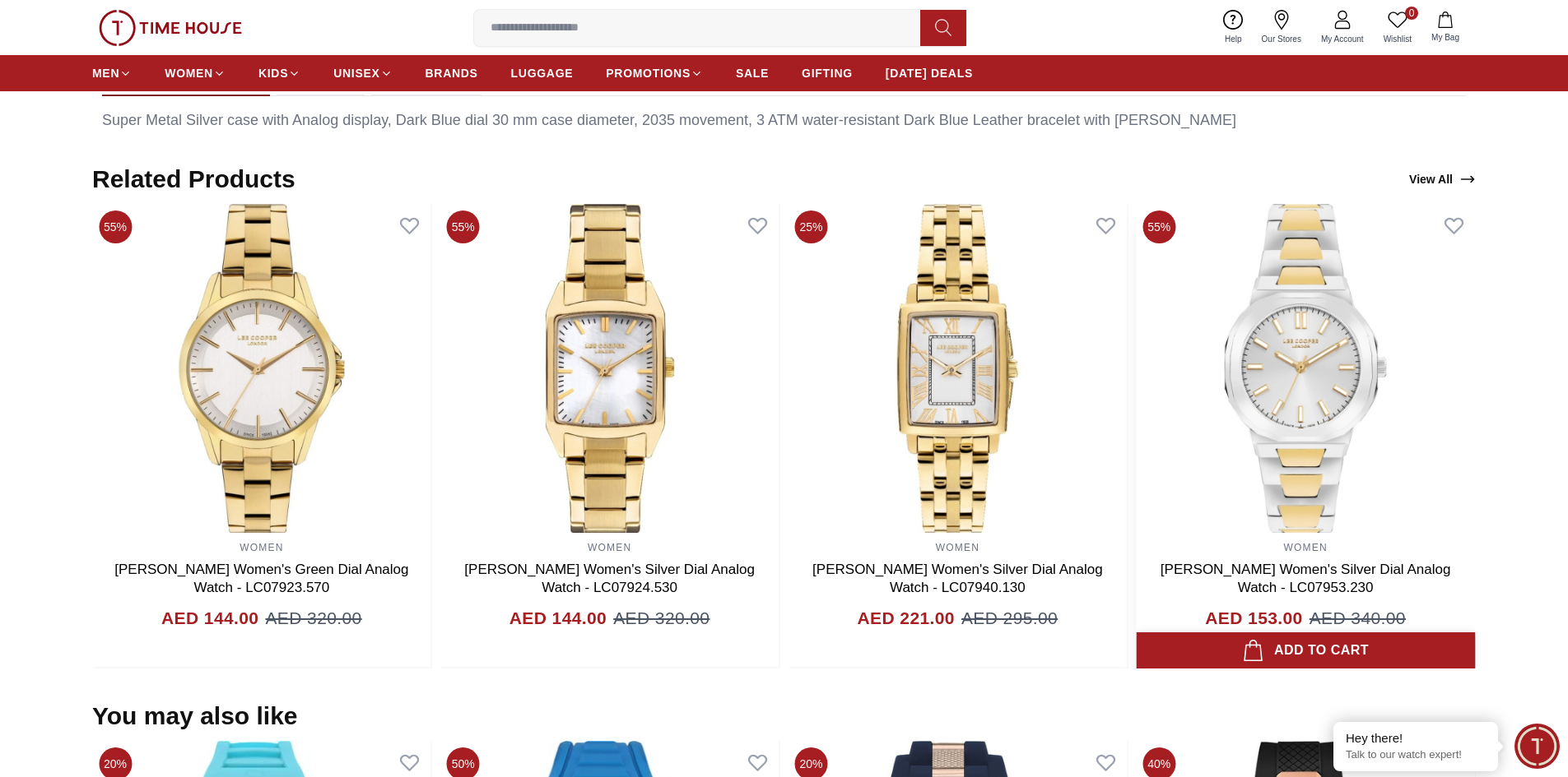
click at [1357, 649] on div "Add to cart" at bounding box center [1304, 651] width 126 height 23
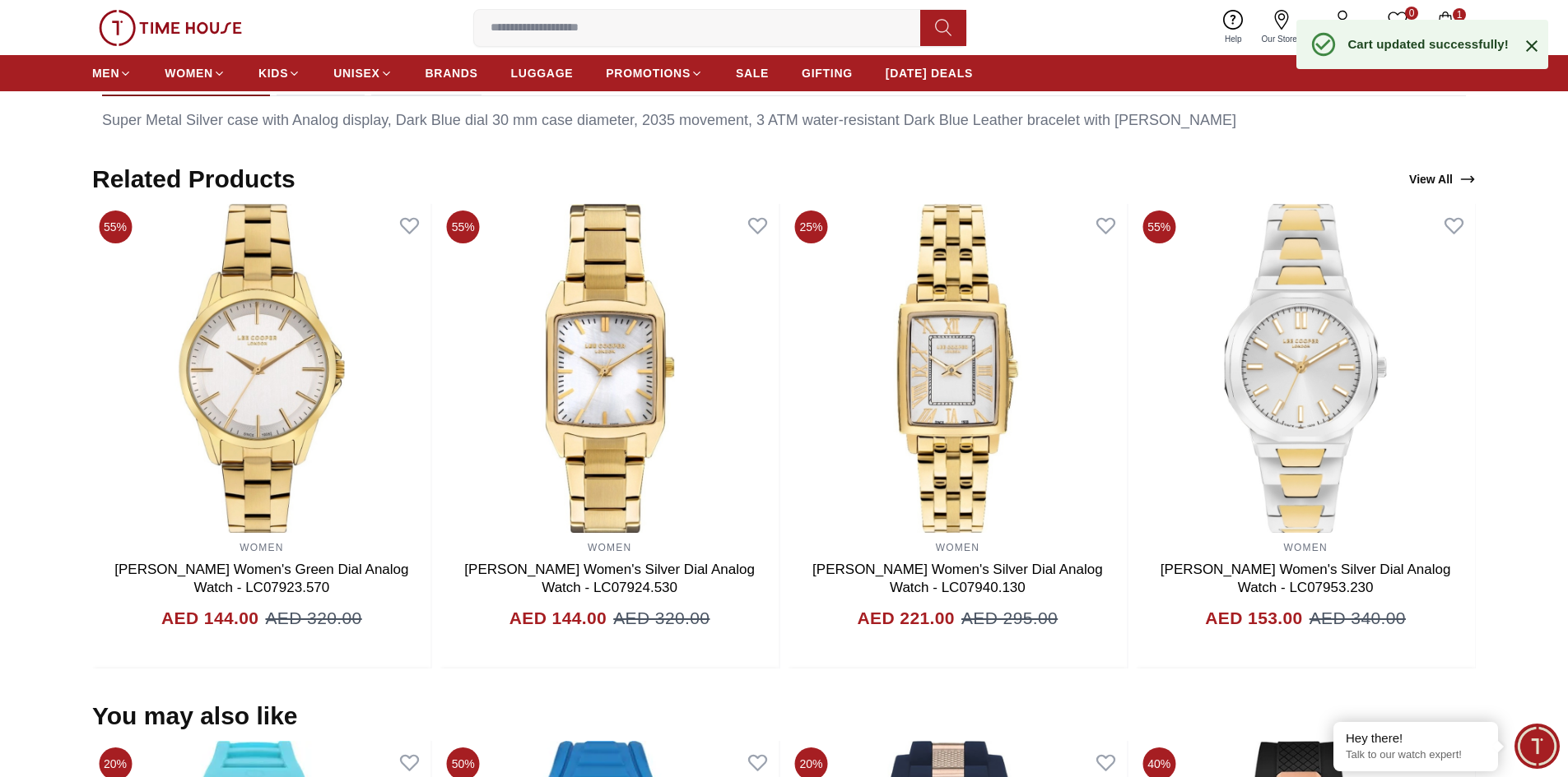
click at [1532, 50] on icon at bounding box center [1532, 46] width 20 height 20
click at [1446, 25] on icon "button" at bounding box center [1445, 20] width 17 height 17
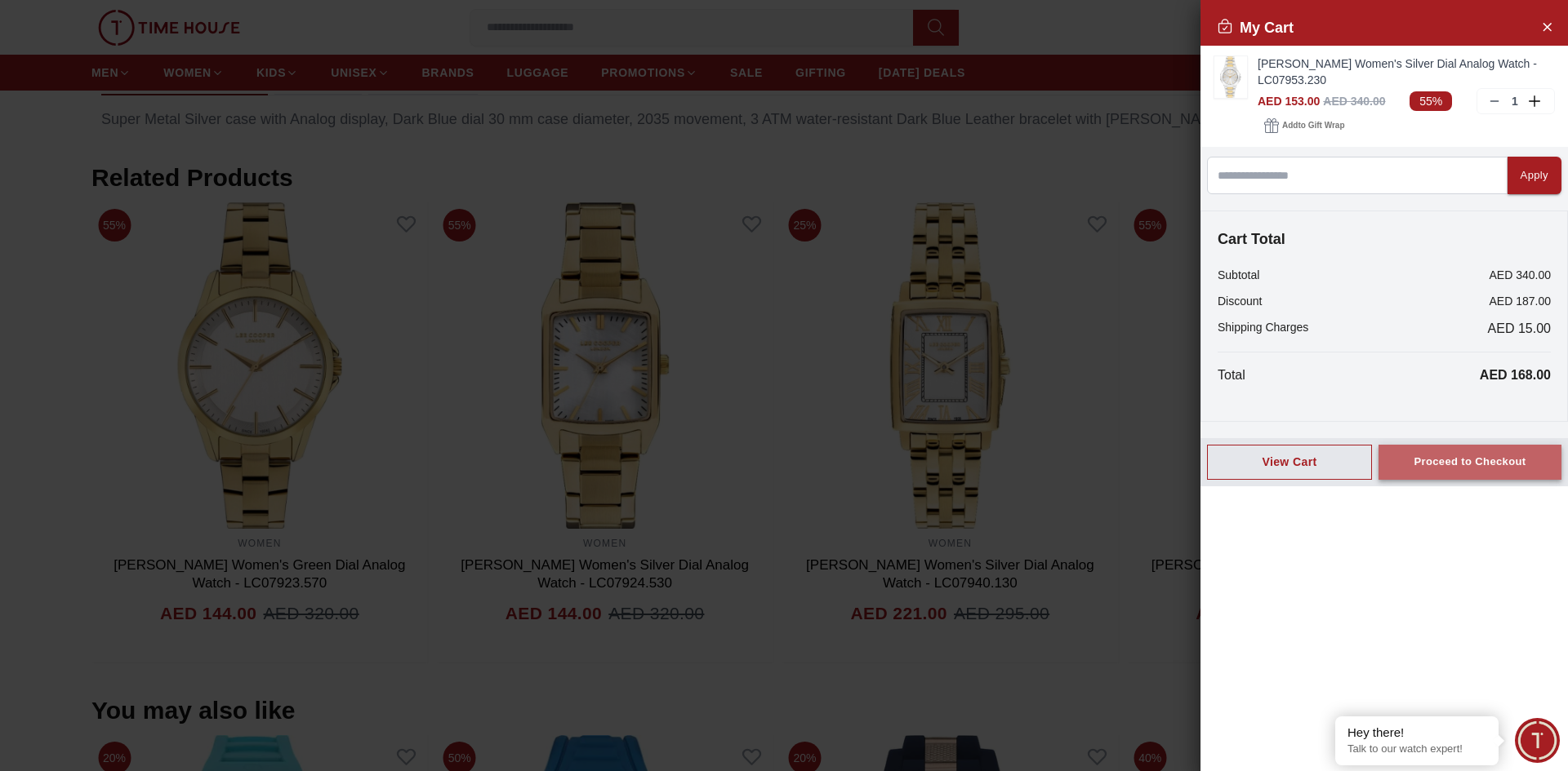
click at [1457, 469] on div "Proceed to Checkout" at bounding box center [1470, 462] width 112 height 19
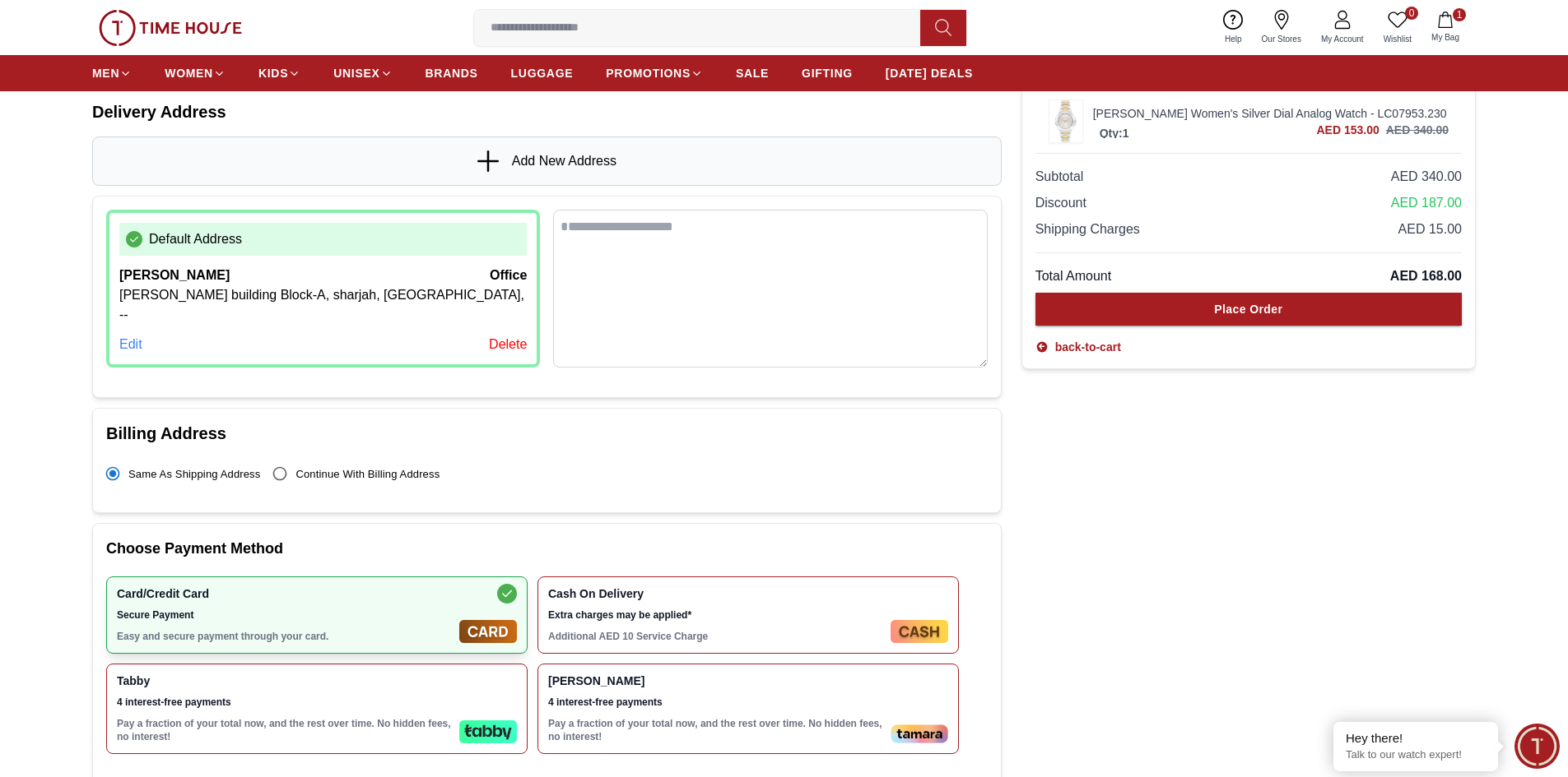
scroll to position [165, 0]
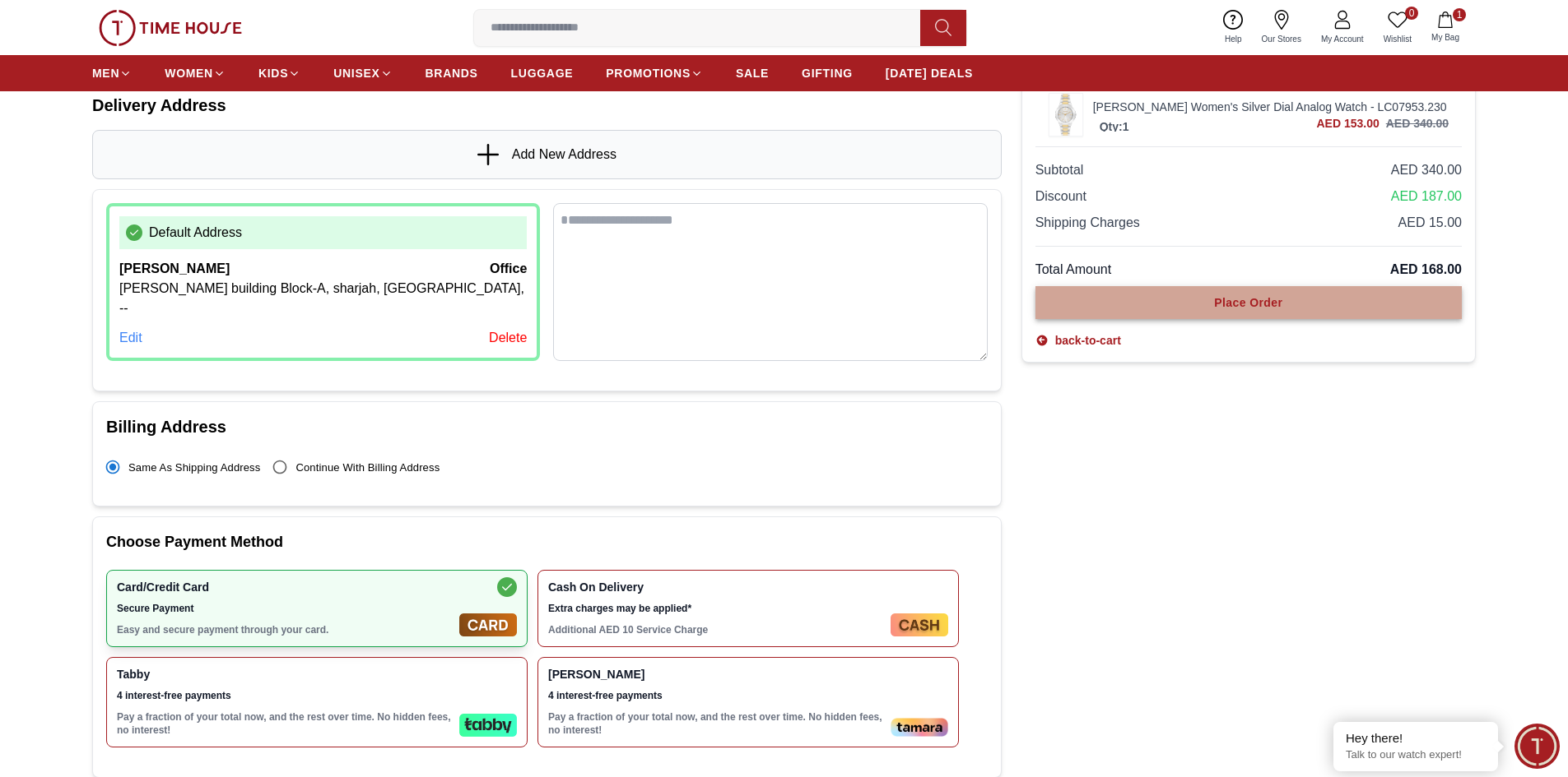
click at [1235, 301] on div "Place Order" at bounding box center [1248, 303] width 68 height 17
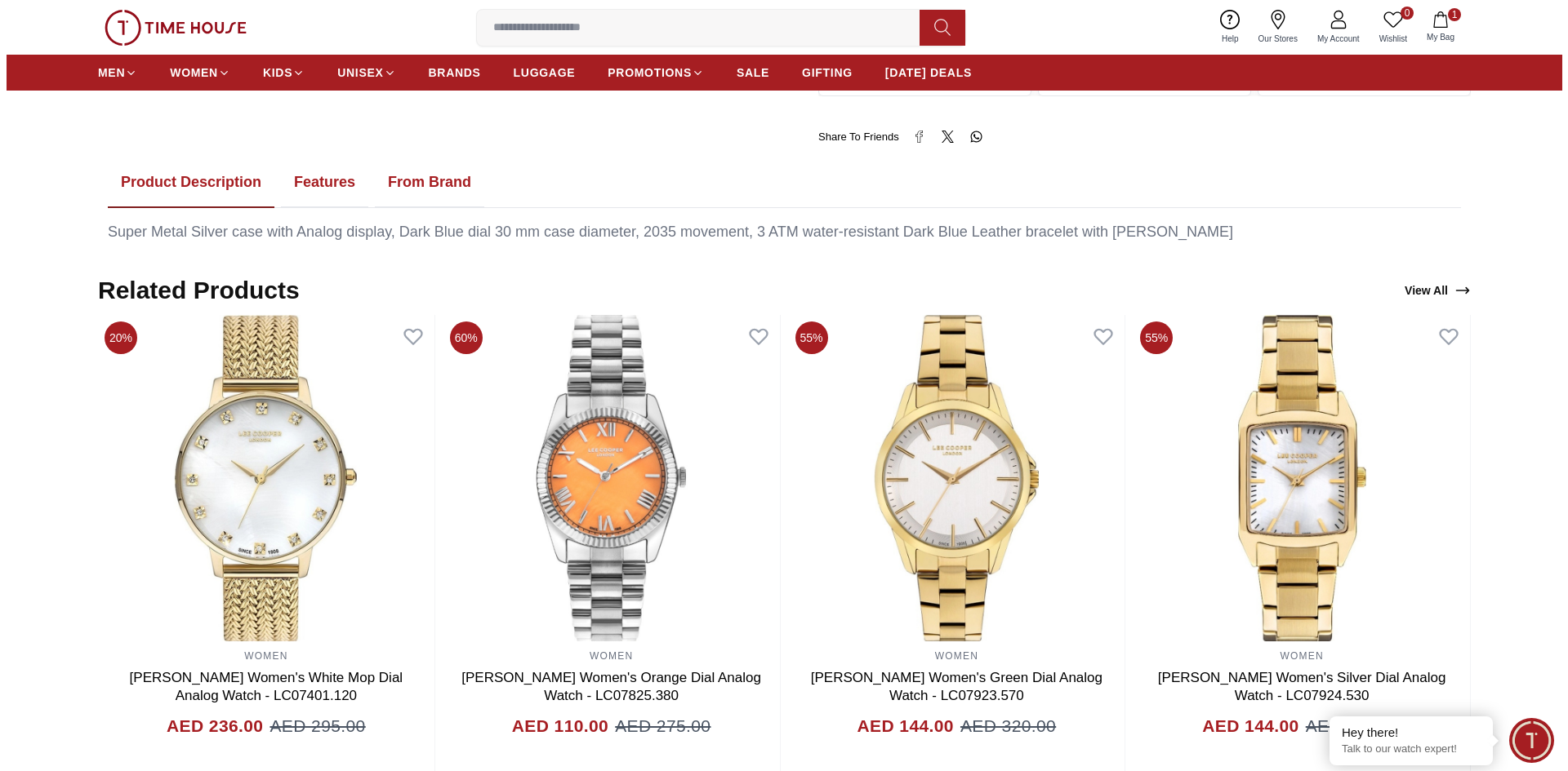
scroll to position [785, 0]
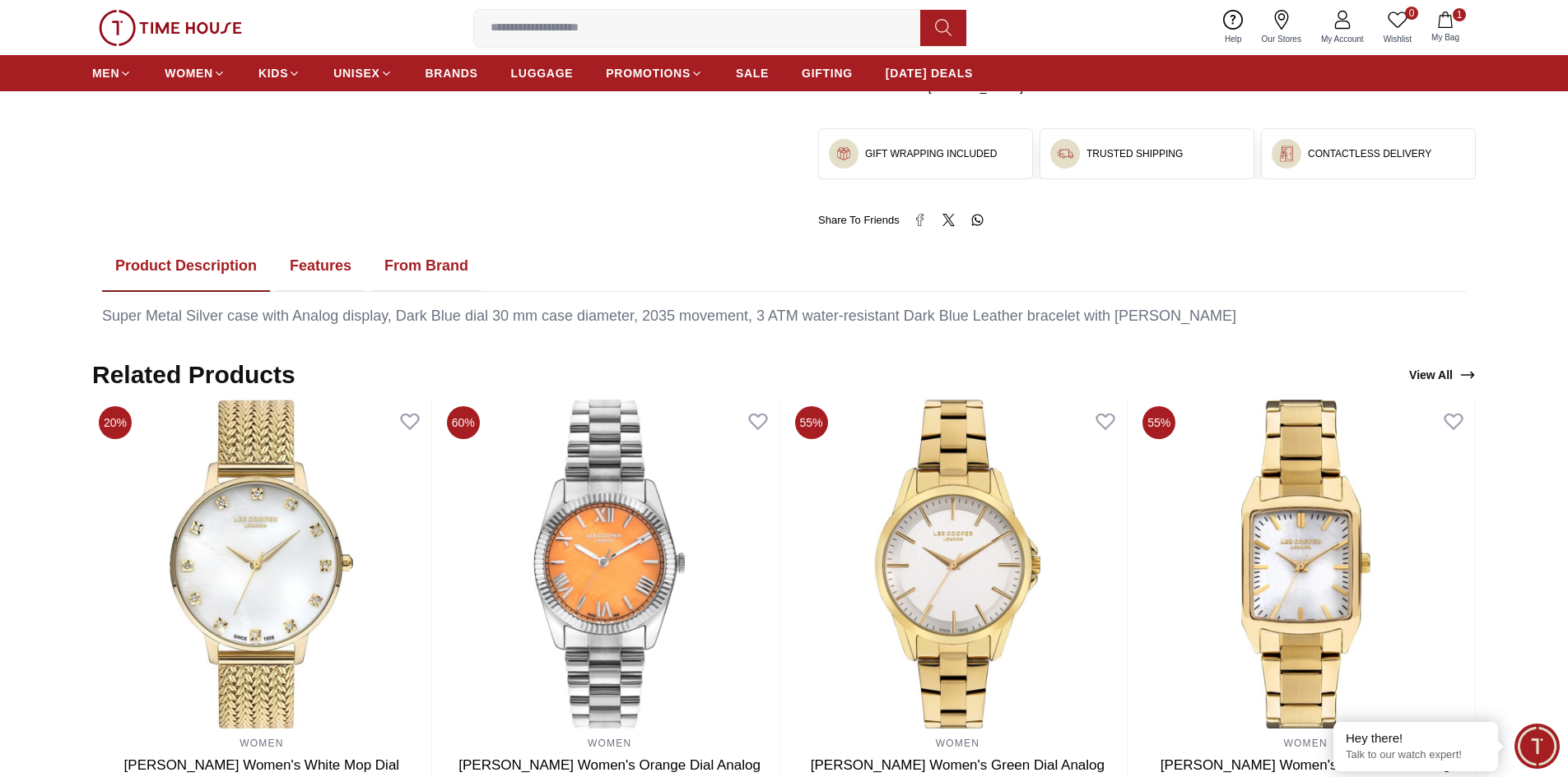
click at [1448, 17] on icon "button" at bounding box center [1445, 20] width 17 height 17
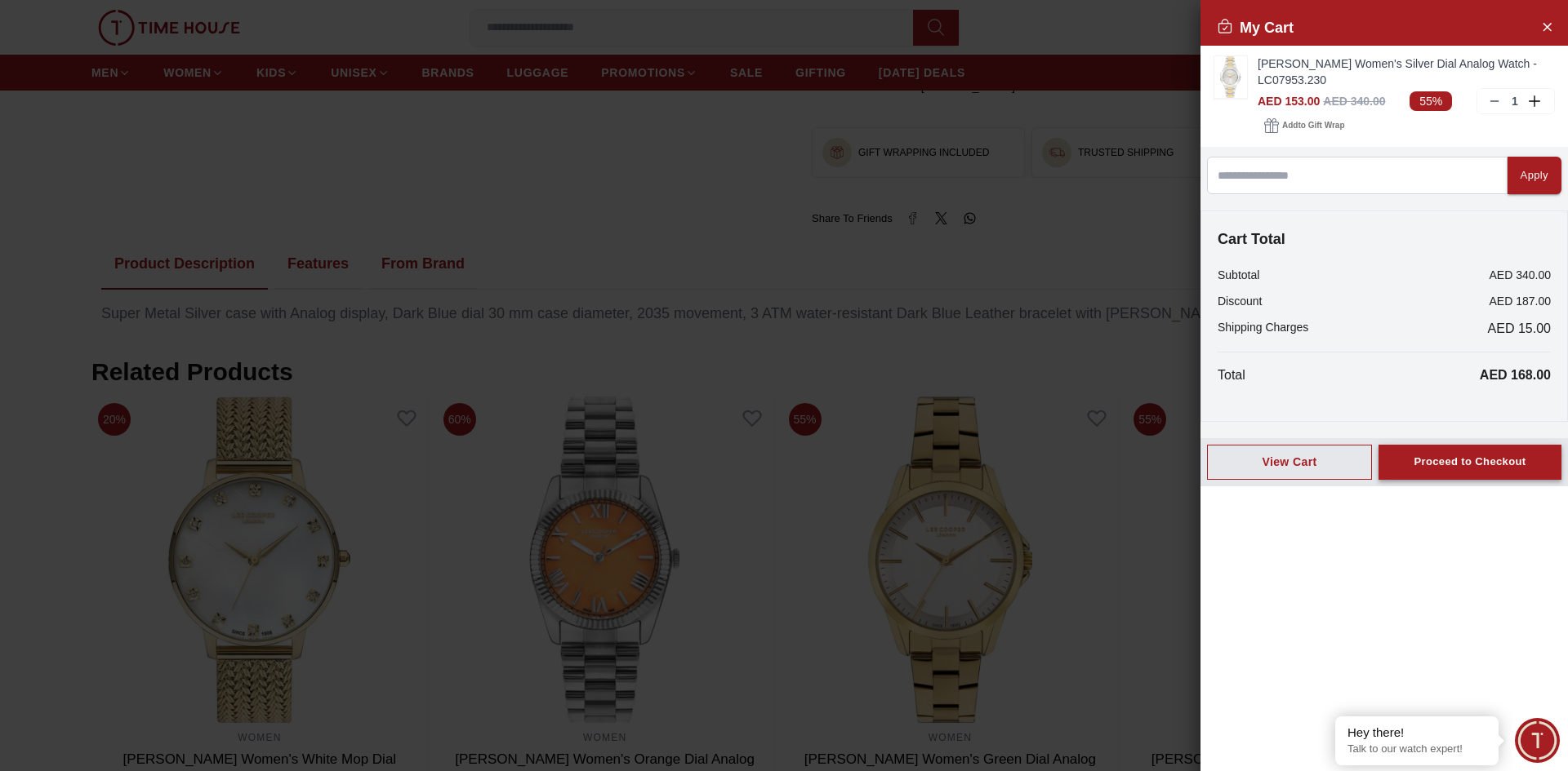
click at [1435, 465] on div "Proceed to Checkout" at bounding box center [1470, 462] width 112 height 19
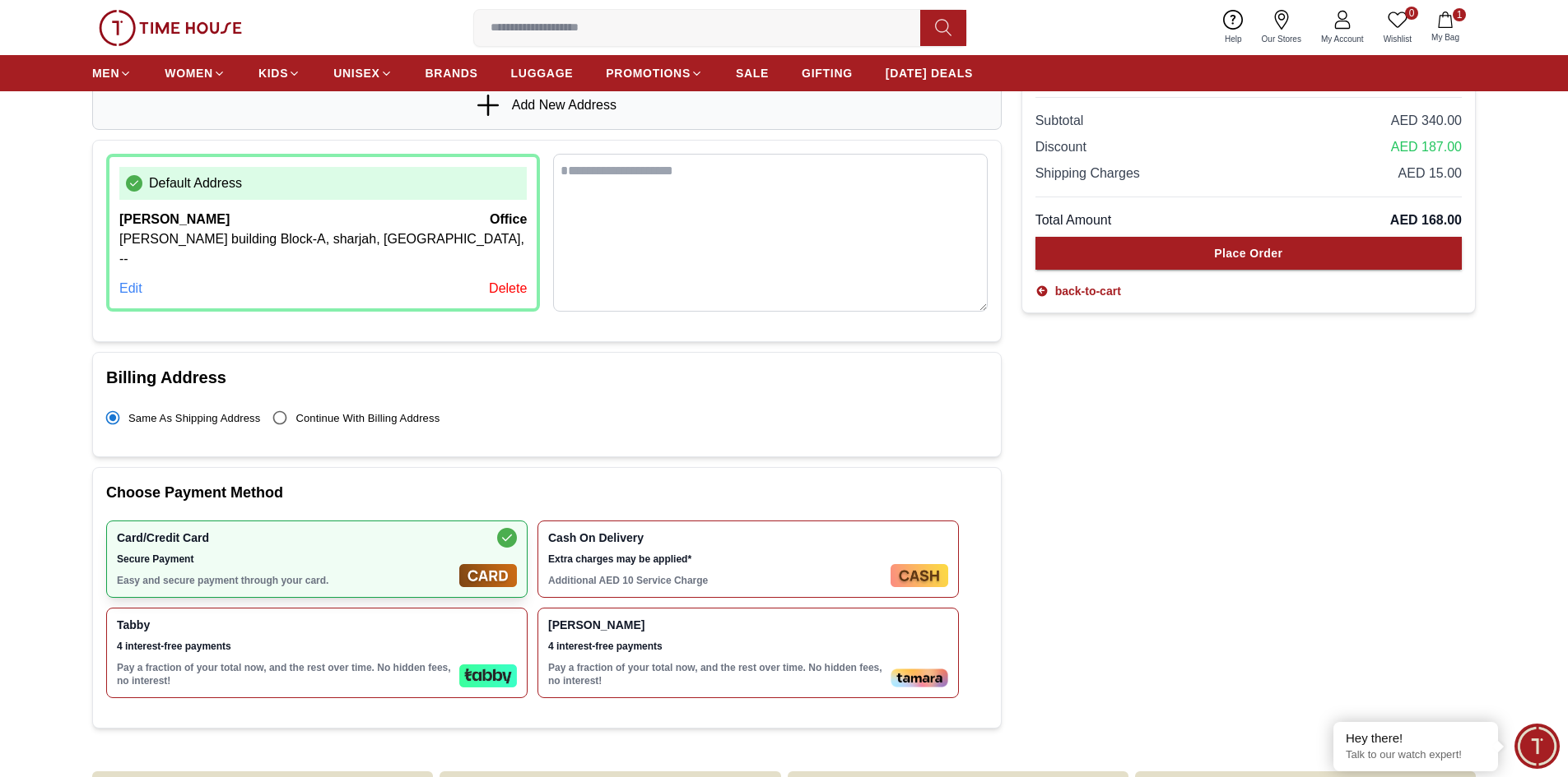
scroll to position [247, 0]
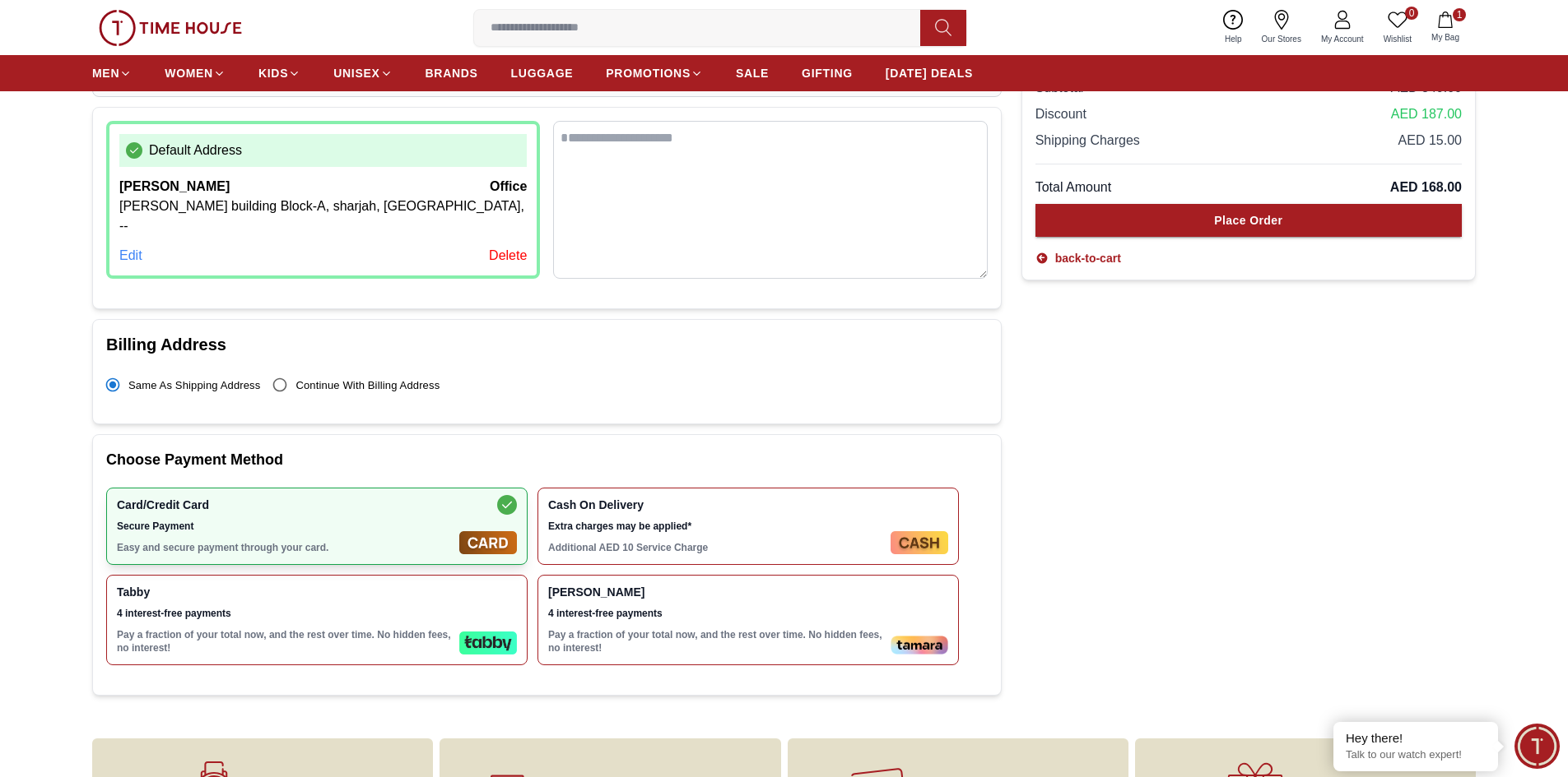
click at [370, 585] on span "Tabby" at bounding box center [284, 592] width 336 height 13
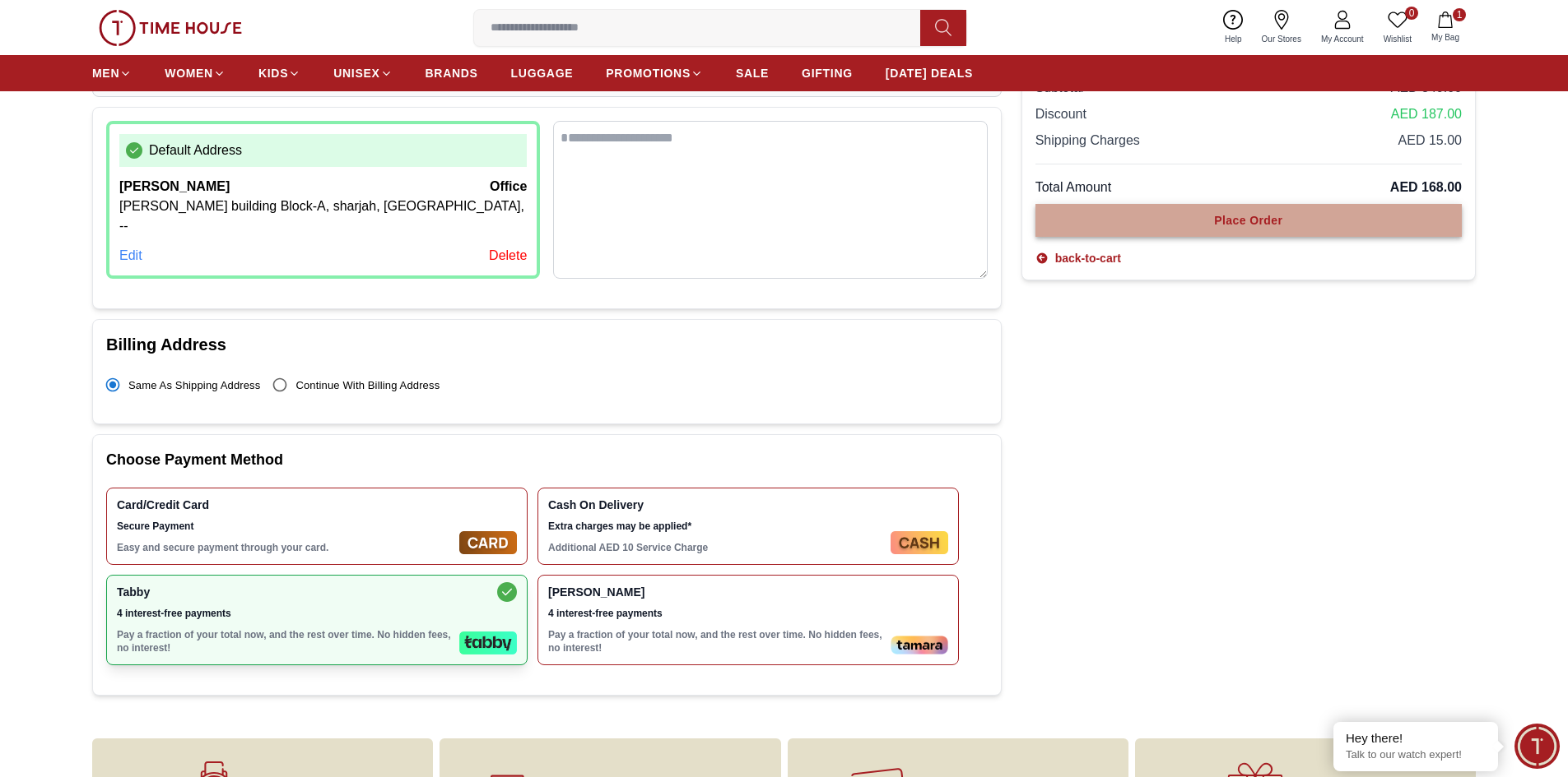
click at [1259, 223] on div "Place Order" at bounding box center [1248, 221] width 68 height 17
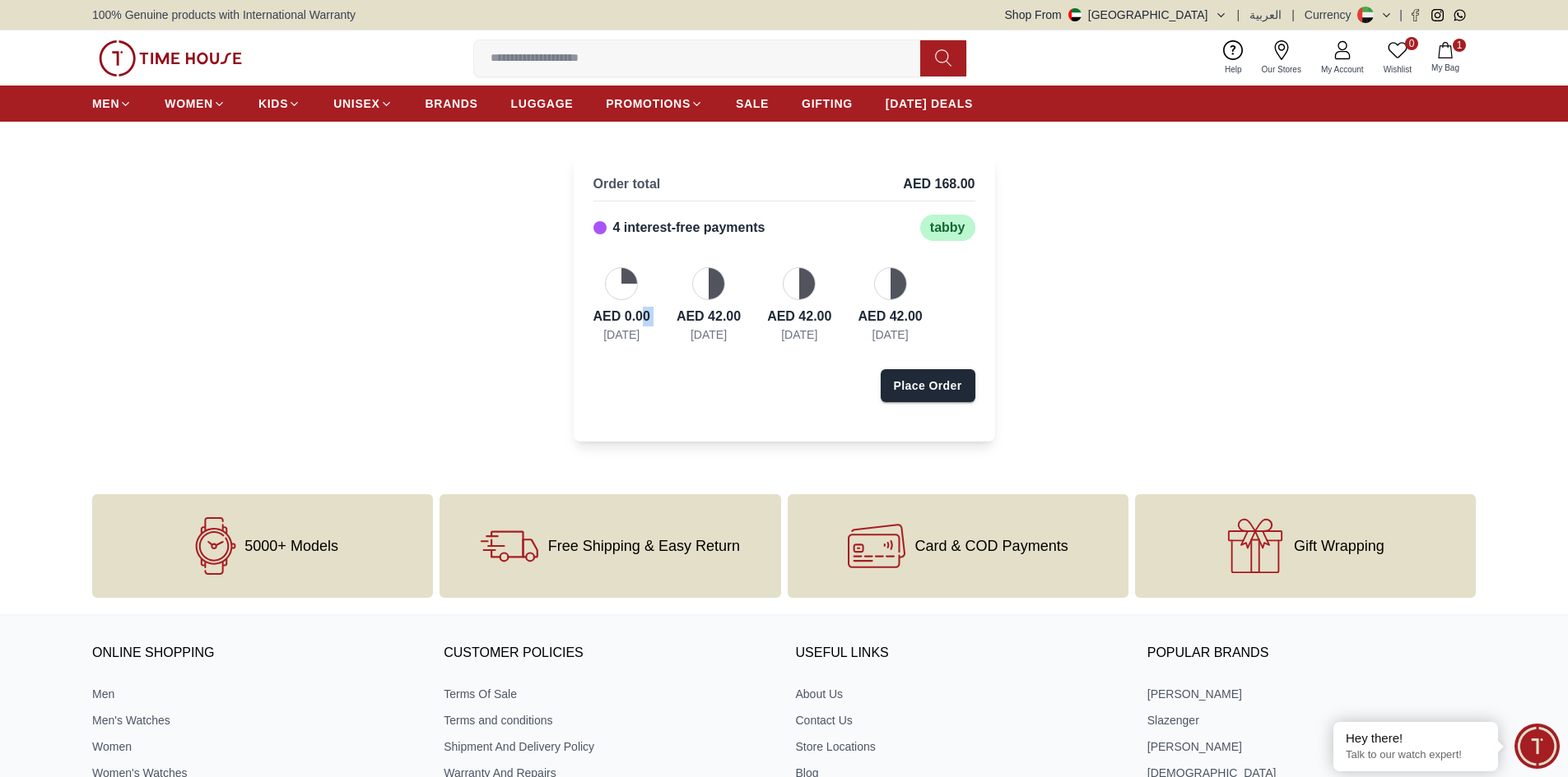
drag, startPoint x: 607, startPoint y: 337, endPoint x: 646, endPoint y: 330, distance: 39.6
click at [646, 330] on div "AED 0.00 Today" at bounding box center [621, 305] width 57 height 76
drag, startPoint x: 720, startPoint y: 316, endPoint x: 919, endPoint y: 318, distance: 199.0
click at [919, 318] on div "AED 0.00 Today AED 42.00 14-Nov-2025 AED 42.00 14-Dec-2025 AED 42.00 14-Jan-2026" at bounding box center [784, 305] width 382 height 76
click at [607, 328] on div "Today" at bounding box center [621, 335] width 36 height 17
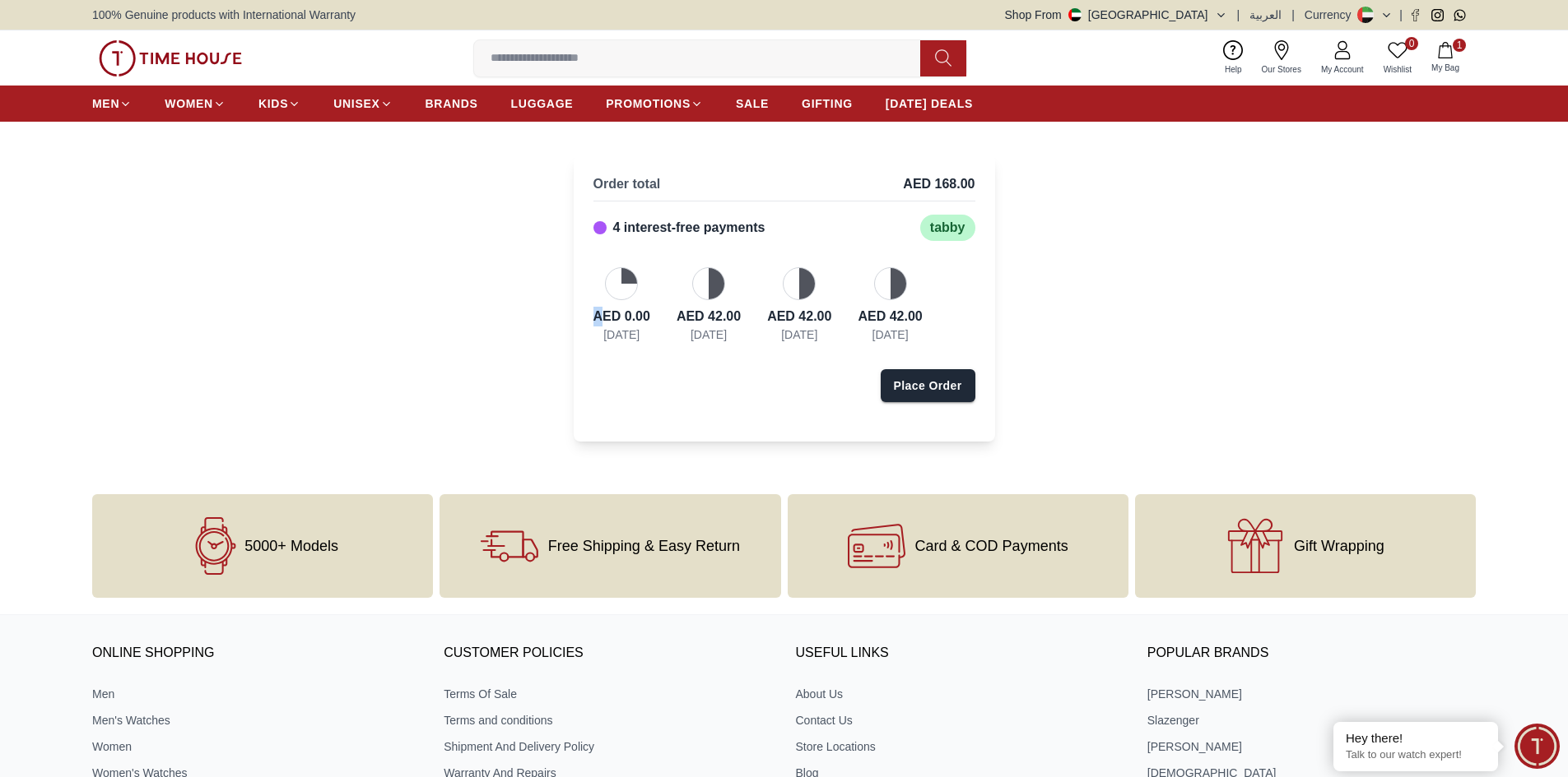
click at [605, 315] on div "AED 0.00" at bounding box center [621, 316] width 57 height 20
click at [940, 385] on div "Place Order" at bounding box center [927, 386] width 68 height 17
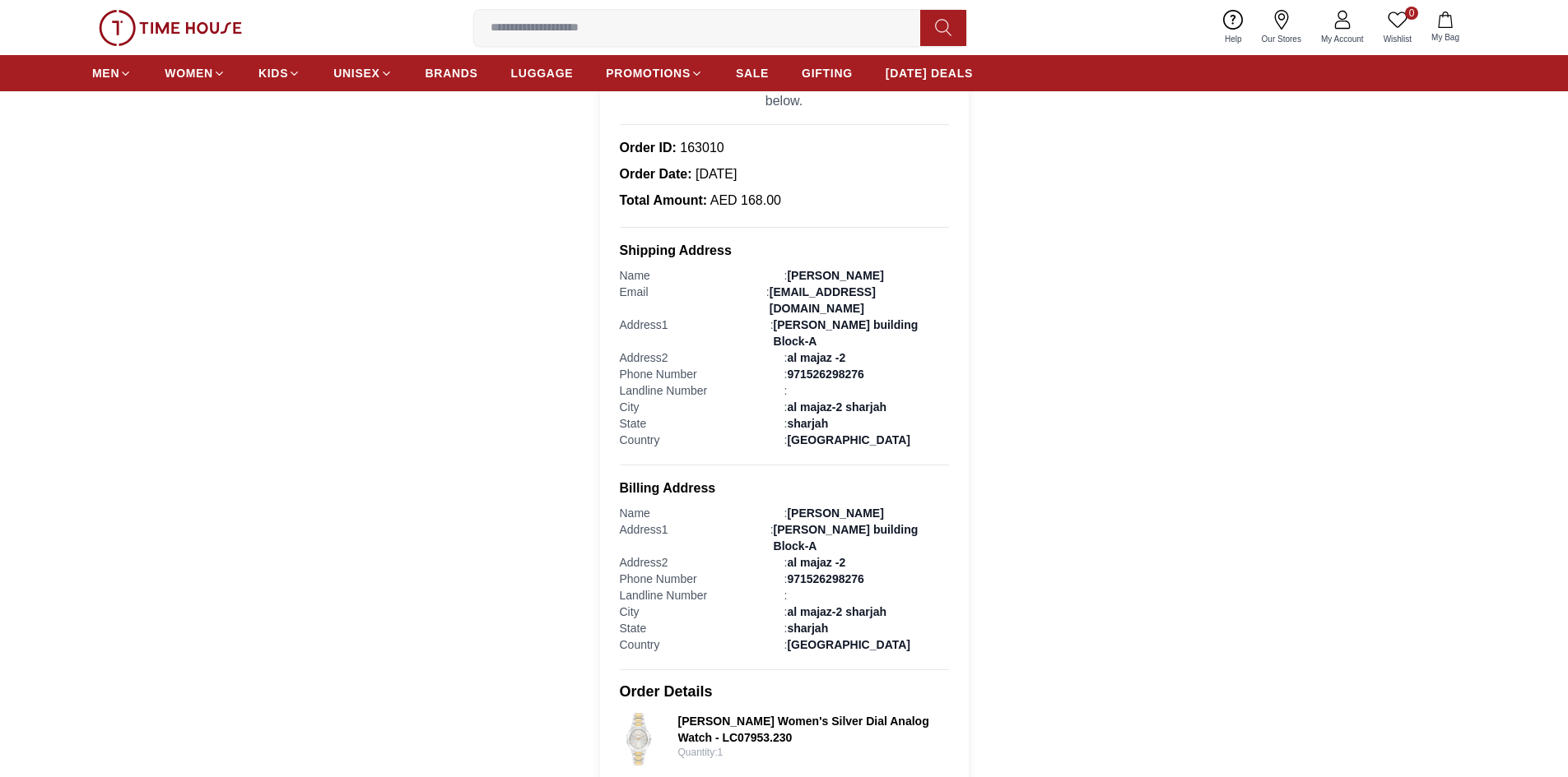
scroll to position [247, 0]
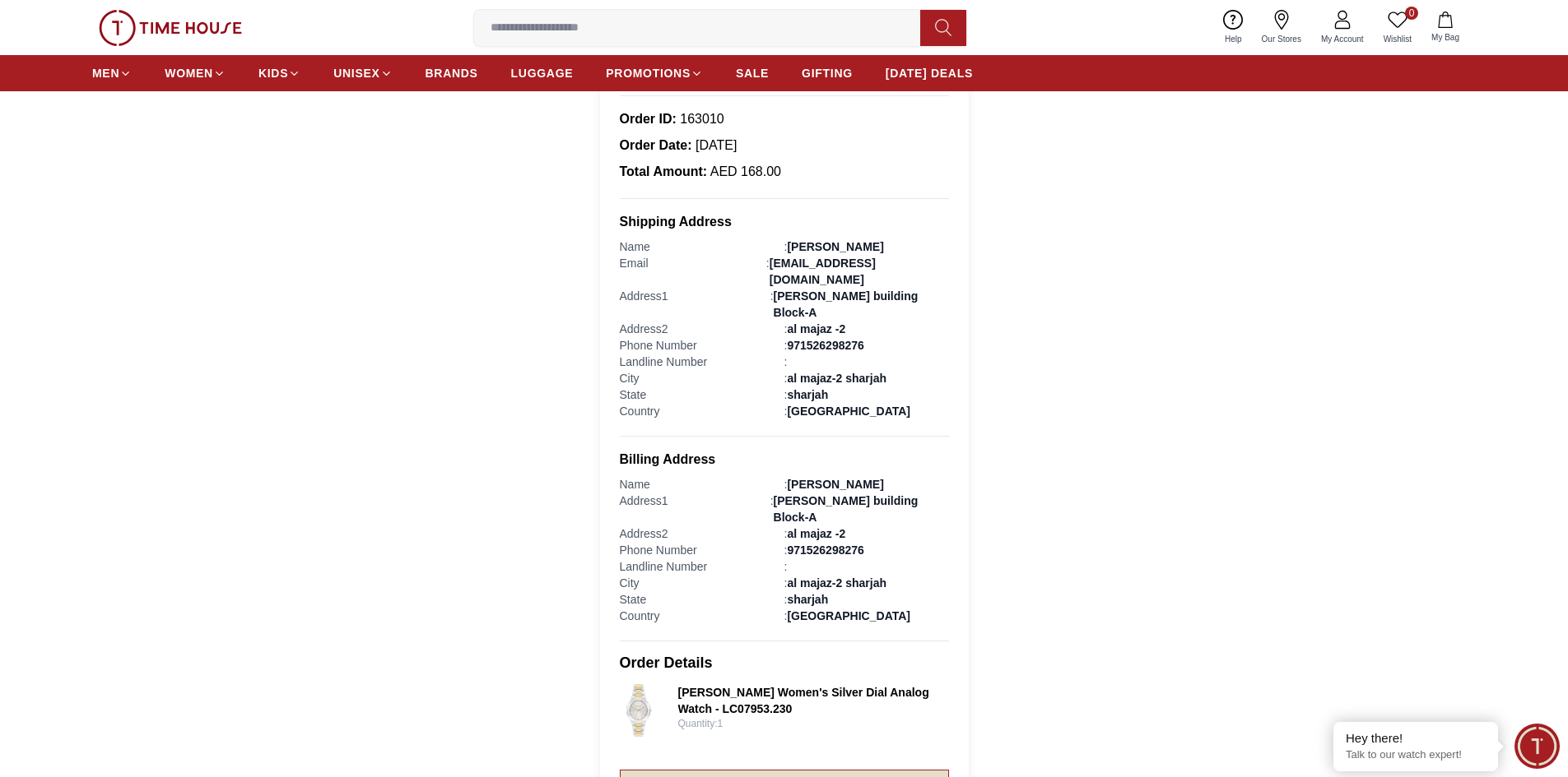
click at [824, 770] on link "Continue Shopping" at bounding box center [784, 786] width 329 height 35
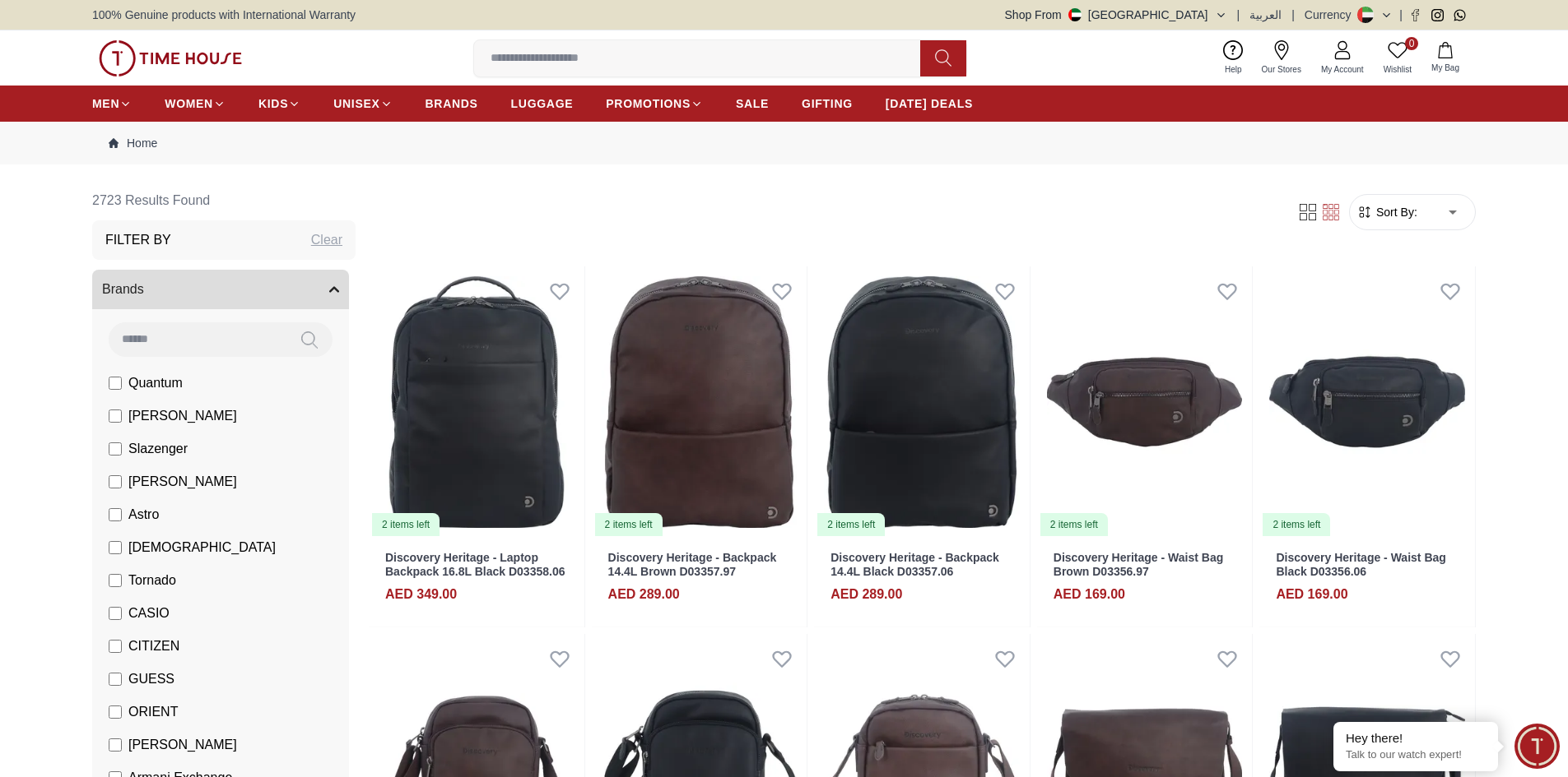
click at [1443, 60] on button "My Bag" at bounding box center [1445, 57] width 48 height 38
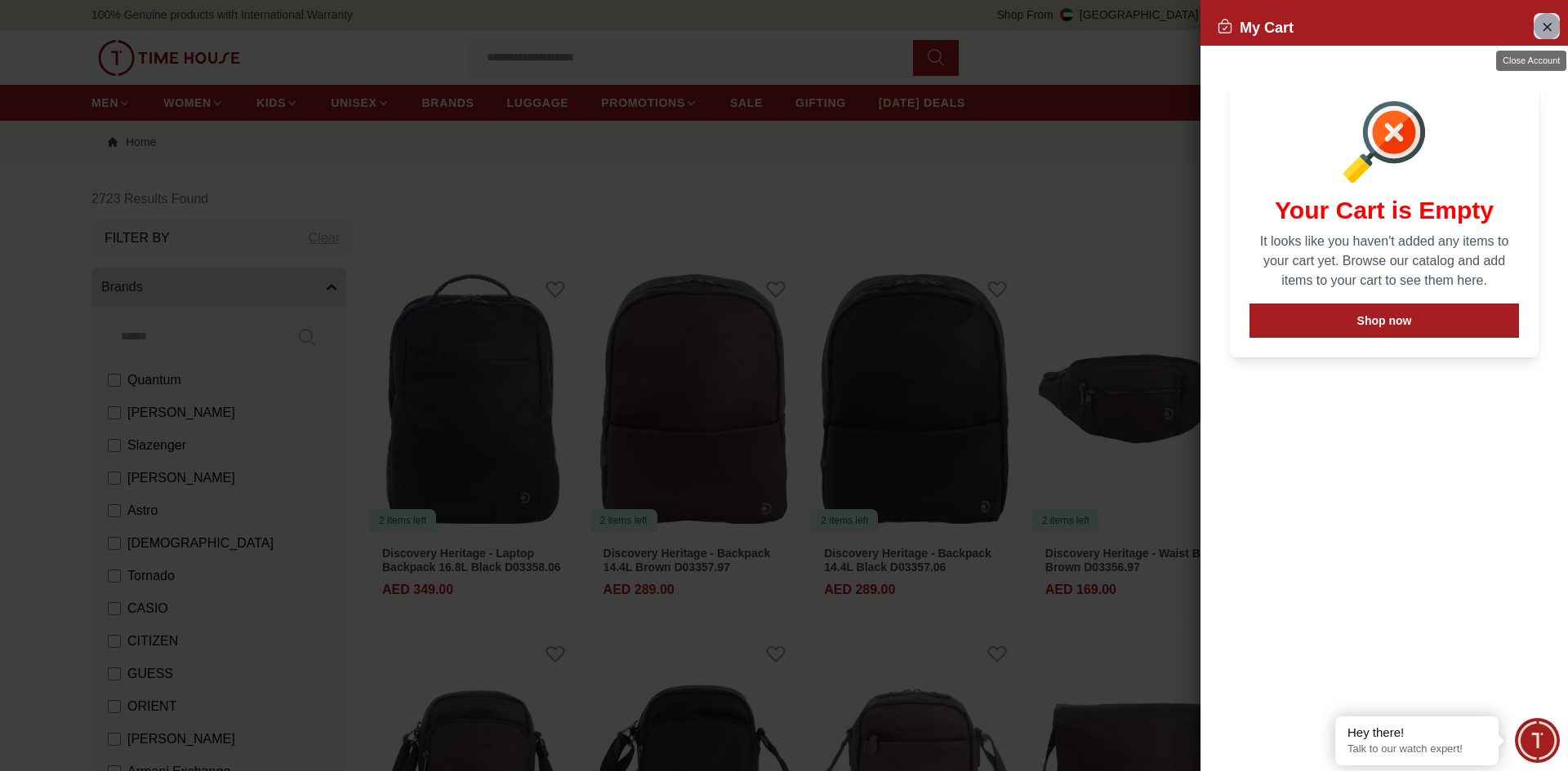
click at [1547, 30] on icon "Close Account" at bounding box center [1547, 27] width 13 height 20
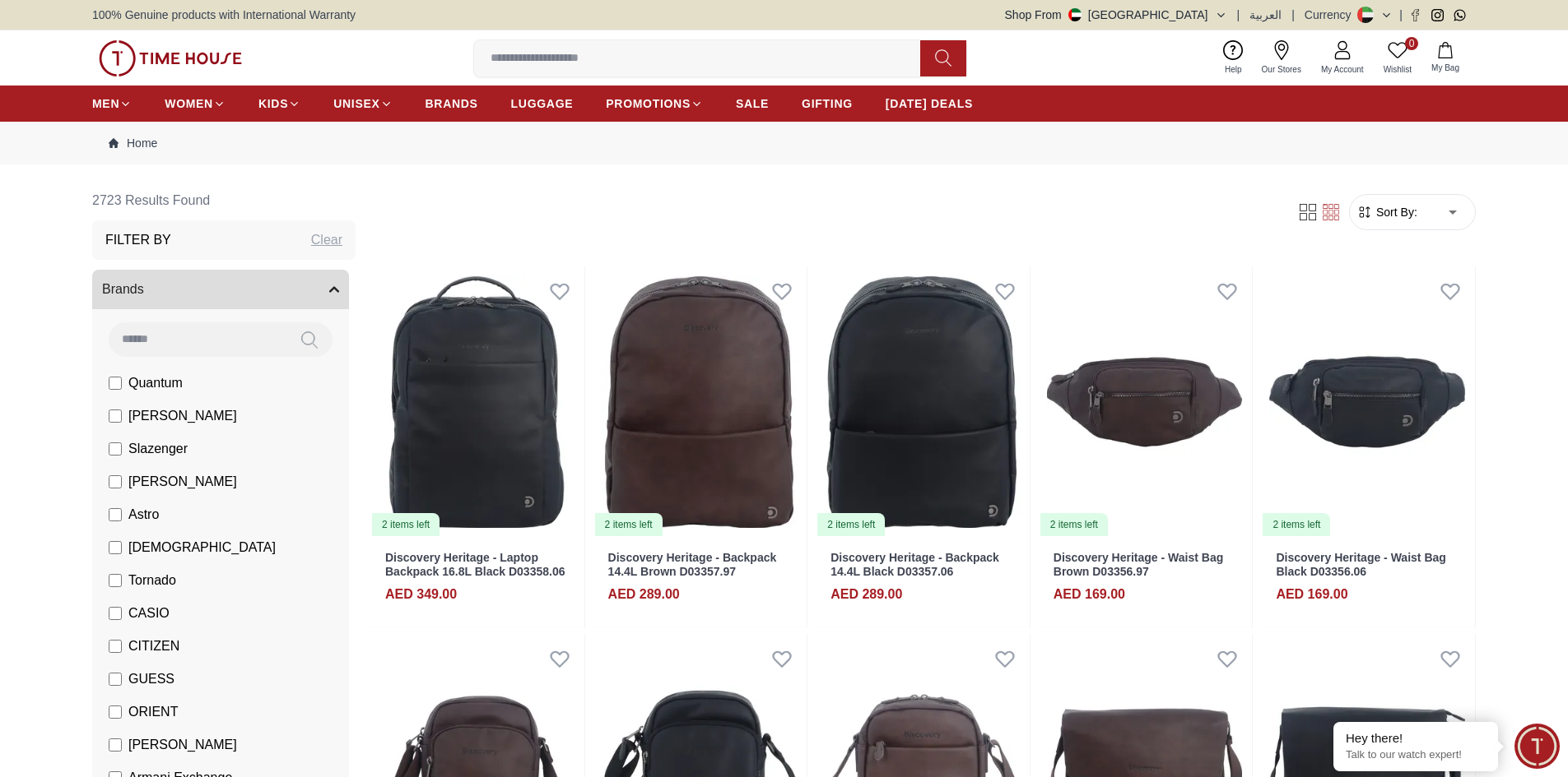
click at [1350, 65] on span "My Account" at bounding box center [1343, 69] width 56 height 12
